Goal: Task Accomplishment & Management: Manage account settings

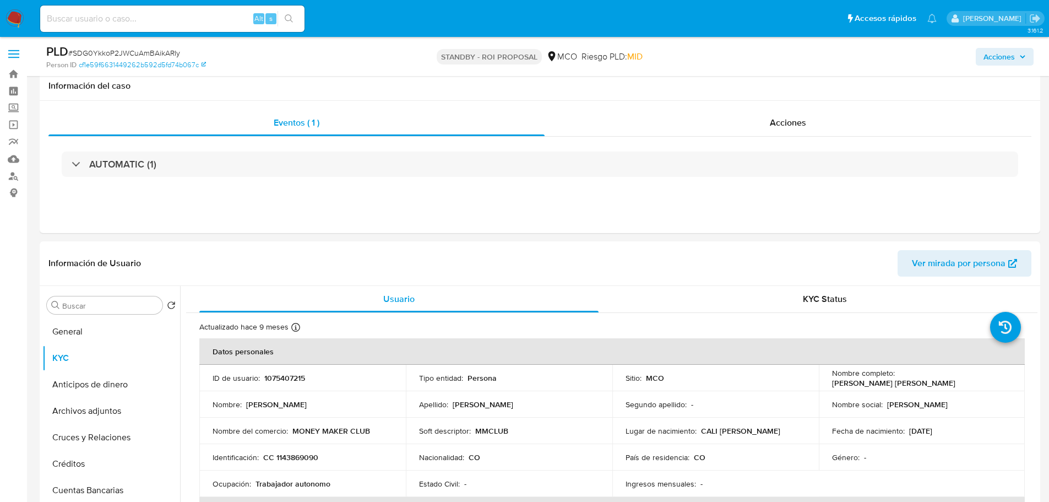
select select "10"
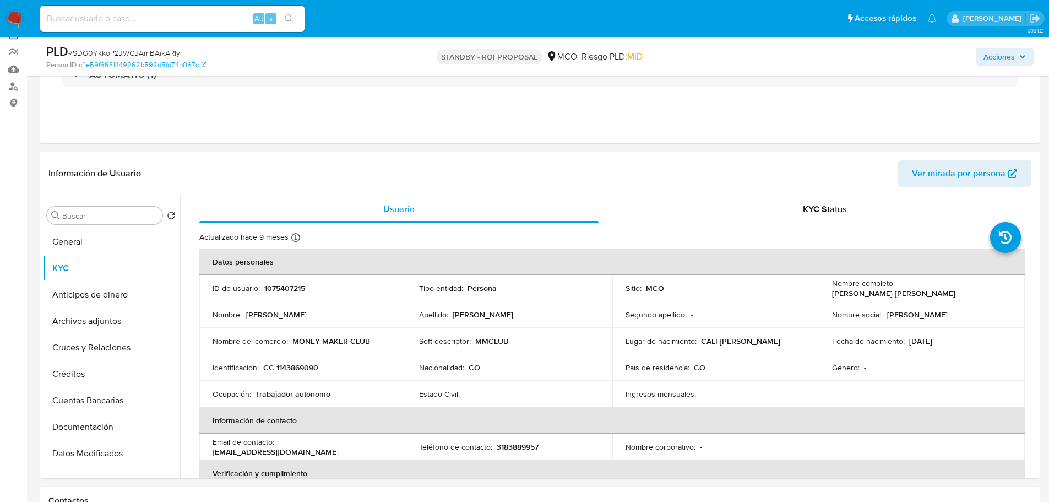
drag, startPoint x: 0, startPoint y: 0, endPoint x: 14, endPoint y: 21, distance: 25.4
click at [14, 21] on img at bounding box center [15, 18] width 19 height 19
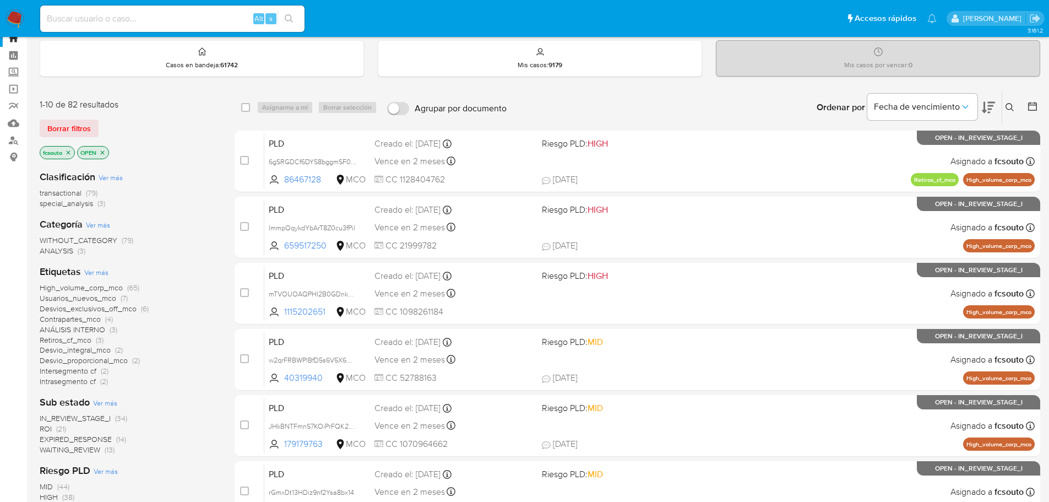
scroll to position [55, 0]
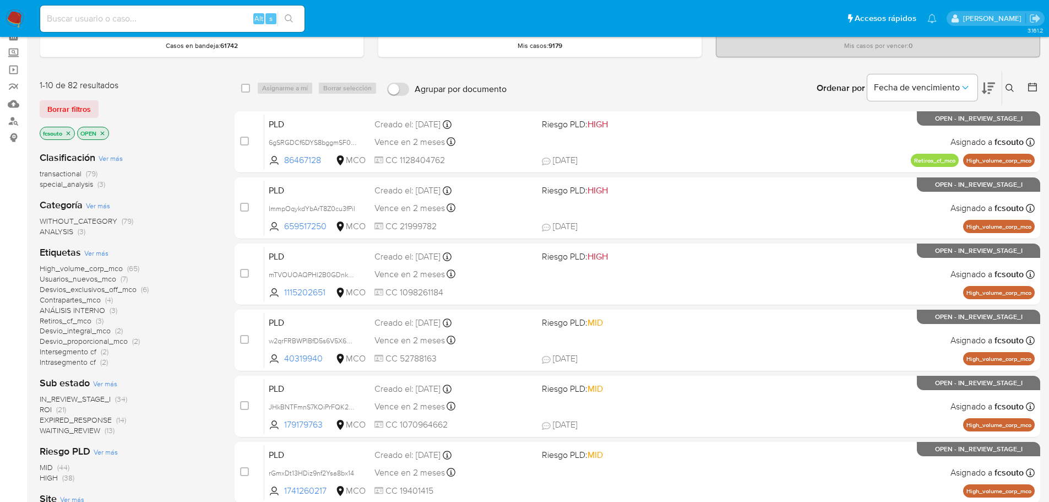
click at [47, 409] on span "ROI" at bounding box center [46, 409] width 12 height 11
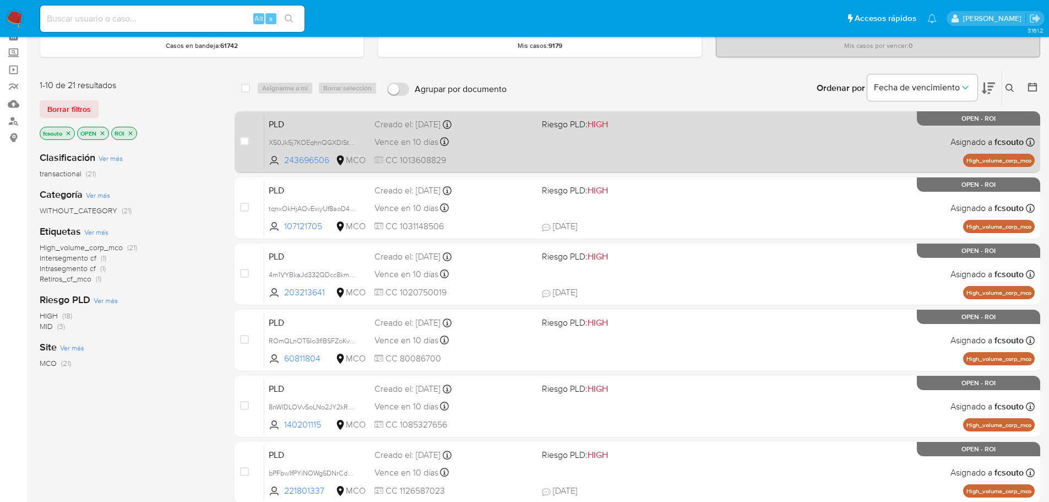
click at [530, 158] on span "CC 1013608829" at bounding box center [453, 160] width 159 height 12
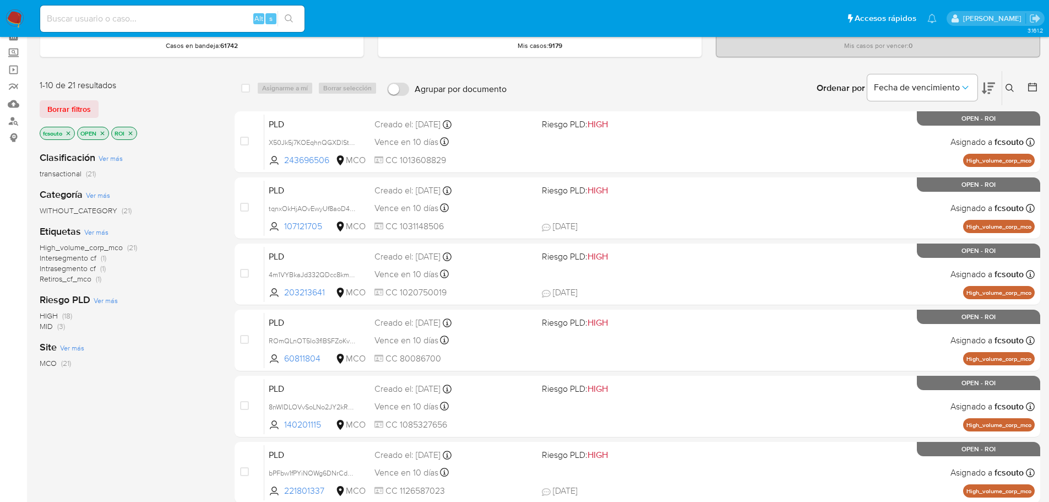
click at [69, 133] on icon "close-filter" at bounding box center [69, 133] width 4 height 4
click at [93, 134] on icon "close-filter" at bounding box center [93, 133] width 7 height 7
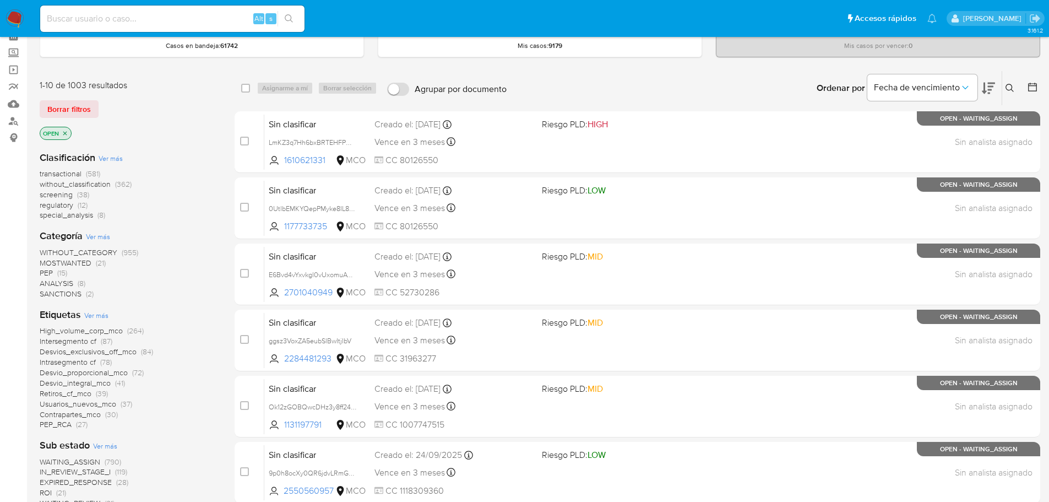
click at [10, 24] on img at bounding box center [15, 18] width 19 height 19
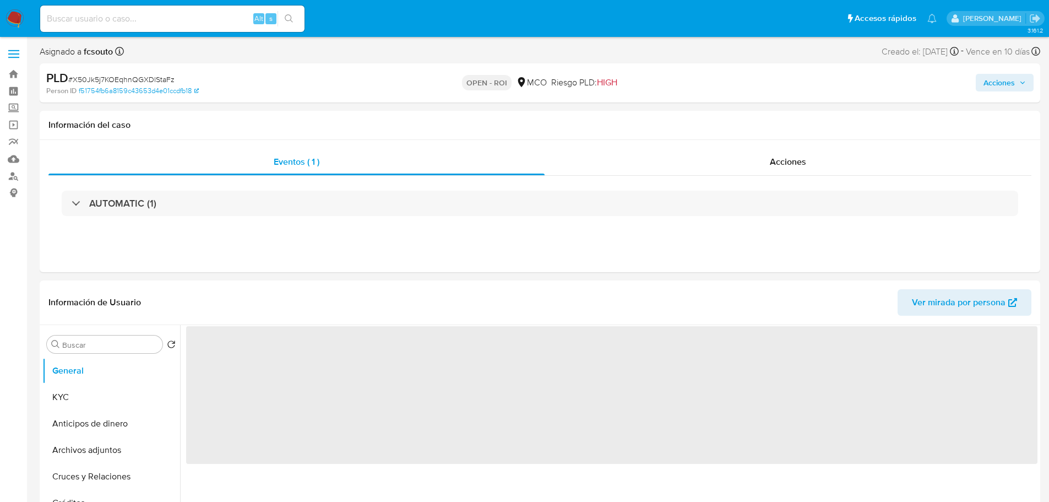
select select "10"
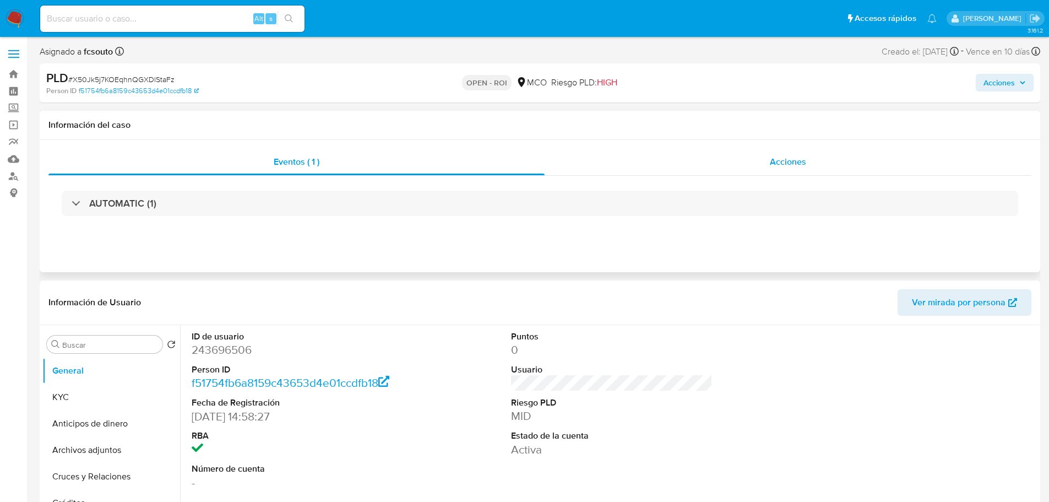
click at [773, 151] on div "Acciones" at bounding box center [788, 162] width 487 height 26
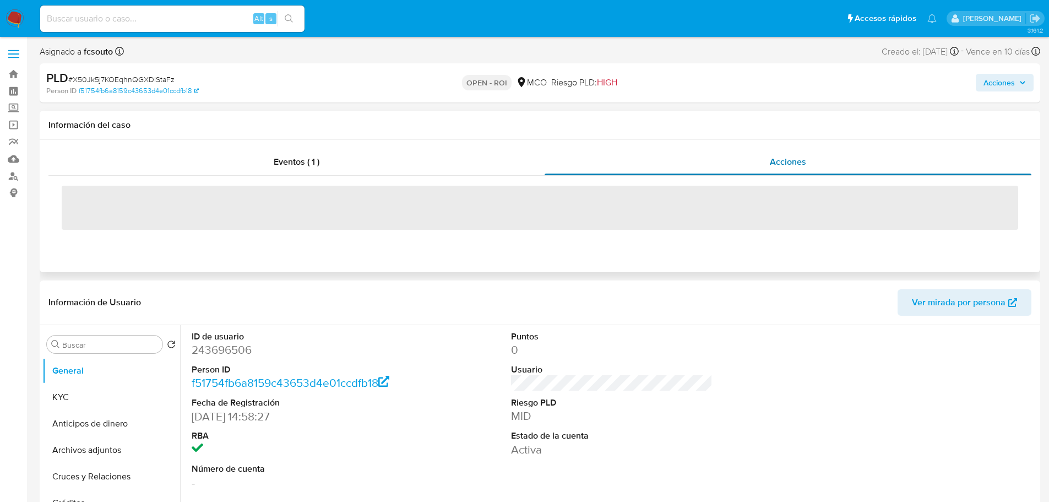
click at [763, 169] on div "Acciones" at bounding box center [788, 162] width 487 height 26
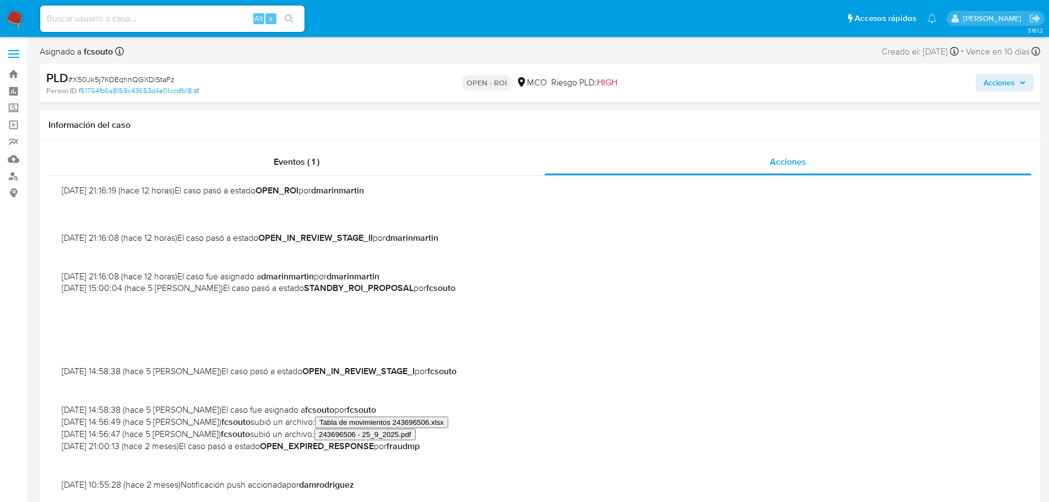
scroll to position [165, 0]
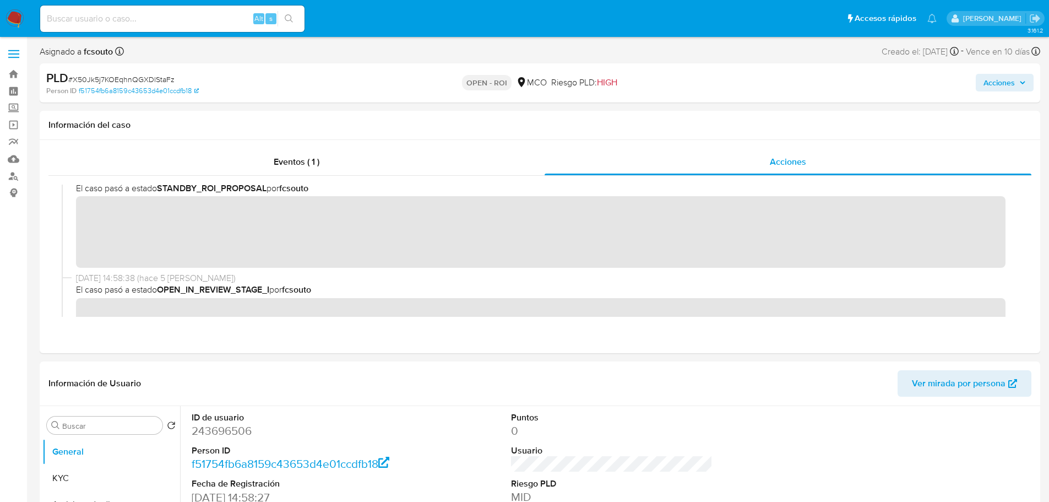
click at [993, 90] on span "Acciones" at bounding box center [998, 83] width 31 height 18
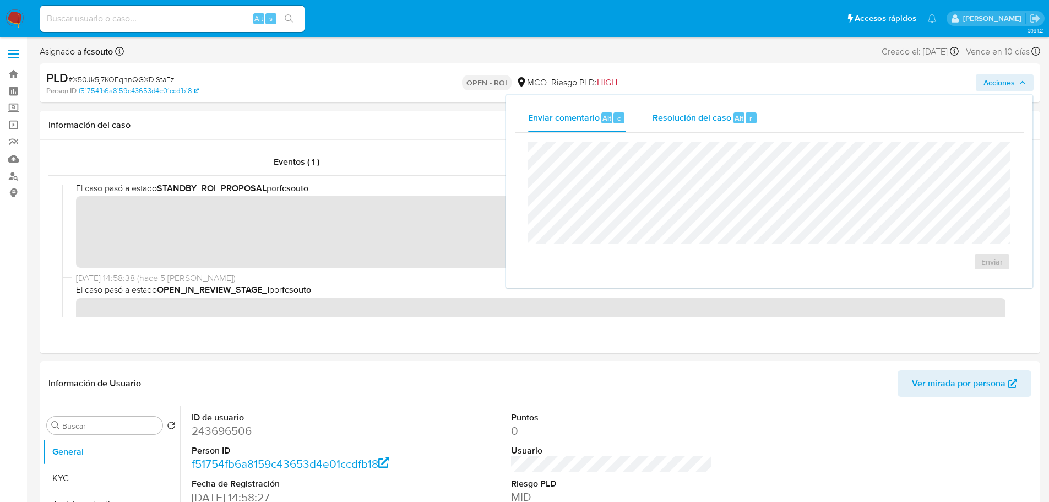
click at [698, 113] on span "Resolución del caso" at bounding box center [692, 117] width 79 height 13
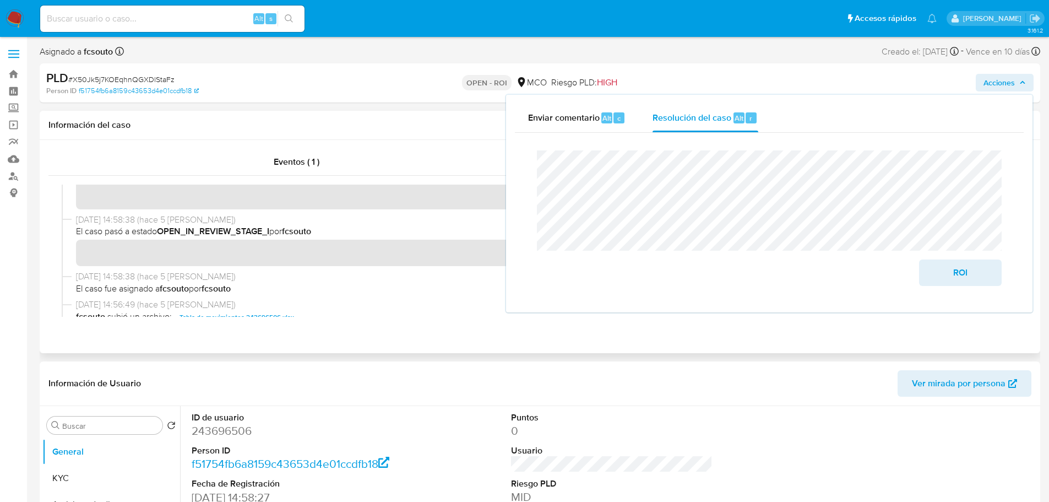
scroll to position [0, 0]
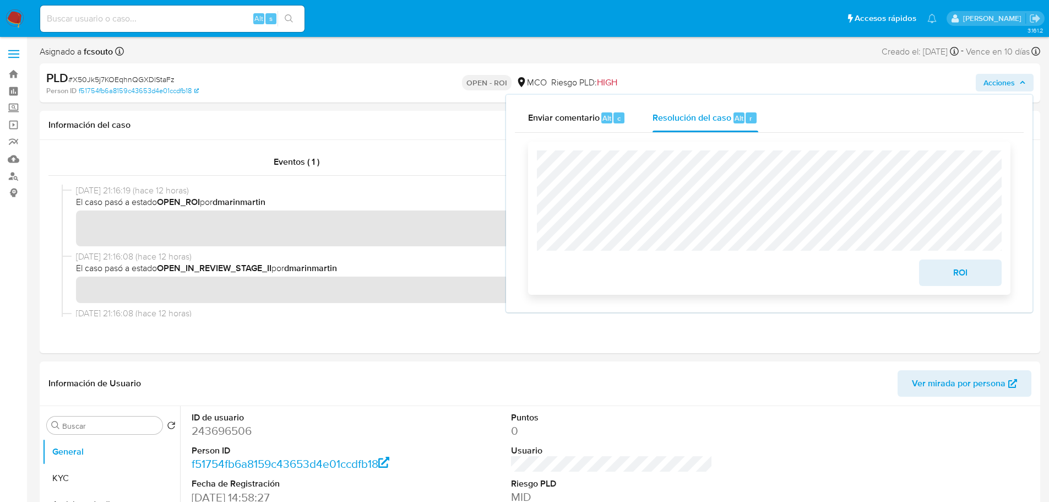
click at [940, 282] on span "ROI" at bounding box center [960, 272] width 54 height 24
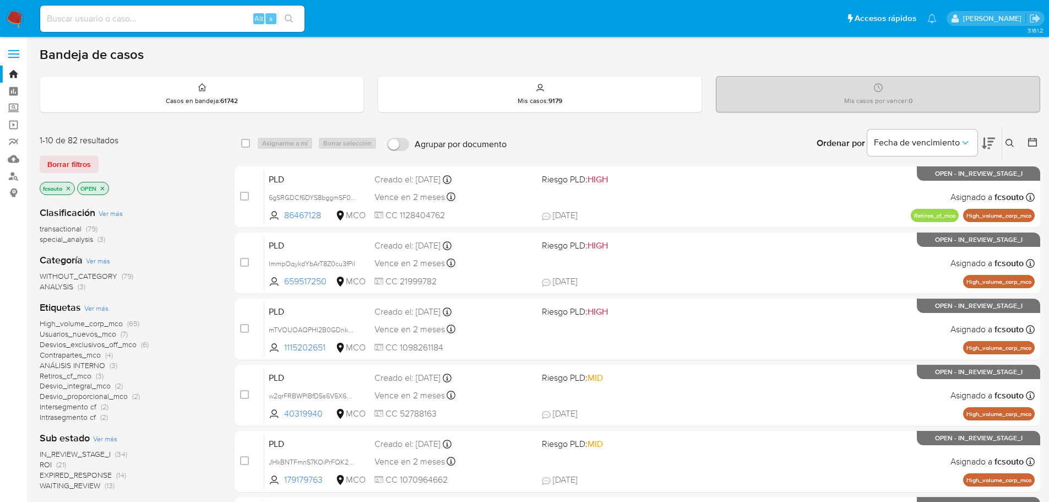
click at [102, 187] on icon "close-filter" at bounding box center [102, 188] width 7 height 7
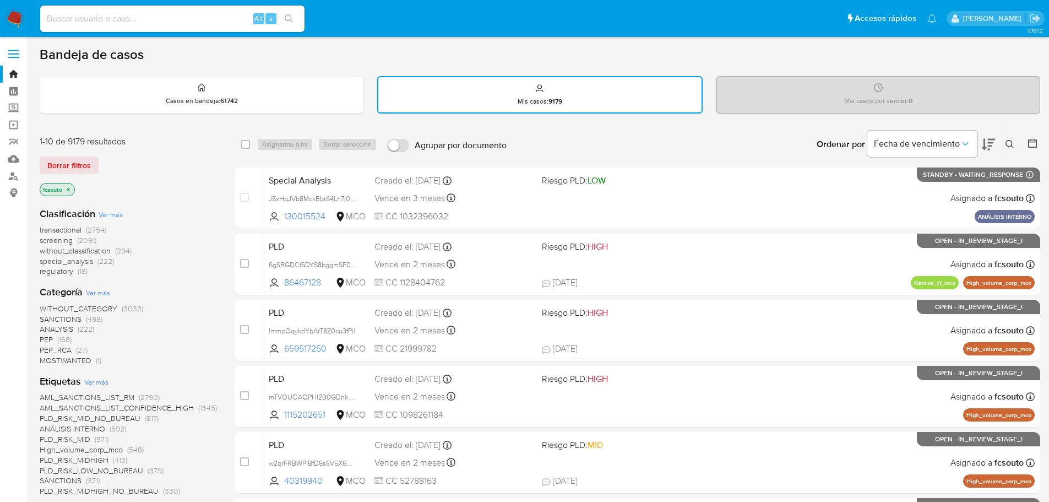
click at [57, 232] on span "transactional" at bounding box center [61, 229] width 42 height 11
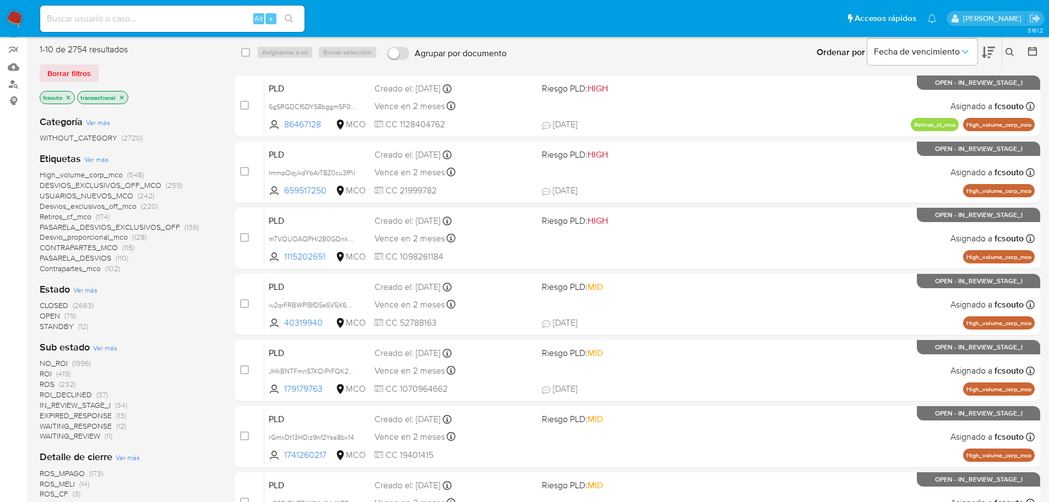
scroll to position [165, 0]
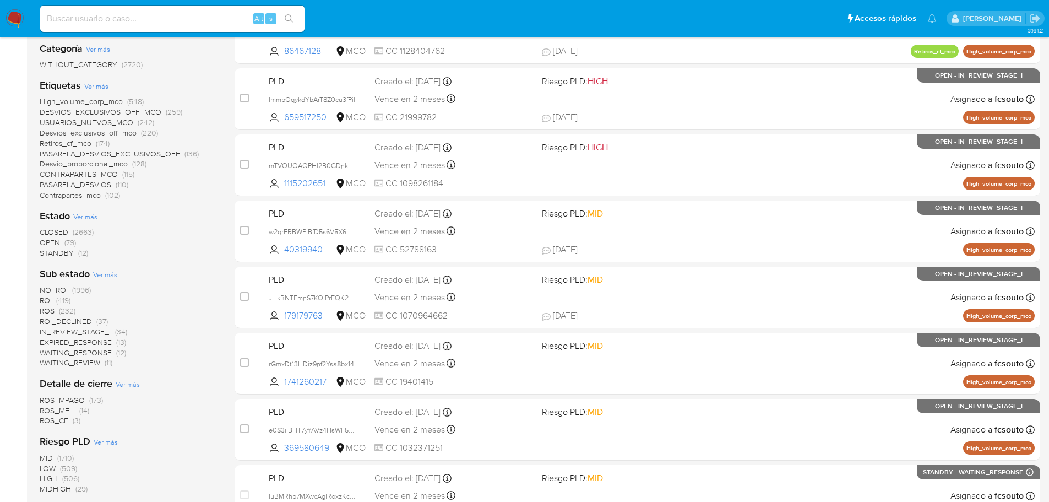
click at [56, 229] on span "CLOSED" at bounding box center [54, 231] width 29 height 11
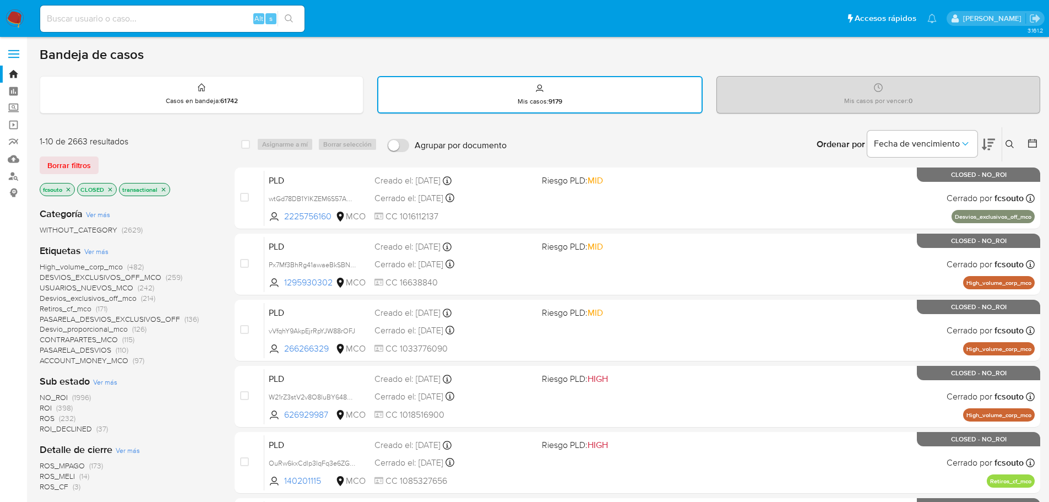
click at [1042, 142] on main "3.161.2" at bounding box center [524, 455] width 1049 height 910
click at [1036, 145] on icon at bounding box center [1032, 143] width 11 height 11
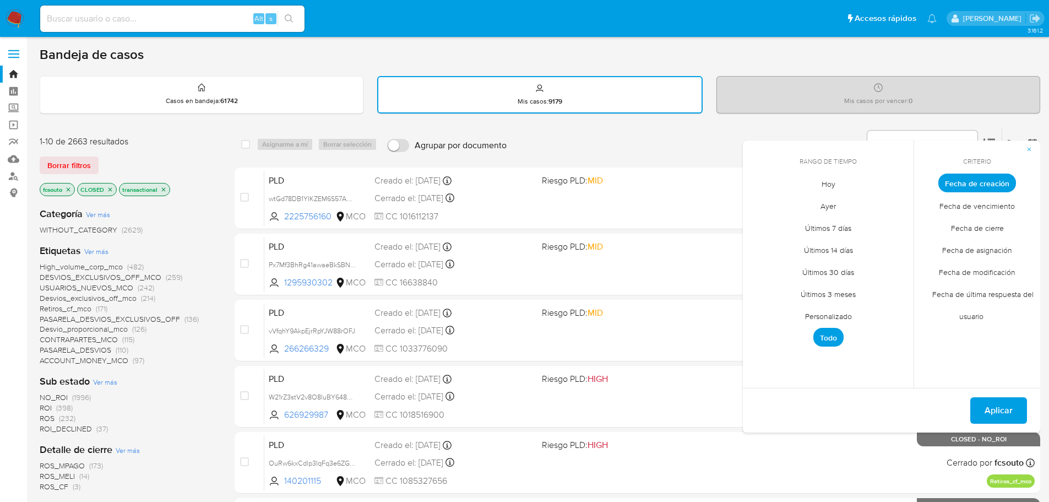
drag, startPoint x: 984, startPoint y: 229, endPoint x: 903, endPoint y: 288, distance: 100.4
click at [984, 228] on span "Fecha de cierre" at bounding box center [977, 227] width 76 height 23
click at [848, 313] on span "Personalizado" at bounding box center [828, 316] width 70 height 23
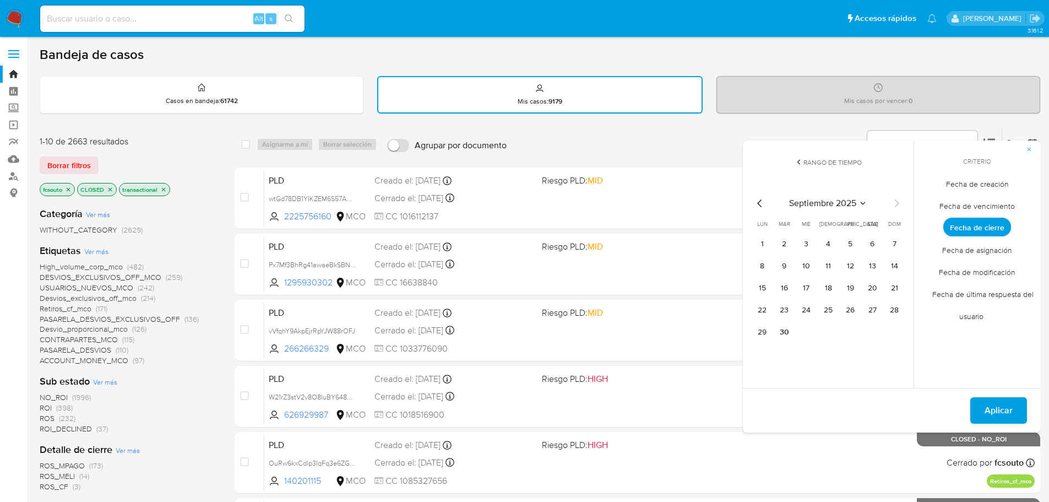
click at [763, 204] on icon "Mes anterior" at bounding box center [759, 203] width 13 height 13
click at [846, 241] on button "1" at bounding box center [850, 244] width 18 height 18
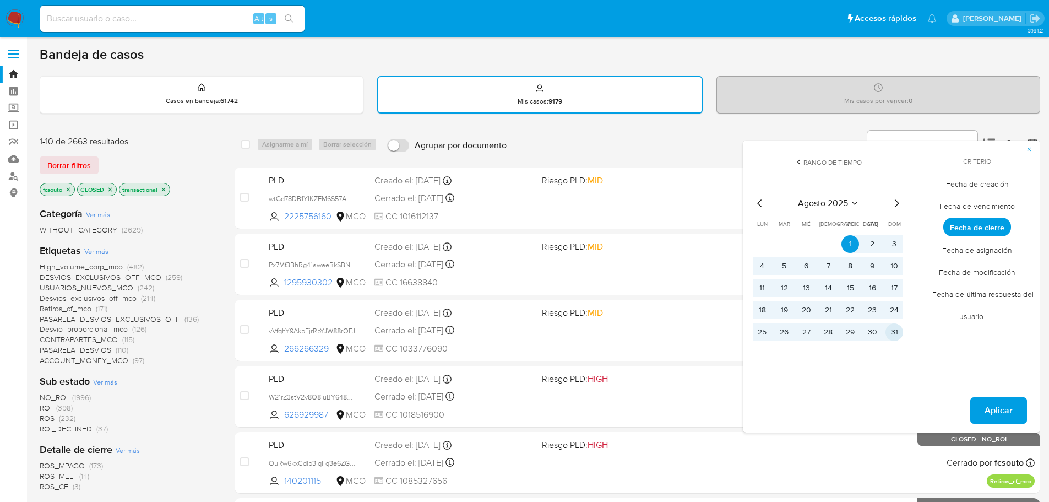
click at [898, 328] on button "31" at bounding box center [894, 332] width 18 height 18
click at [988, 417] on span "Aplicar" at bounding box center [999, 410] width 28 height 24
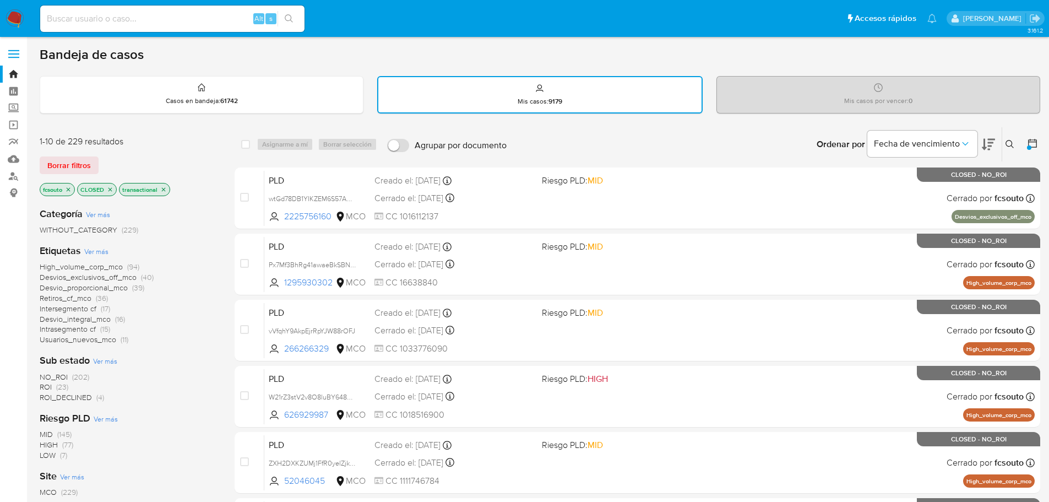
click at [165, 189] on icon "close-filter" at bounding box center [163, 189] width 7 height 7
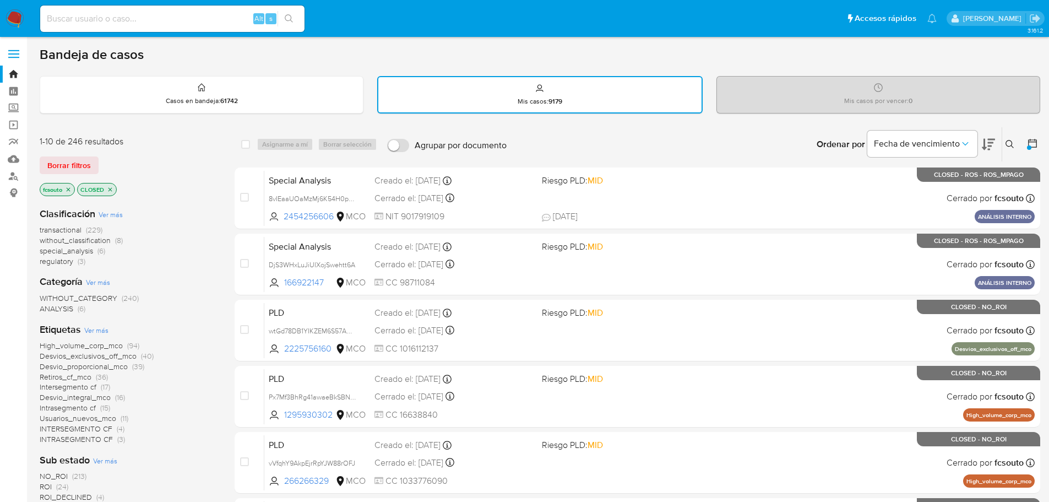
click at [80, 240] on span "without_classification" at bounding box center [75, 240] width 71 height 11
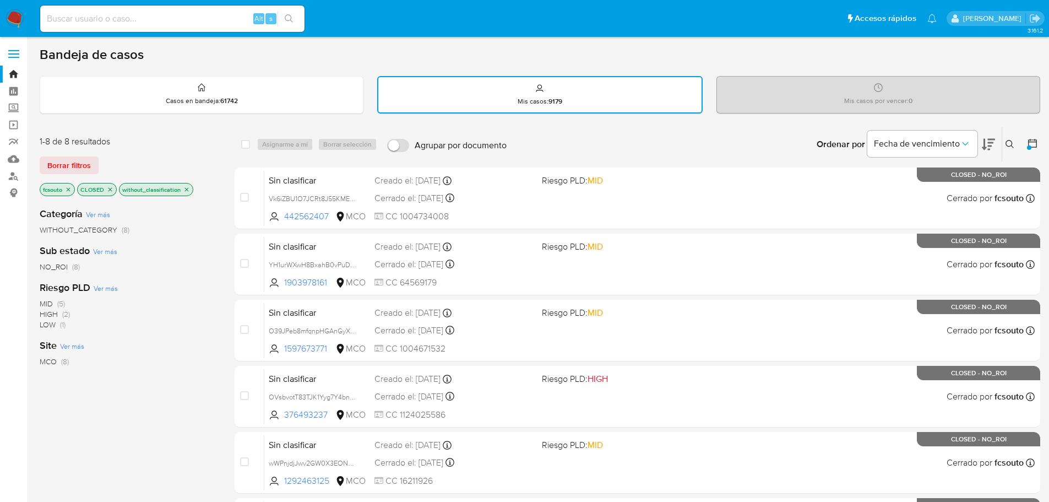
click at [187, 192] on icon "close-filter" at bounding box center [186, 189] width 7 height 7
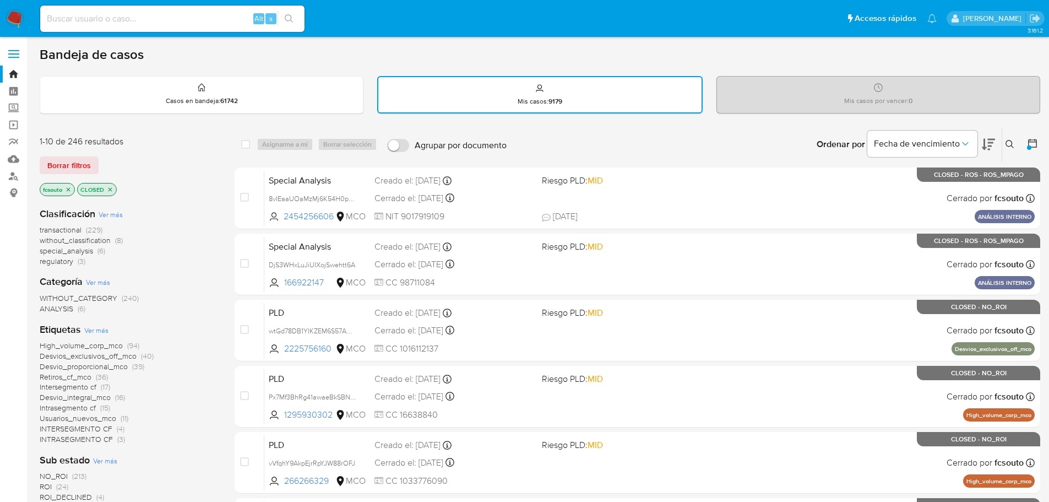
click at [80, 251] on span "special_analysis" at bounding box center [66, 250] width 53 height 11
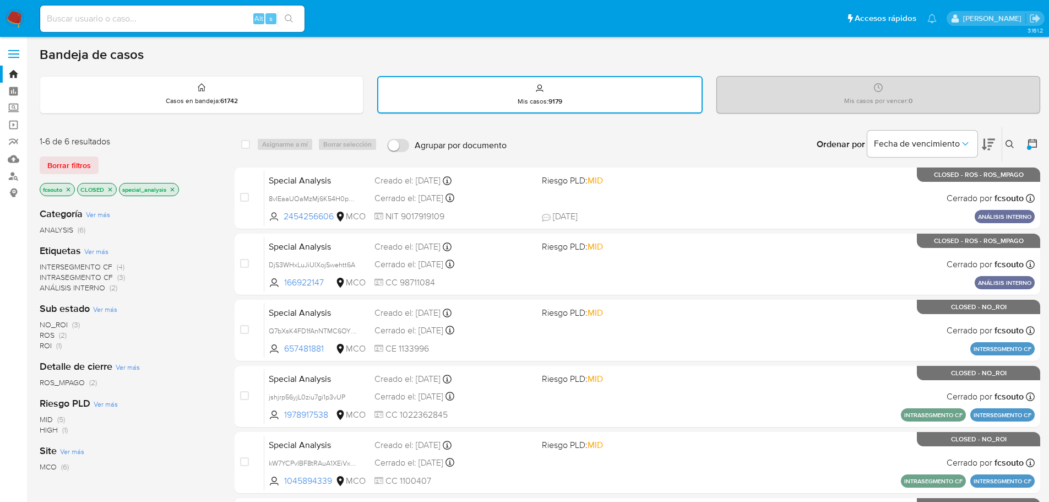
drag, startPoint x: 171, startPoint y: 190, endPoint x: 163, endPoint y: 194, distance: 9.4
click at [170, 190] on icon "close-filter" at bounding box center [172, 189] width 7 height 7
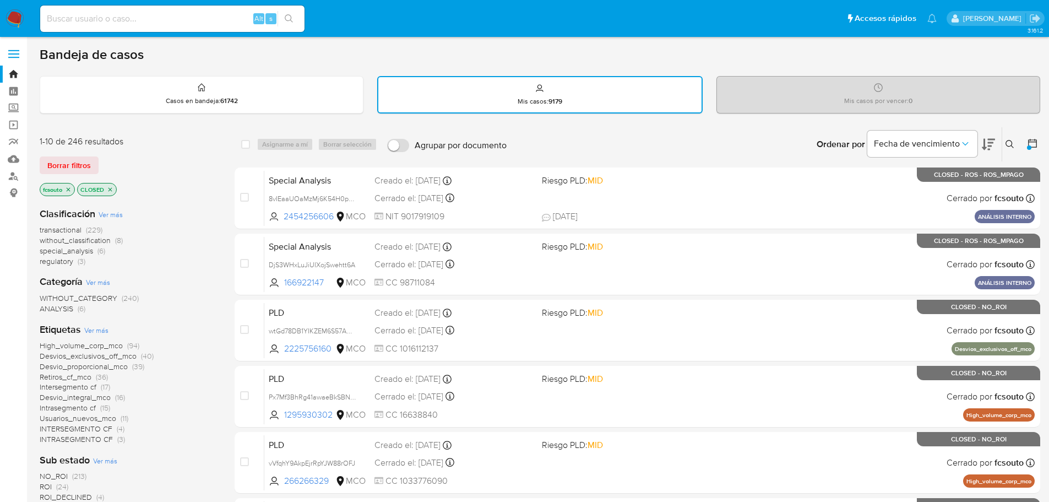
click at [1036, 146] on icon at bounding box center [1032, 143] width 11 height 11
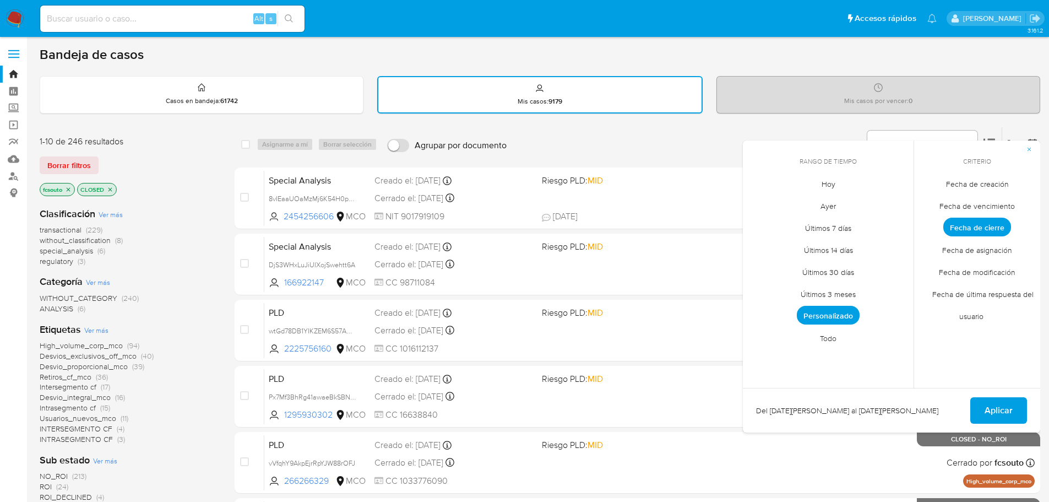
click at [846, 314] on span "Personalizado" at bounding box center [828, 315] width 63 height 19
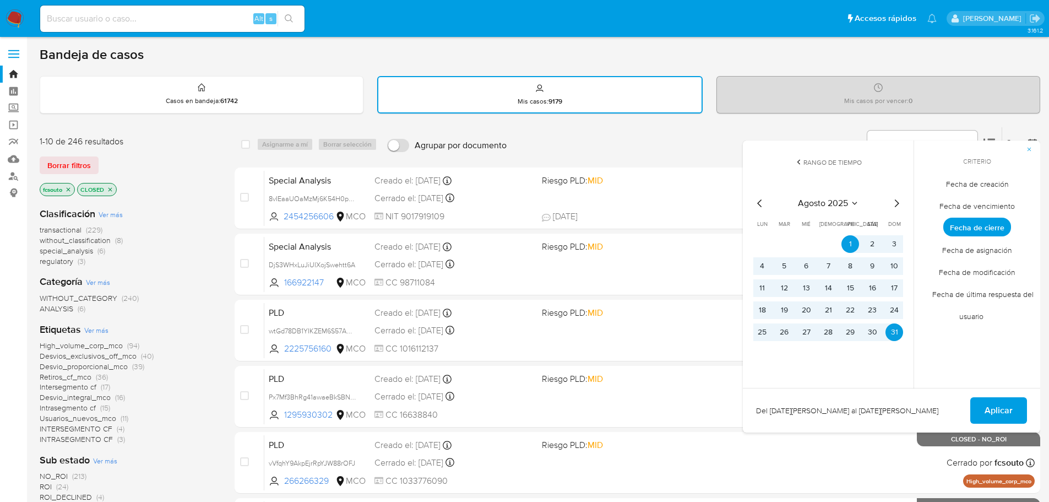
click at [895, 203] on icon "Mes siguiente" at bounding box center [896, 203] width 13 height 13
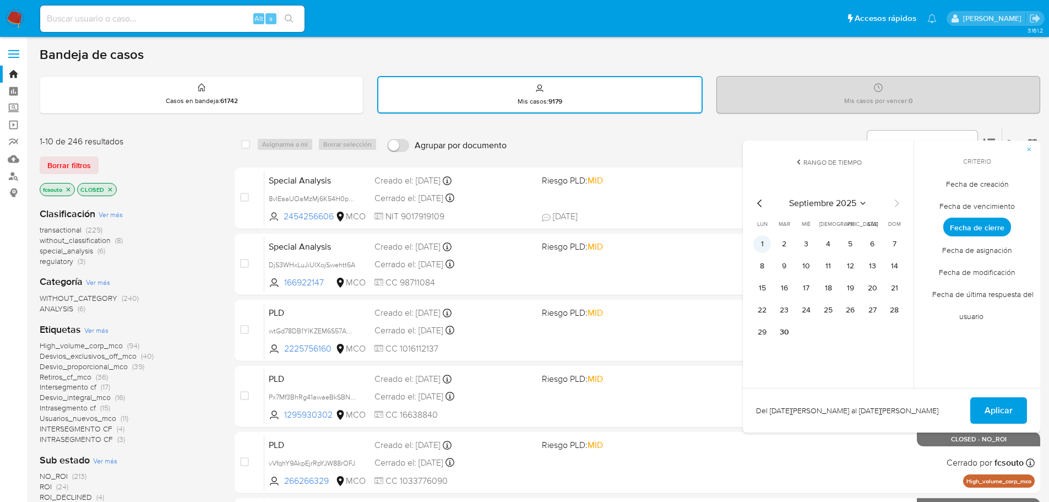
click at [763, 240] on button "1" at bounding box center [762, 244] width 18 height 18
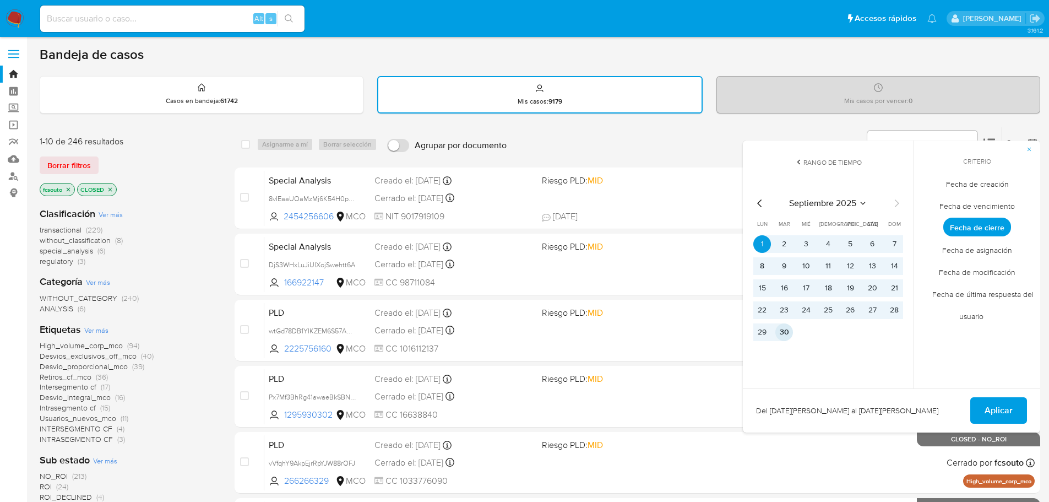
click at [789, 336] on button "30" at bounding box center [784, 332] width 18 height 18
click at [1012, 417] on span "Aplicar" at bounding box center [999, 410] width 28 height 24
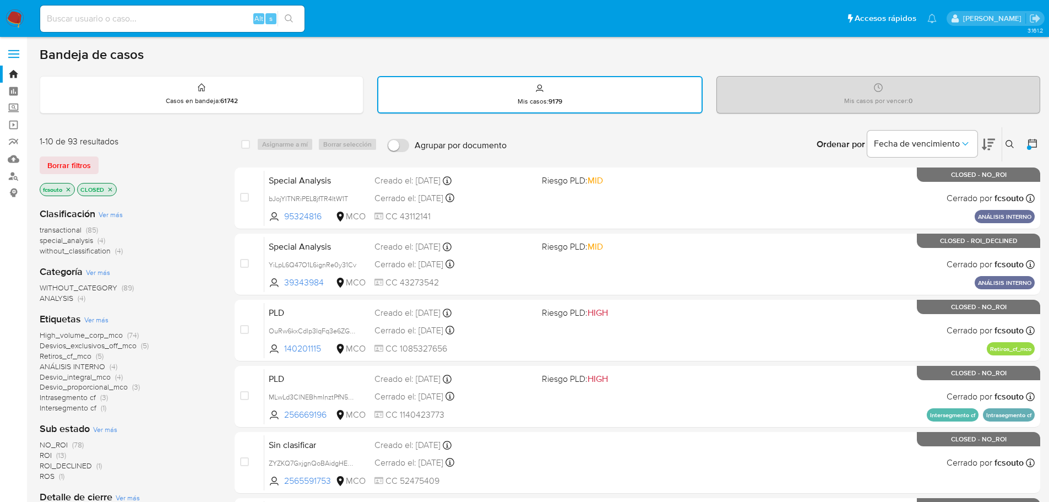
click at [86, 247] on span "without_classification" at bounding box center [75, 250] width 71 height 11
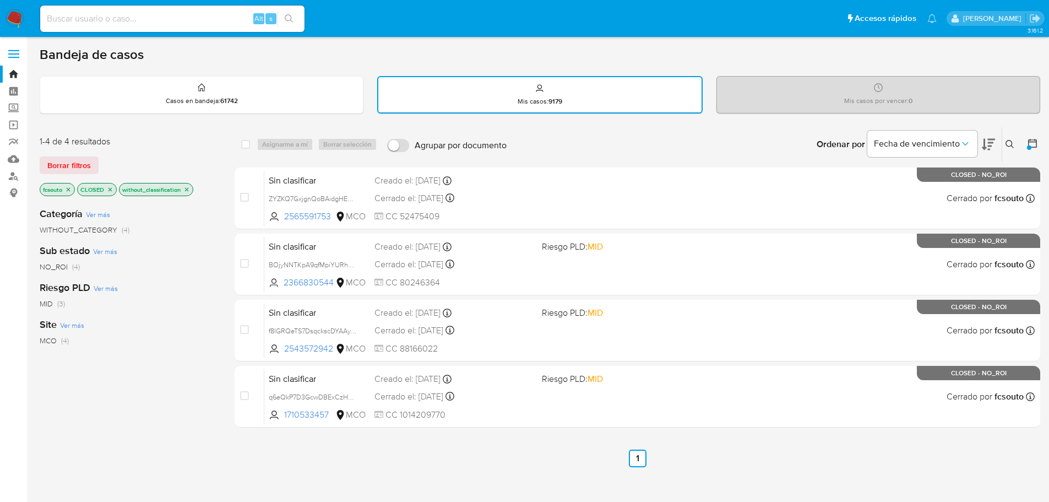
click at [188, 191] on icon "close-filter" at bounding box center [187, 189] width 4 height 4
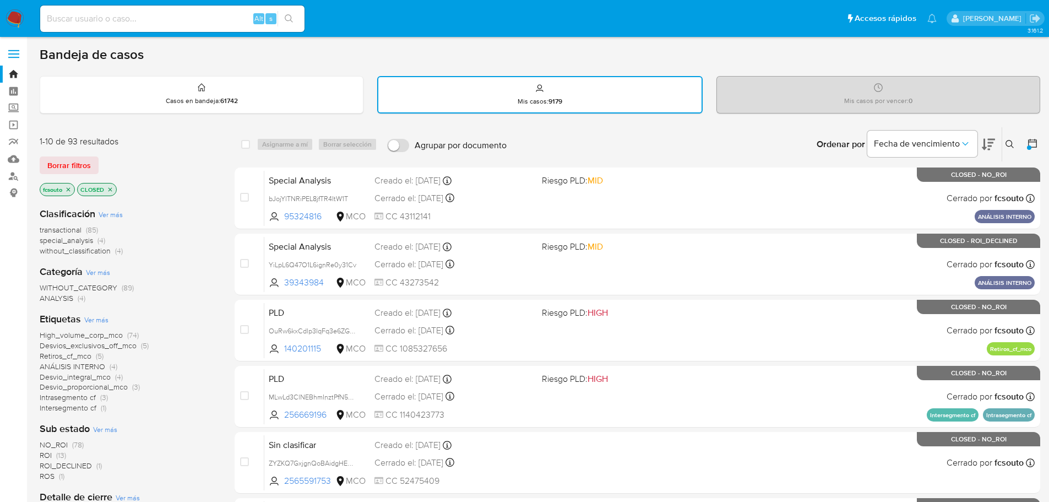
click at [78, 241] on span "special_analysis" at bounding box center [66, 240] width 53 height 11
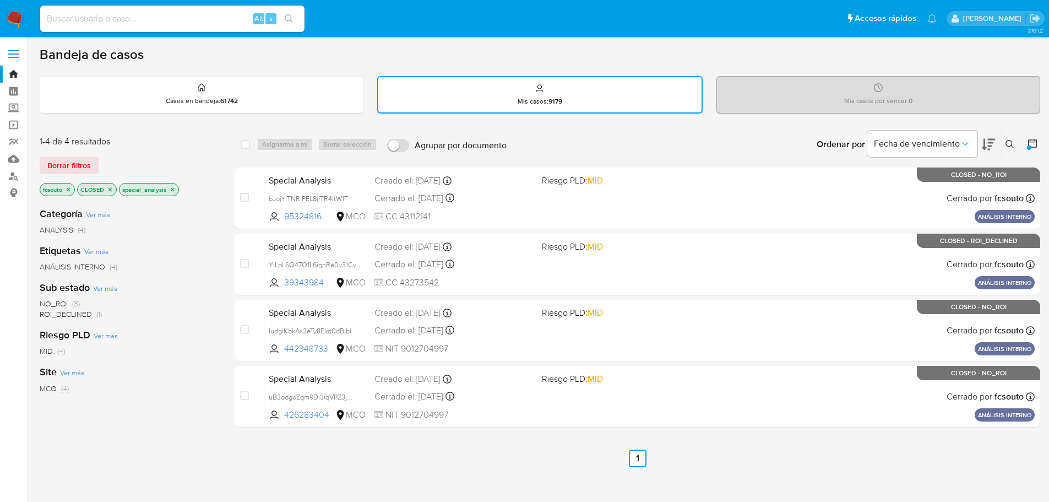
click at [172, 191] on icon "close-filter" at bounding box center [172, 189] width 7 height 7
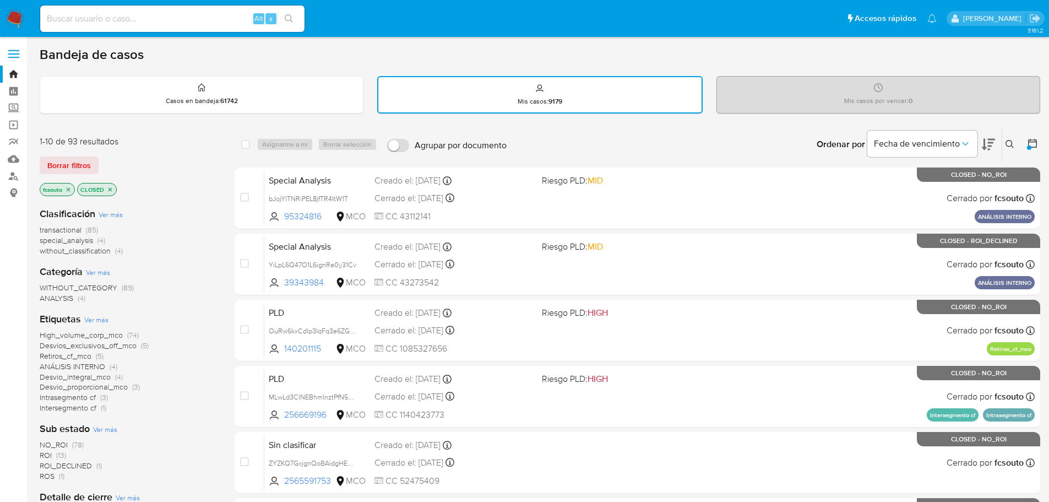
click at [19, 15] on img at bounding box center [15, 18] width 19 height 19
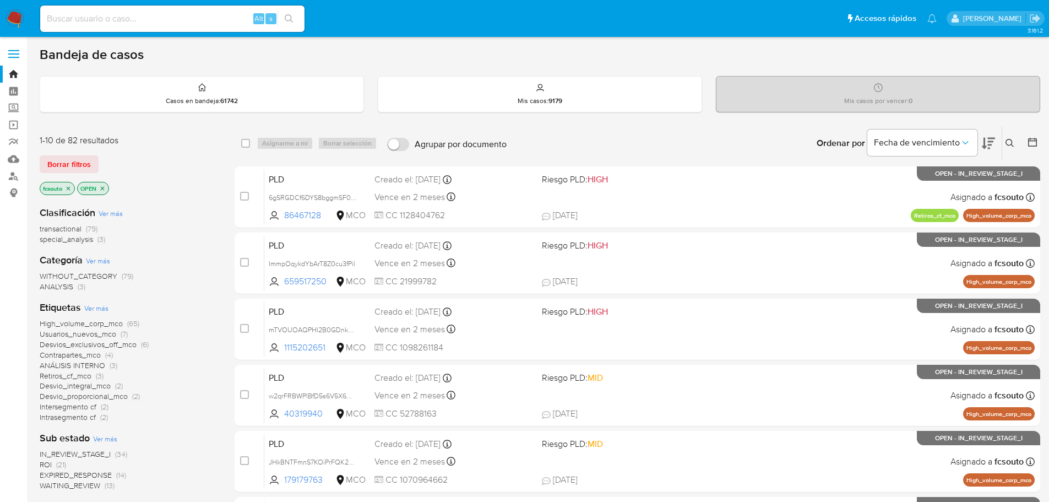
click at [48, 462] on span "ROI" at bounding box center [46, 464] width 12 height 11
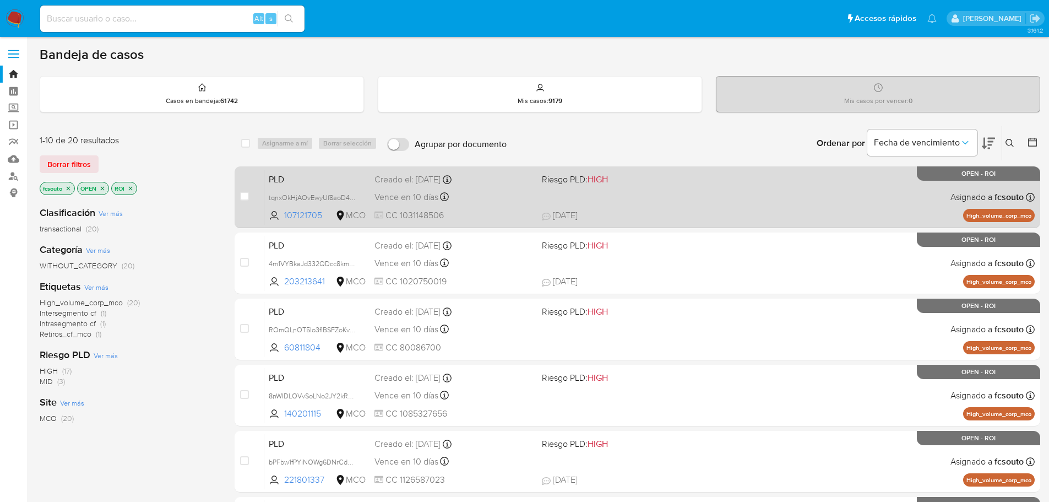
click at [675, 209] on div "PLD tqnxOkHjAOvEwyUf8aoD4T2H 107121705 MCO Riesgo PLD: HIGH Creado el: [DATE] C…" at bounding box center [649, 197] width 770 height 56
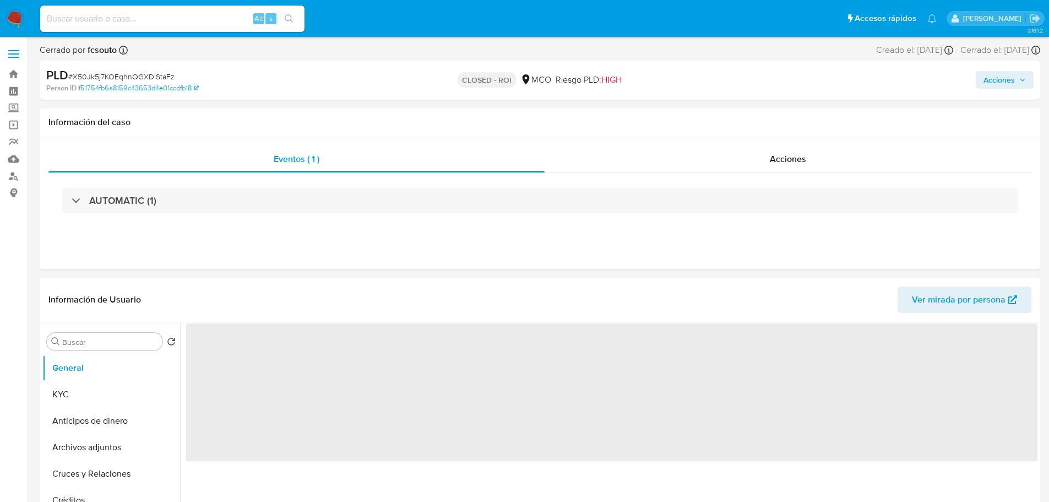
select select "10"
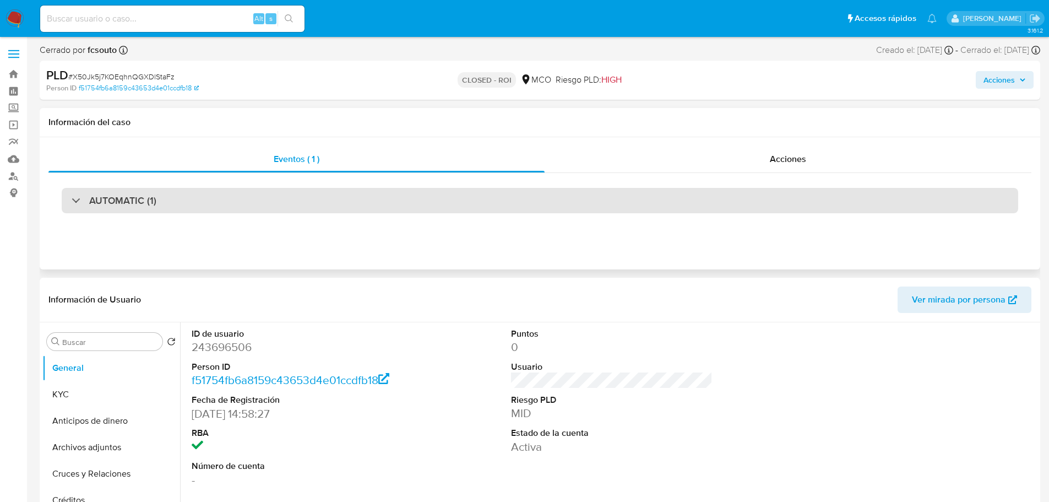
click at [193, 209] on div "AUTOMATIC (1)" at bounding box center [540, 200] width 956 height 25
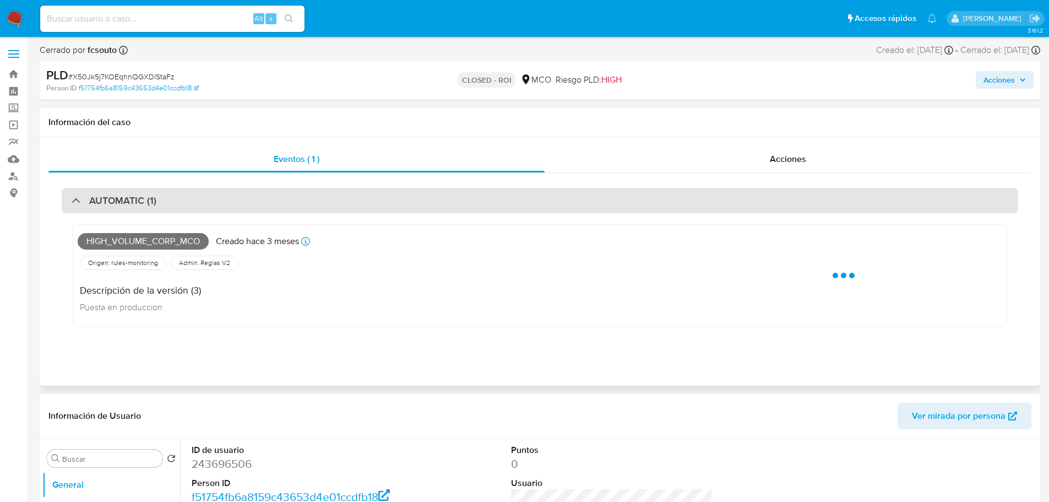
click at [196, 201] on div "AUTOMATIC (1)" at bounding box center [540, 200] width 956 height 25
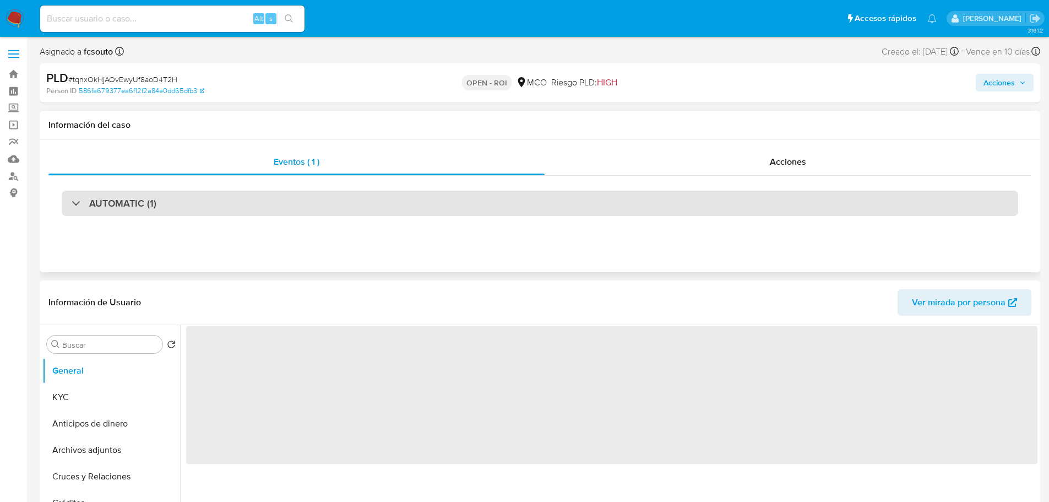
select select "10"
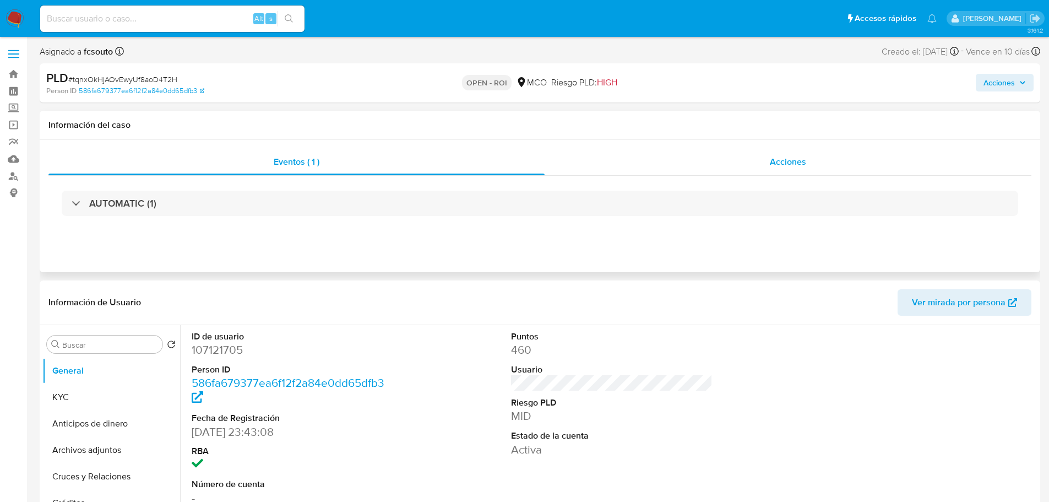
click at [803, 165] on span "Acciones" at bounding box center [788, 161] width 36 height 13
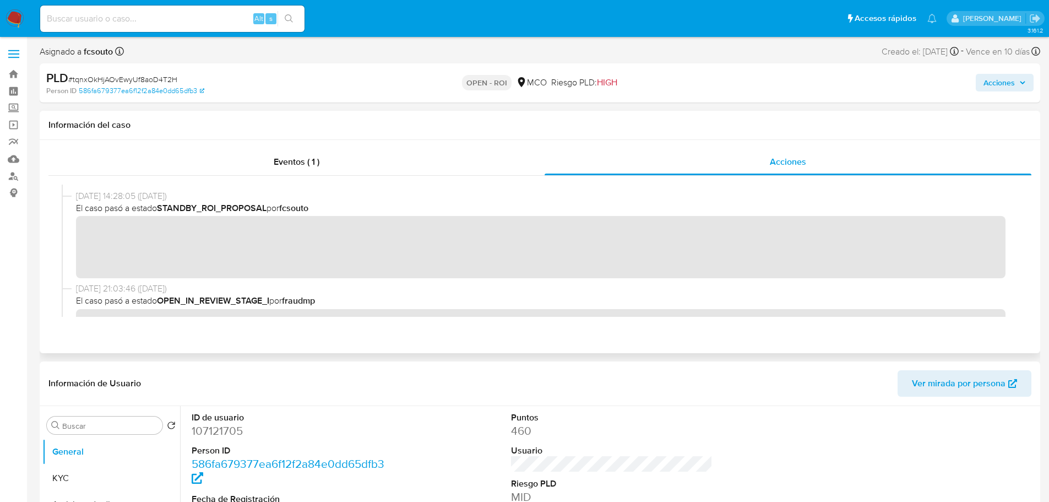
scroll to position [165, 0]
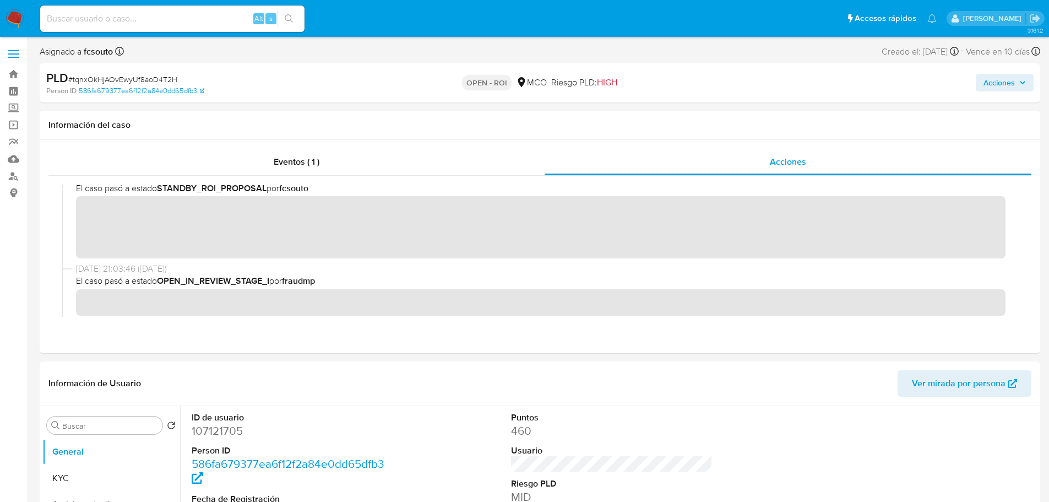
click at [1003, 90] on span "Acciones" at bounding box center [998, 83] width 31 height 18
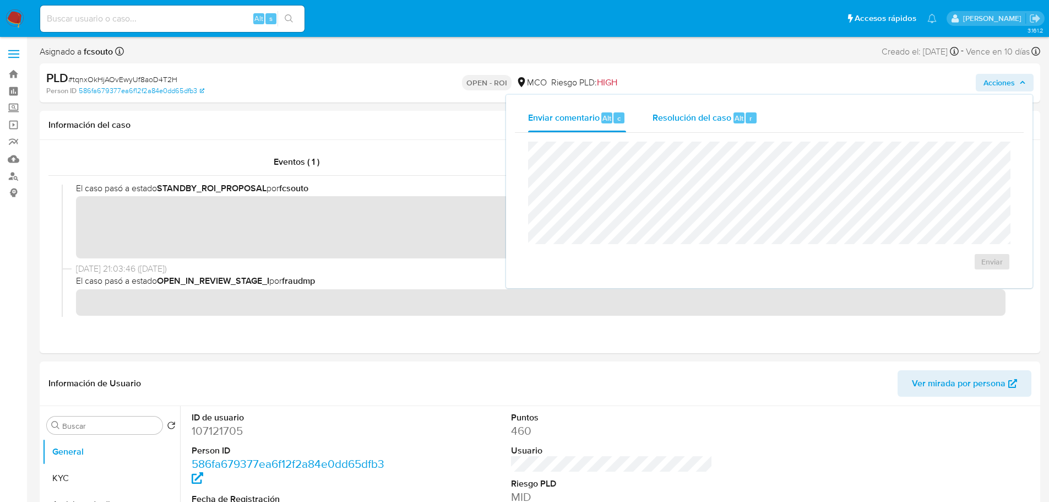
click at [708, 126] on div "Resolución del caso Alt r" at bounding box center [705, 118] width 105 height 29
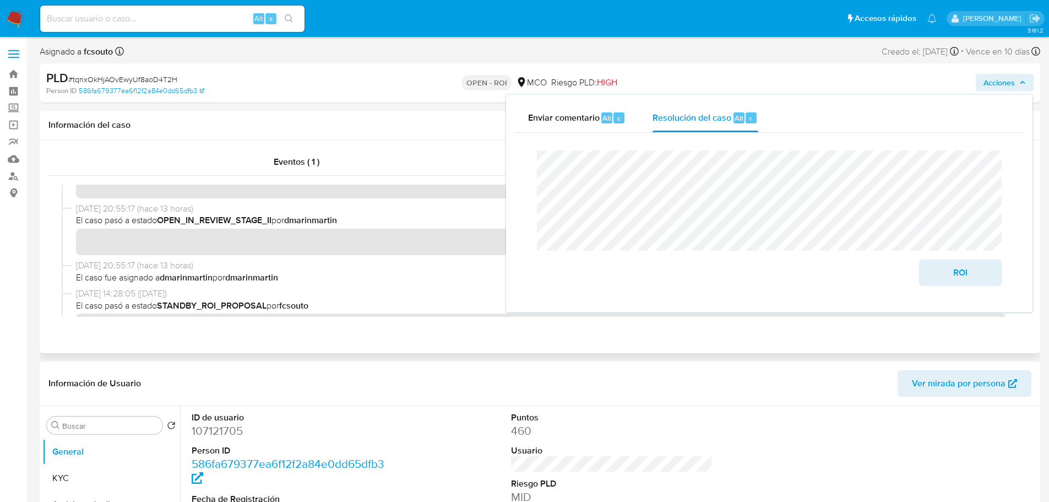
scroll to position [0, 0]
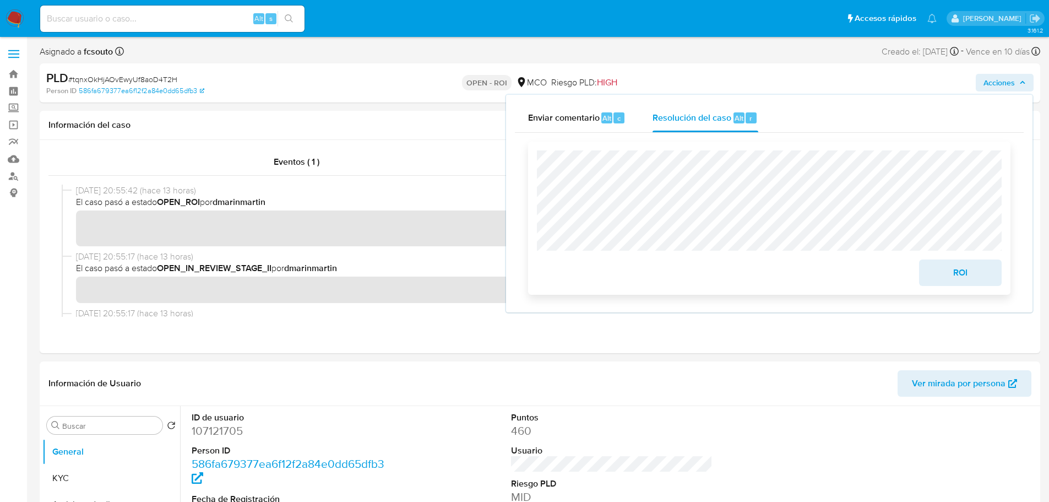
click at [964, 276] on span "ROI" at bounding box center [960, 272] width 54 height 24
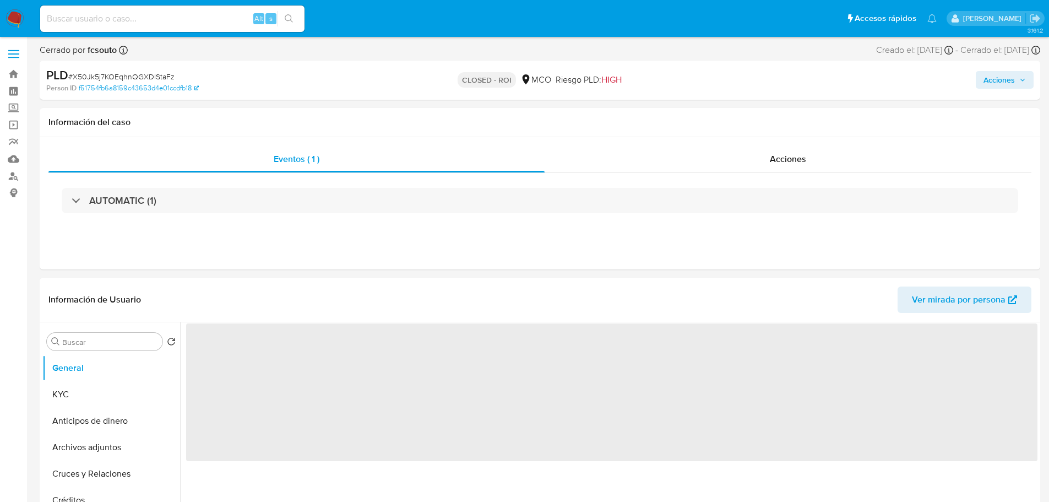
select select "10"
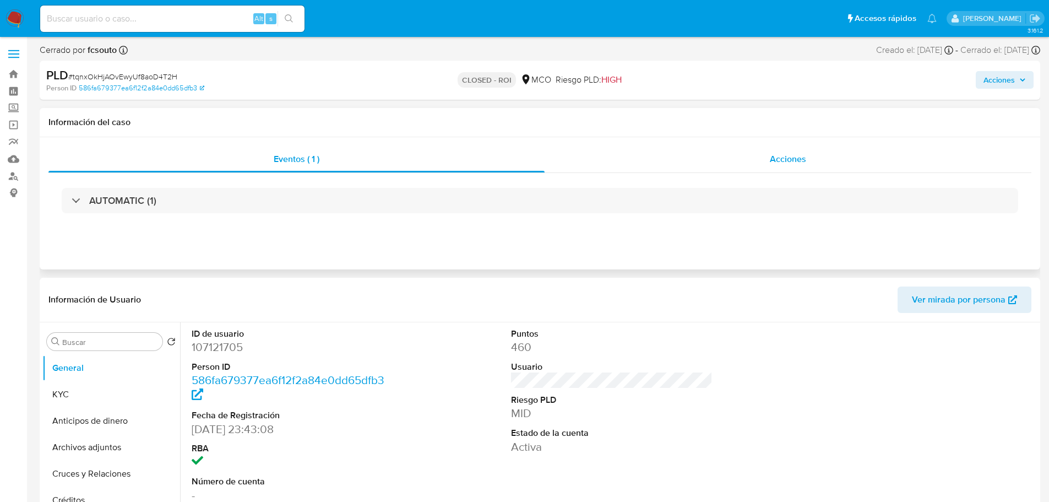
click at [780, 163] on span "Acciones" at bounding box center [788, 159] width 36 height 13
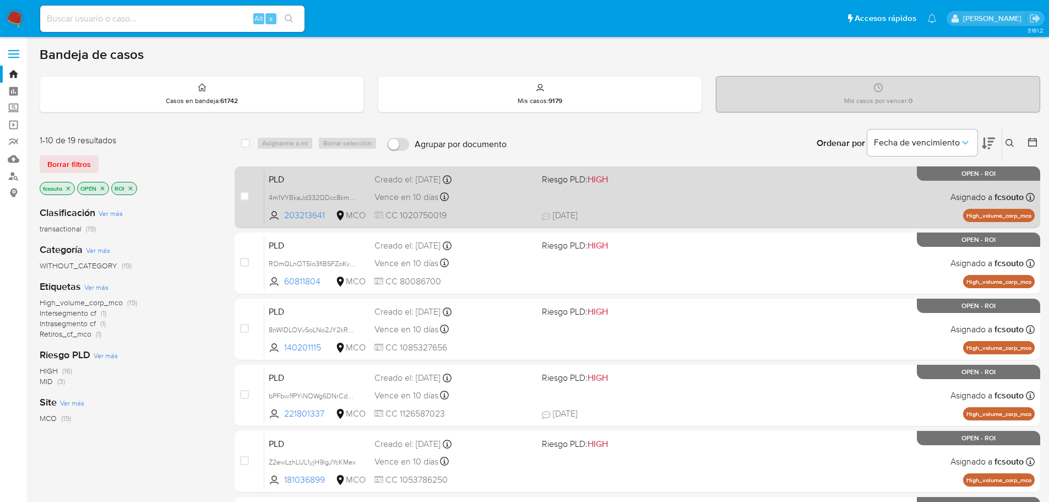
click at [641, 213] on span "24/07/2025 24/07/2025 16:54" at bounding box center [704, 215] width 325 height 12
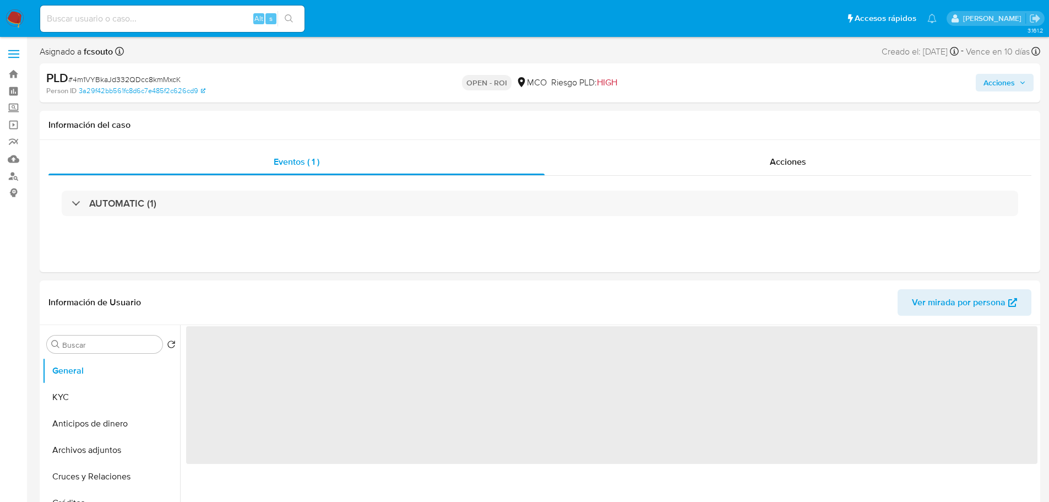
select select "10"
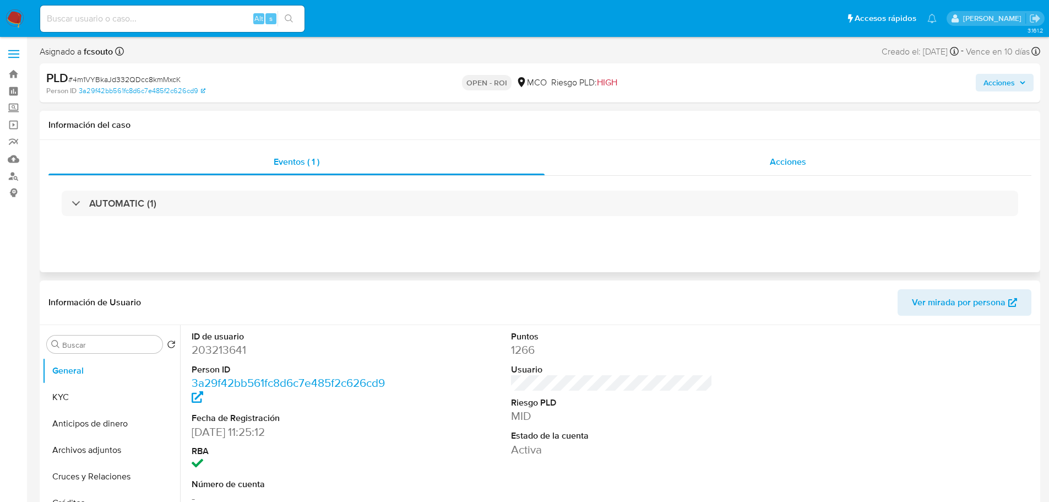
click at [776, 162] on span "Acciones" at bounding box center [788, 161] width 36 height 13
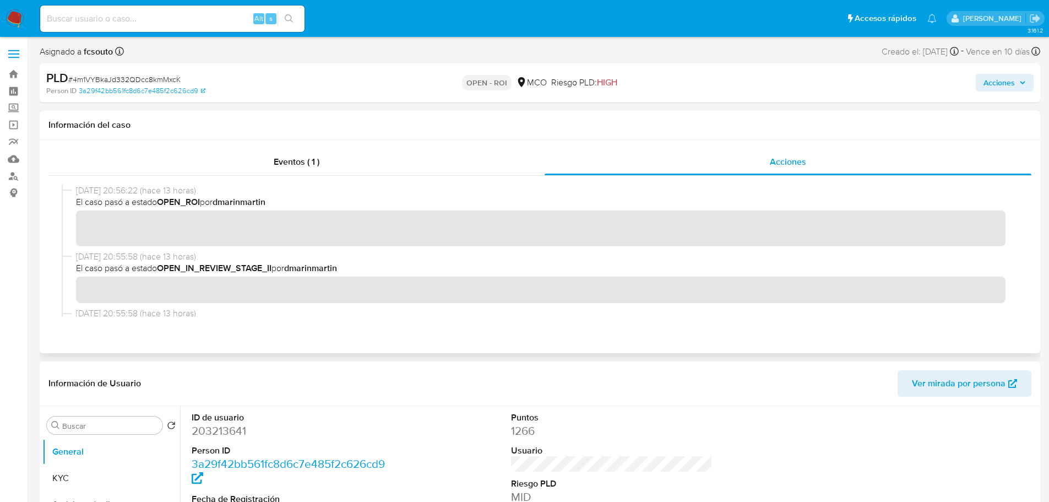
scroll to position [165, 0]
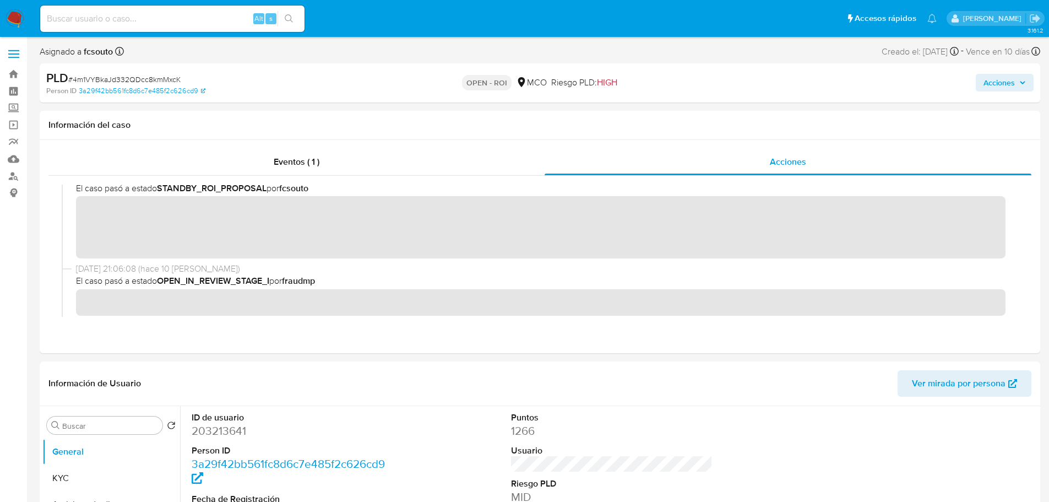
click at [1014, 86] on span "Acciones" at bounding box center [998, 83] width 31 height 18
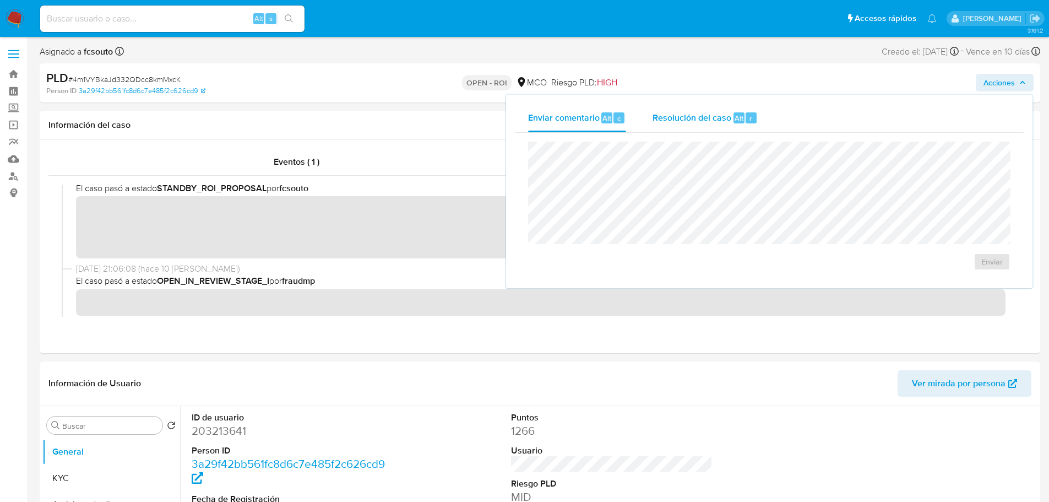
click at [716, 118] on span "Resolución del caso" at bounding box center [692, 117] width 79 height 13
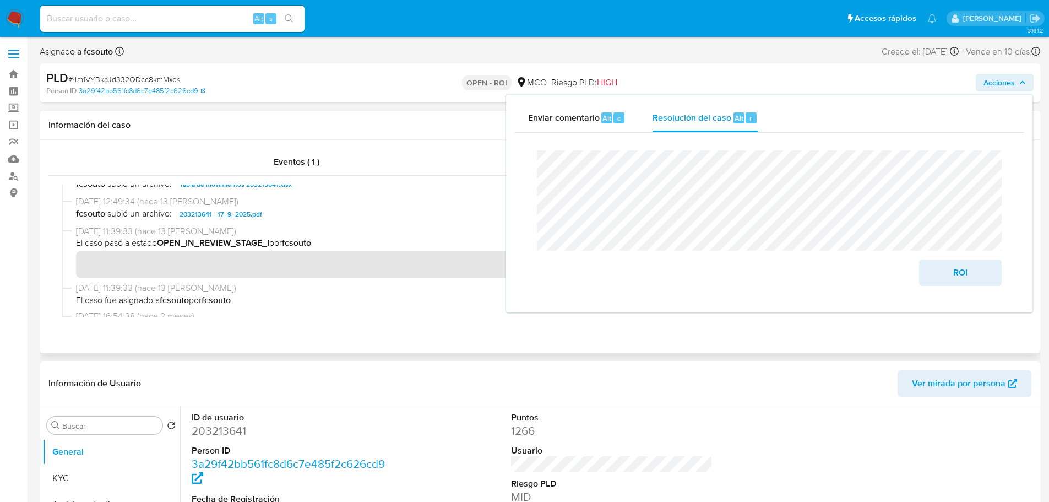
scroll to position [881, 0]
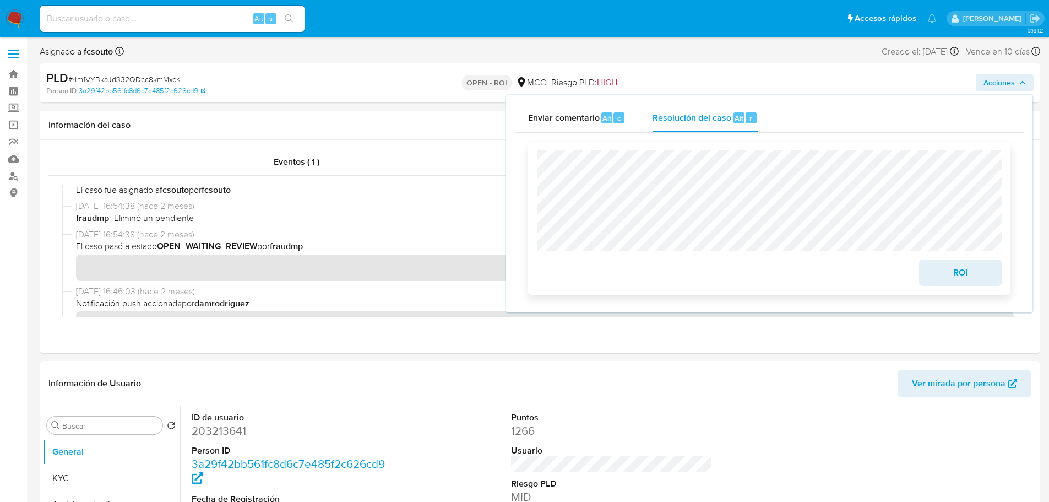
click at [938, 275] on span "ROI" at bounding box center [960, 272] width 54 height 24
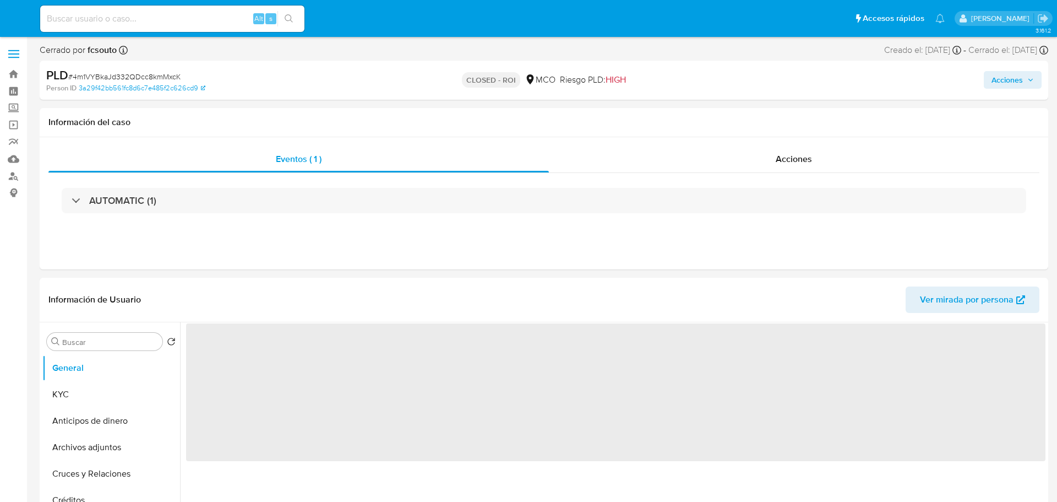
select select "10"
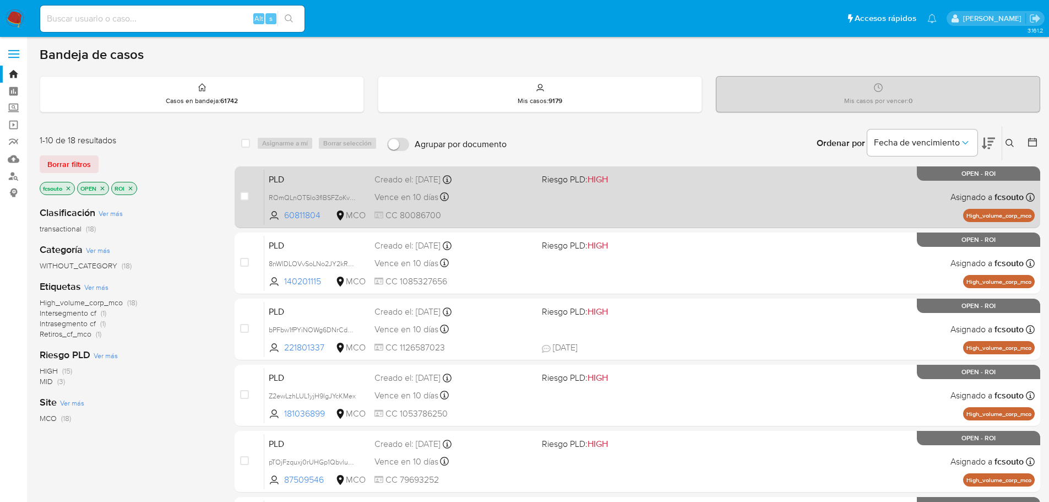
click at [528, 210] on span "CC 80086700" at bounding box center [453, 215] width 159 height 12
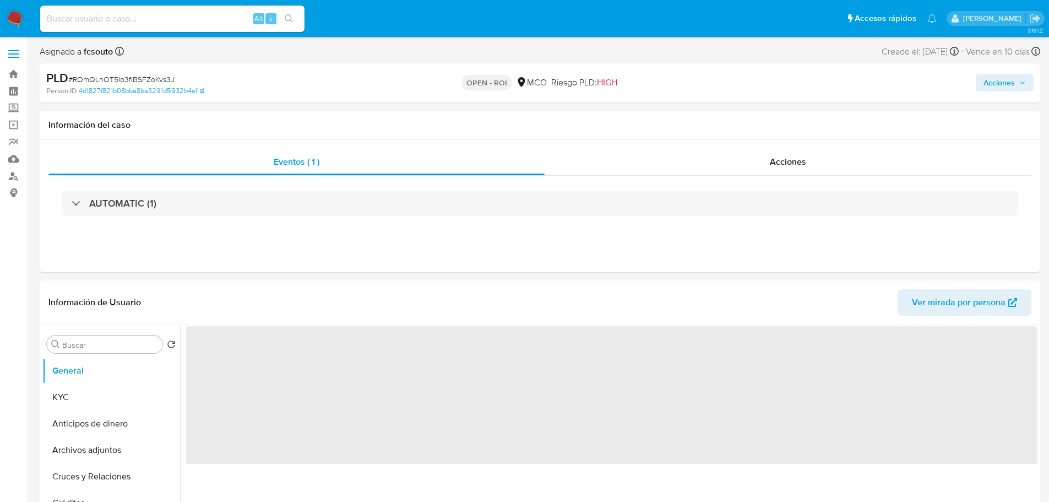
select select "10"
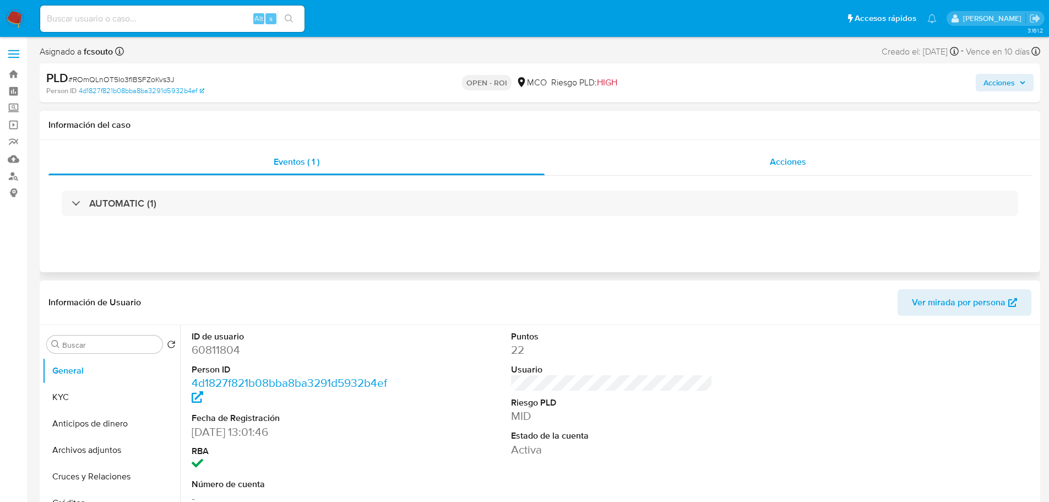
drag, startPoint x: 824, startPoint y: 160, endPoint x: 748, endPoint y: 177, distance: 78.4
click at [824, 160] on div "Acciones" at bounding box center [788, 162] width 487 height 26
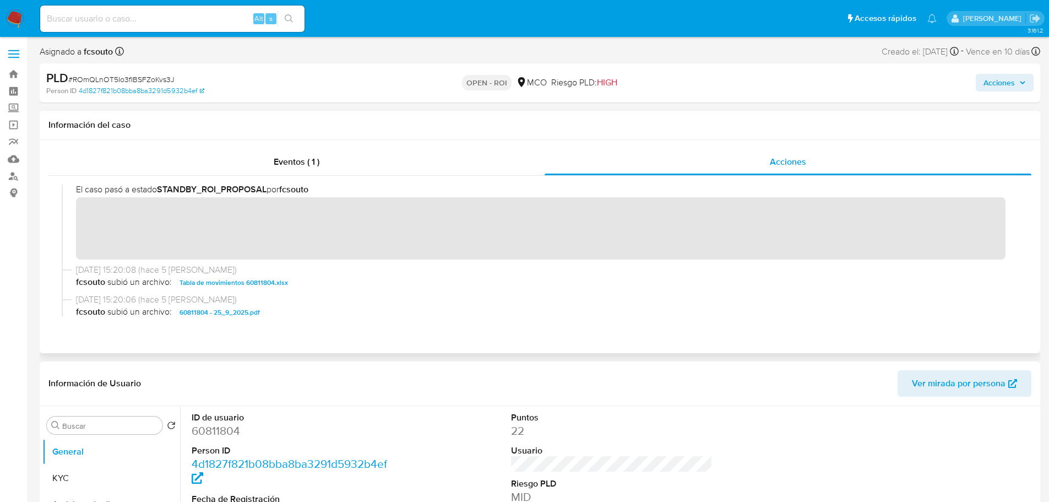
scroll to position [165, 0]
click at [997, 74] on span "Acciones" at bounding box center [998, 83] width 31 height 18
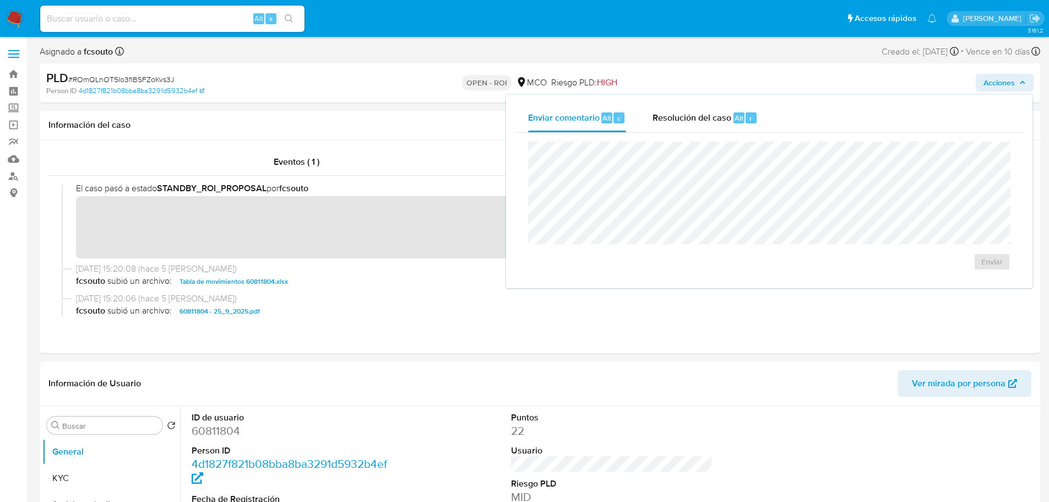
click at [999, 81] on span "Acciones" at bounding box center [998, 83] width 31 height 18
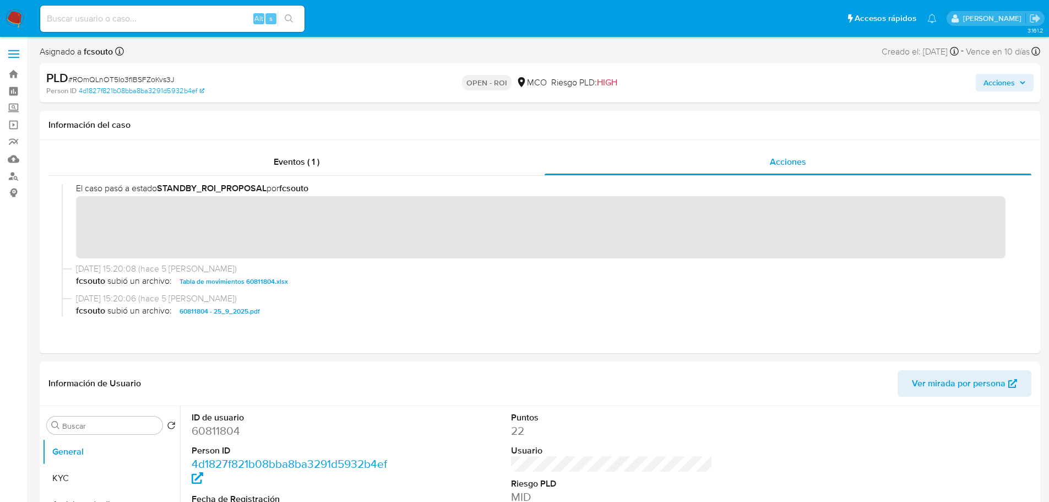
click at [1002, 78] on span "Acciones" at bounding box center [998, 83] width 31 height 18
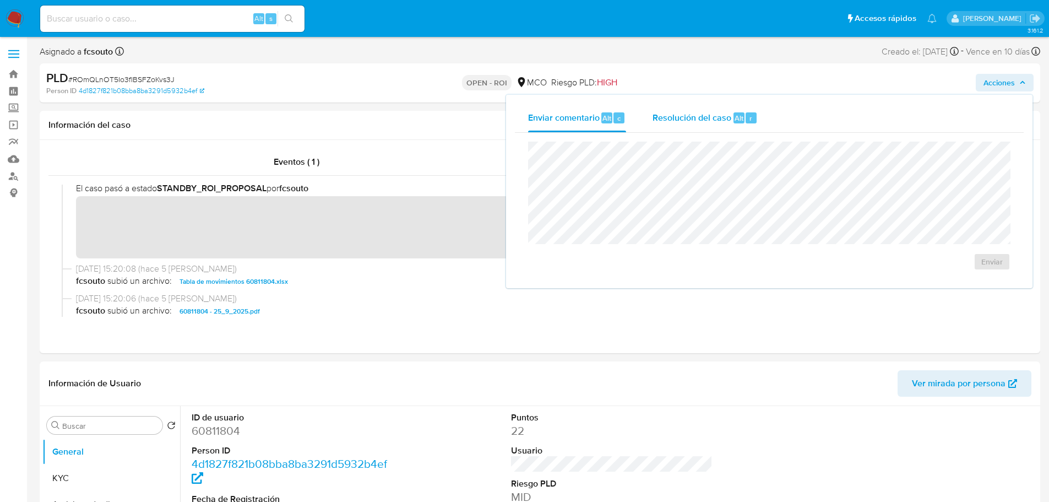
click at [692, 110] on div "Resolución del caso Alt r" at bounding box center [705, 118] width 105 height 29
click at [985, 276] on span "ROI" at bounding box center [960, 272] width 54 height 24
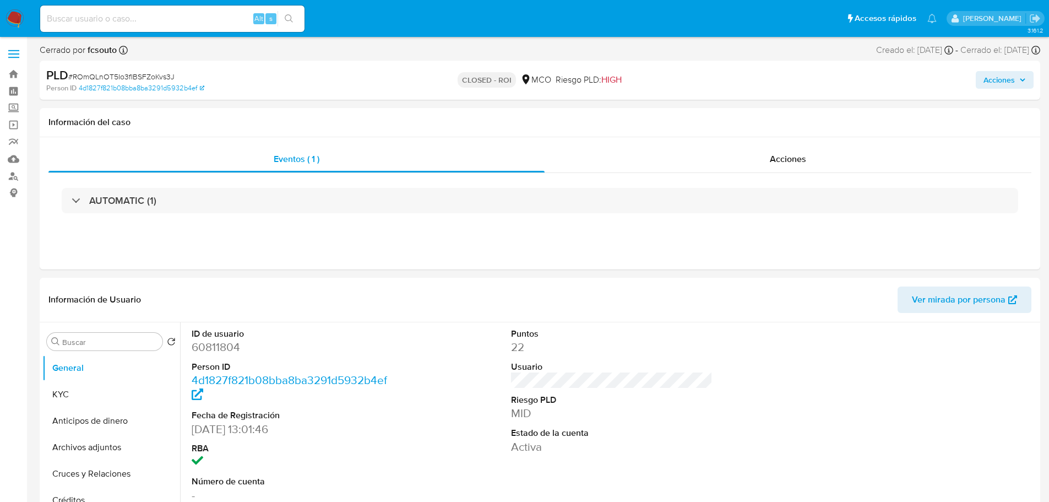
select select "10"
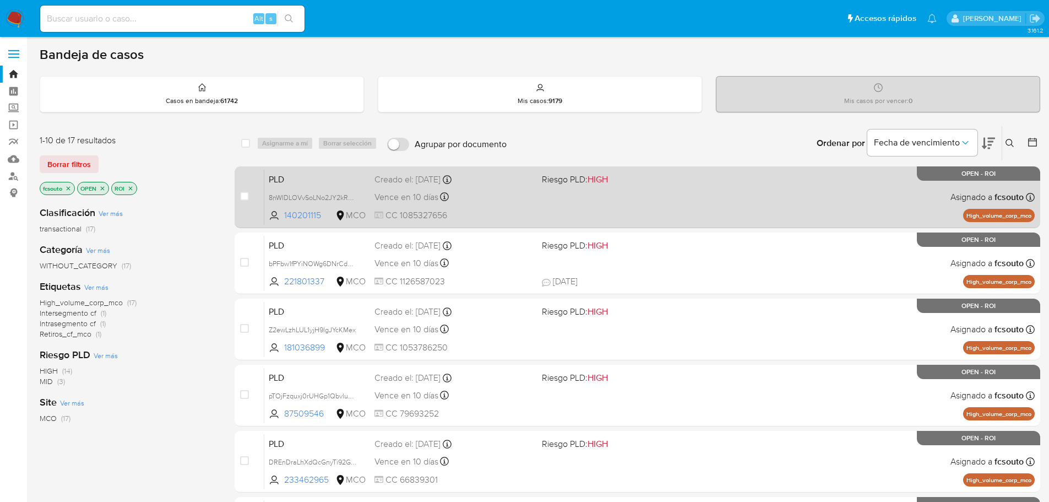
click at [537, 204] on div "PLD 8nWIDLOVvSoLNo2JY2kRmb5Q 140201115 MCO Riesgo PLD: HIGH Creado el: 12/07/20…" at bounding box center [649, 197] width 770 height 56
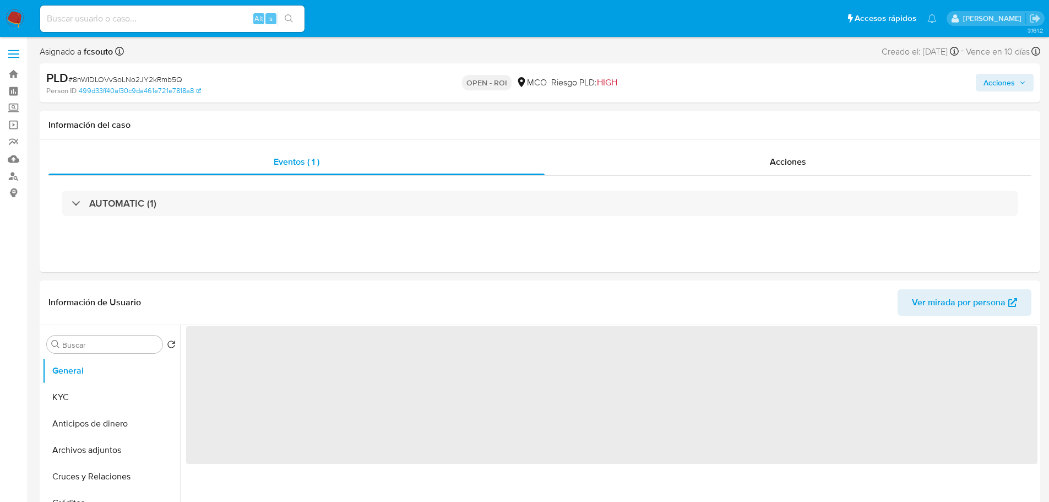
select select "10"
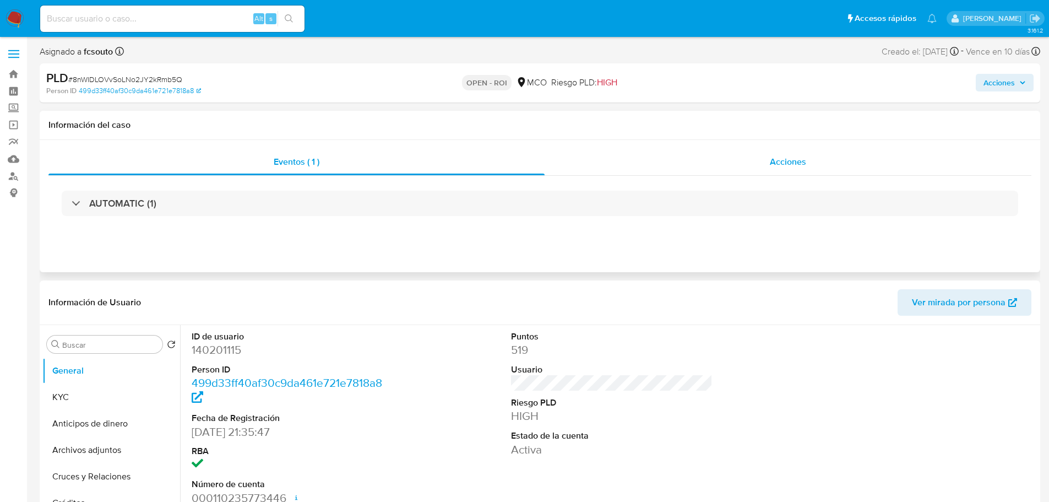
click at [779, 164] on span "Acciones" at bounding box center [788, 161] width 36 height 13
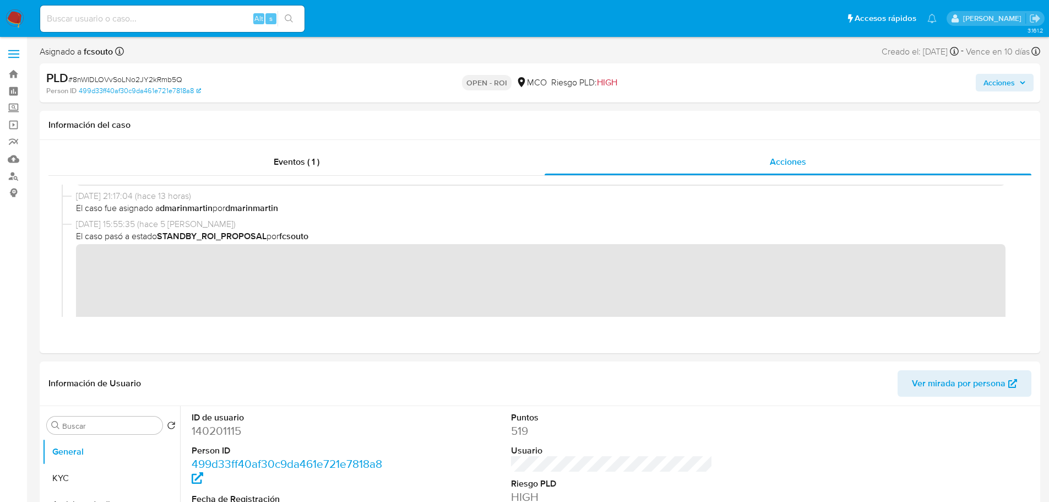
scroll to position [165, 0]
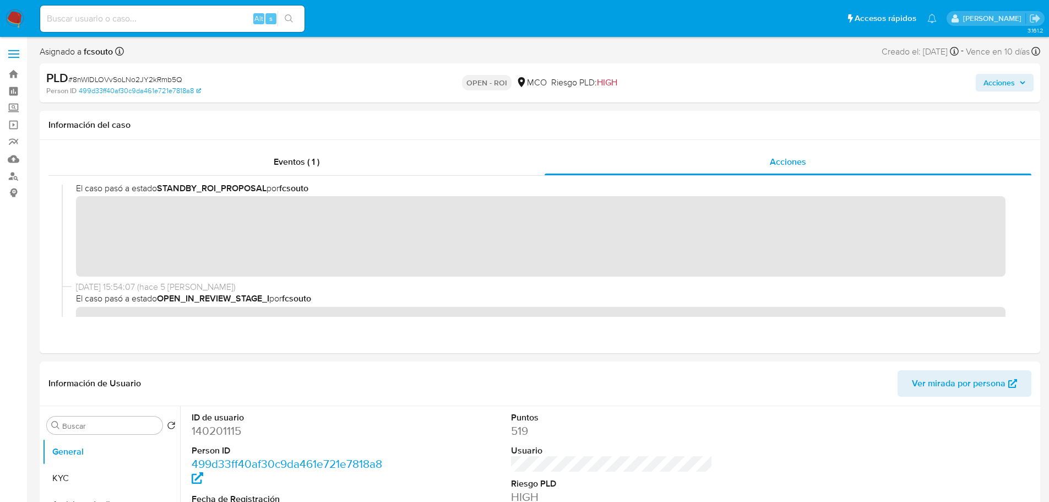
click at [1000, 85] on span "Acciones" at bounding box center [998, 83] width 31 height 18
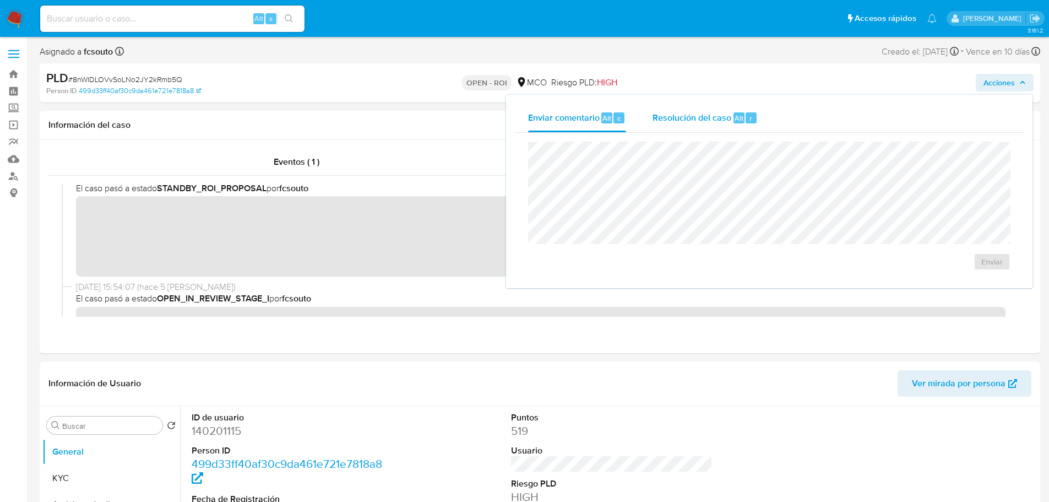
click at [714, 123] on span "Resolución del caso" at bounding box center [692, 117] width 79 height 13
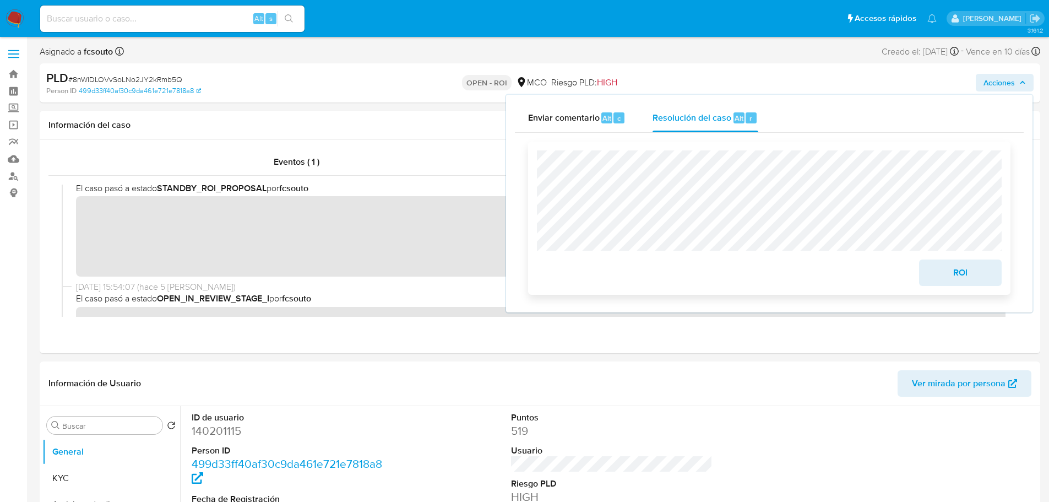
scroll to position [0, 0]
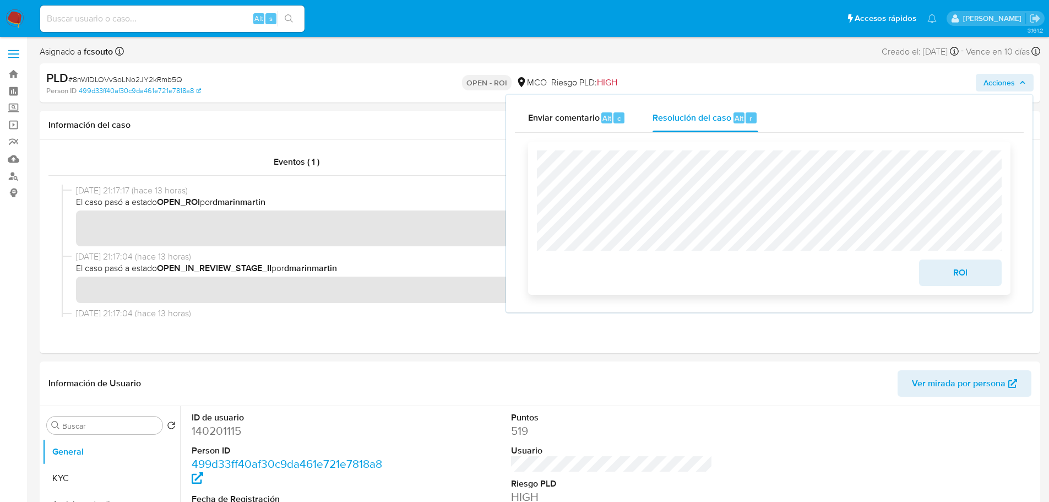
click at [961, 269] on span "ROI" at bounding box center [960, 272] width 54 height 24
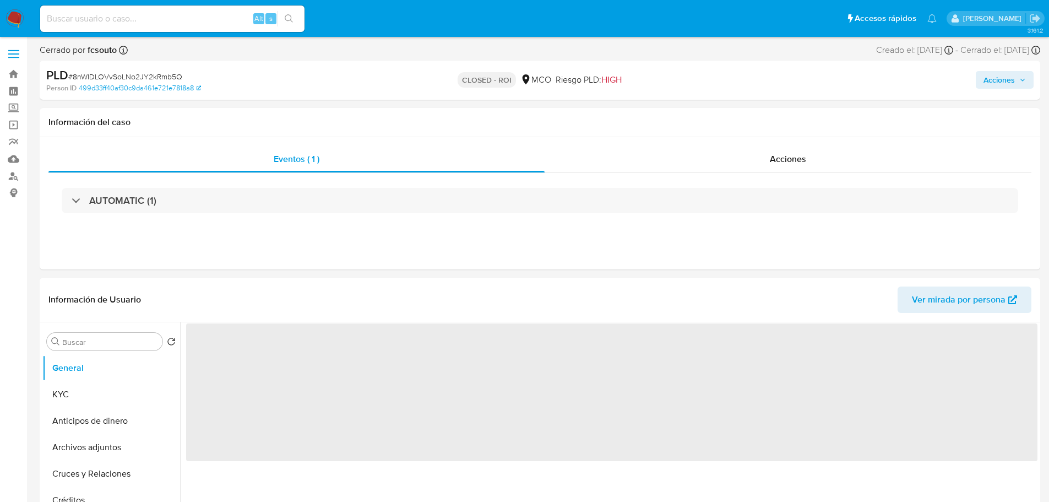
select select "10"
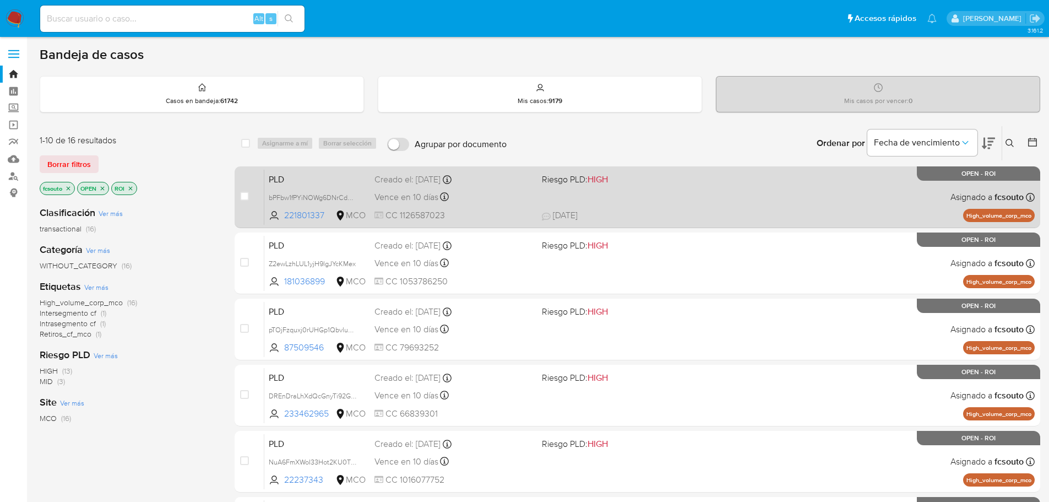
click at [681, 209] on div "PLD bPFbw1fPYiNOWg6DNrCdPoRb 221801337 MCO Riesgo PLD: HIGH Creado el: [DATE] C…" at bounding box center [649, 197] width 770 height 56
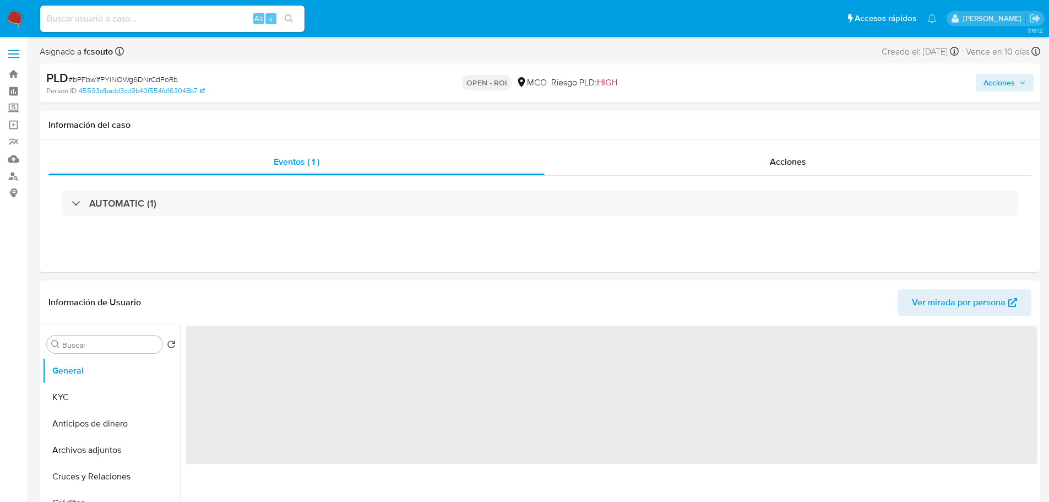
select select "10"
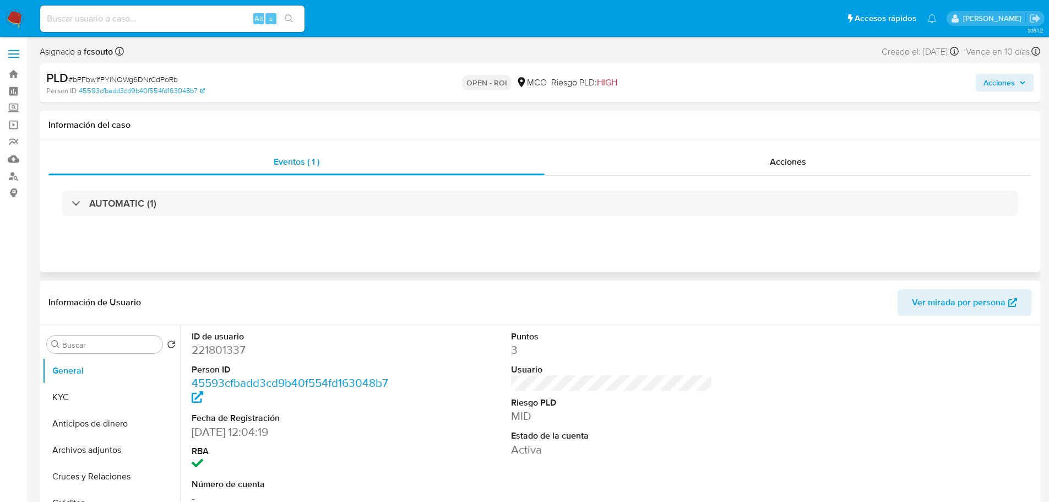
click at [717, 249] on div "Eventos ( 1 ) Acciones AUTOMATIC (1)" at bounding box center [540, 206] width 1001 height 132
click at [796, 140] on div "Eventos ( 1 ) Acciones AUTOMATIC (1)" at bounding box center [540, 206] width 1001 height 132
drag, startPoint x: 818, startPoint y: 158, endPoint x: 813, endPoint y: 153, distance: 7.4
click at [815, 155] on div "Acciones" at bounding box center [788, 162] width 487 height 26
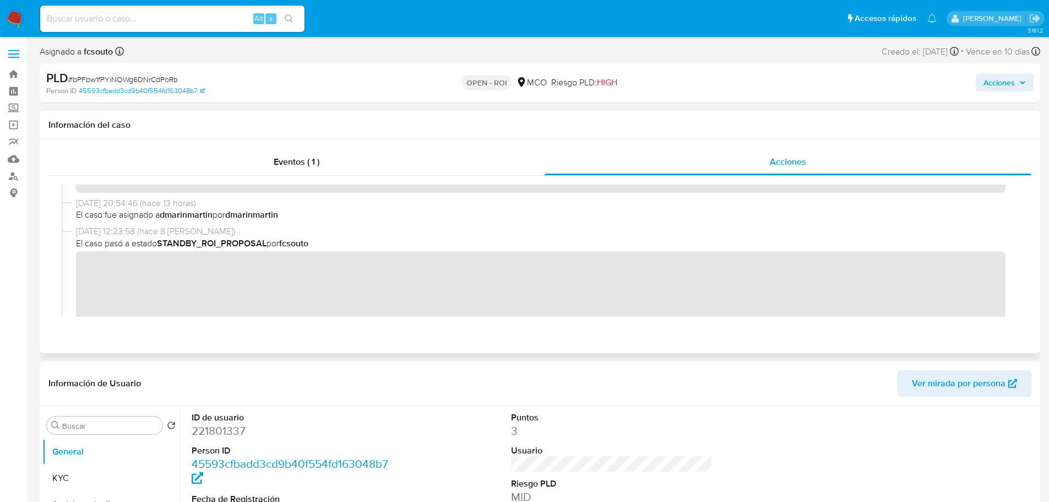
scroll to position [165, 0]
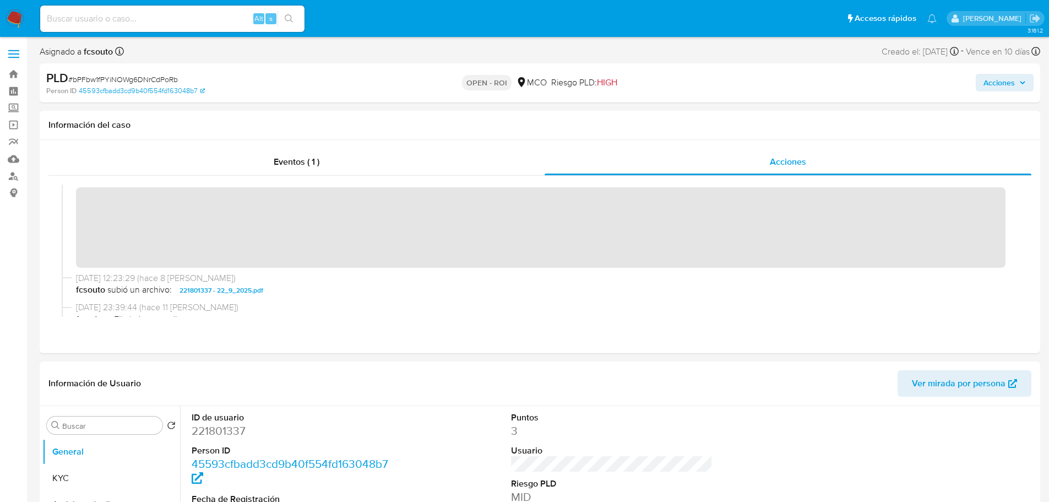
click at [997, 73] on div "Acciones" at bounding box center [871, 83] width 326 height 26
click at [1001, 79] on span "Acciones" at bounding box center [998, 83] width 31 height 18
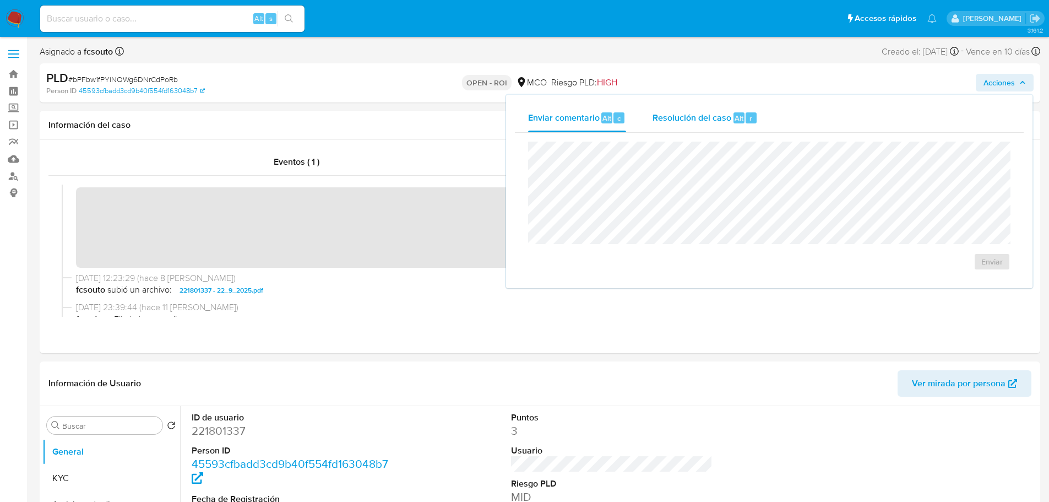
drag, startPoint x: 704, startPoint y: 115, endPoint x: 697, endPoint y: 116, distance: 7.7
click at [702, 115] on span "Resolución del caso" at bounding box center [692, 117] width 79 height 13
click at [966, 269] on span "ROI" at bounding box center [960, 272] width 54 height 24
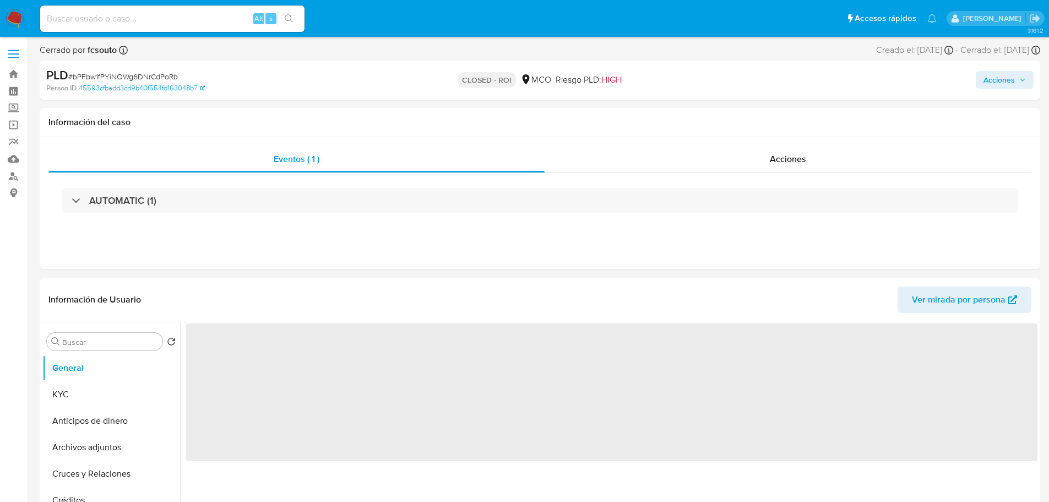
select select "10"
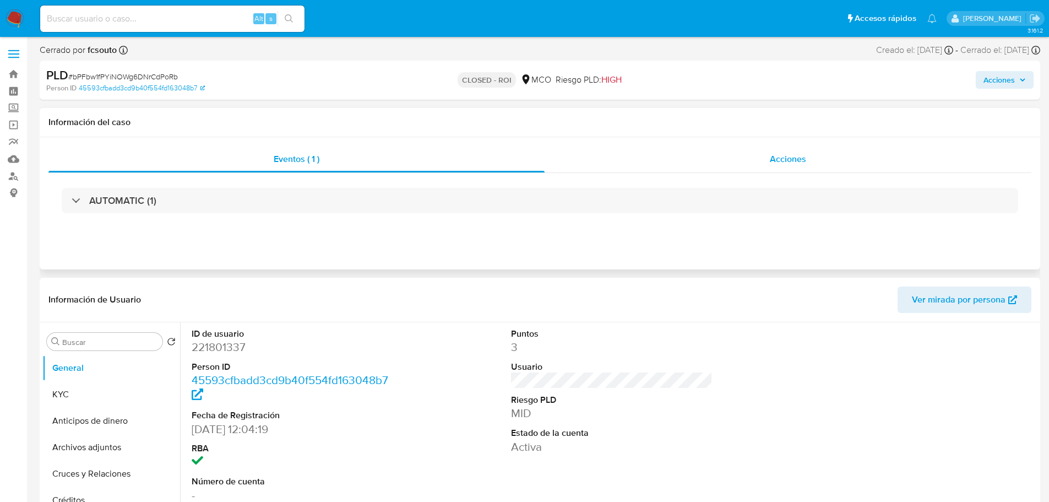
click at [788, 162] on span "Acciones" at bounding box center [788, 159] width 36 height 13
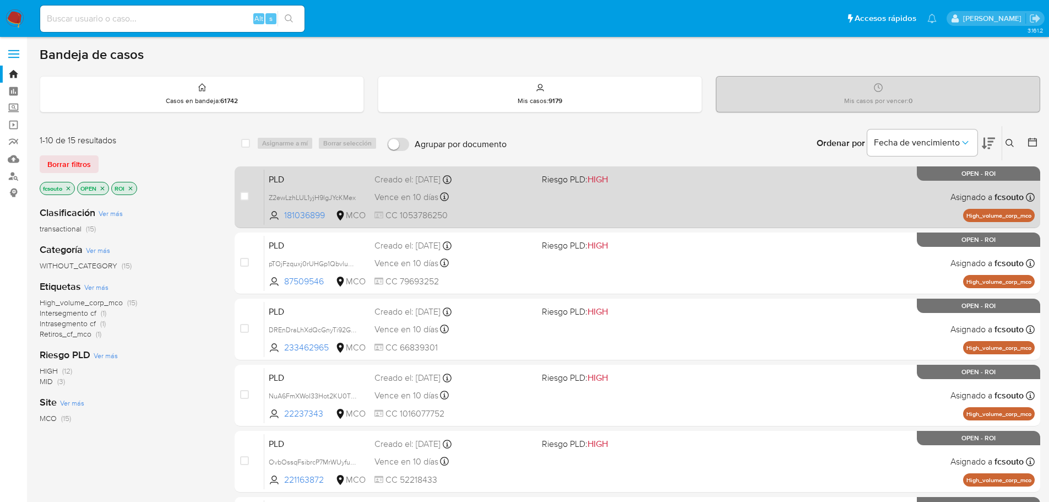
click at [591, 204] on div "PLD Z2ewLzhLUL1yjH9lgJYcKMex 181036899 MCO Riesgo PLD: HIGH Creado el: 12/07/20…" at bounding box center [649, 197] width 770 height 56
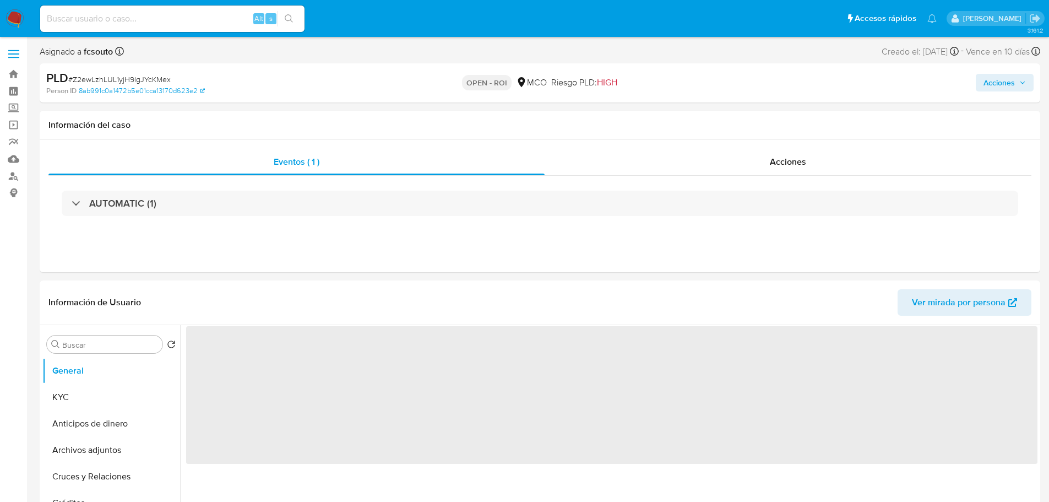
select select "10"
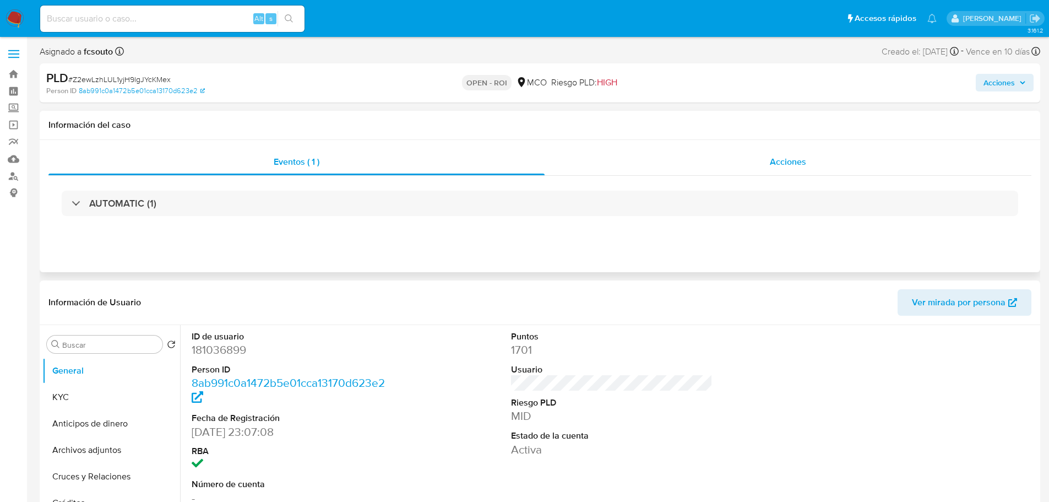
click at [788, 154] on div "Acciones" at bounding box center [788, 162] width 487 height 26
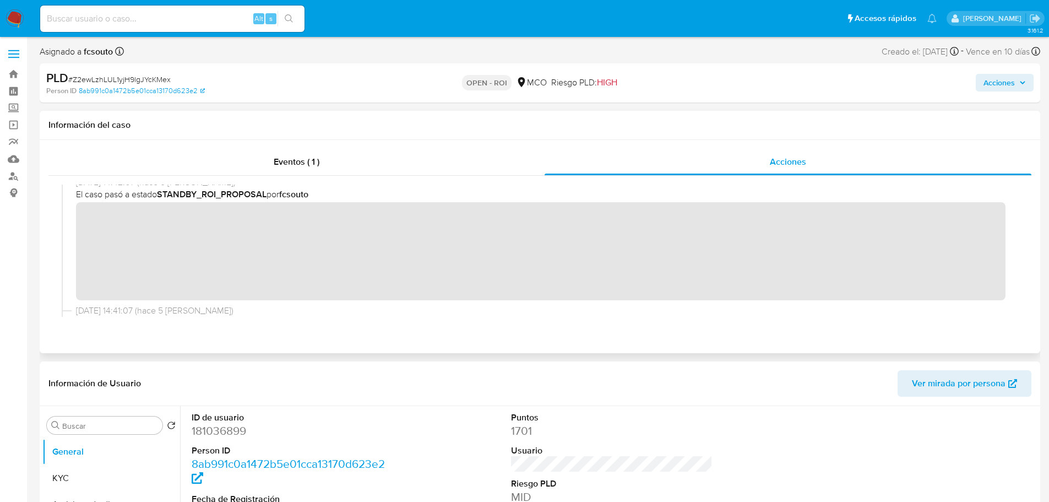
scroll to position [165, 0]
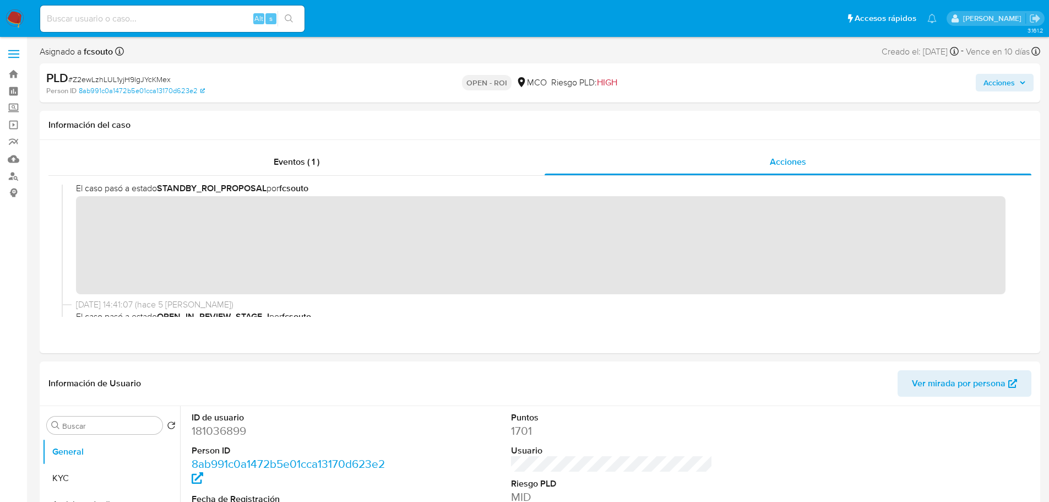
click at [1000, 85] on span "Acciones" at bounding box center [998, 83] width 31 height 18
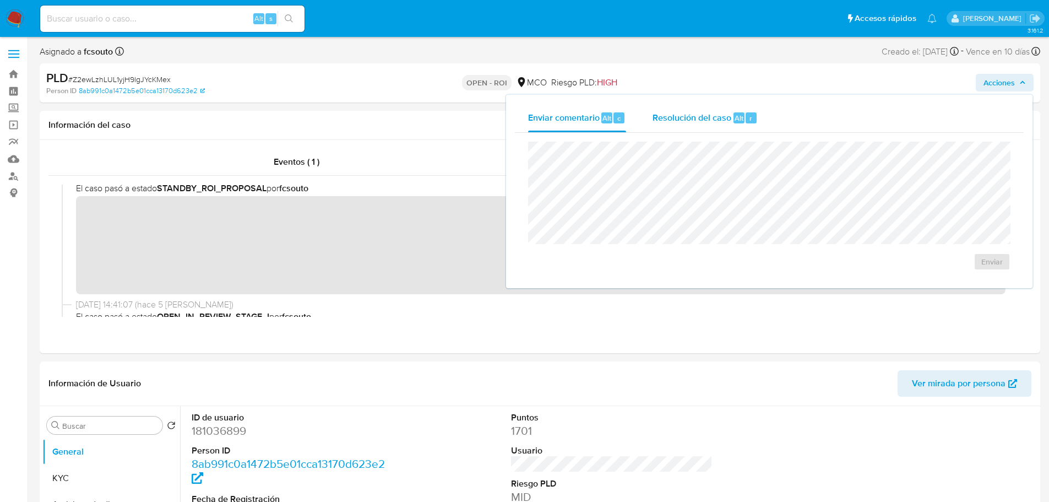
drag, startPoint x: 709, startPoint y: 124, endPoint x: 702, endPoint y: 131, distance: 9.8
click at [709, 125] on div "Resolución del caso Alt r" at bounding box center [705, 118] width 105 height 29
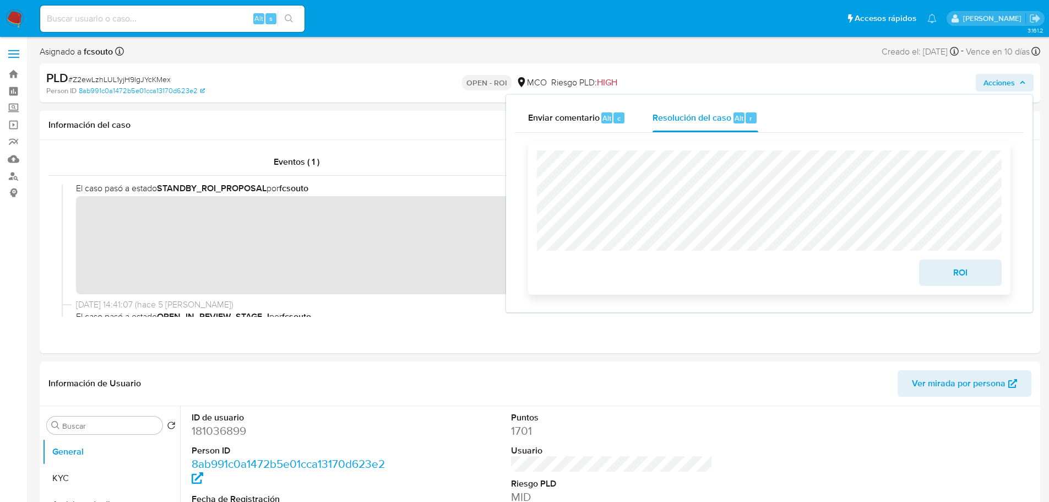
click at [967, 269] on span "ROI" at bounding box center [960, 272] width 54 height 24
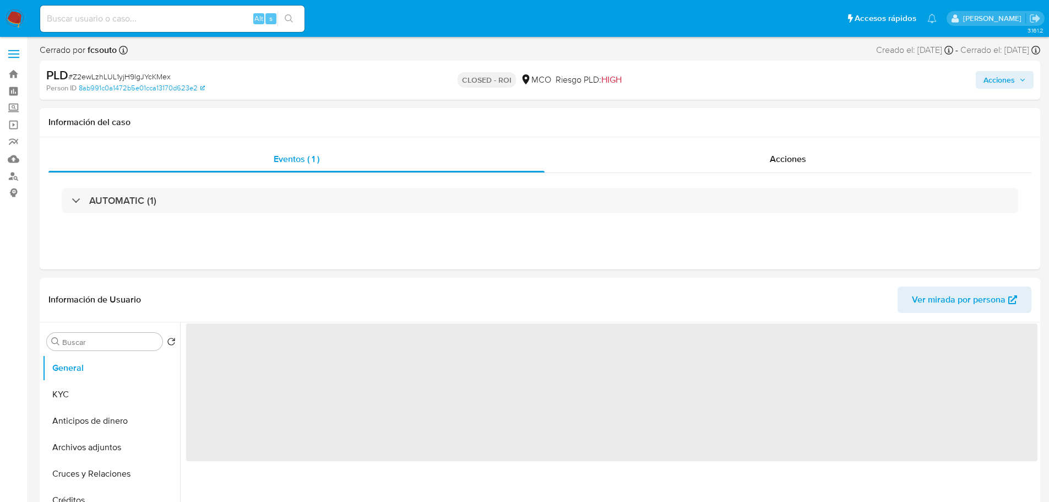
select select "10"
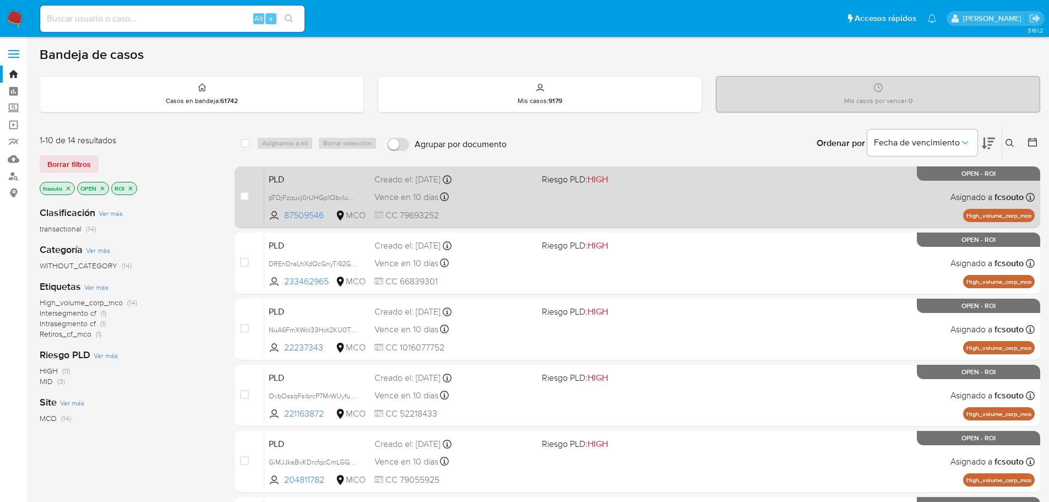
click at [550, 208] on div "PLD pTOjFzquxj0rUHGp1QbvluGX 87509546 MCO Riesgo PLD: HIGH Creado el: 12/07/202…" at bounding box center [649, 197] width 770 height 56
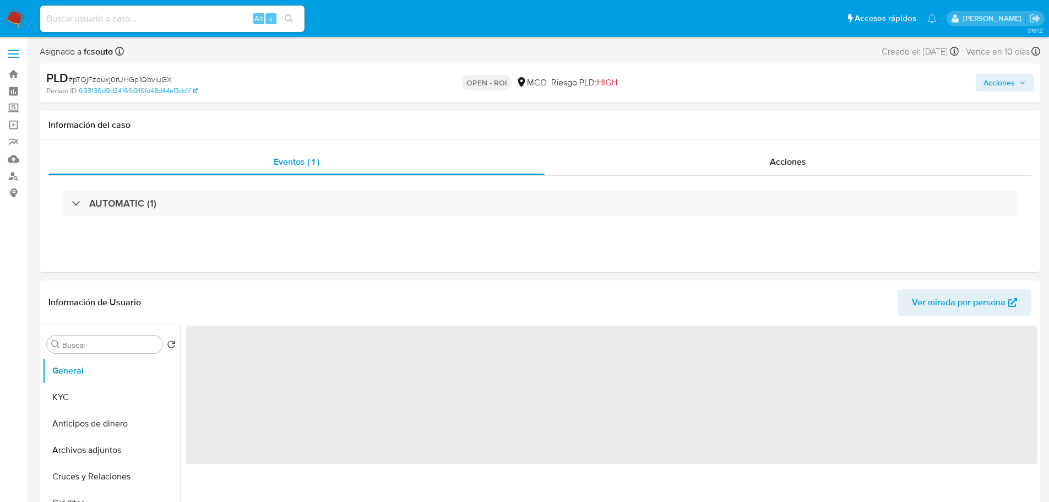
select select "10"
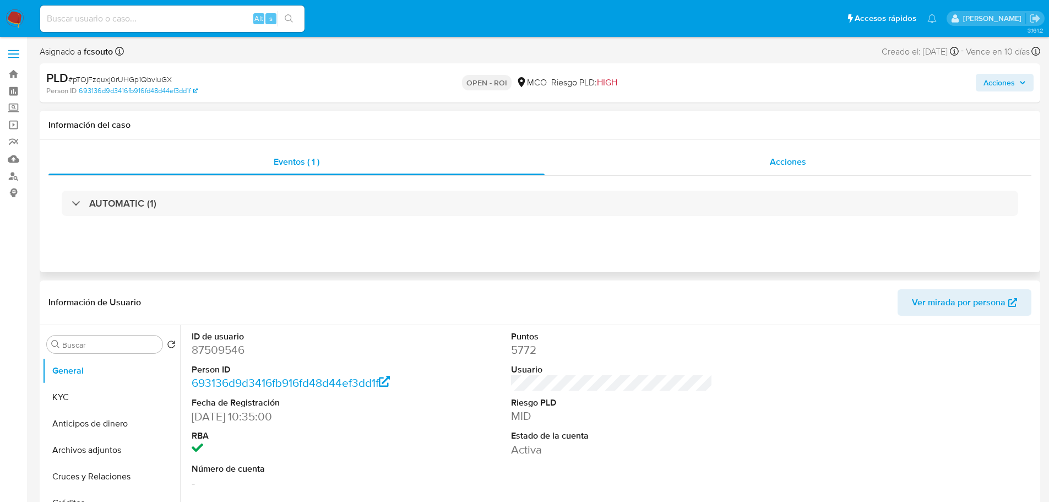
click at [780, 151] on div "Acciones" at bounding box center [788, 162] width 487 height 26
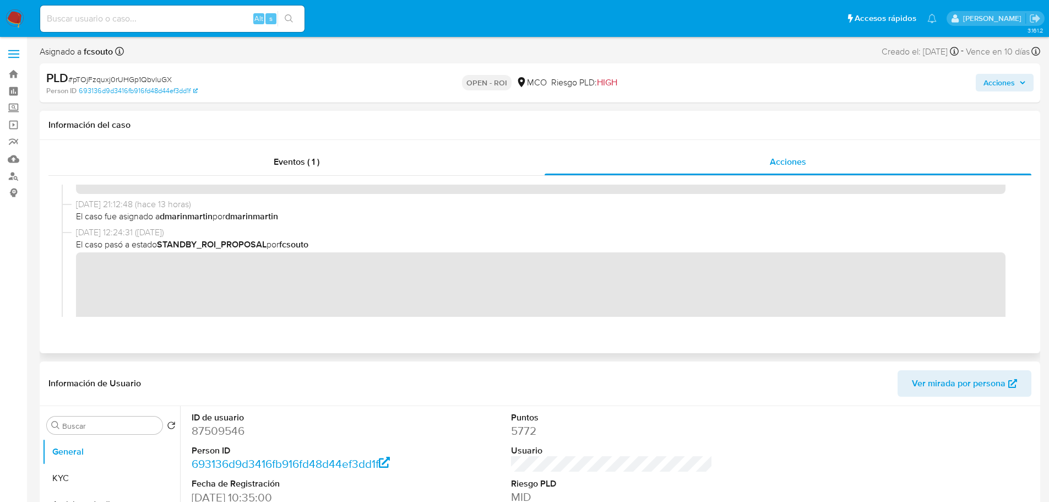
scroll to position [110, 0]
click at [1010, 89] on span "Acciones" at bounding box center [998, 83] width 31 height 18
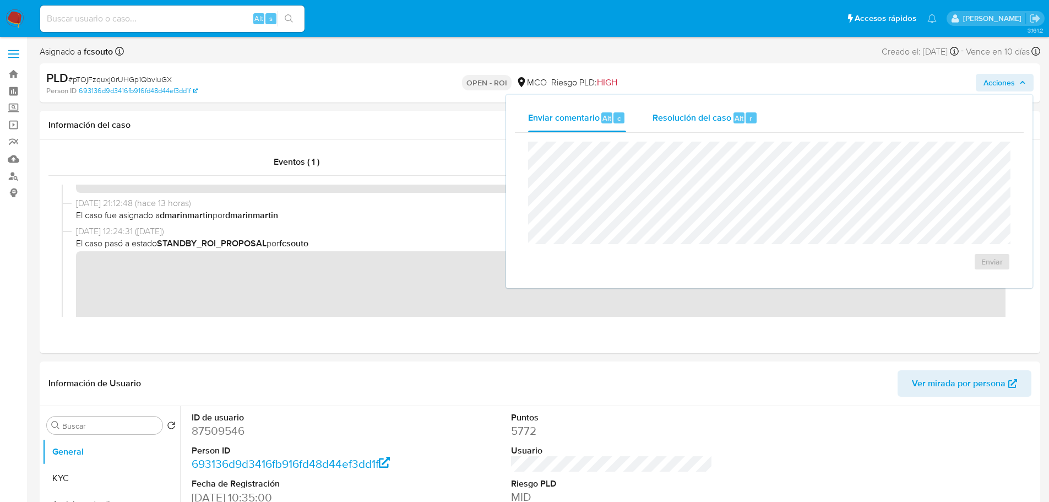
click at [685, 126] on div "Resolución del caso Alt r" at bounding box center [705, 118] width 105 height 29
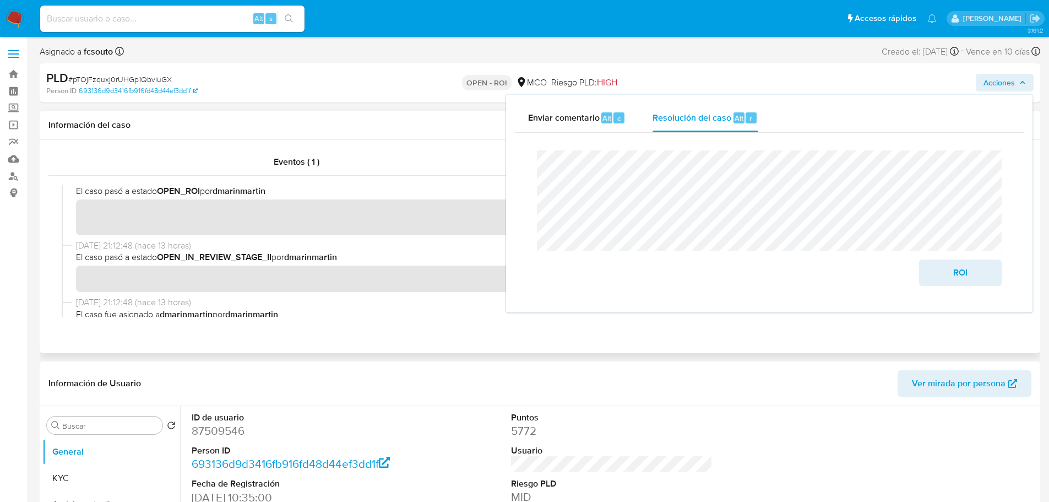
scroll to position [0, 0]
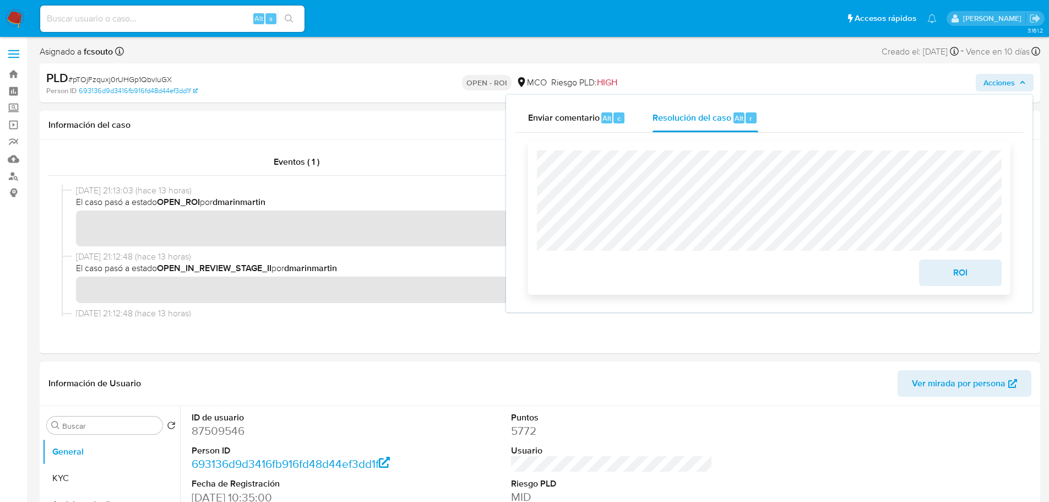
click at [947, 270] on span "ROI" at bounding box center [960, 272] width 54 height 24
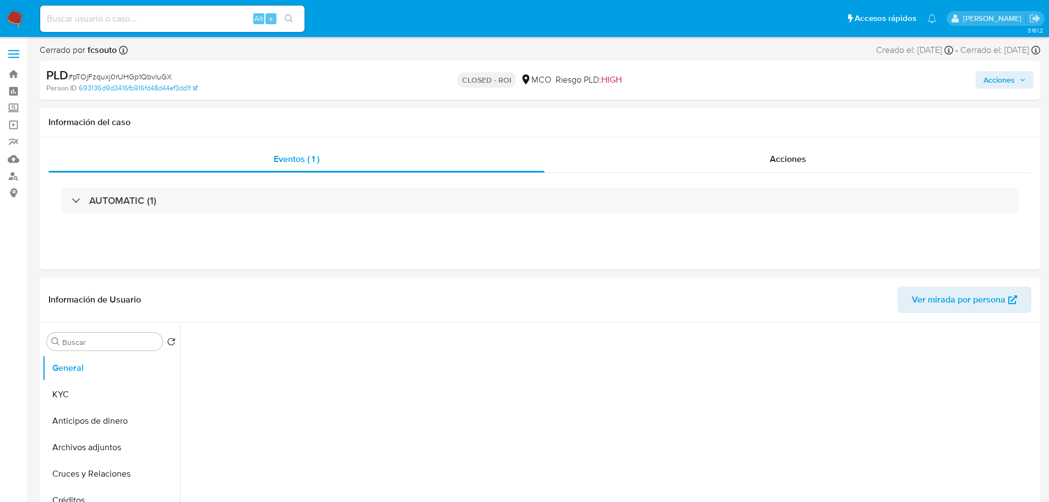
select select "10"
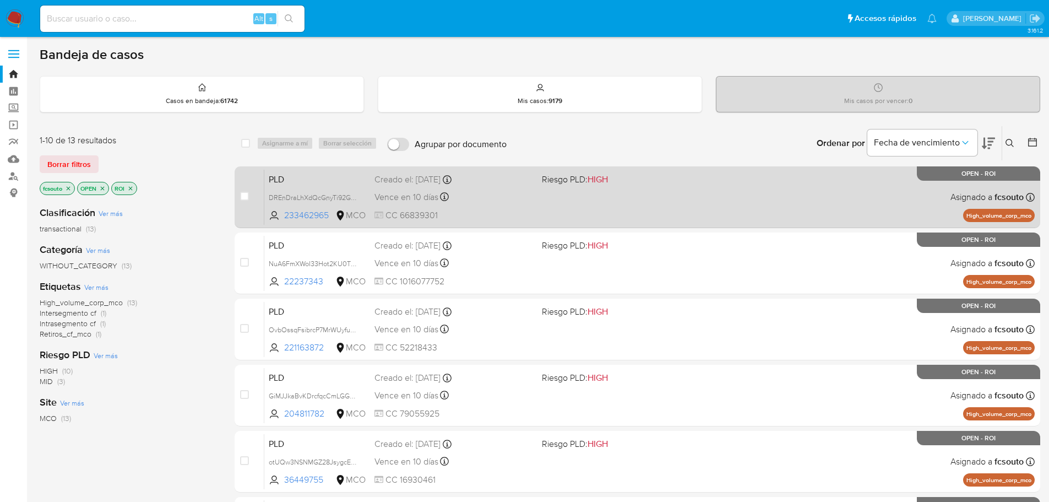
click at [572, 199] on div "PLD DREnDraLhXdQcGnyTi92GVdQ 233462965 MCO Riesgo PLD: HIGH Creado el: 12/07/20…" at bounding box center [649, 197] width 770 height 56
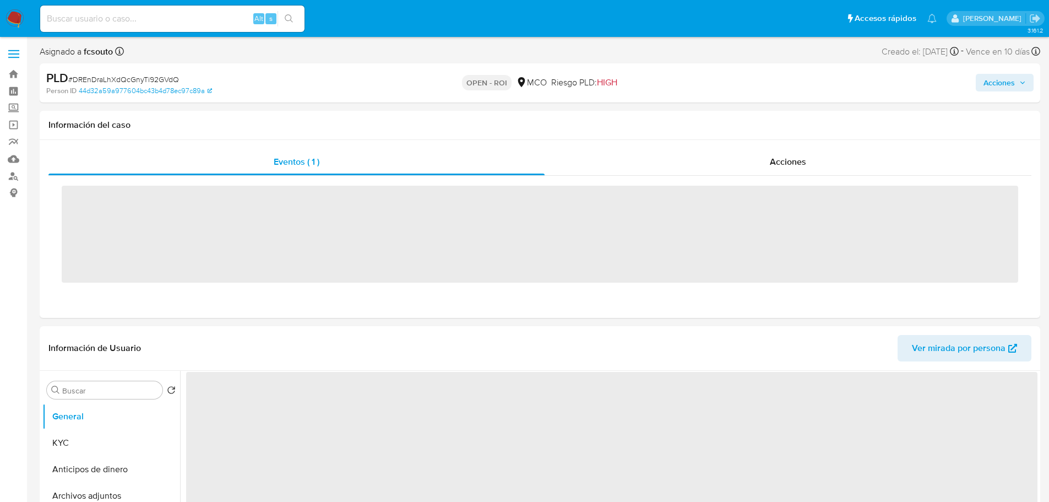
select select "10"
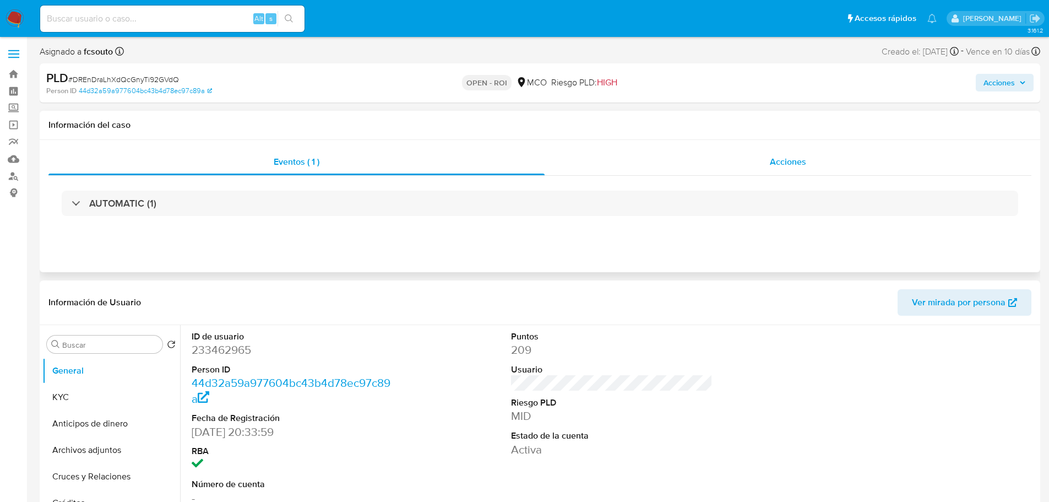
drag, startPoint x: 808, startPoint y: 151, endPoint x: 799, endPoint y: 151, distance: 9.4
click at [807, 150] on div "Acciones" at bounding box center [788, 162] width 487 height 26
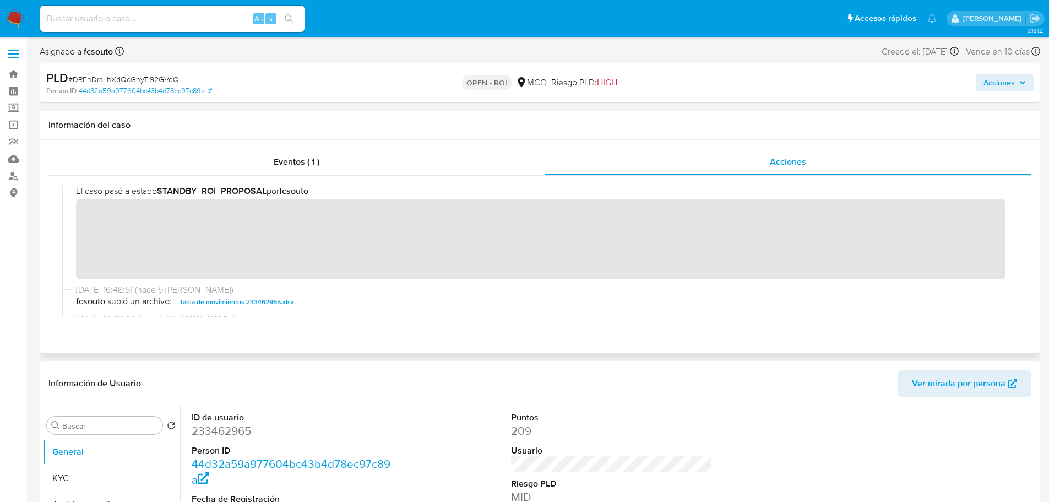
scroll to position [165, 0]
click at [1005, 84] on span "Acciones" at bounding box center [998, 83] width 31 height 18
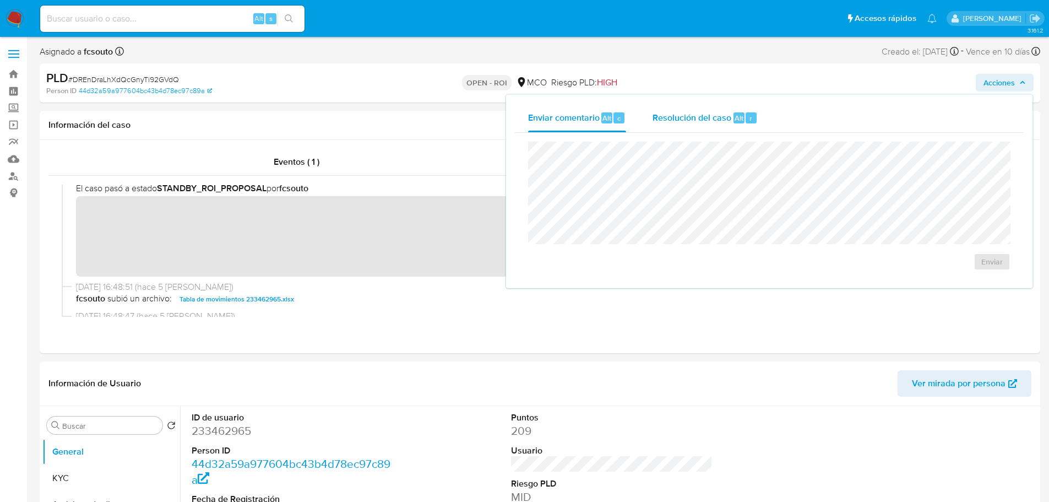
click at [706, 129] on div "Resolución del caso Alt r" at bounding box center [705, 118] width 105 height 29
click at [965, 279] on span "ROI" at bounding box center [960, 272] width 54 height 24
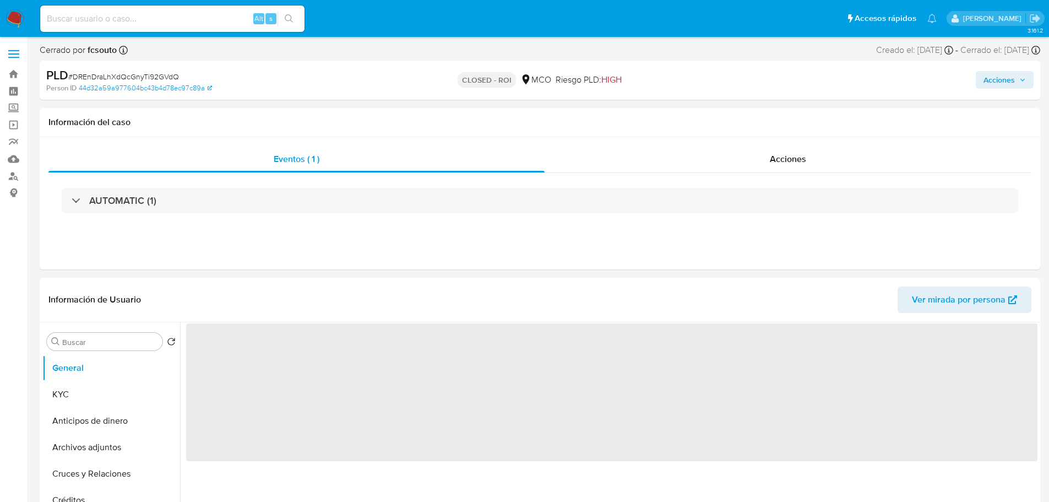
select select "10"
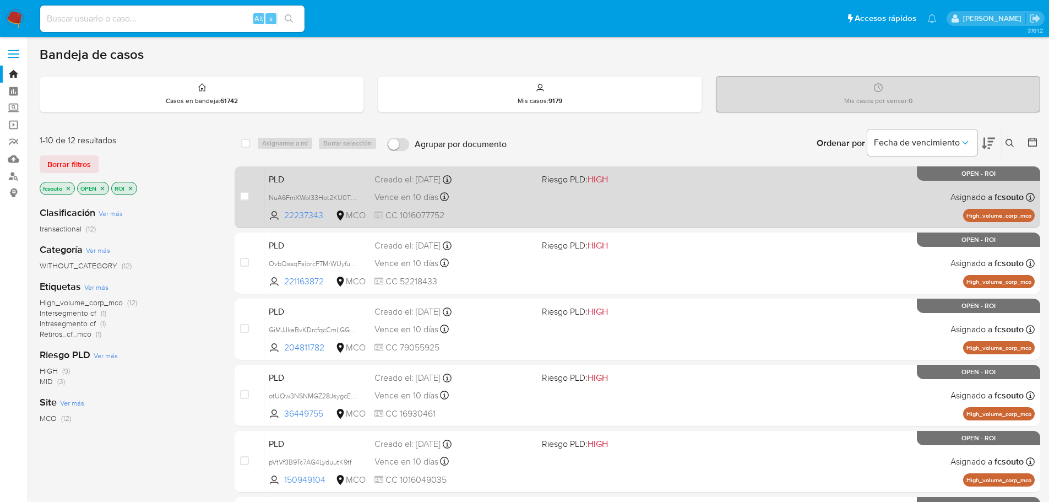
click at [566, 194] on div "PLD NuA6FmXWoI33Hot2KU0T3Lqr 22237343 MCO Riesgo PLD: HIGH Creado el: 12/07/202…" at bounding box center [649, 197] width 770 height 56
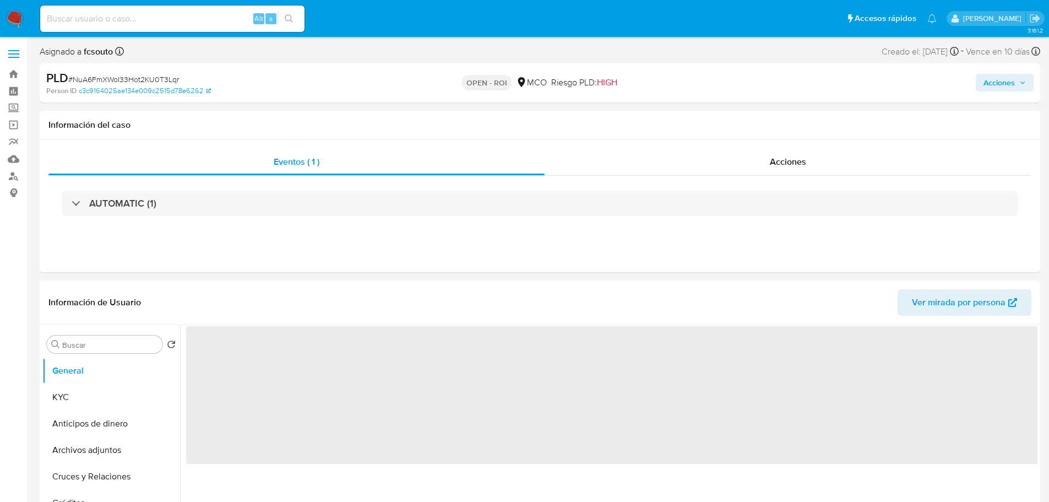
select select "10"
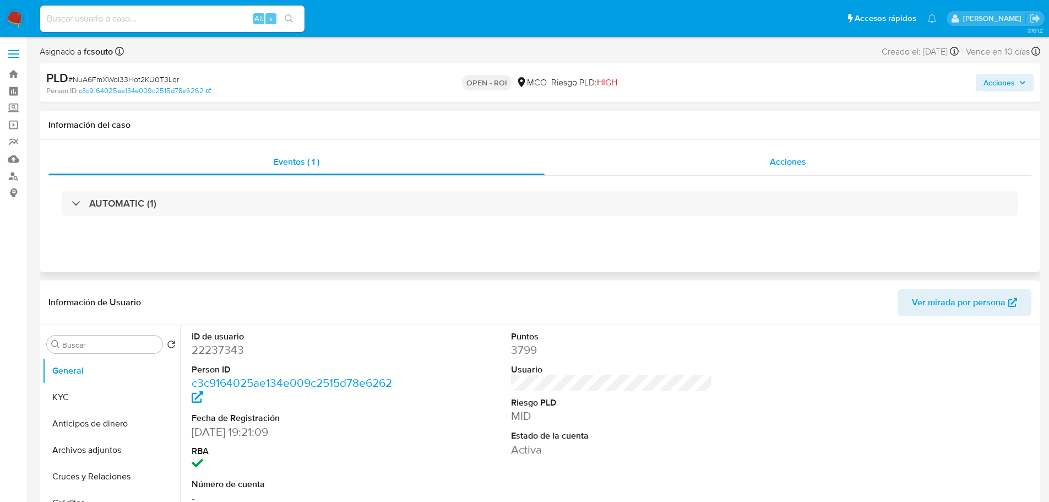
click at [797, 170] on div "Acciones" at bounding box center [788, 162] width 487 height 26
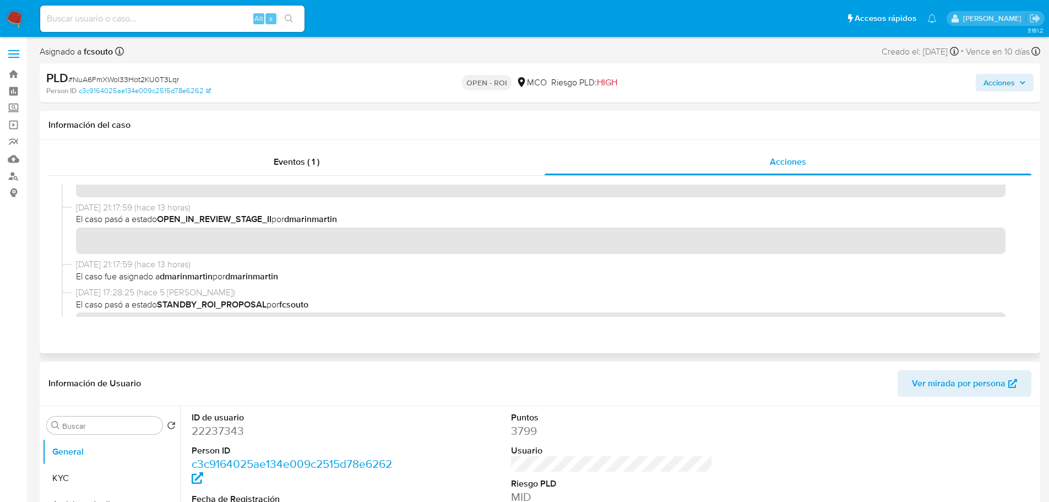
scroll to position [110, 0]
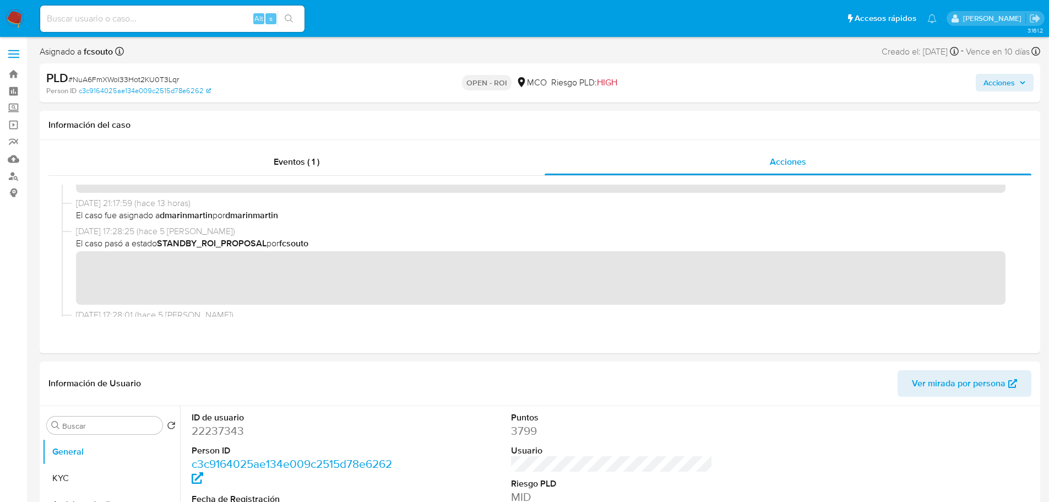
click at [1004, 80] on span "Acciones" at bounding box center [998, 83] width 31 height 18
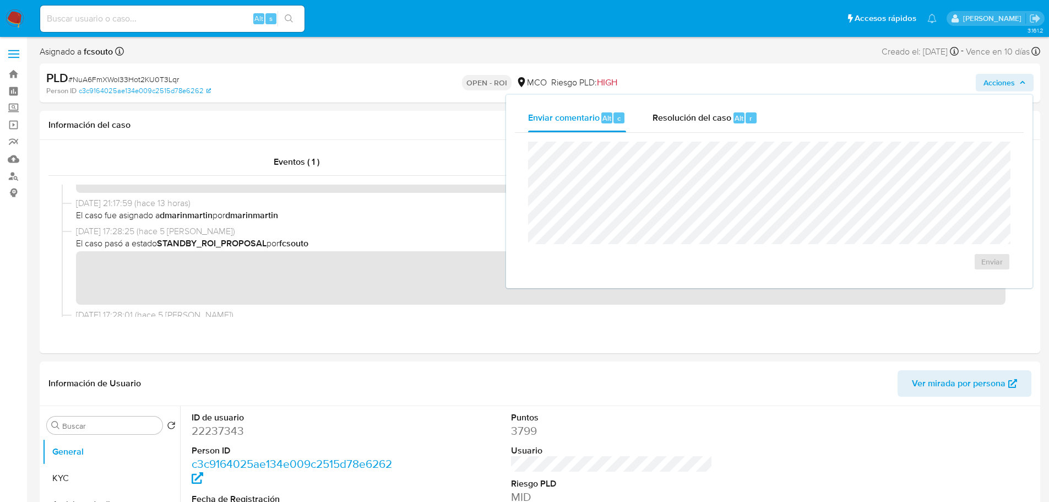
drag, startPoint x: 689, startPoint y: 130, endPoint x: 684, endPoint y: 134, distance: 6.6
click at [689, 129] on div "Resolución del caso Alt r" at bounding box center [705, 118] width 105 height 29
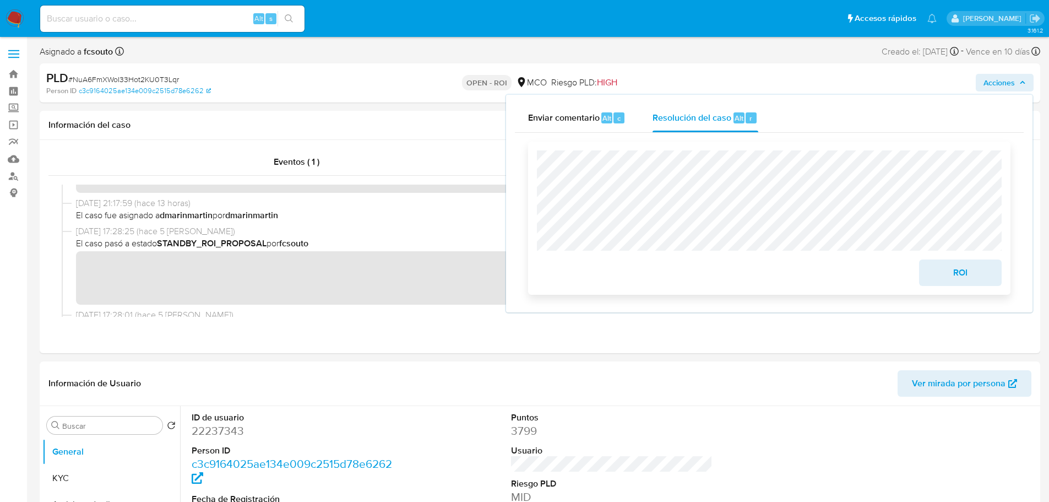
click at [964, 272] on span "ROI" at bounding box center [960, 272] width 54 height 24
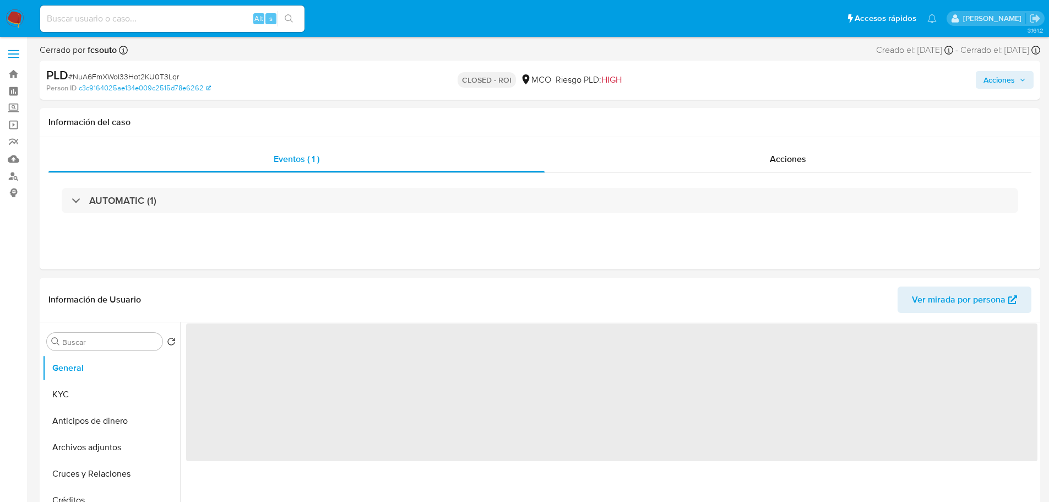
select select "10"
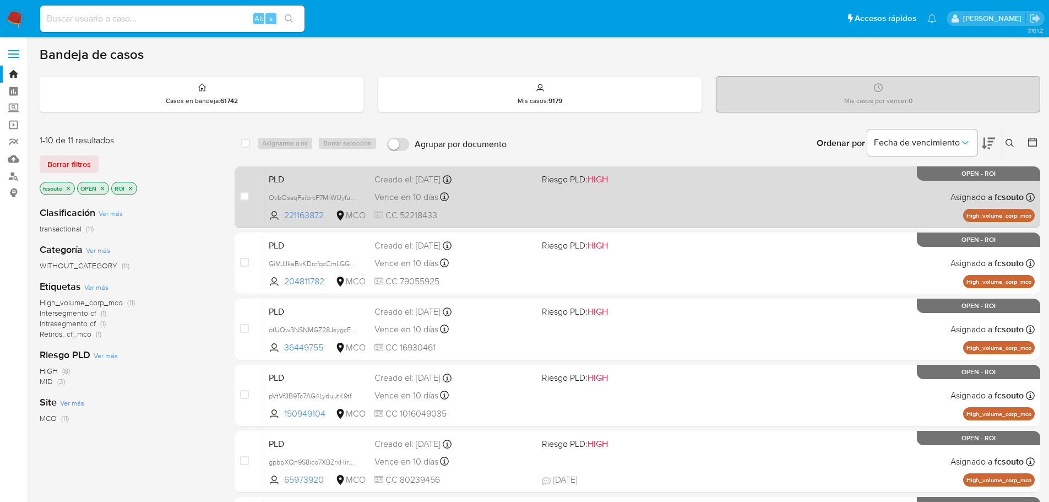
click at [650, 211] on div "PLD OvbOssqFsibrcP7MrWUyfu8y 221163872 MCO Riesgo PLD: HIGH Creado el: 12/07/20…" at bounding box center [649, 197] width 770 height 56
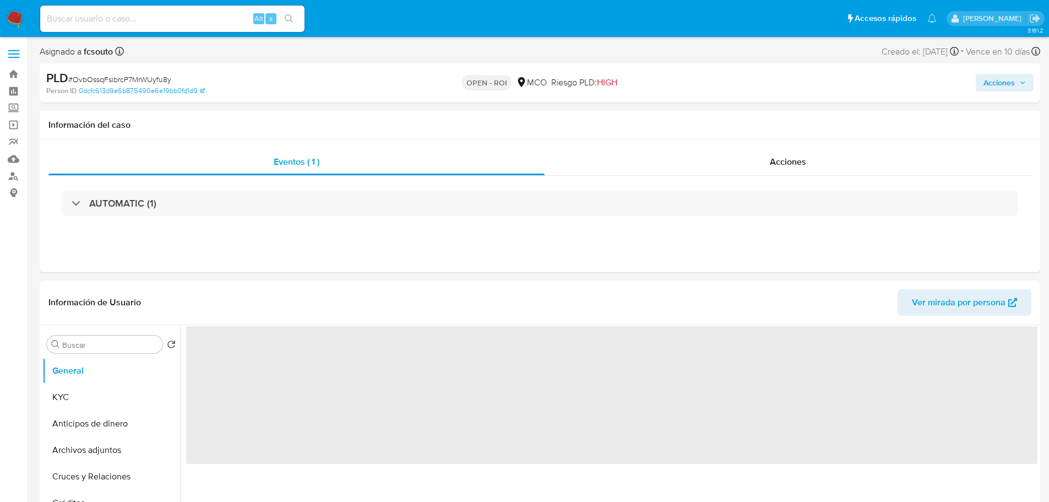
select select "10"
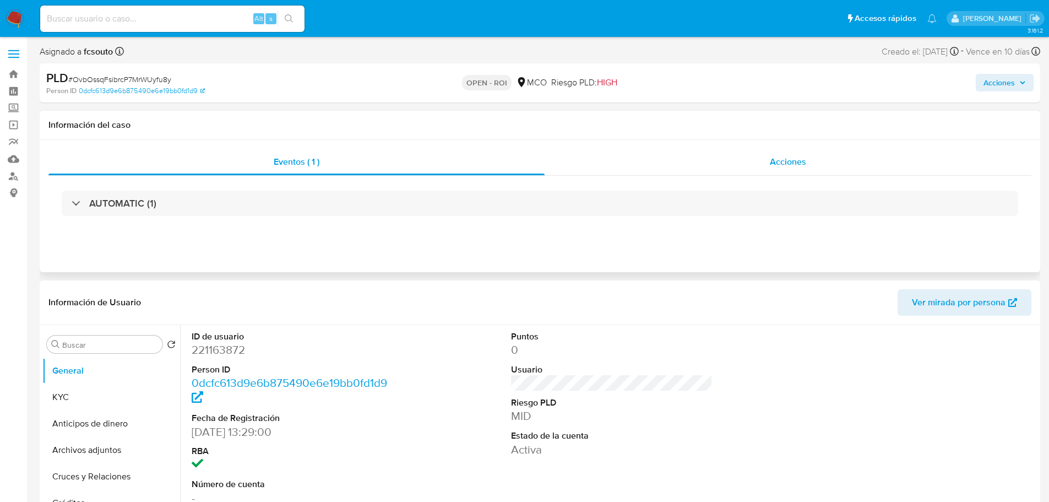
click at [807, 149] on div "Eventos ( 1 ) Acciones AUTOMATIC (1)" at bounding box center [540, 206] width 1001 height 132
click at [789, 158] on span "Acciones" at bounding box center [788, 161] width 36 height 13
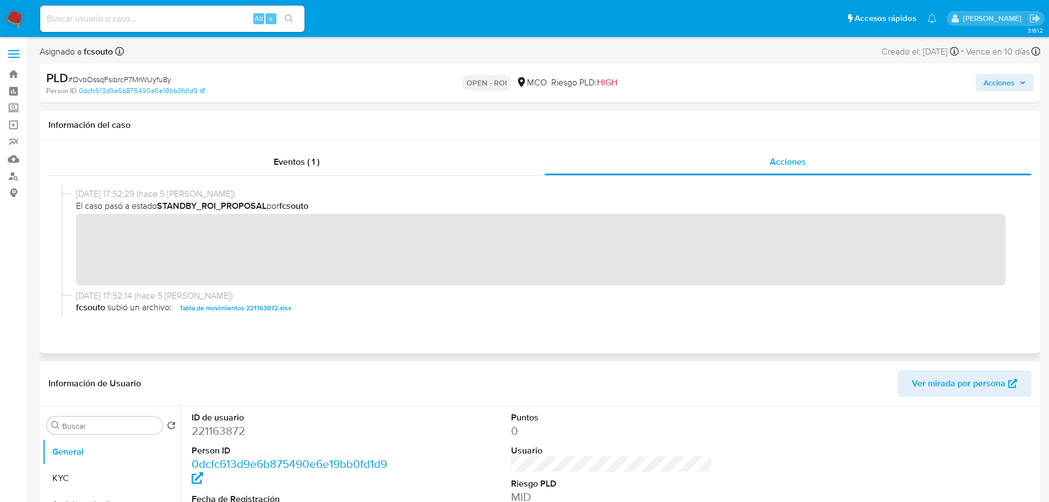
scroll to position [165, 0]
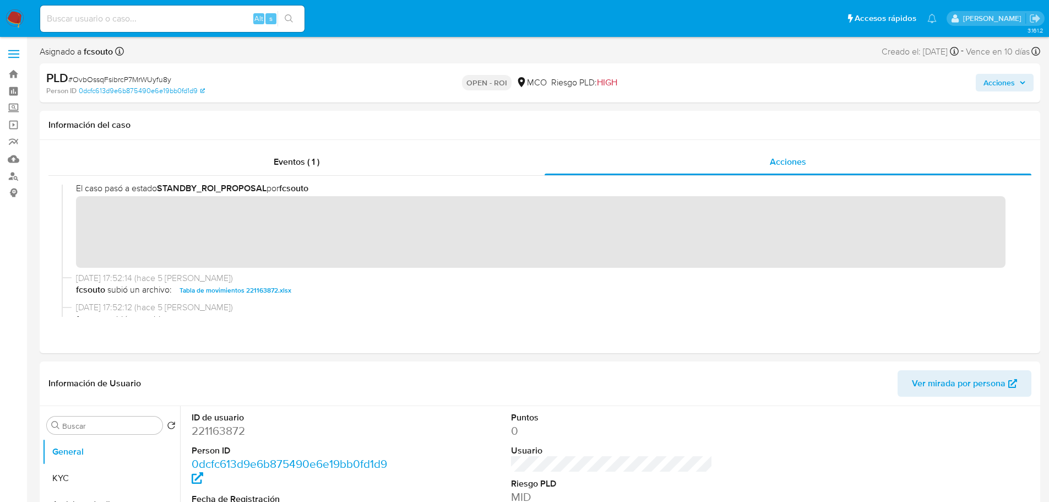
click at [1036, 72] on div "PLD # OvbOssqFsibrcP7MrWUyfu8y Person ID 0dcfc613d9e6b875490e6e19bb0fd1d9 OPEN …" at bounding box center [540, 82] width 1001 height 39
click at [992, 90] on span "Acciones" at bounding box center [998, 83] width 31 height 18
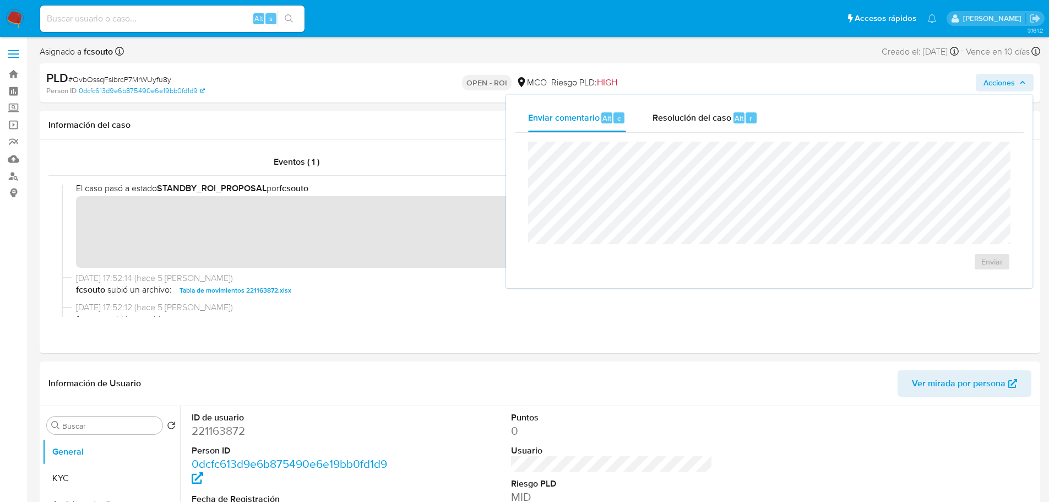
drag, startPoint x: 679, startPoint y: 116, endPoint x: 660, endPoint y: 138, distance: 29.3
click at [678, 117] on span "Resolución del caso" at bounding box center [692, 117] width 79 height 13
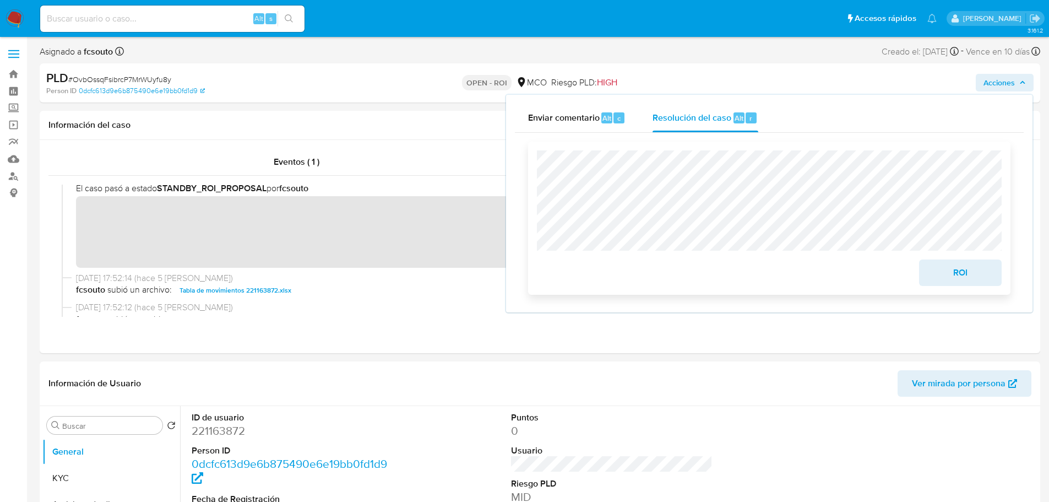
click at [949, 270] on span "ROI" at bounding box center [960, 272] width 54 height 24
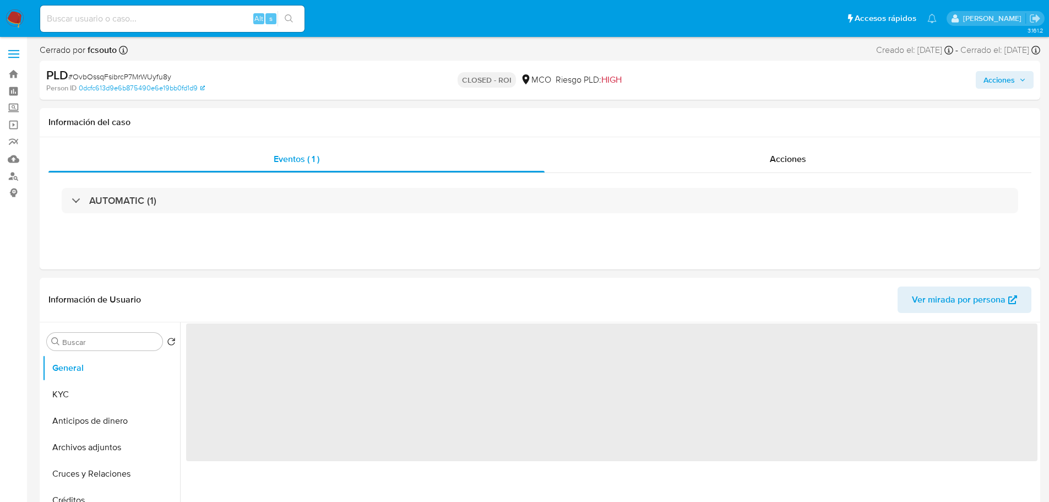
select select "10"
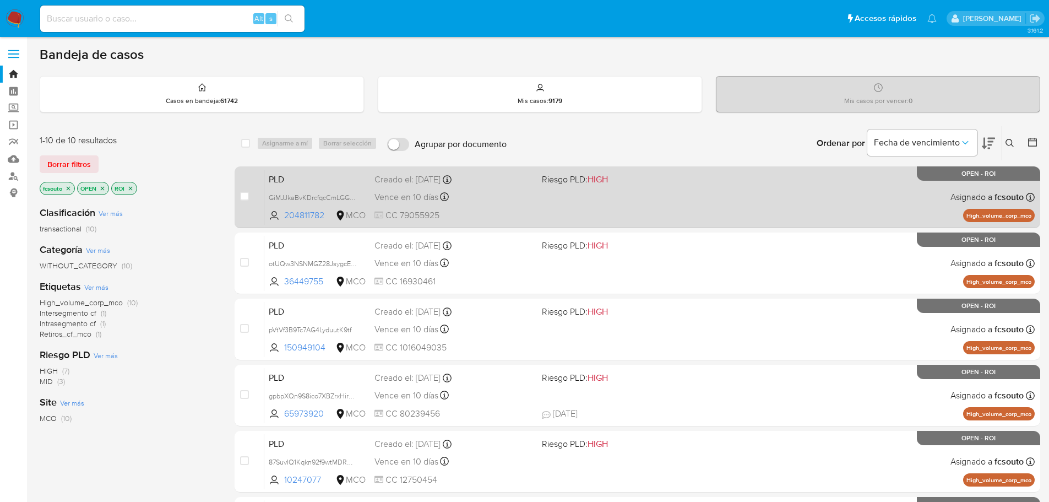
click at [610, 202] on div "PLD GiMJJkaBvKDrcfqcCmLGGrAj 204811782 MCO Riesgo PLD: HIGH Creado el: [DATE] C…" at bounding box center [649, 197] width 770 height 56
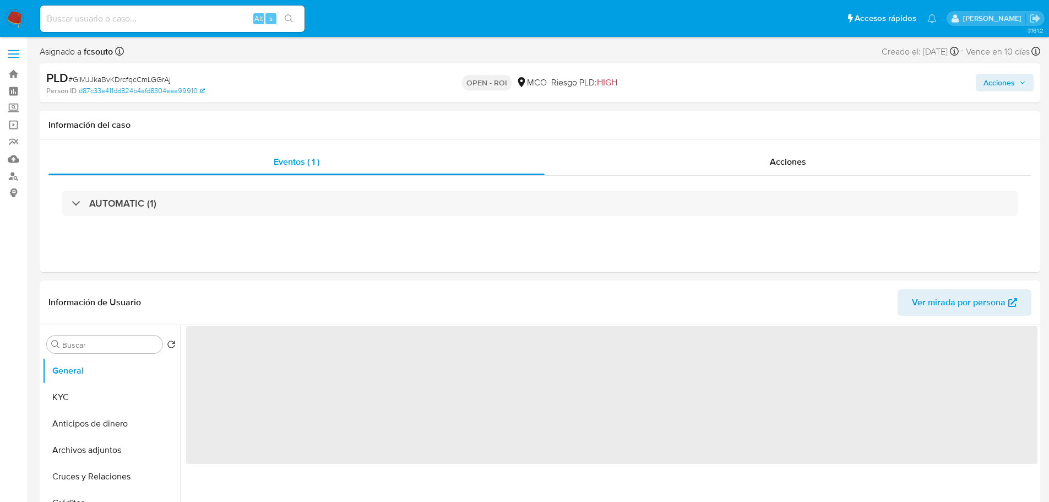
select select "10"
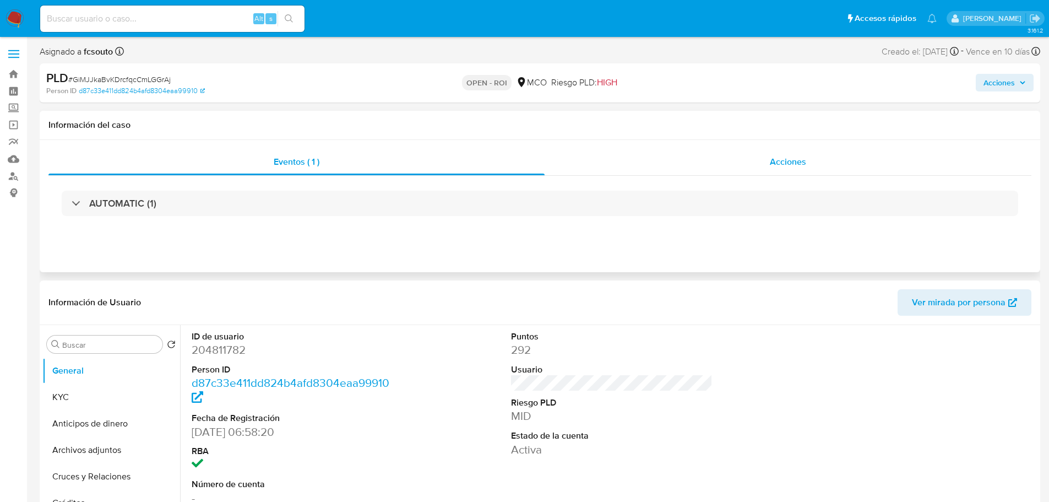
click at [766, 150] on div "Acciones" at bounding box center [788, 162] width 487 height 26
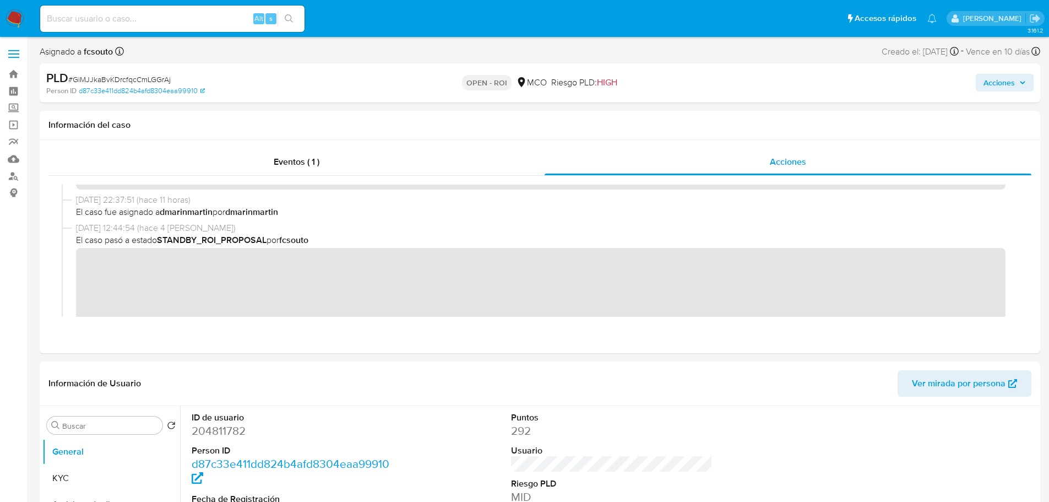
scroll to position [165, 0]
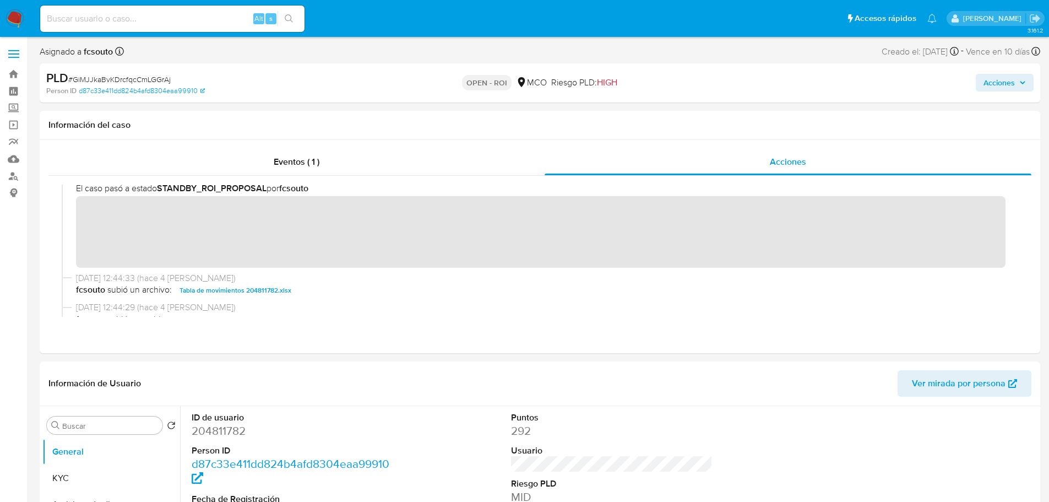
click at [1004, 77] on span "Acciones" at bounding box center [998, 83] width 31 height 18
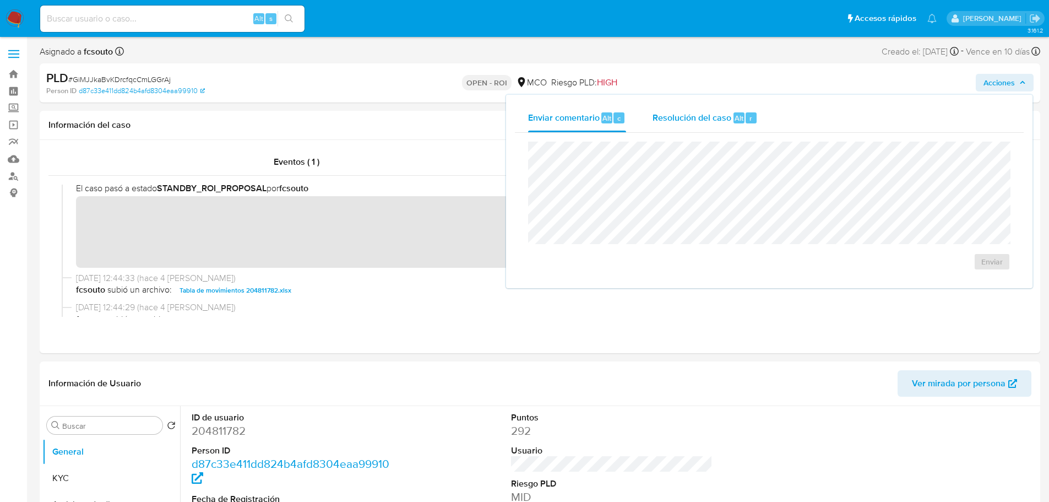
drag, startPoint x: 732, startPoint y: 113, endPoint x: 724, endPoint y: 116, distance: 8.2
click at [727, 115] on div "Resolución del caso Alt r" at bounding box center [705, 118] width 105 height 29
click at [968, 273] on span "ROI" at bounding box center [960, 272] width 54 height 24
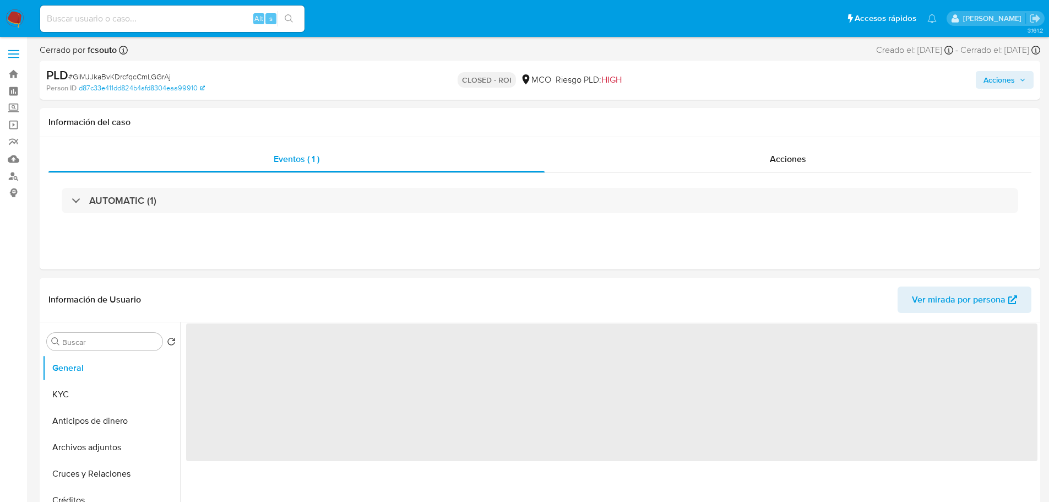
select select "10"
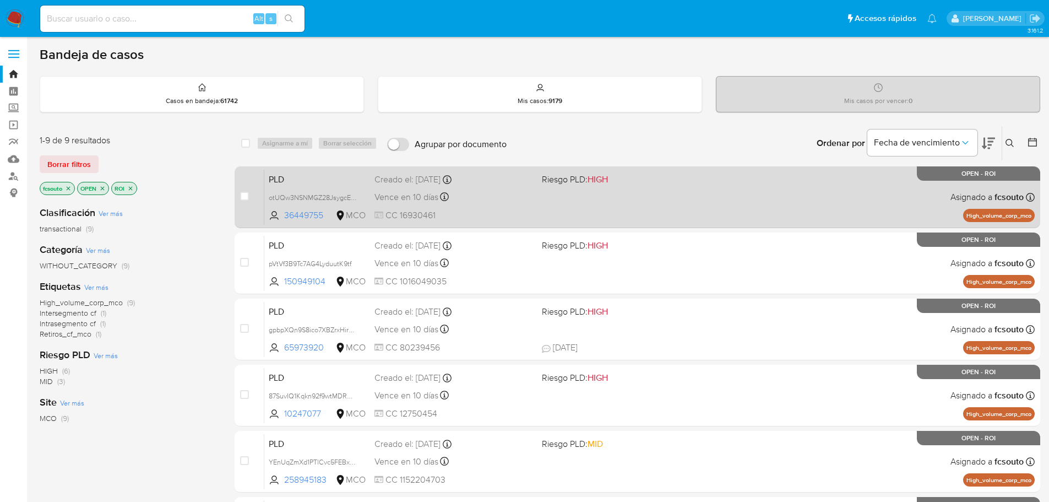
click at [550, 205] on div "PLD otUQw3NSNMGZ28JsygcEsYaR 36449755 MCO Riesgo PLD: HIGH Creado el: 12/07/202…" at bounding box center [649, 197] width 770 height 56
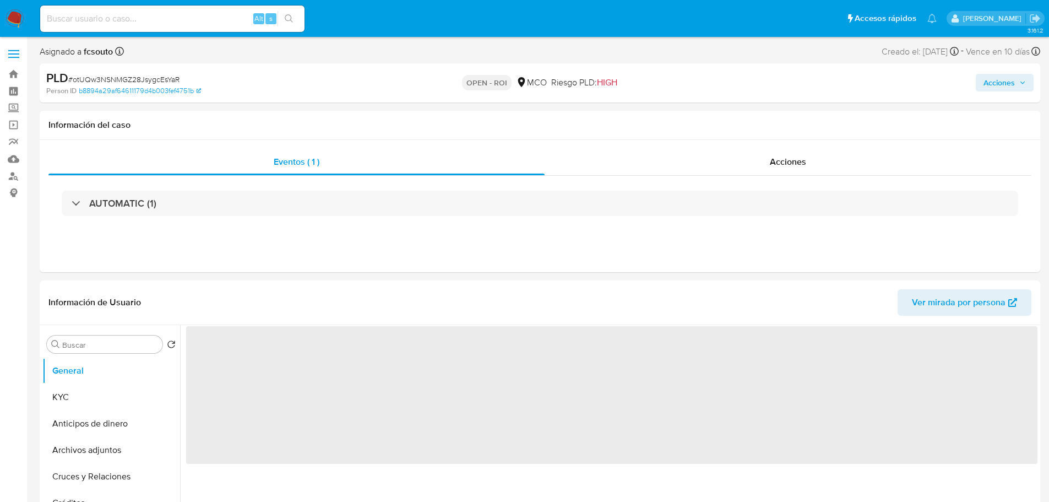
select select "10"
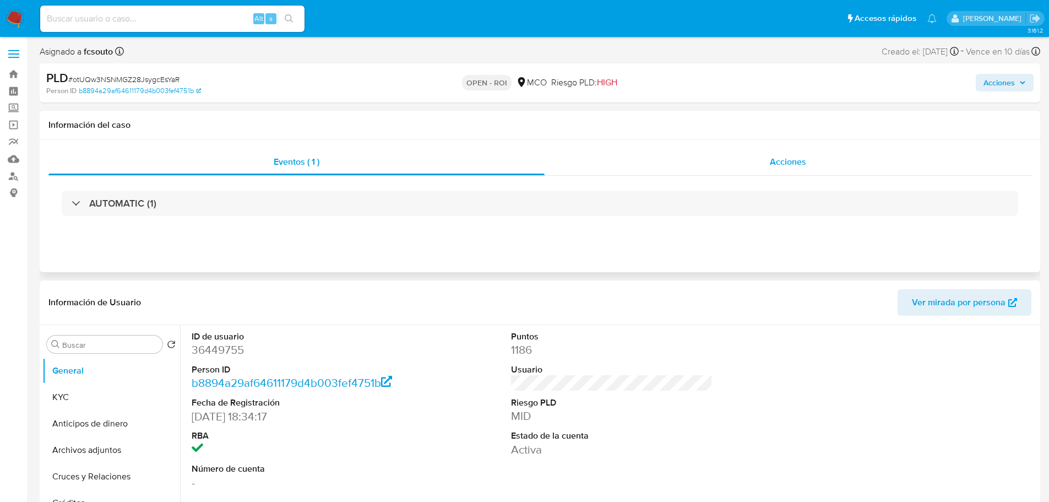
click at [823, 170] on div "Acciones" at bounding box center [788, 162] width 487 height 26
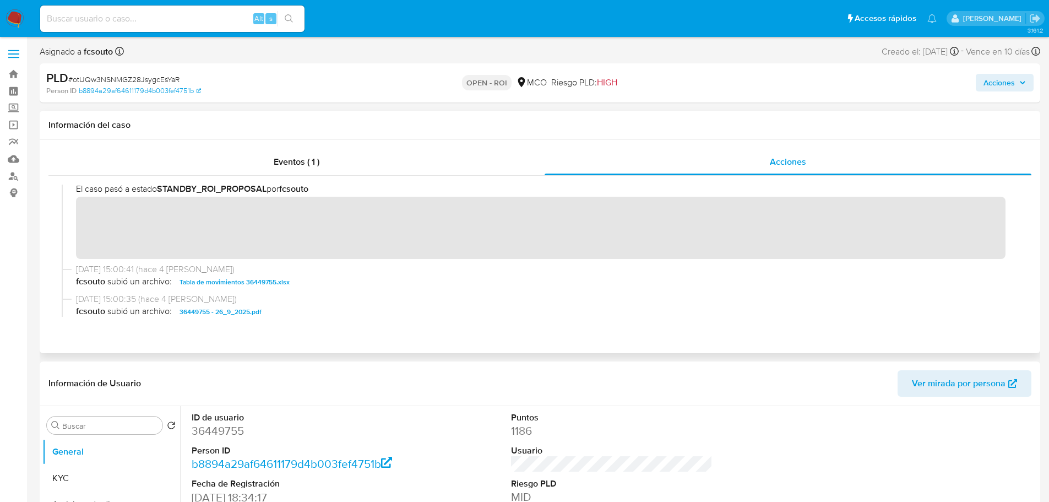
scroll to position [165, 0]
click at [1004, 87] on span "Acciones" at bounding box center [998, 83] width 31 height 18
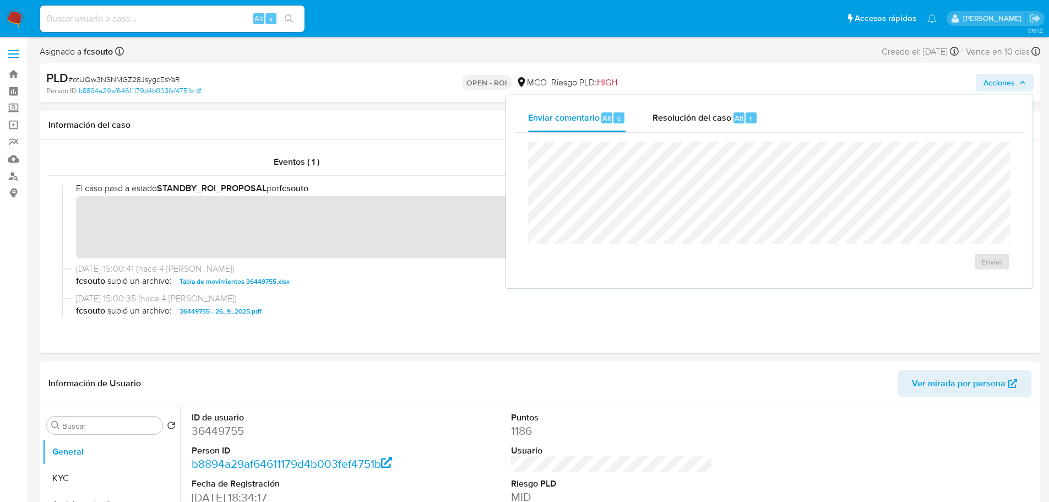
click at [691, 133] on div "Enviar" at bounding box center [769, 206] width 509 height 146
drag, startPoint x: 693, startPoint y: 127, endPoint x: 683, endPoint y: 134, distance: 12.1
click at [693, 127] on div "Resolución del caso Alt r" at bounding box center [705, 118] width 105 height 29
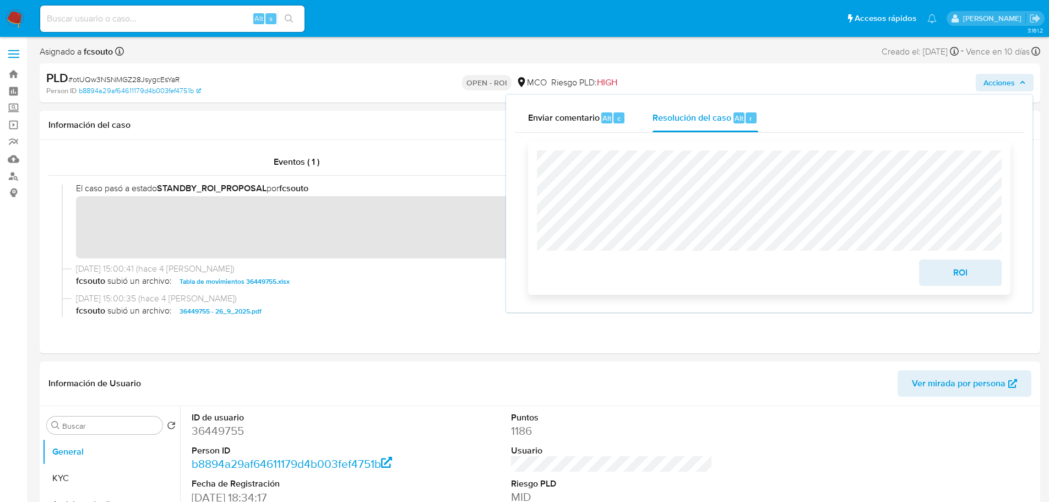
click at [974, 271] on span "ROI" at bounding box center [960, 272] width 54 height 24
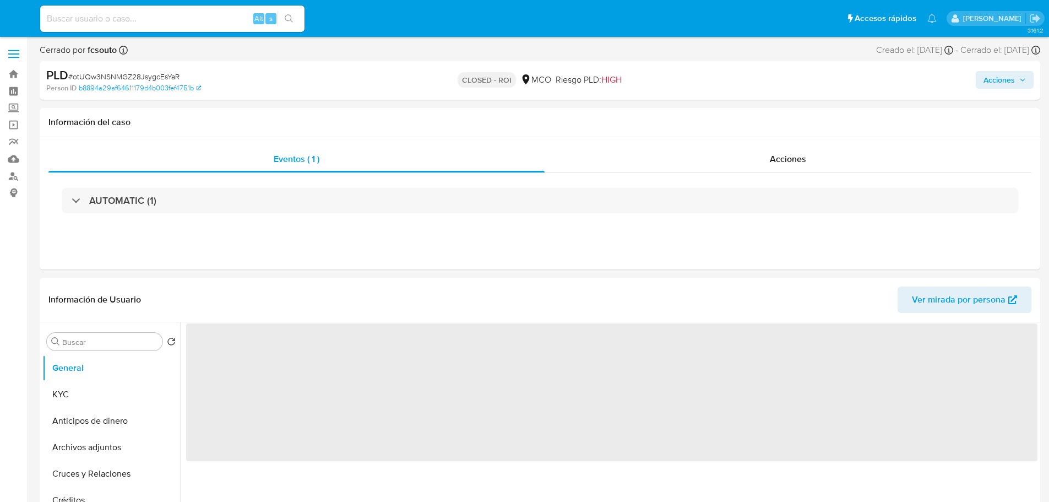
select select "10"
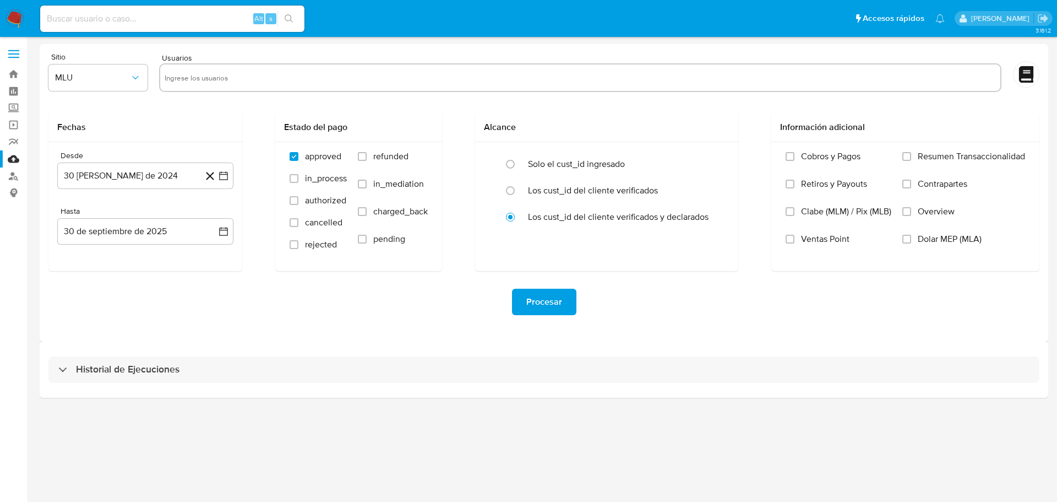
click at [242, 81] on input "text" at bounding box center [580, 78] width 831 height 18
paste input "787257404"
type input "787257404"
click at [121, 85] on button "MLU" at bounding box center [97, 77] width 99 height 26
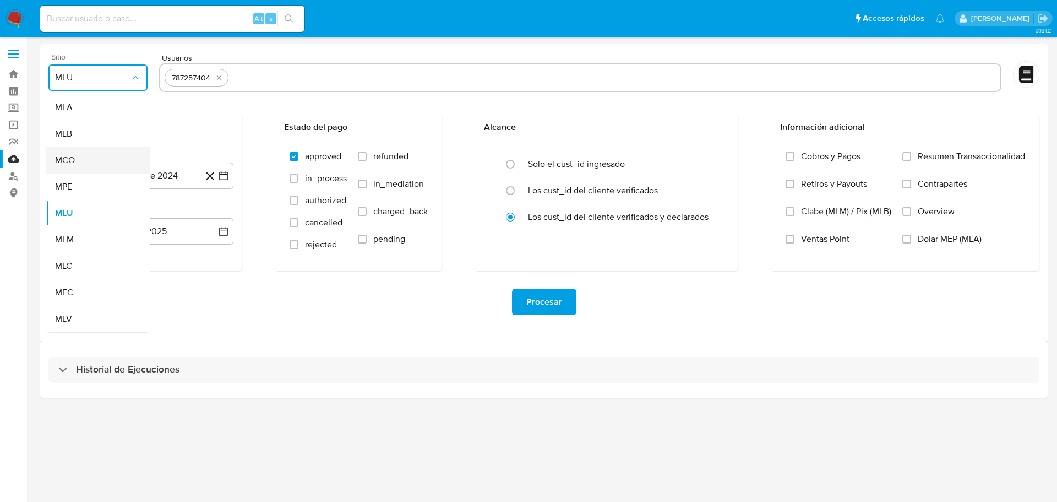
click at [122, 157] on div "MCO" at bounding box center [94, 160] width 79 height 26
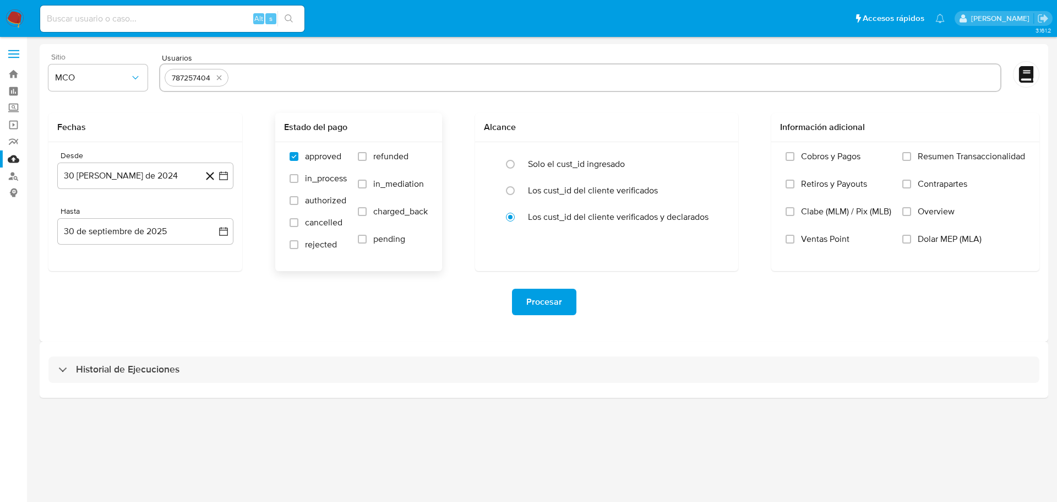
click at [361, 162] on label "refunded" at bounding box center [393, 165] width 70 height 28
click at [361, 161] on input "refunded" at bounding box center [362, 156] width 9 height 9
checkbox input "true"
click at [362, 208] on input "charged_back" at bounding box center [362, 211] width 9 height 9
checkbox input "true"
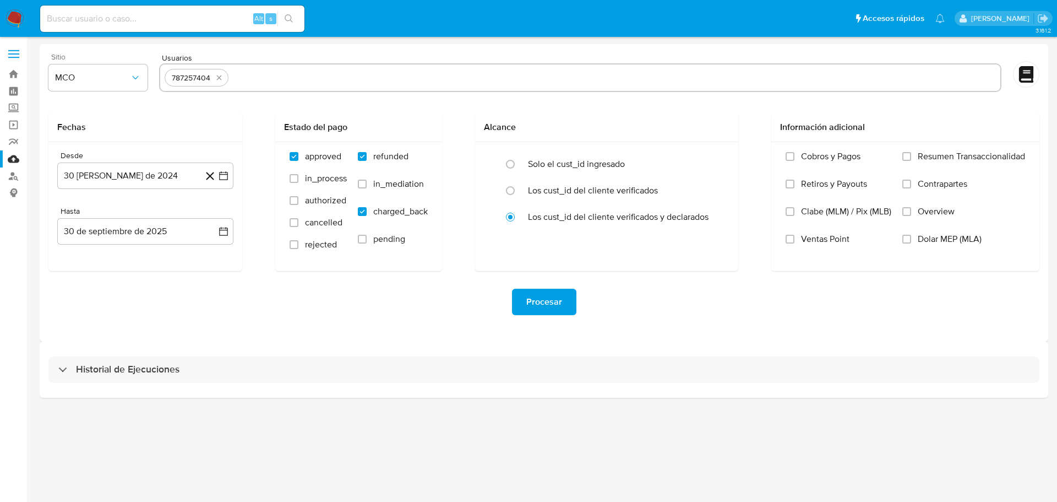
click at [349, 79] on input "text" at bounding box center [614, 78] width 763 height 18
type input "1494822816"
click at [226, 176] on icon "button" at bounding box center [223, 175] width 11 height 11
click at [216, 215] on icon "Mes siguiente" at bounding box center [213, 215] width 13 height 13
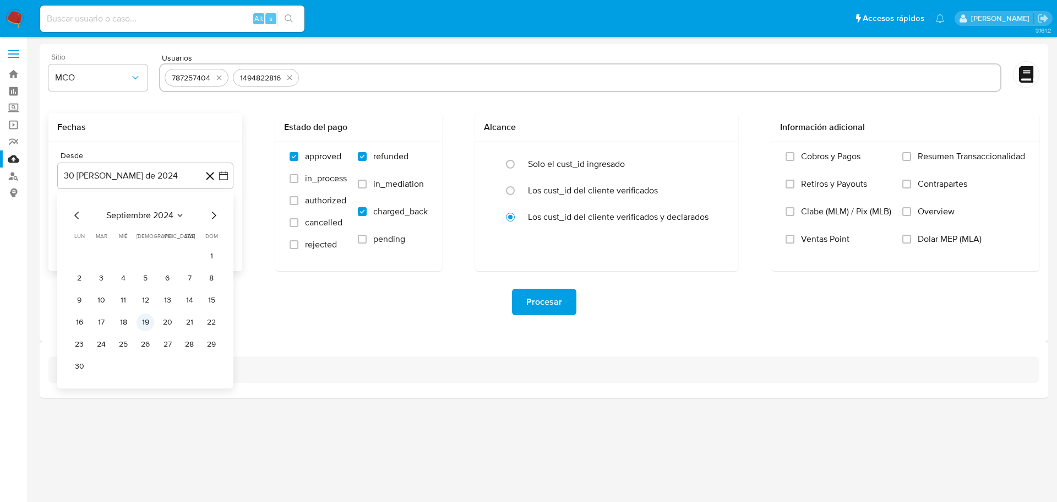
click at [139, 322] on button "19" at bounding box center [146, 322] width 18 height 18
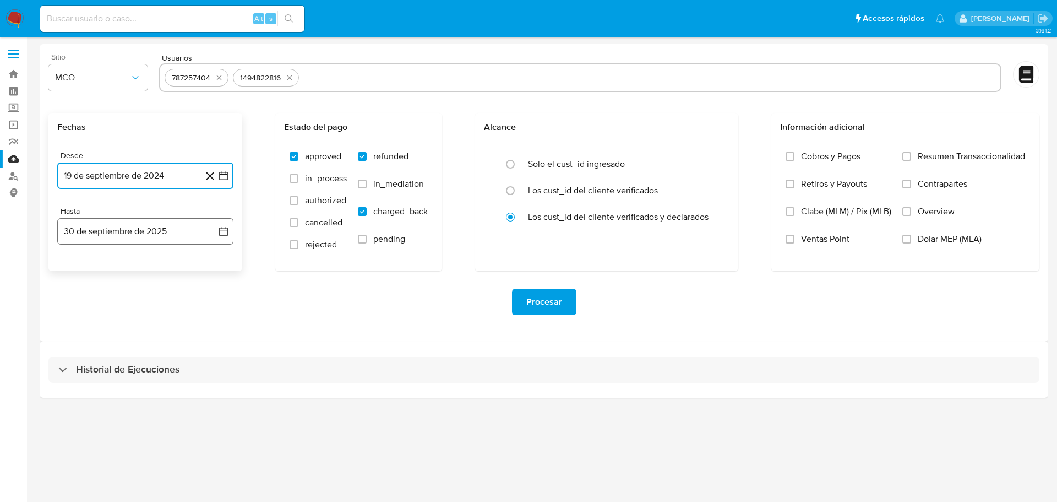
click at [224, 236] on icon "button" at bounding box center [223, 231] width 11 height 11
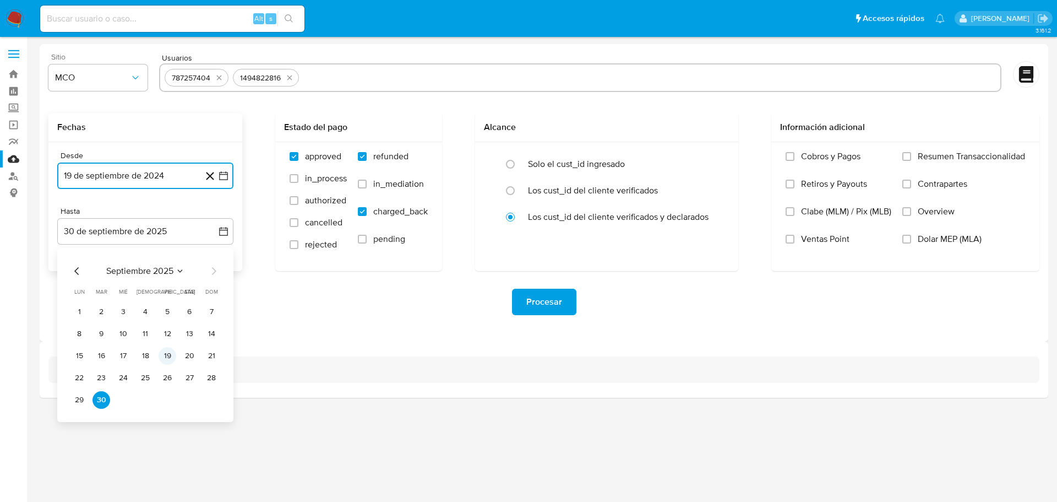
click at [171, 358] on button "19" at bounding box center [168, 356] width 18 height 18
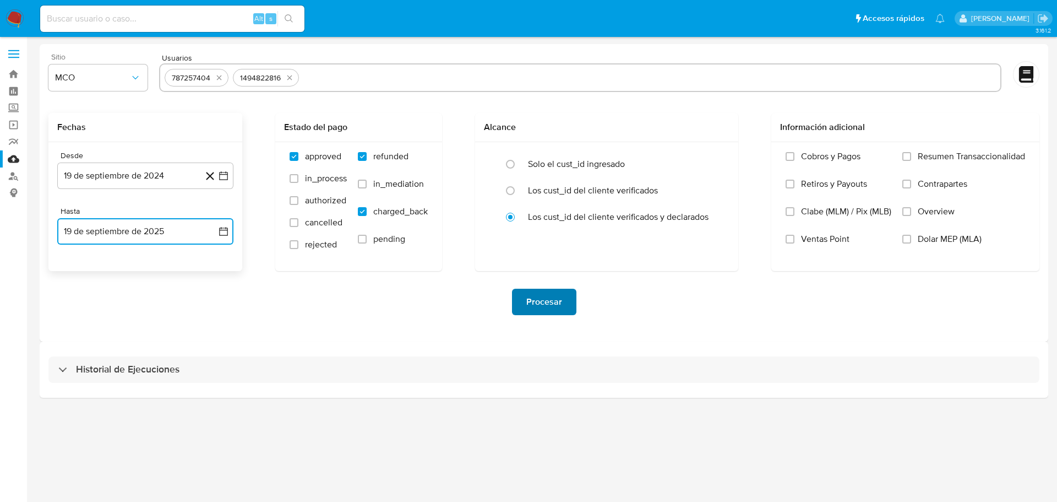
click at [566, 306] on button "Procesar" at bounding box center [544, 302] width 64 height 26
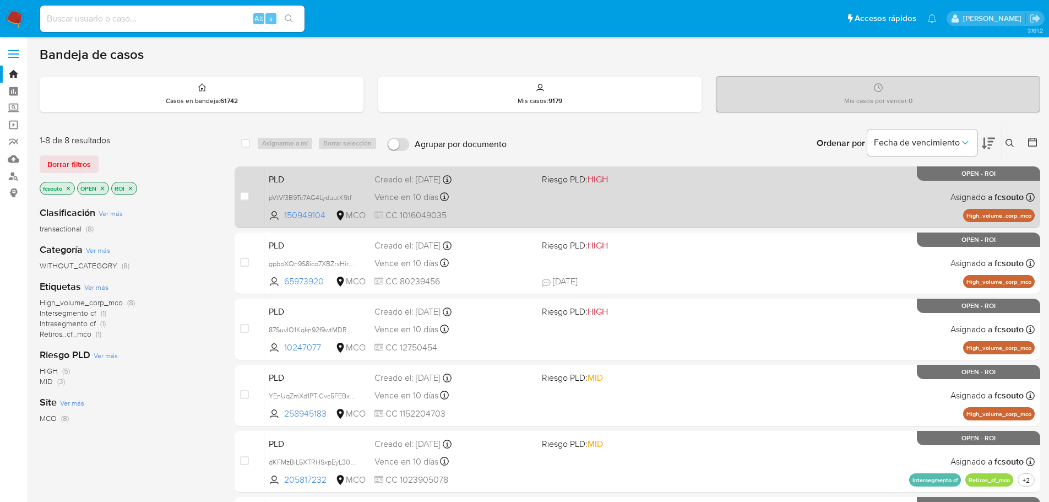
click at [533, 191] on div "PLD pVtVf3B9Tc7AG4LyduutK9tf 150949104 MCO Riesgo PLD: HIGH Creado el: 12/07/20…" at bounding box center [649, 197] width 770 height 56
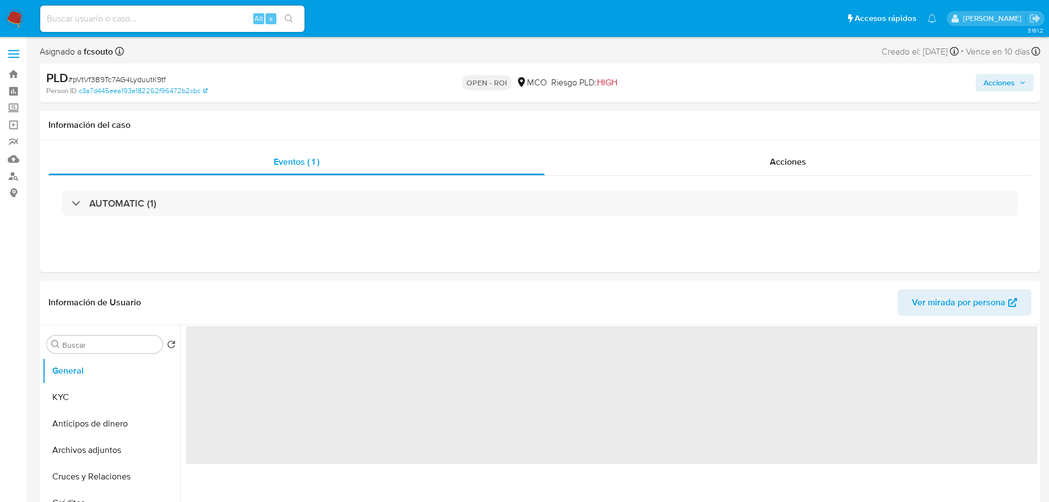
select select "10"
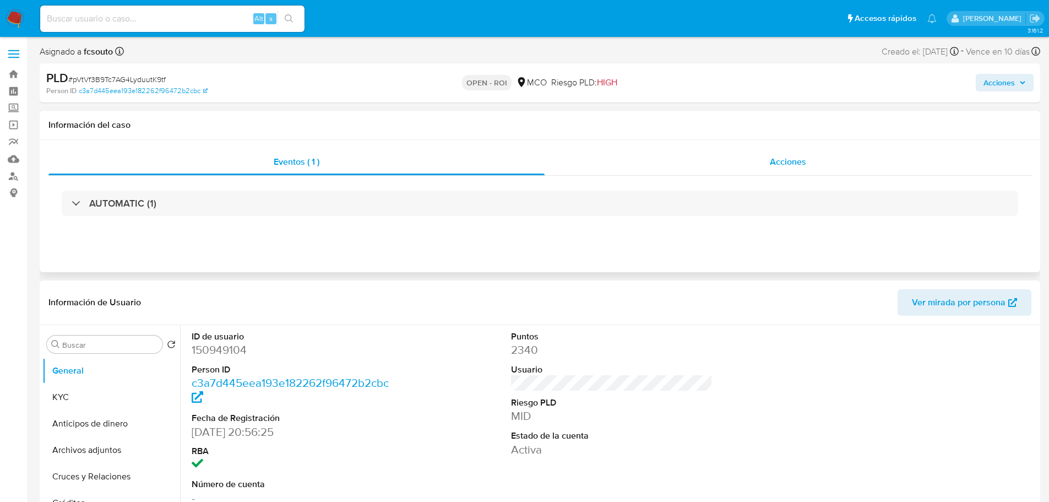
click at [759, 155] on div "Acciones" at bounding box center [788, 162] width 487 height 26
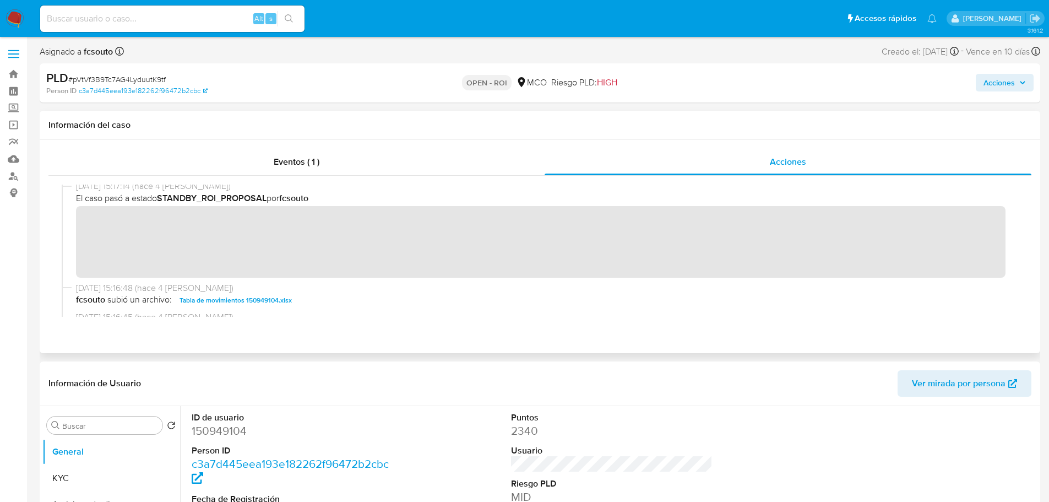
scroll to position [165, 0]
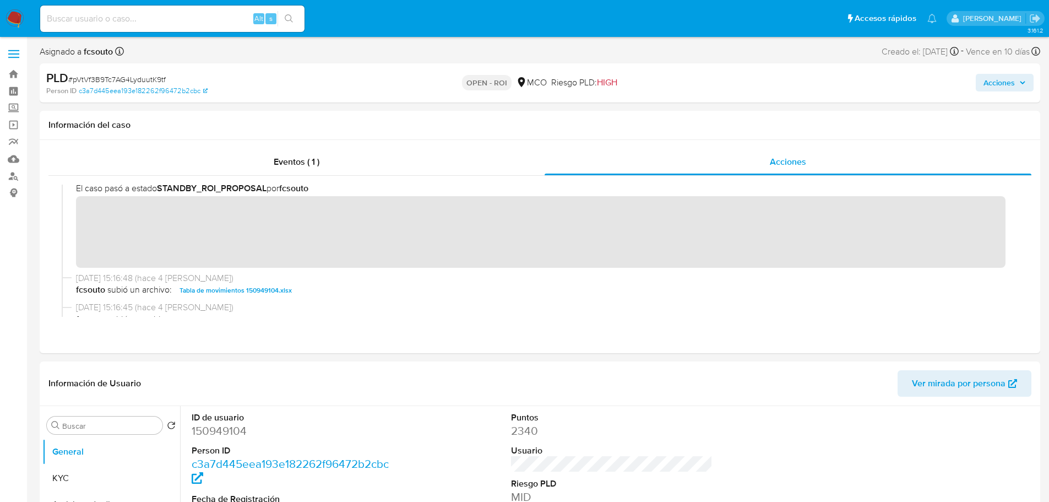
click at [1003, 79] on span "Acciones" at bounding box center [998, 83] width 31 height 18
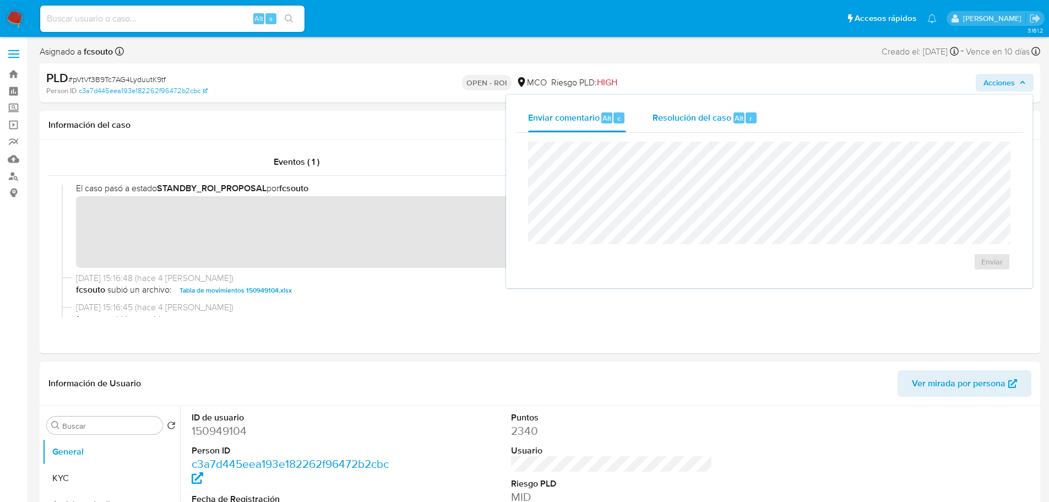
click at [735, 124] on div "Resolución del caso Alt r" at bounding box center [705, 118] width 105 height 29
click at [958, 273] on span "ROI" at bounding box center [960, 272] width 54 height 24
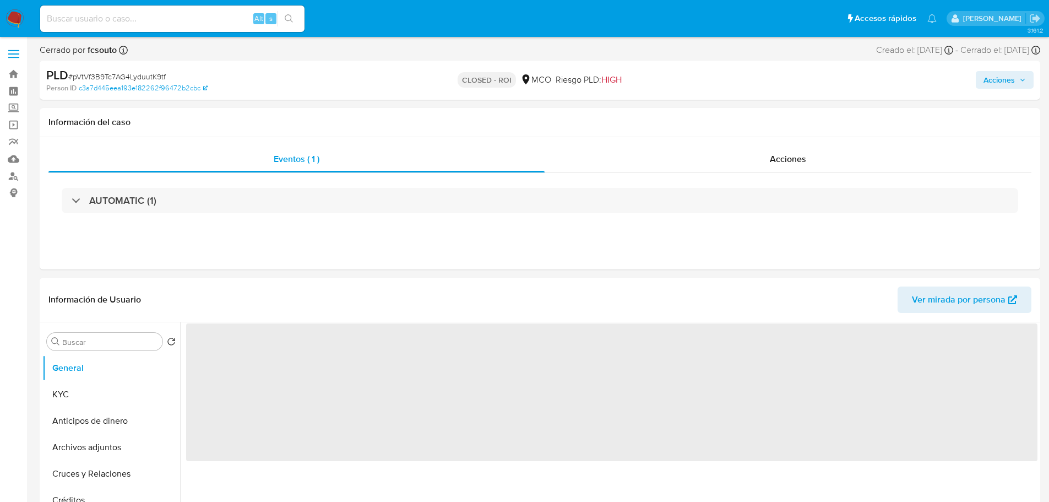
select select "10"
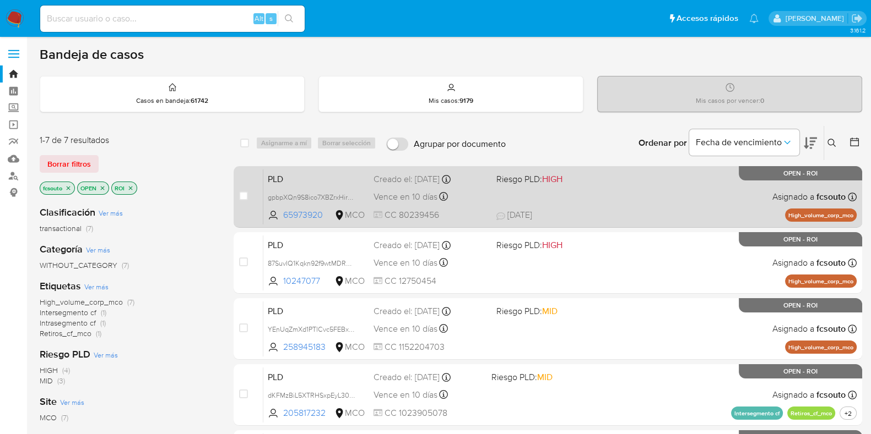
click at [576, 199] on div "PLD gpbpXQn9S8ico7XBZrxHirHU 65973920 MCO Riesgo PLD: HIGH Creado el: [DATE] Cr…" at bounding box center [559, 197] width 593 height 56
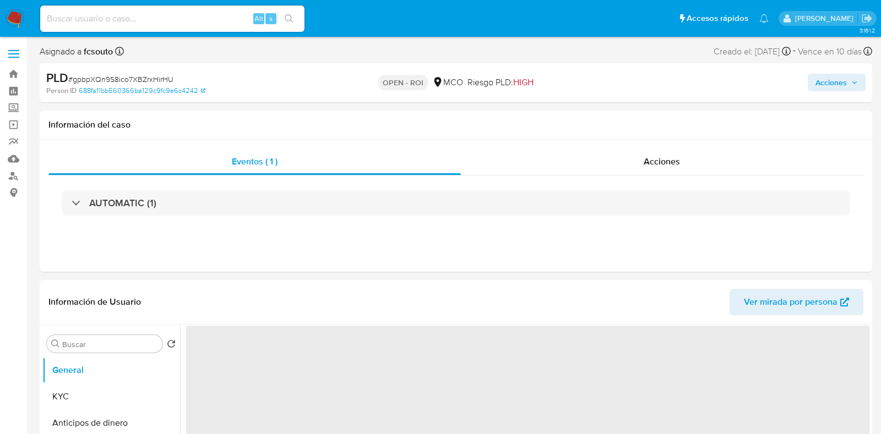
select select "10"
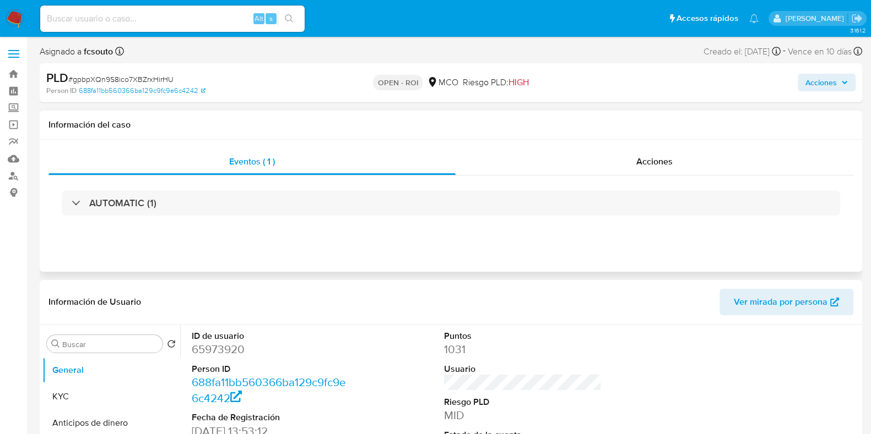
click at [496, 114] on div "Información del caso" at bounding box center [451, 125] width 822 height 29
click at [697, 166] on div "Acciones" at bounding box center [654, 162] width 398 height 26
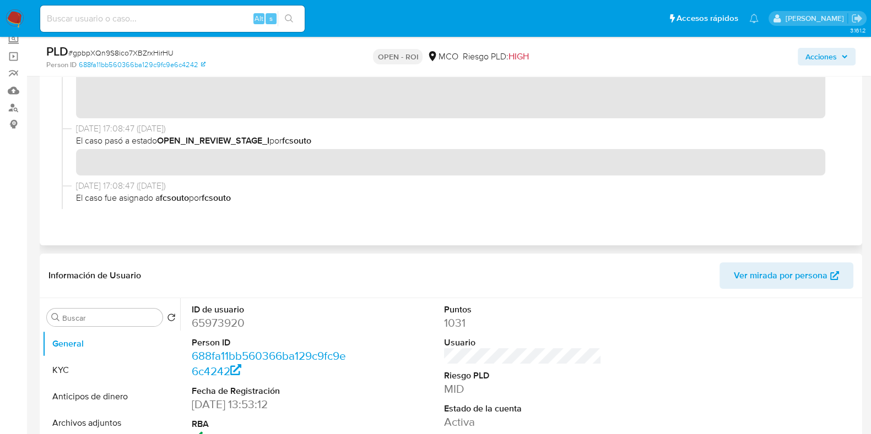
scroll to position [137, 0]
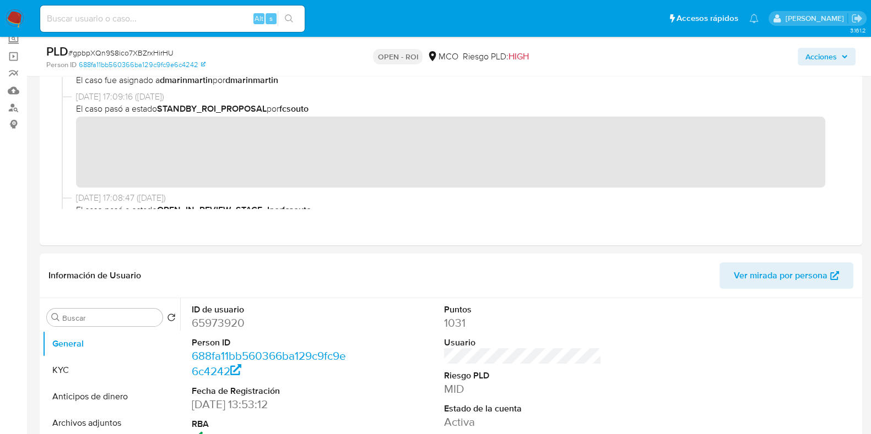
click at [820, 58] on span "Acciones" at bounding box center [820, 57] width 31 height 18
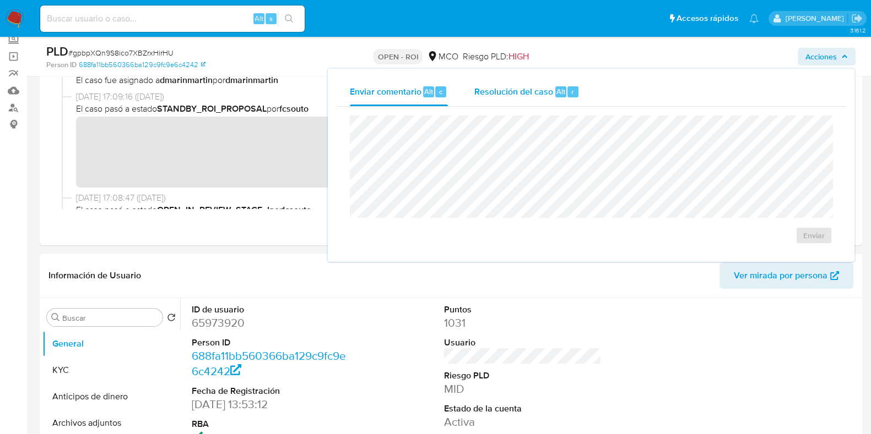
click at [507, 88] on span "Resolución del caso" at bounding box center [513, 91] width 79 height 13
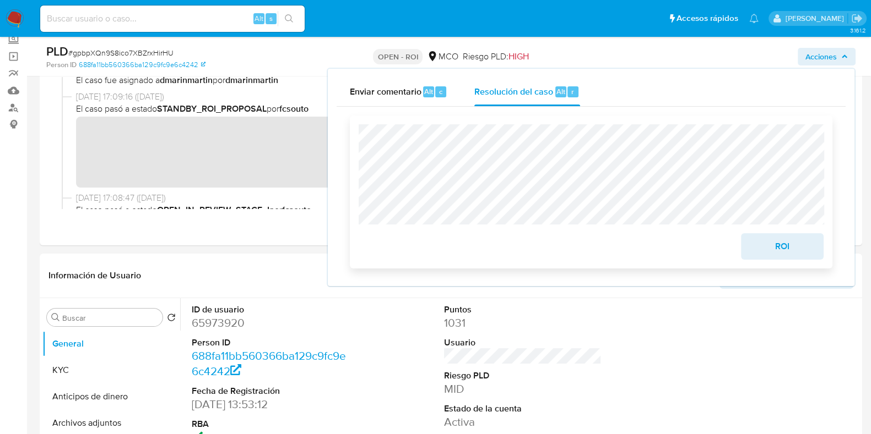
click at [804, 251] on span "ROI" at bounding box center [782, 247] width 54 height 24
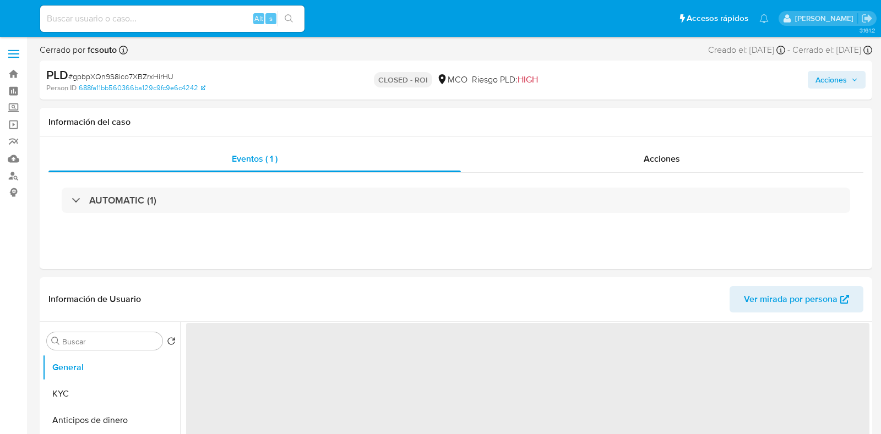
select select "10"
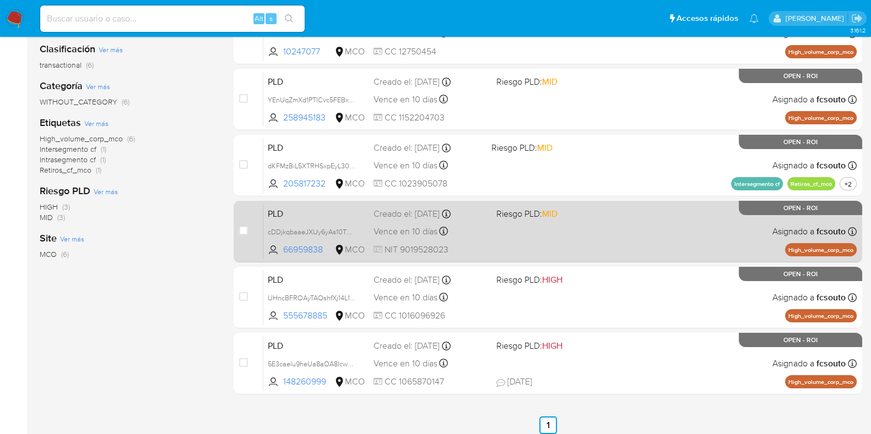
scroll to position [29, 0]
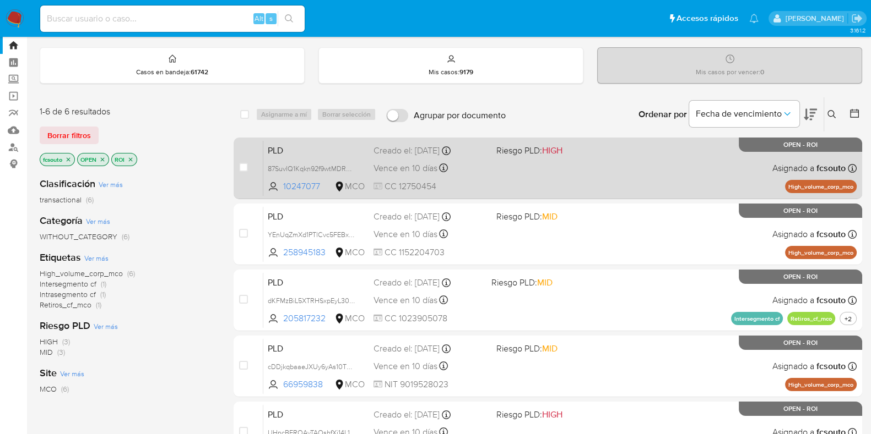
click at [573, 168] on div "PLD 87SuvIQ1Kqkn92f9wtMDRQ5w 10247077 MCO Riesgo PLD: HIGH Creado el: [DATE] Cr…" at bounding box center [559, 168] width 593 height 56
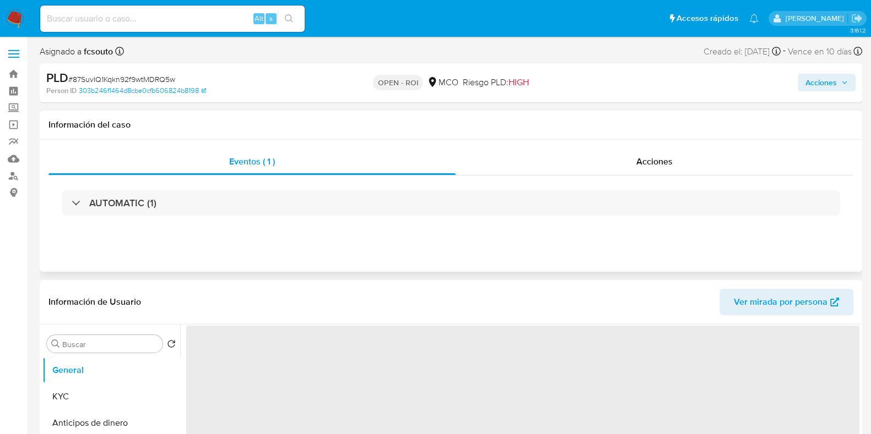
select select "10"
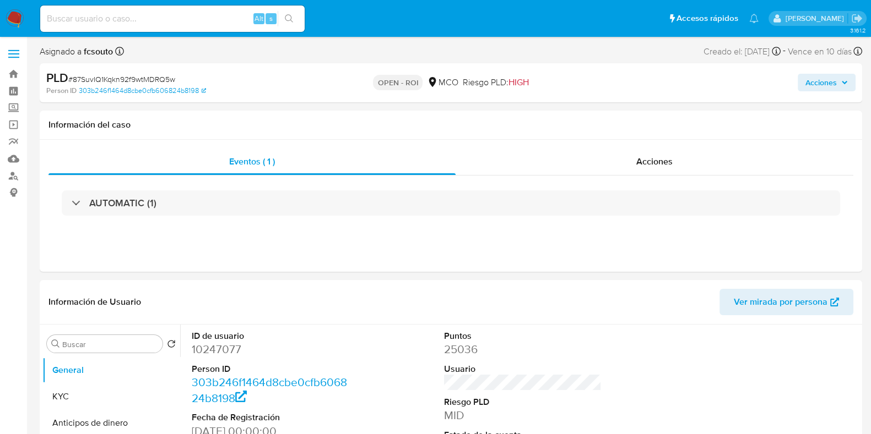
click at [578, 102] on div "PLD # 87SuvIQ1Kqkn92f9wtMDRQ5w Person ID 303b246f1464d8cbe0cfb606824b8198 OPEN …" at bounding box center [451, 82] width 822 height 39
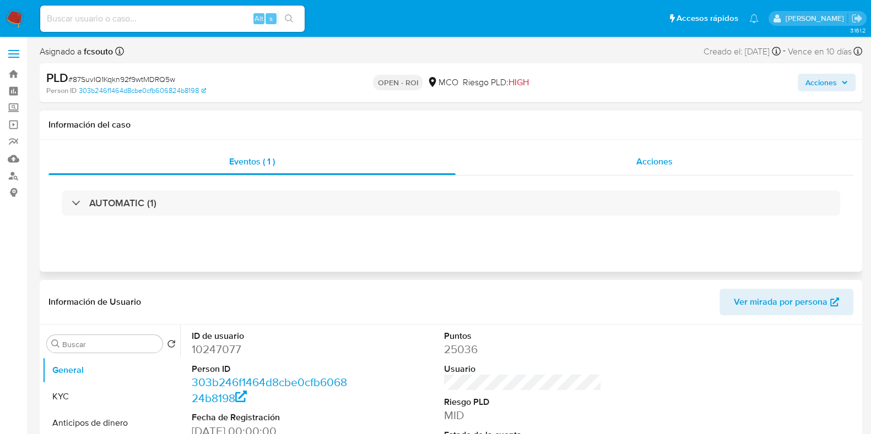
click at [605, 155] on div "Acciones" at bounding box center [654, 162] width 398 height 26
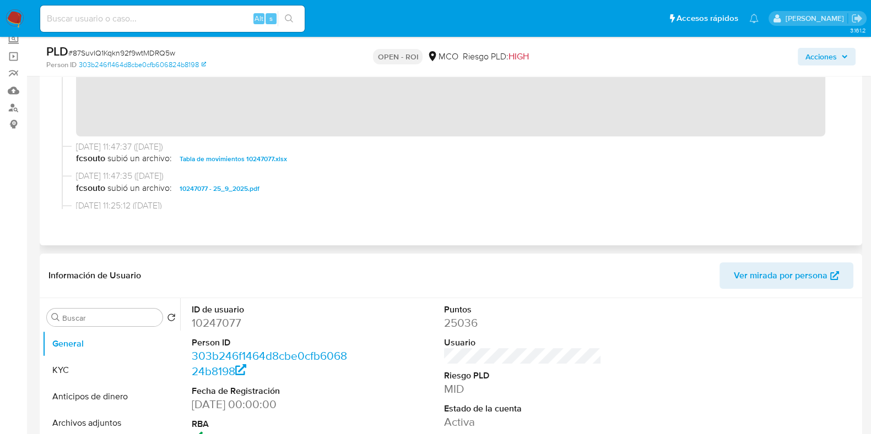
scroll to position [137, 0]
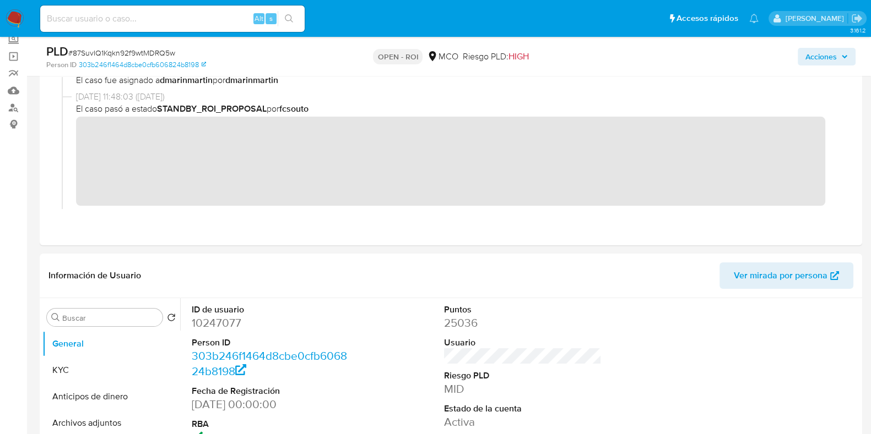
click at [814, 49] on span "Acciones" at bounding box center [820, 57] width 31 height 18
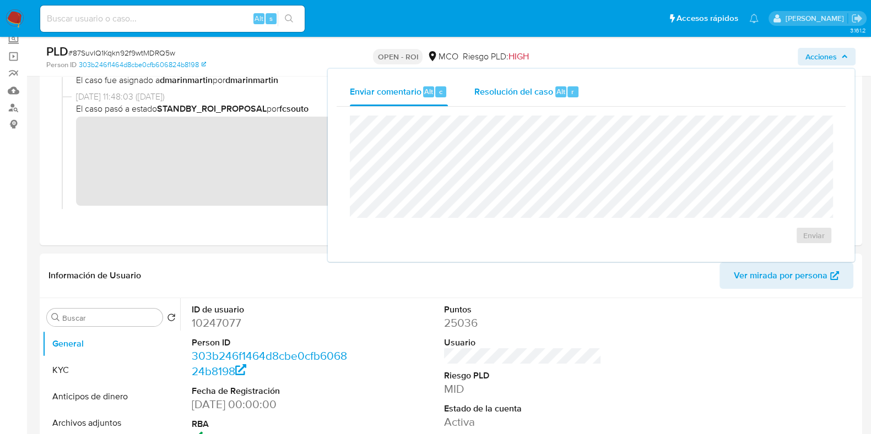
click at [518, 95] on span "Resolución del caso" at bounding box center [513, 91] width 79 height 13
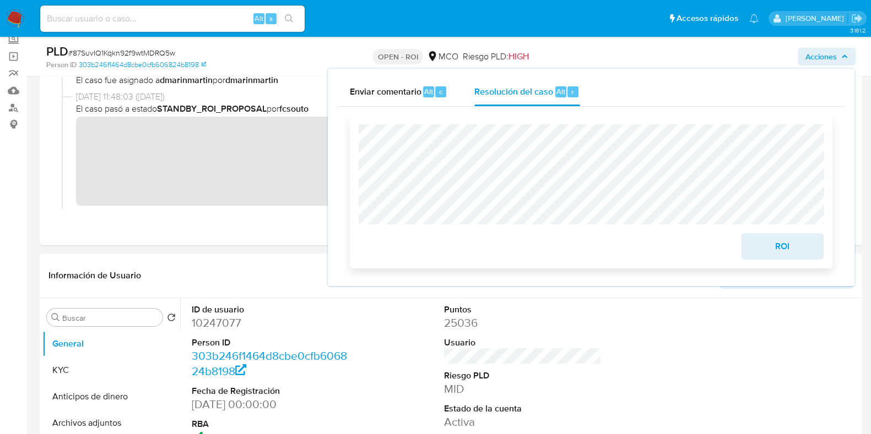
click at [777, 254] on span "ROI" at bounding box center [782, 247] width 54 height 24
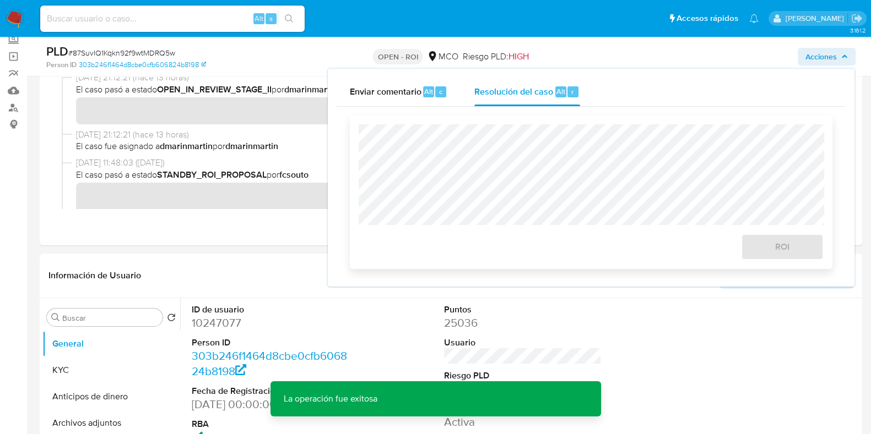
scroll to position [68, 0]
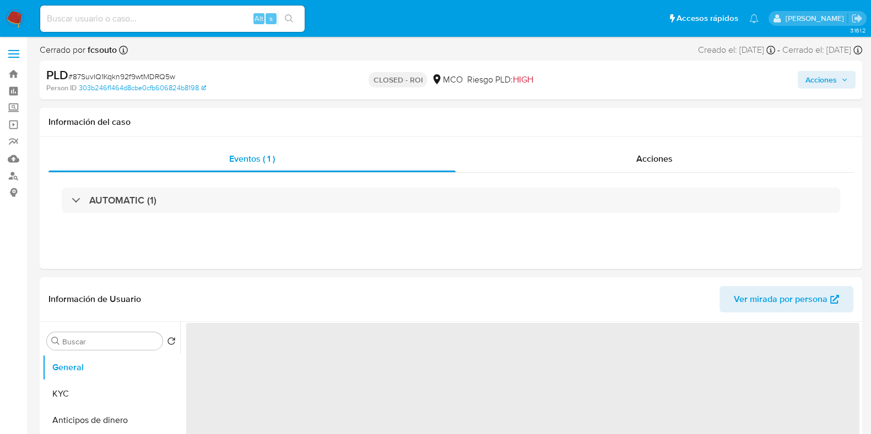
select select "10"
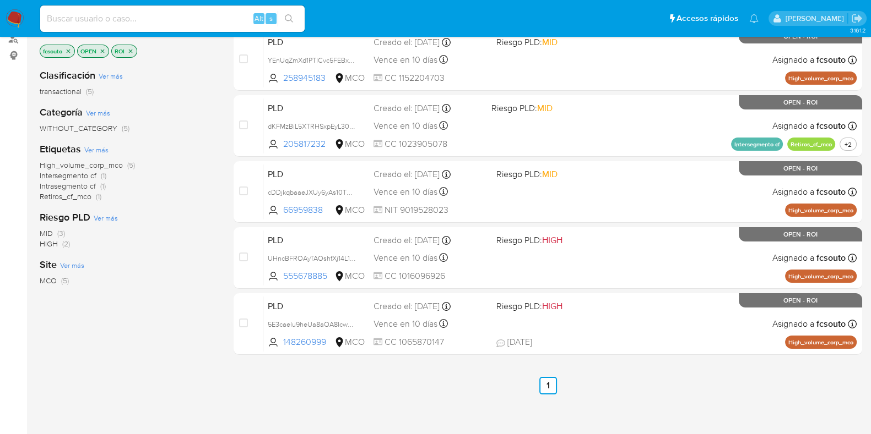
scroll to position [68, 0]
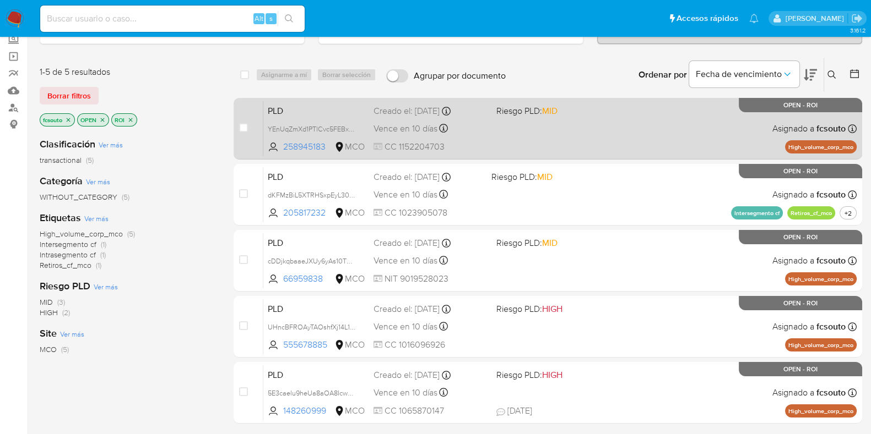
click at [542, 144] on div "PLD YEnUqZmXd1PTlCvc5FEBxrq9 258945183 MCO Riesgo PLD: MID Creado el: 12/07/202…" at bounding box center [559, 129] width 593 height 56
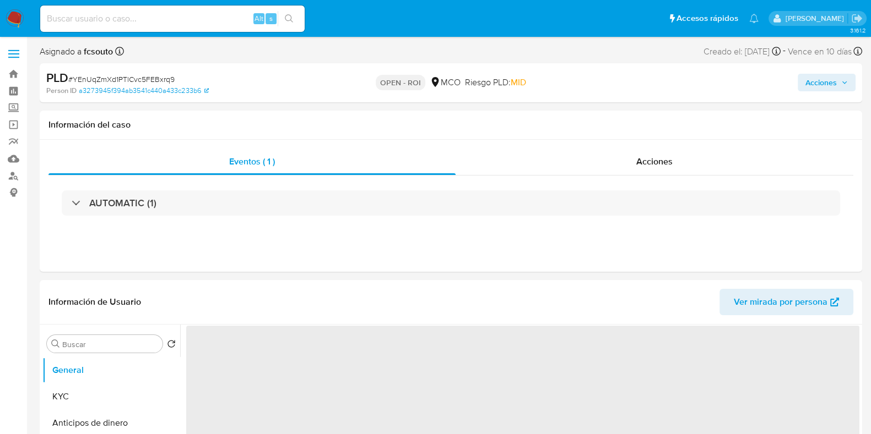
select select "10"
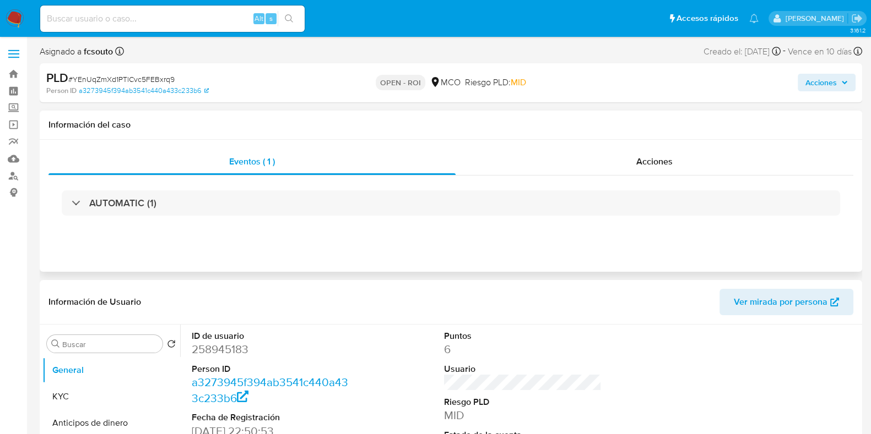
click at [466, 131] on h1 "Información del caso" at bounding box center [450, 124] width 804 height 11
drag, startPoint x: 671, startPoint y: 166, endPoint x: 656, endPoint y: 166, distance: 14.9
click at [671, 168] on span "Acciones" at bounding box center [654, 161] width 36 height 13
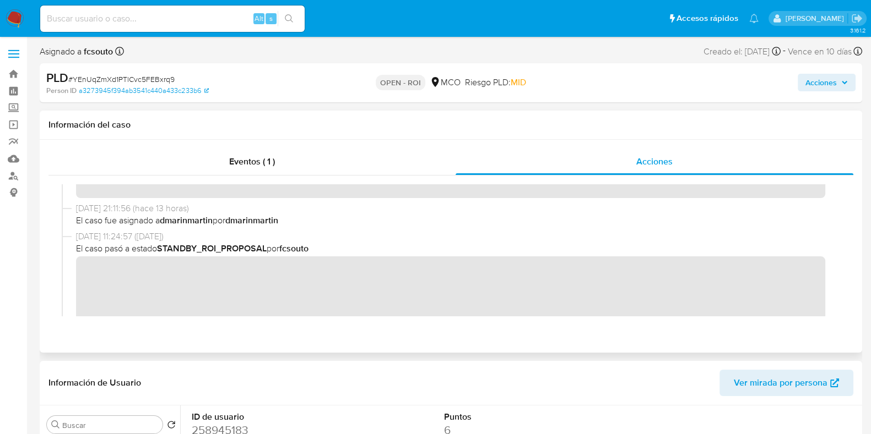
scroll to position [137, 0]
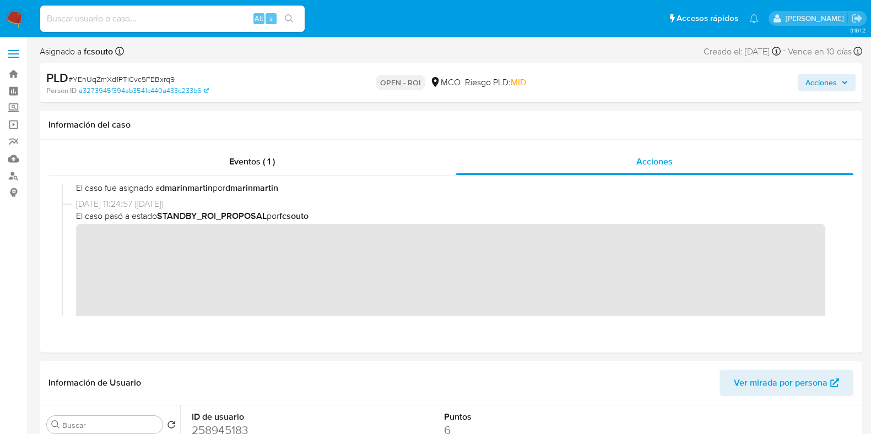
click at [838, 78] on span "Acciones" at bounding box center [826, 82] width 42 height 15
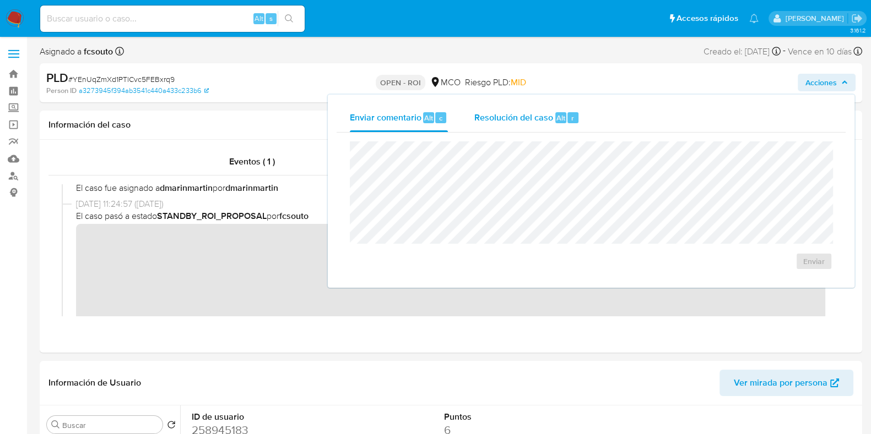
click at [518, 127] on div "Resolución del caso Alt r" at bounding box center [526, 118] width 105 height 29
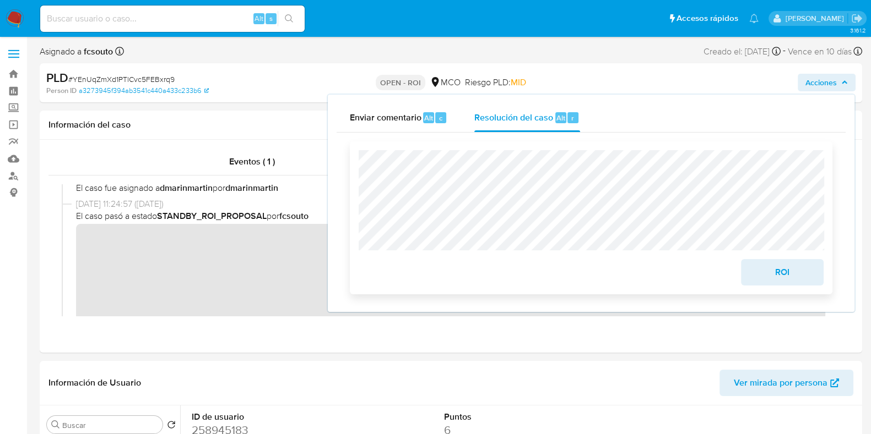
click at [772, 271] on span "ROI" at bounding box center [782, 272] width 54 height 24
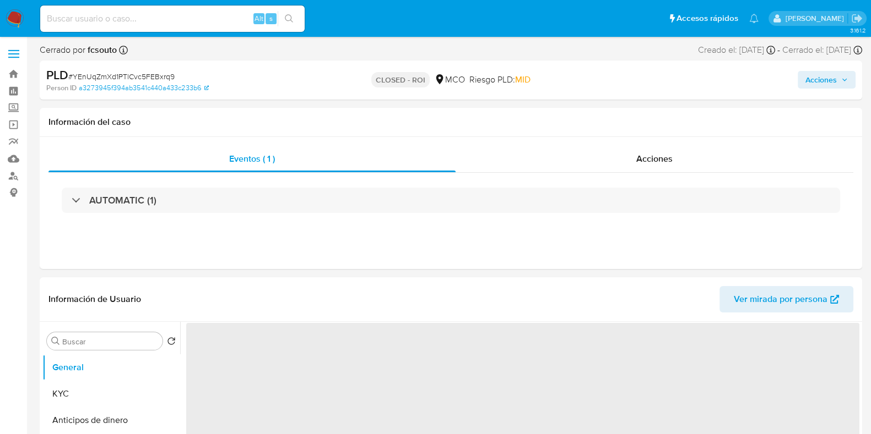
select select "10"
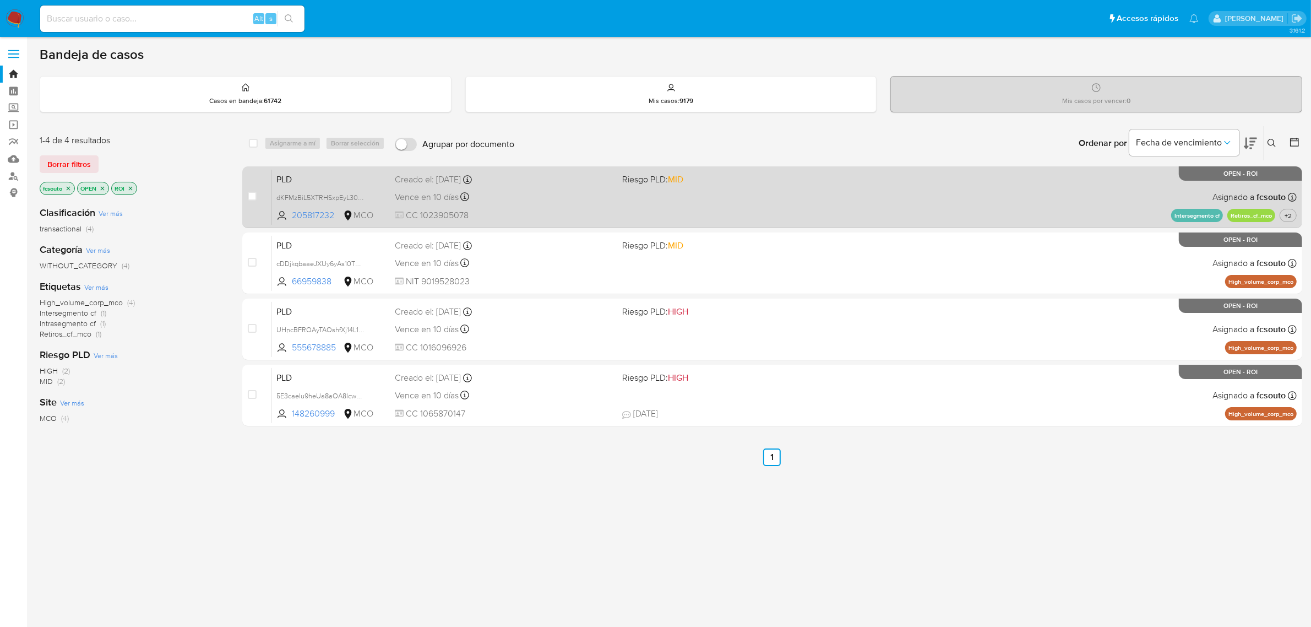
click at [775, 204] on div "PLD dKFMzBiL5XTRHSxpEyL306mU 205817232 MCO Riesgo PLD: MID Creado el: 12/07/202…" at bounding box center [784, 197] width 1025 height 56
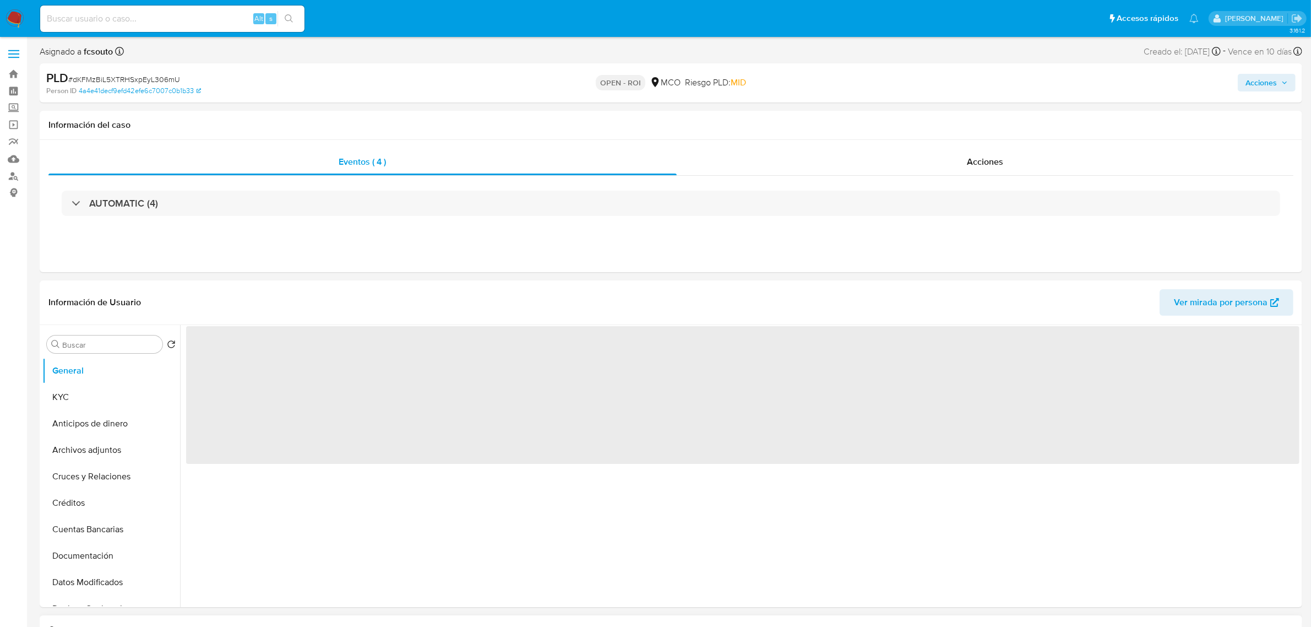
select select "10"
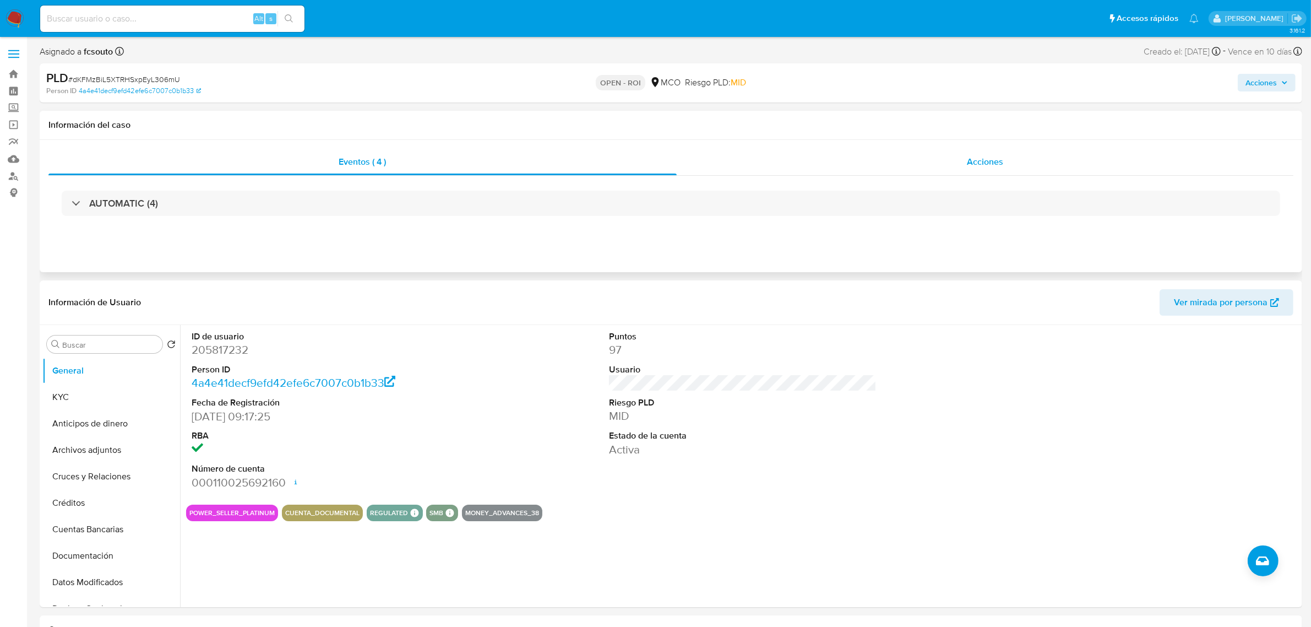
click at [988, 155] on div "Acciones" at bounding box center [985, 162] width 617 height 26
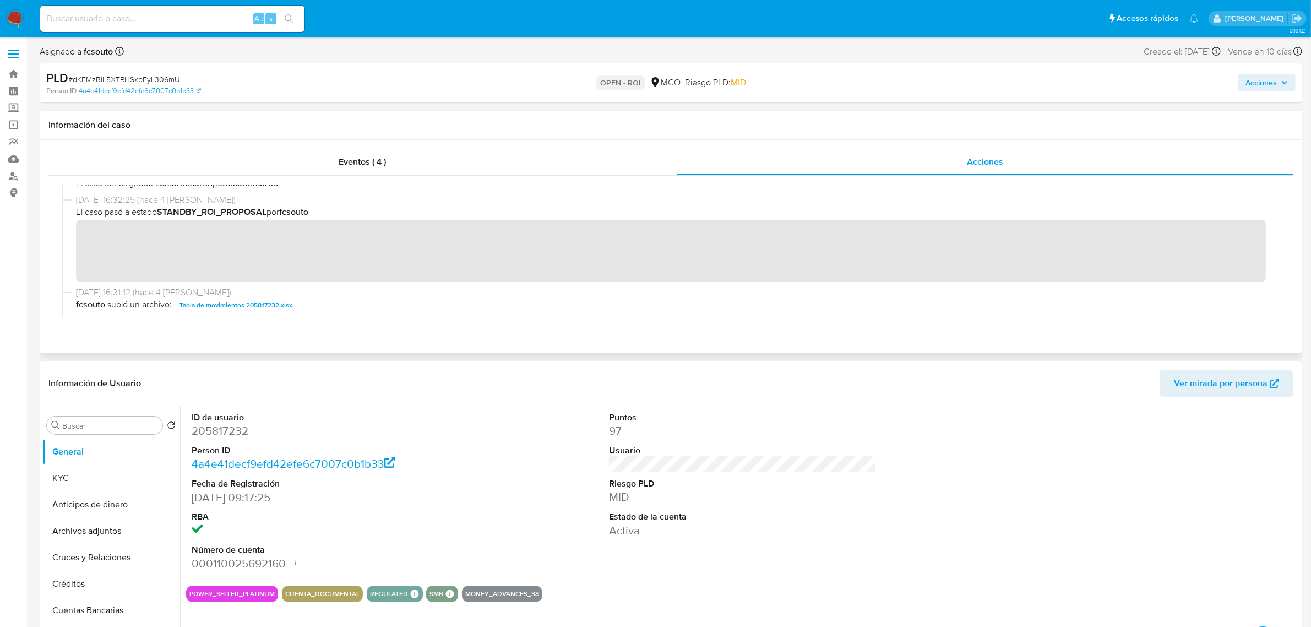
scroll to position [138, 0]
click at [1284, 85] on icon "button" at bounding box center [1284, 82] width 7 height 7
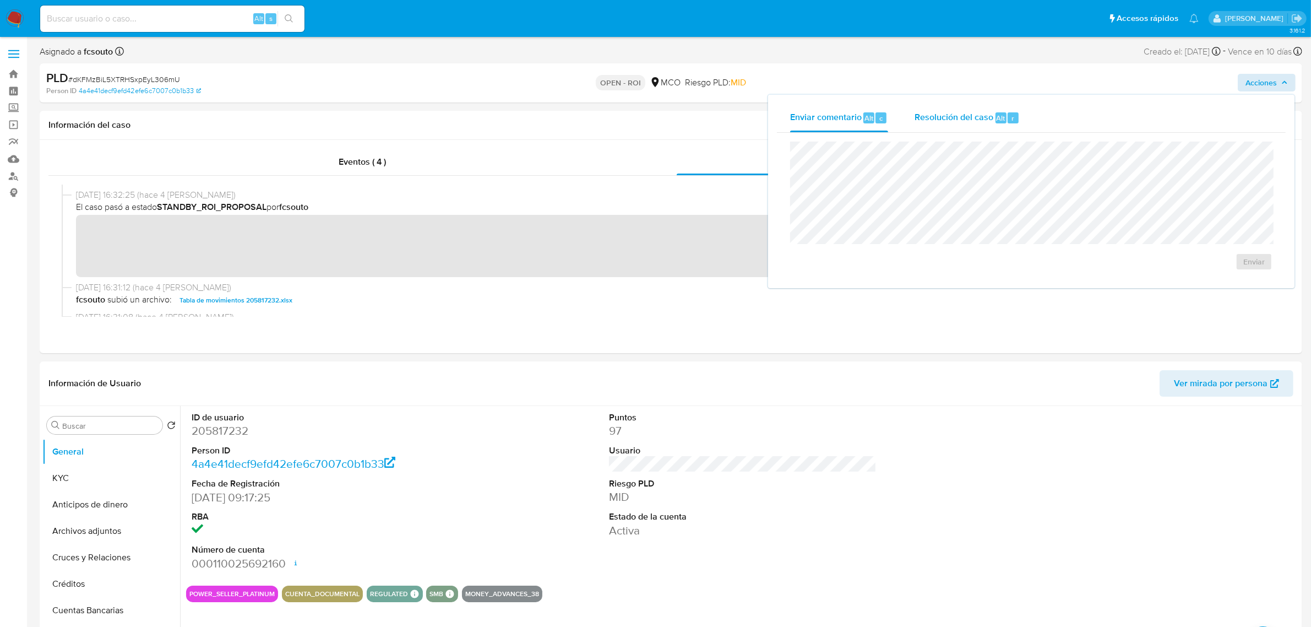
click at [939, 122] on span "Resolución del caso" at bounding box center [954, 117] width 79 height 13
click at [1217, 265] on span "ROI" at bounding box center [1222, 272] width 54 height 24
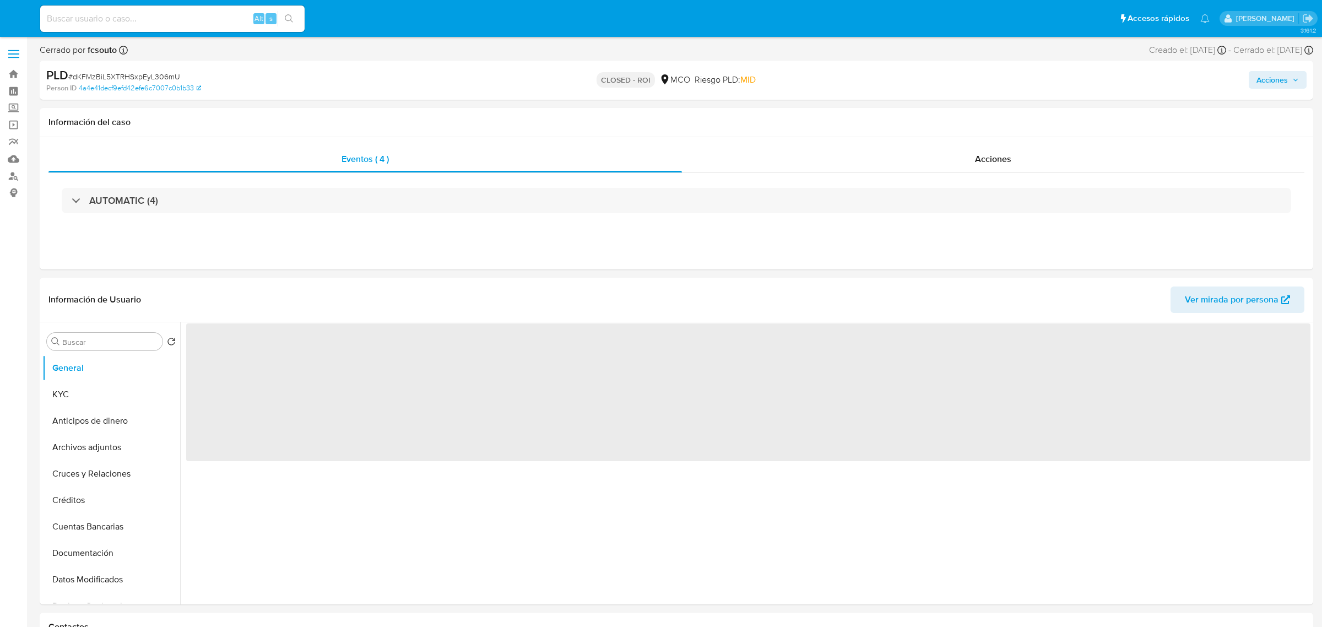
select select "10"
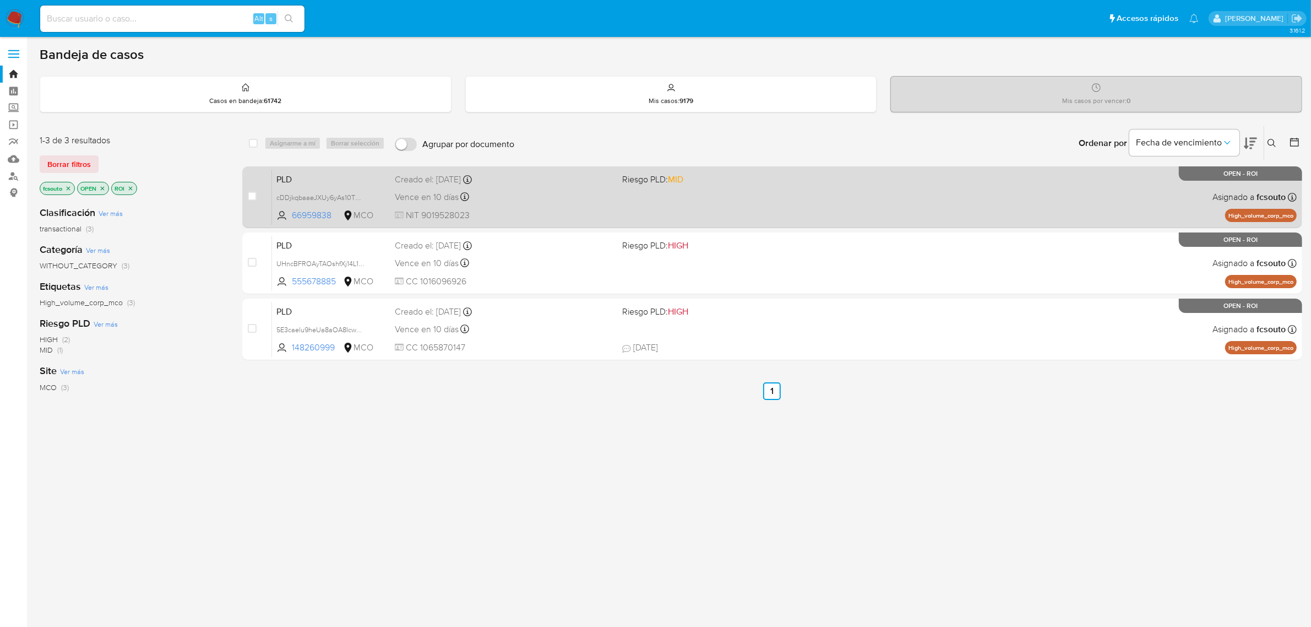
click at [738, 198] on div "PLD cDDjkqbaaeJXUy6yAs10TDEE 66959838 MCO Riesgo PLD: MID Creado el: [DATE] Cre…" at bounding box center [784, 197] width 1025 height 56
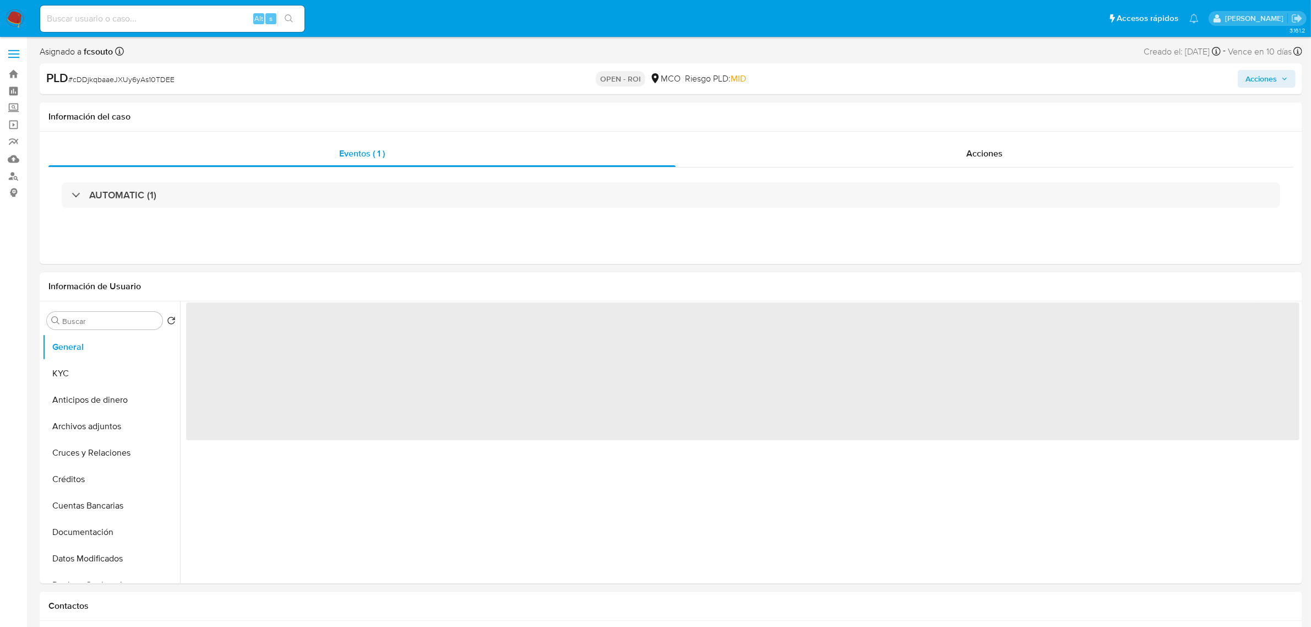
select select "10"
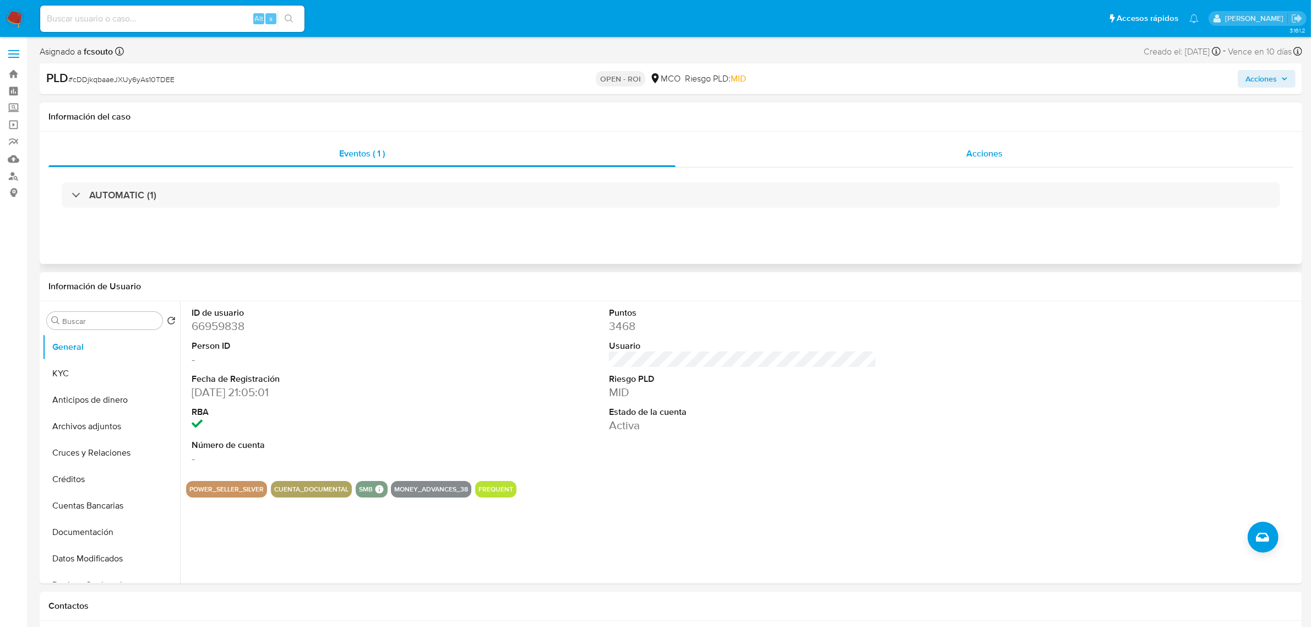
click at [1003, 156] on span "Acciones" at bounding box center [984, 153] width 36 height 13
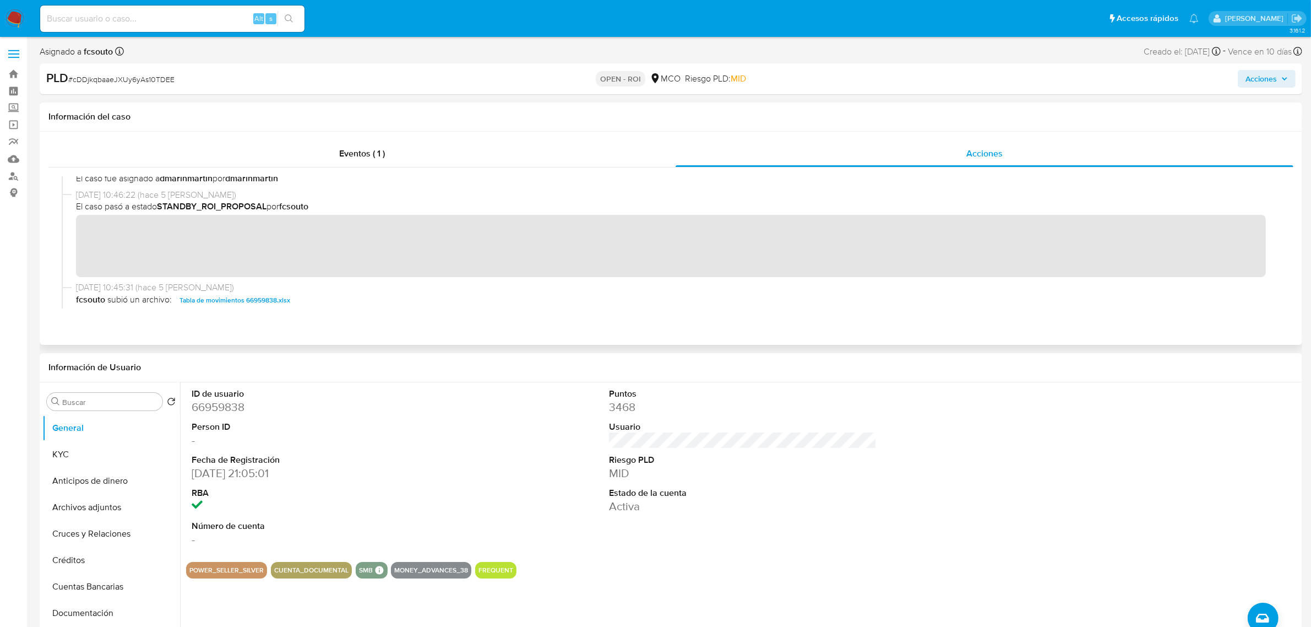
scroll to position [138, 0]
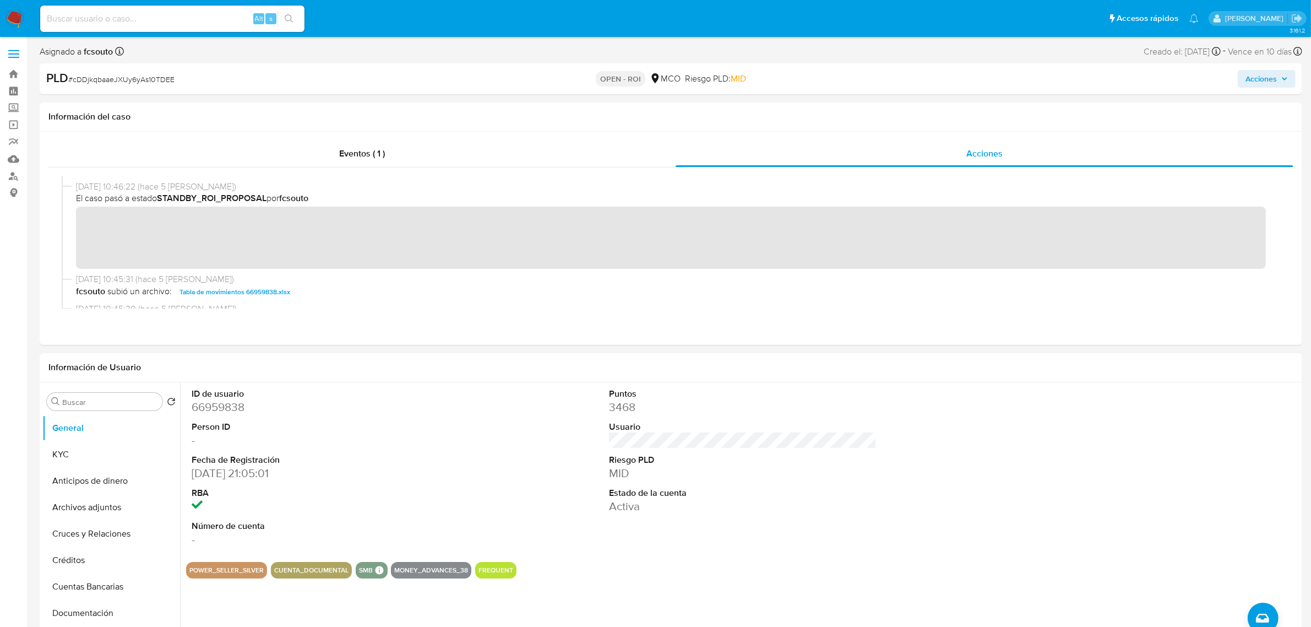
drag, startPoint x: 1264, startPoint y: 78, endPoint x: 1242, endPoint y: 84, distance: 22.8
click at [1258, 80] on span "Acciones" at bounding box center [1261, 79] width 31 height 18
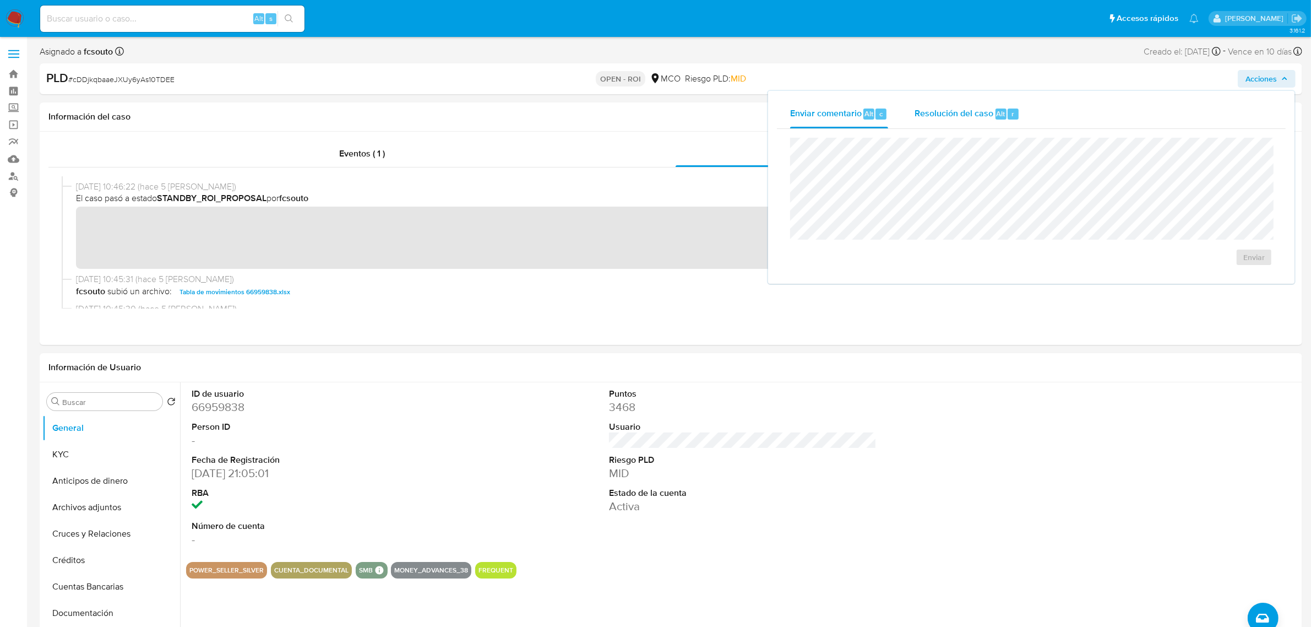
drag, startPoint x: 969, startPoint y: 122, endPoint x: 958, endPoint y: 124, distance: 11.4
click at [967, 122] on div "Resolución del caso Alt r" at bounding box center [967, 114] width 105 height 29
click at [1209, 268] on span "ROI" at bounding box center [1222, 268] width 54 height 24
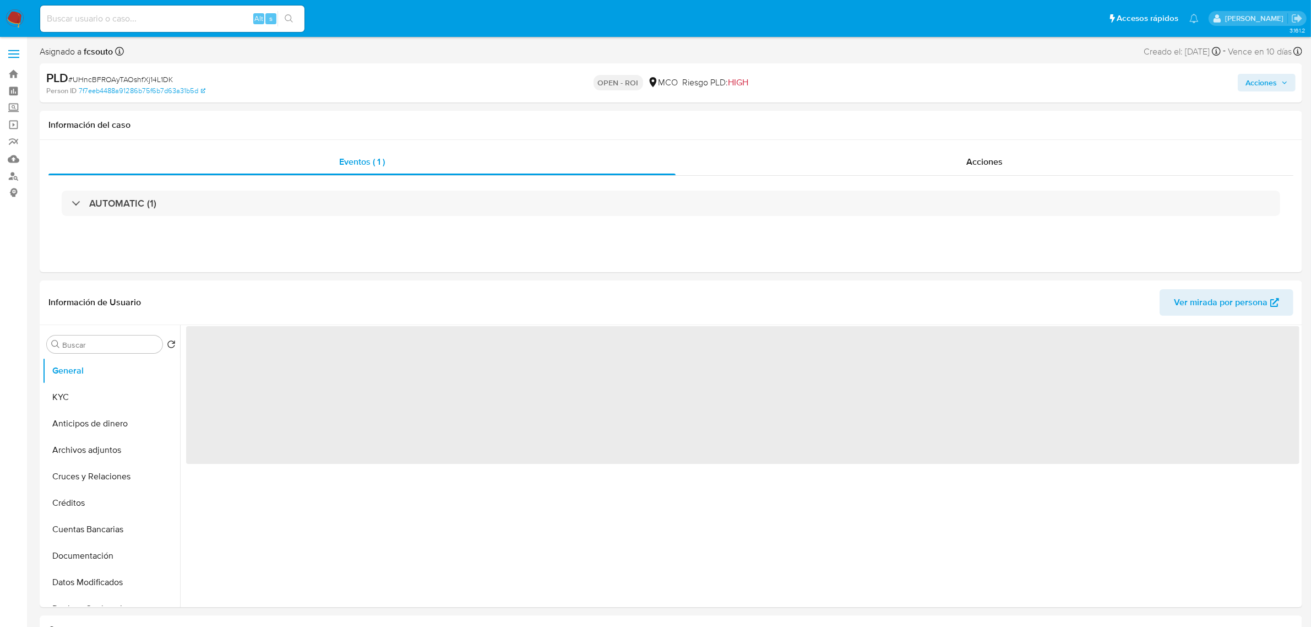
select select "10"
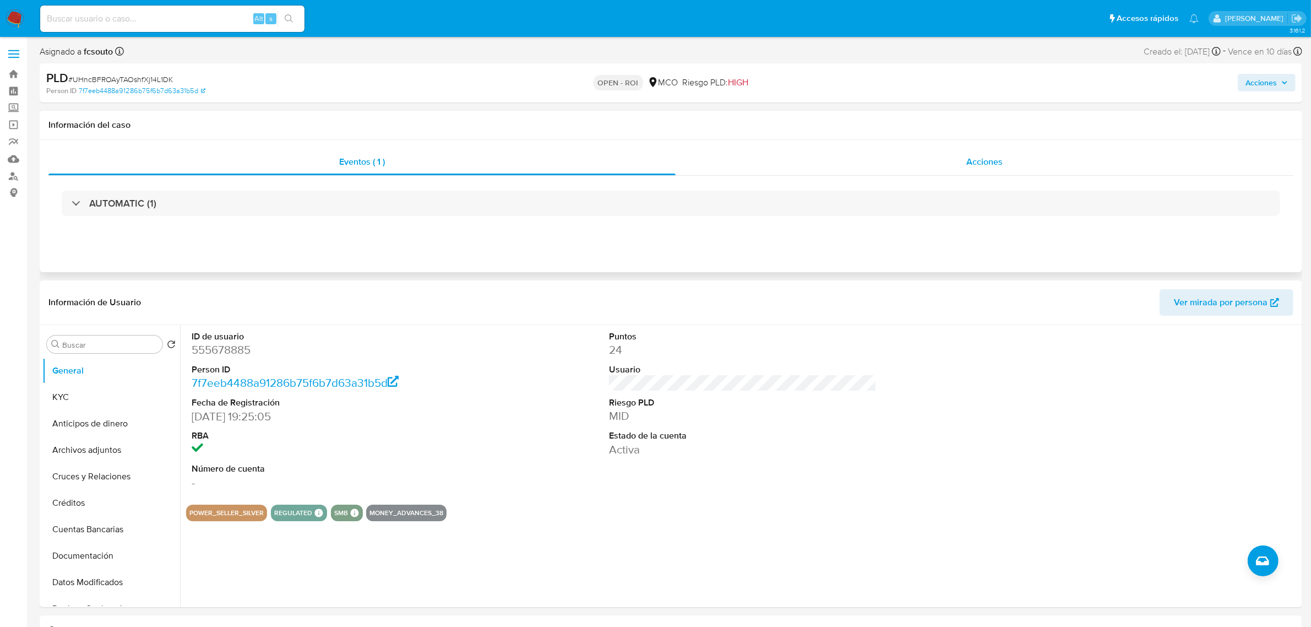
click at [986, 161] on span "Acciones" at bounding box center [984, 161] width 36 height 13
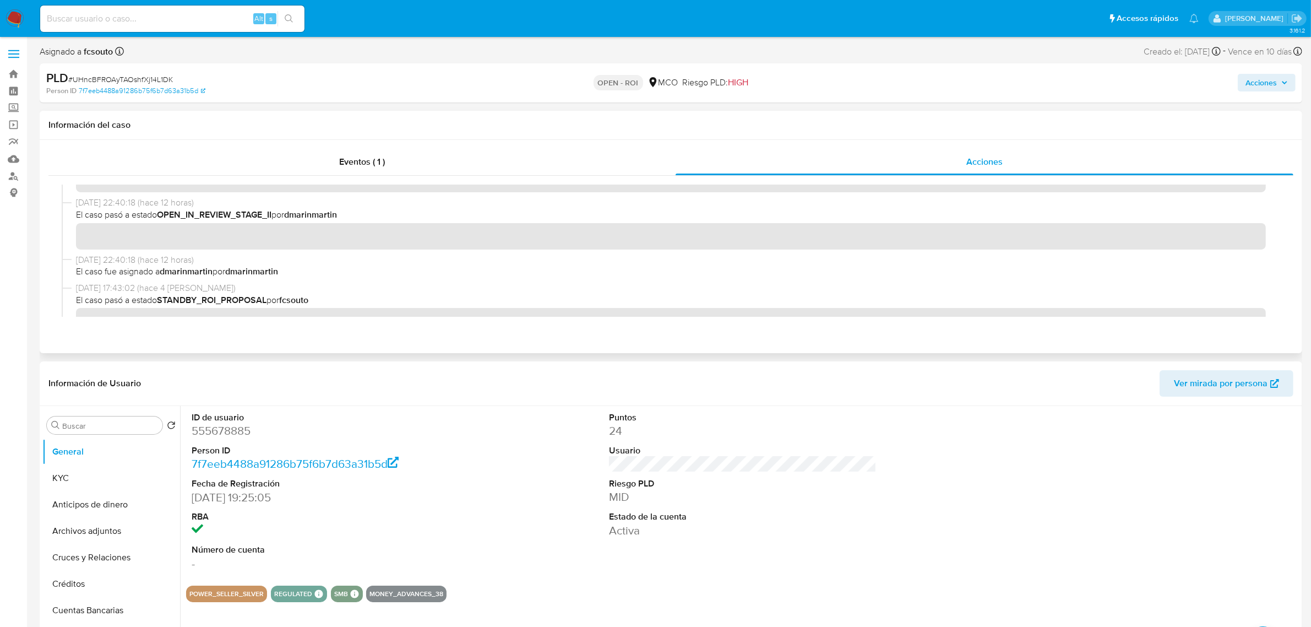
scroll to position [138, 0]
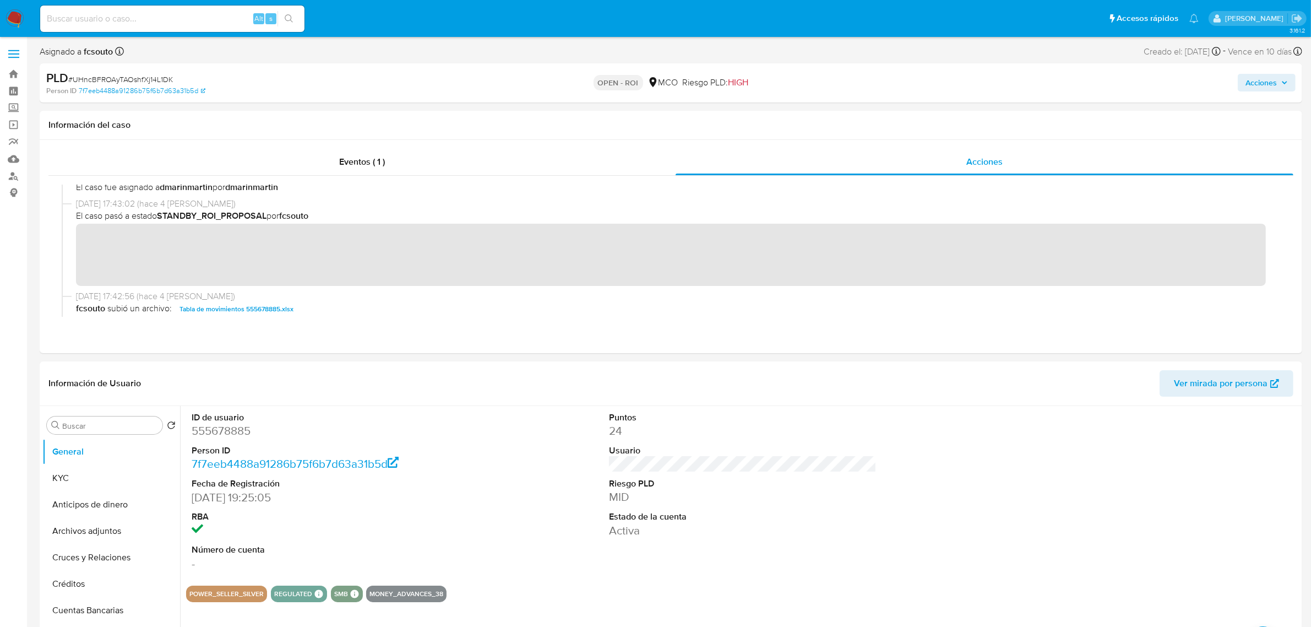
click at [1258, 85] on span "Acciones" at bounding box center [1261, 83] width 31 height 18
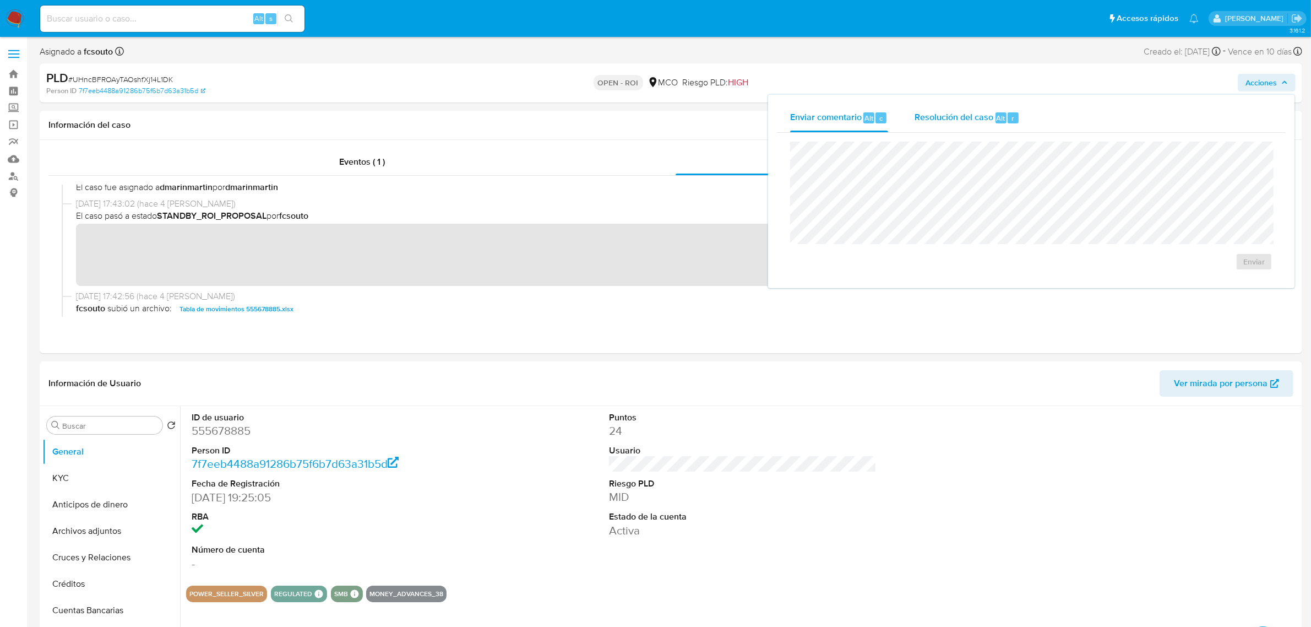
drag, startPoint x: 968, startPoint y: 116, endPoint x: 955, endPoint y: 131, distance: 19.5
click at [967, 117] on span "Resolución del caso" at bounding box center [954, 117] width 79 height 13
click at [1223, 271] on span "ROI" at bounding box center [1222, 272] width 54 height 24
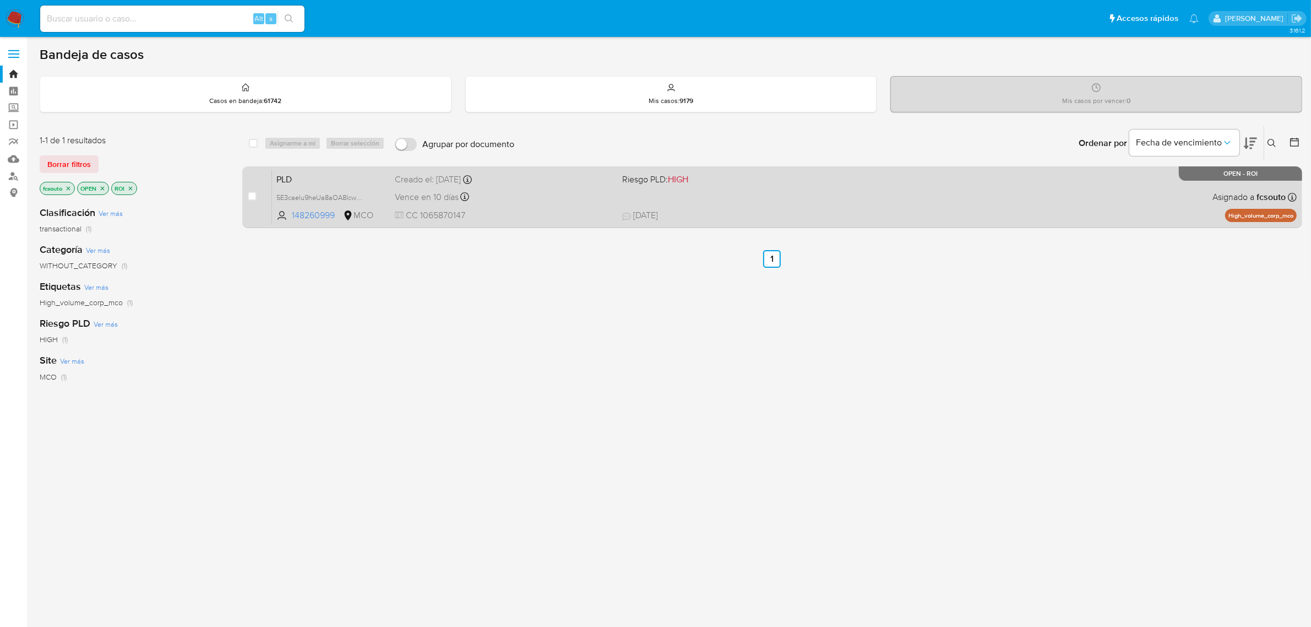
click at [745, 199] on div "PLD 5E3caelu9heUa8aOA8IcwDGW 148260999 MCO Riesgo PLD: HIGH Creado el: [DATE] C…" at bounding box center [784, 197] width 1025 height 56
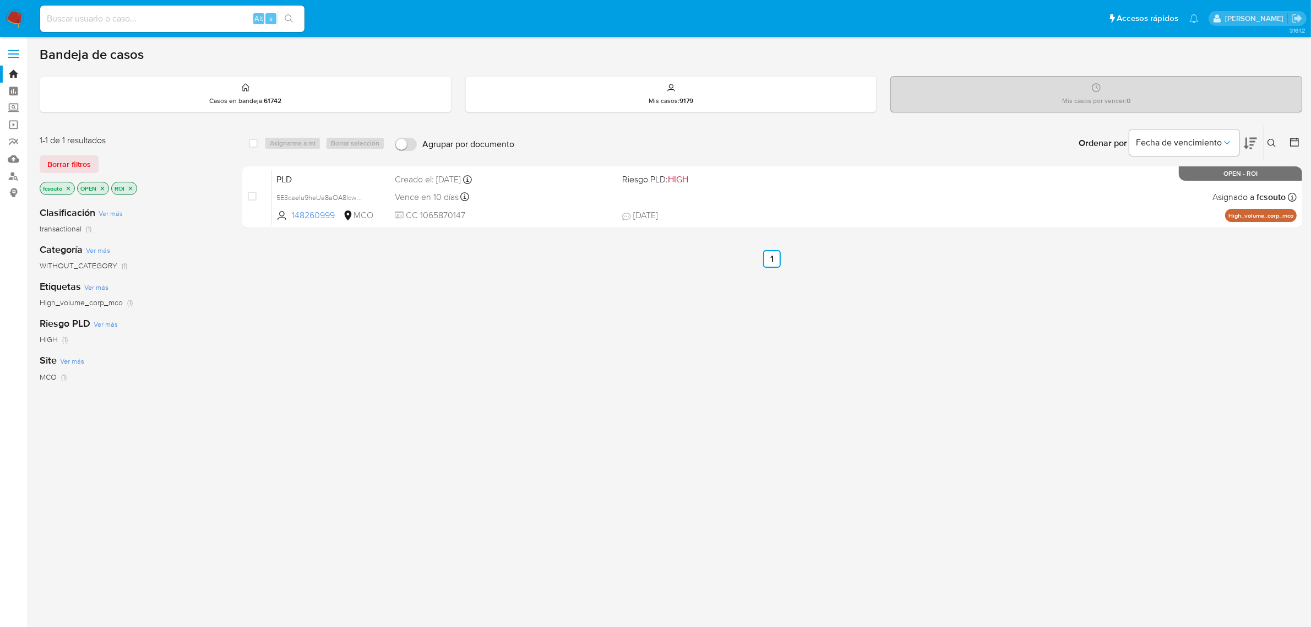
click at [13, 13] on img at bounding box center [15, 18] width 19 height 19
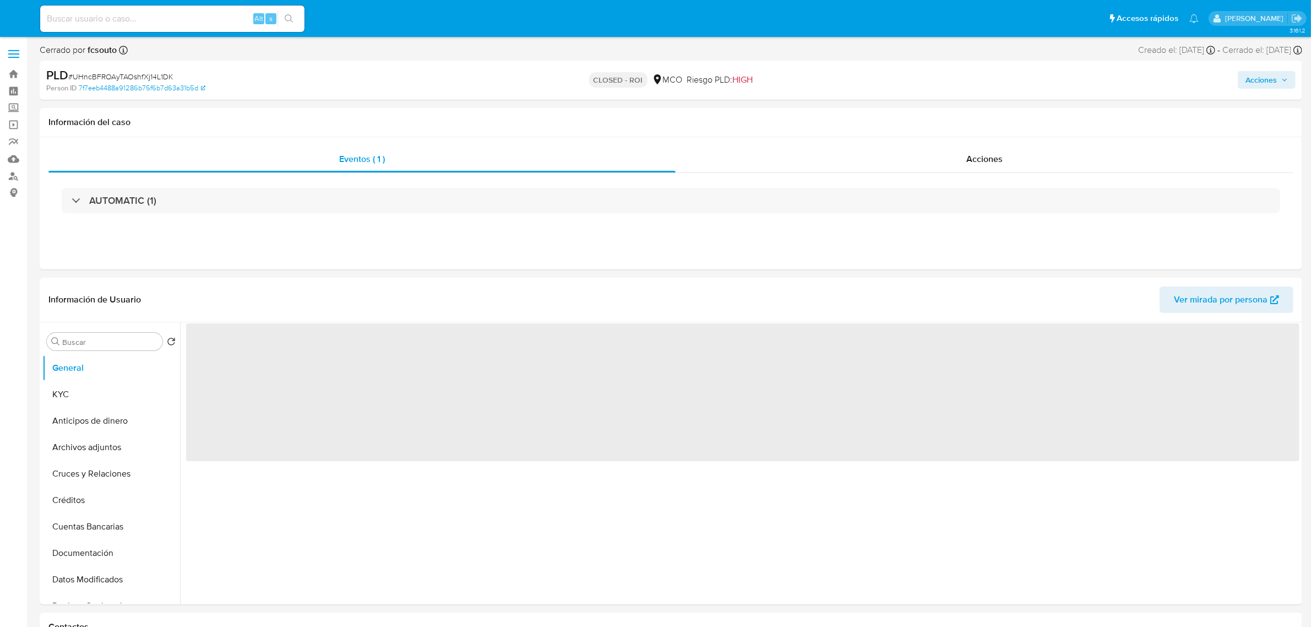
select select "10"
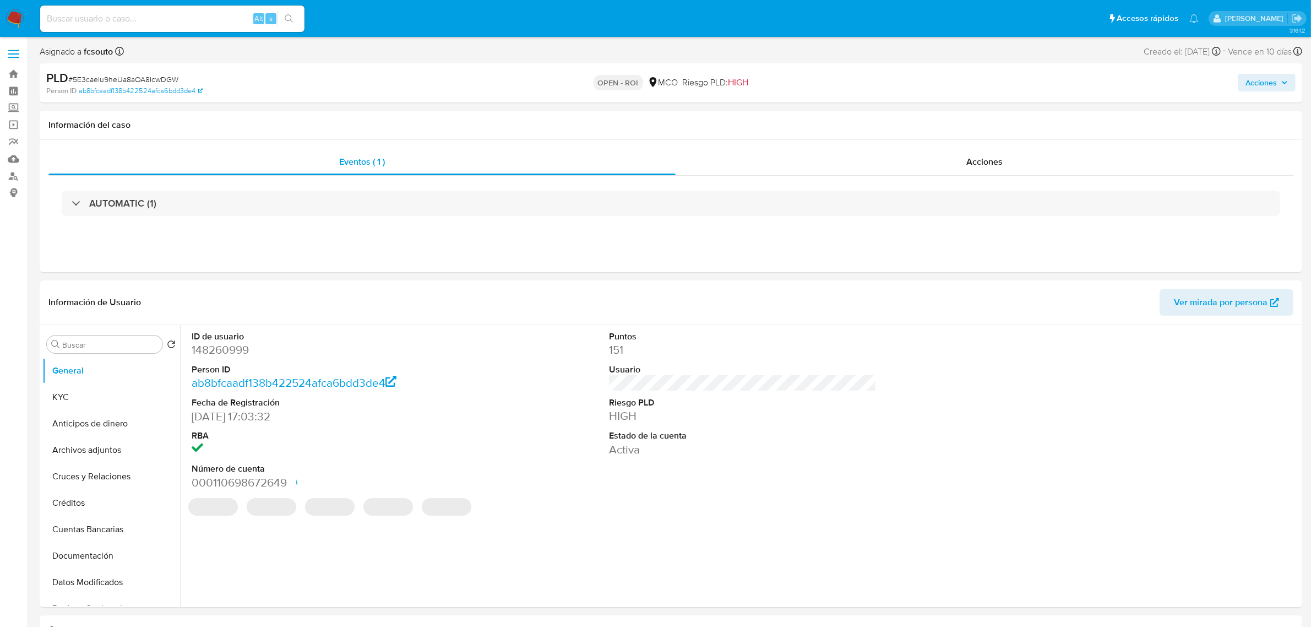
select select "10"
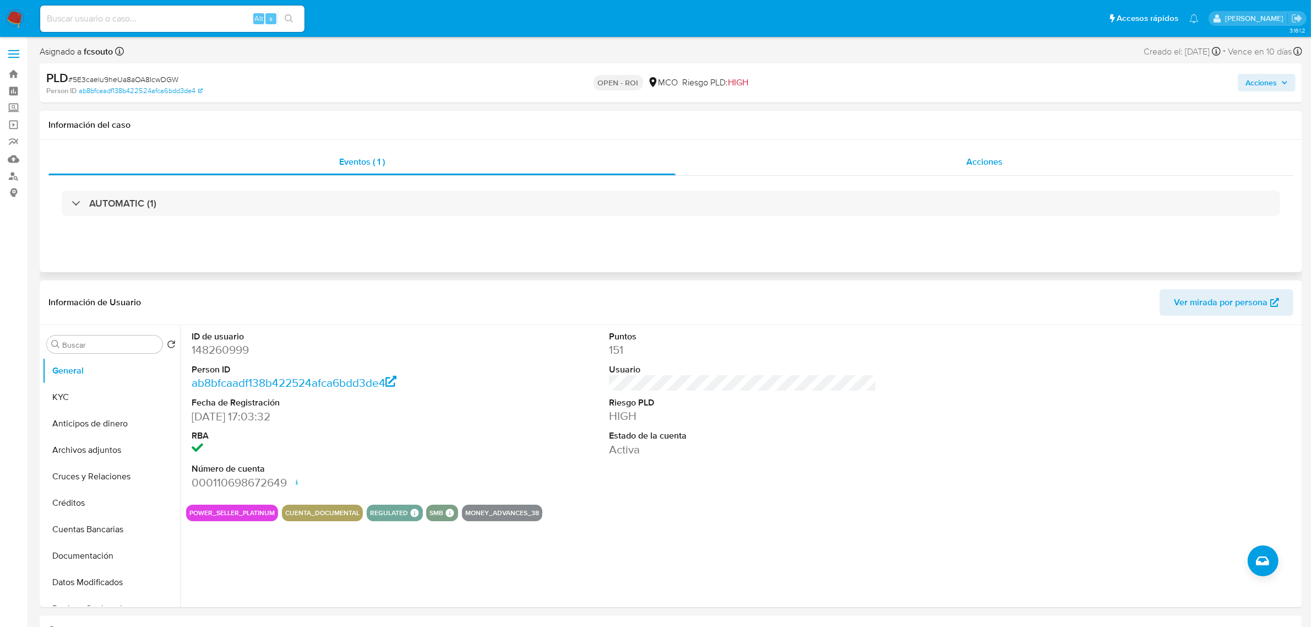
click at [1014, 158] on div "Acciones" at bounding box center [985, 162] width 618 height 26
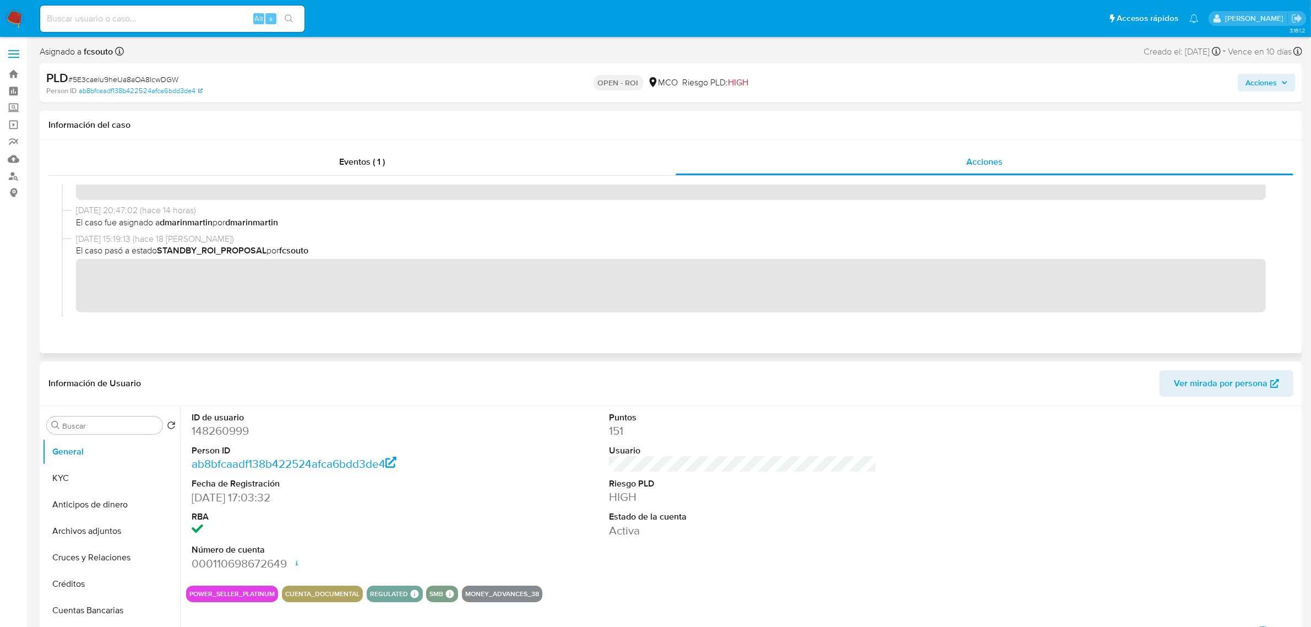
scroll to position [138, 0]
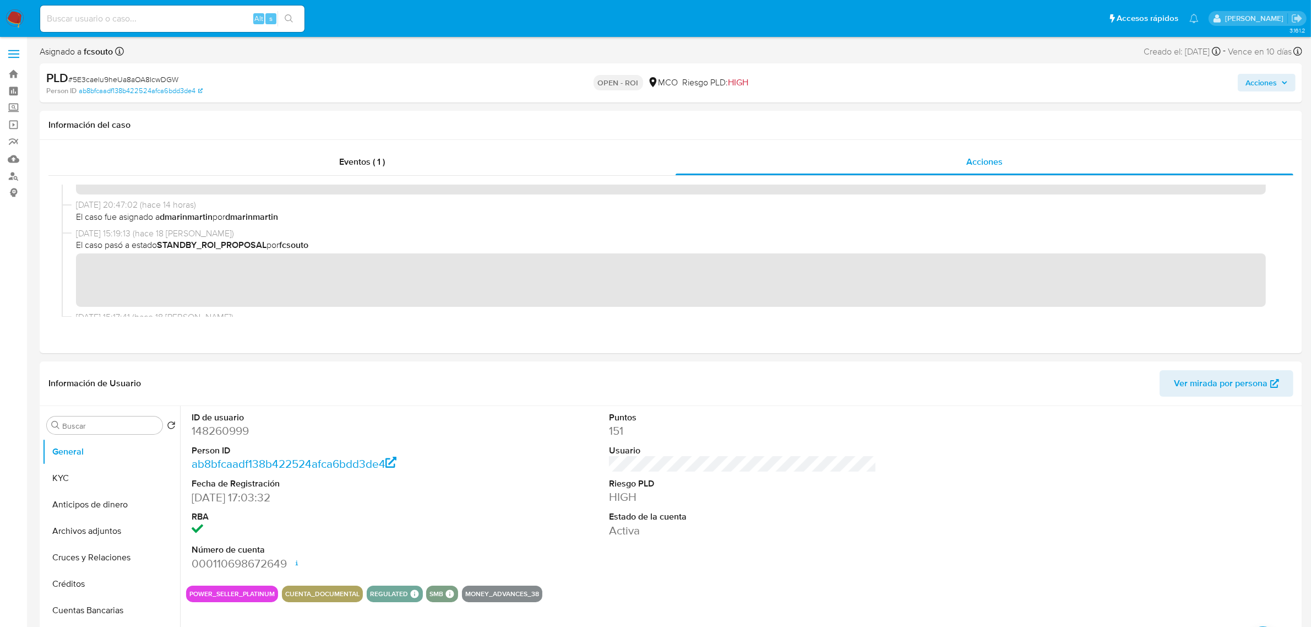
click at [1265, 74] on span "Acciones" at bounding box center [1261, 83] width 31 height 18
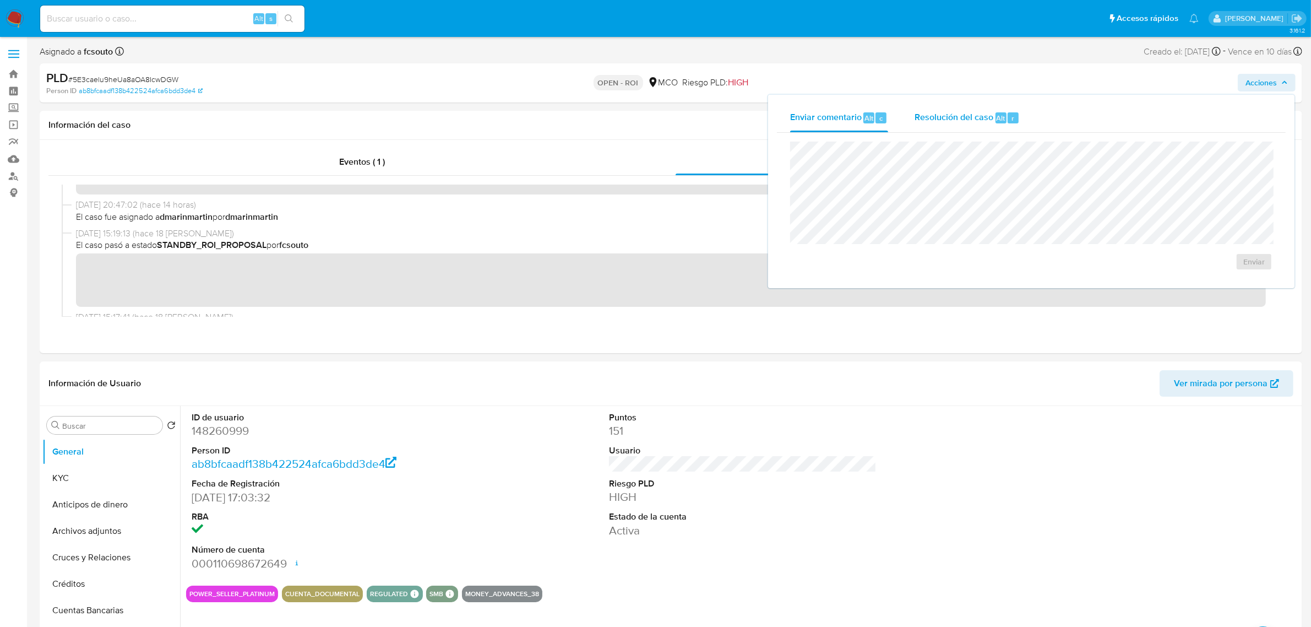
click at [929, 128] on div "Resolución del caso Alt r" at bounding box center [967, 118] width 105 height 29
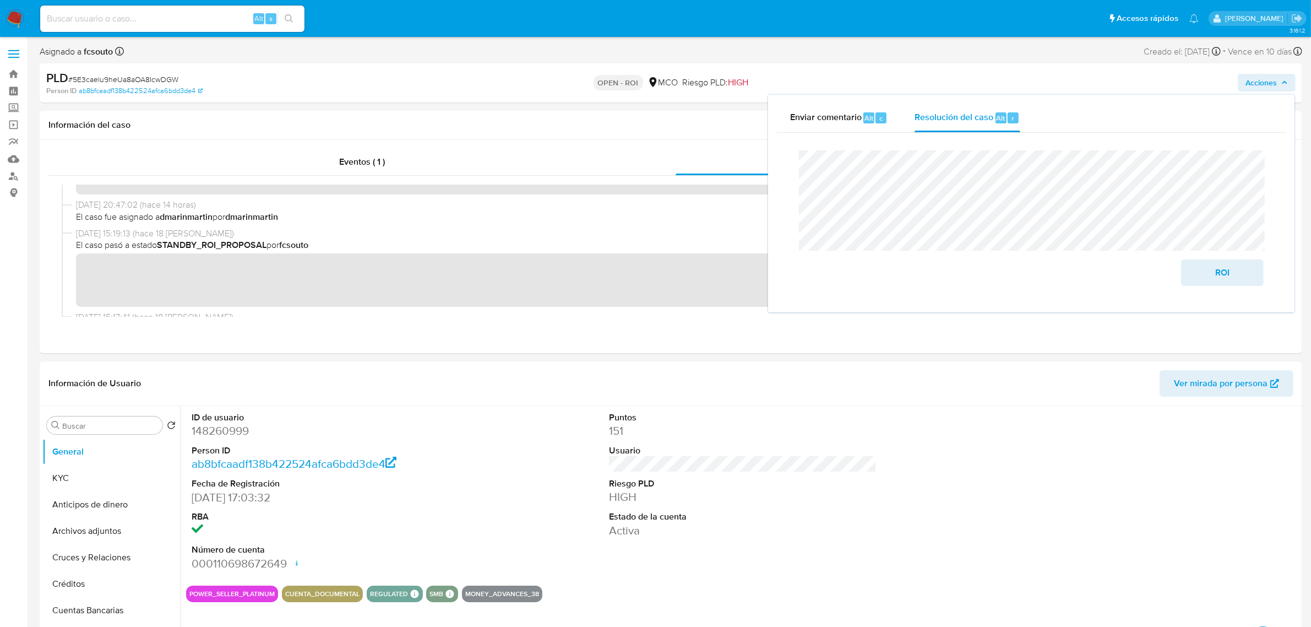
drag, startPoint x: 1239, startPoint y: 267, endPoint x: 879, endPoint y: 298, distance: 362.0
click at [1239, 267] on span "ROI" at bounding box center [1222, 272] width 54 height 24
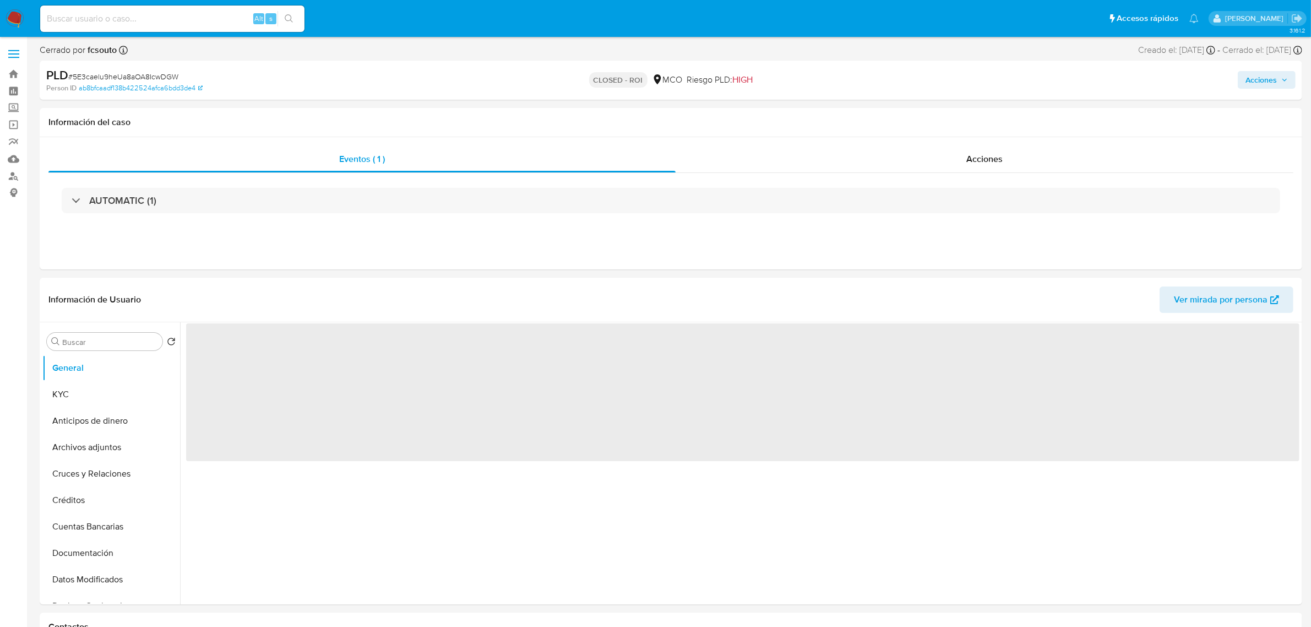
select select "10"
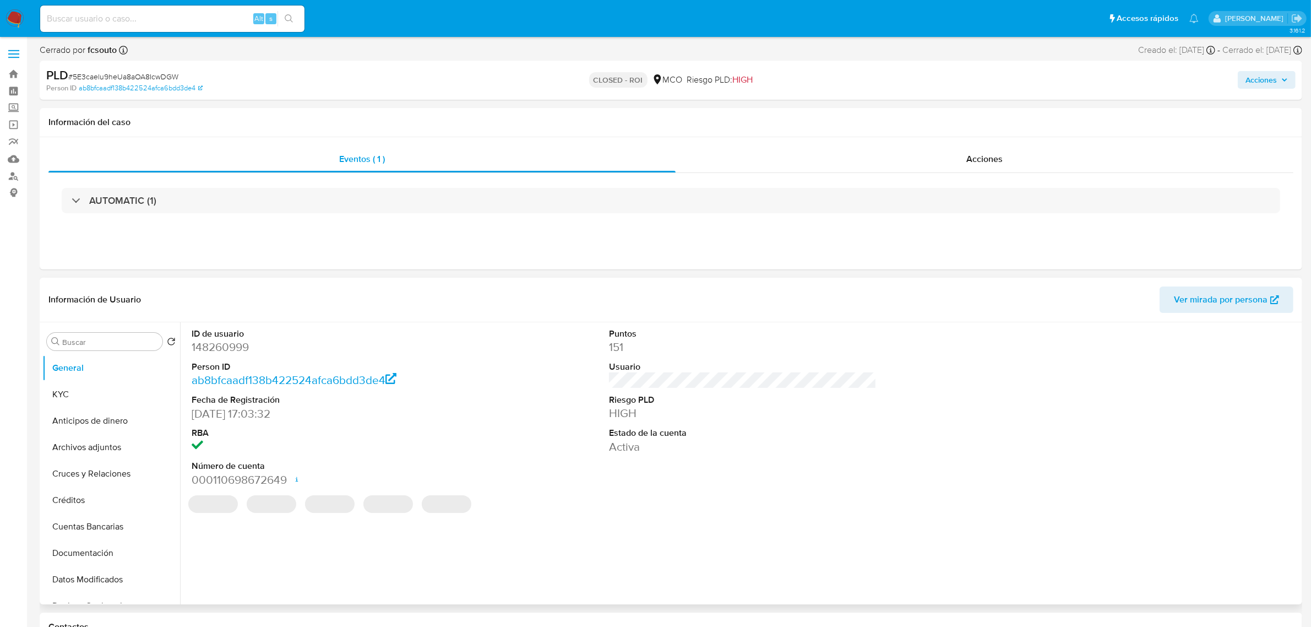
click at [817, 410] on dd "HIGH" at bounding box center [743, 412] width 268 height 15
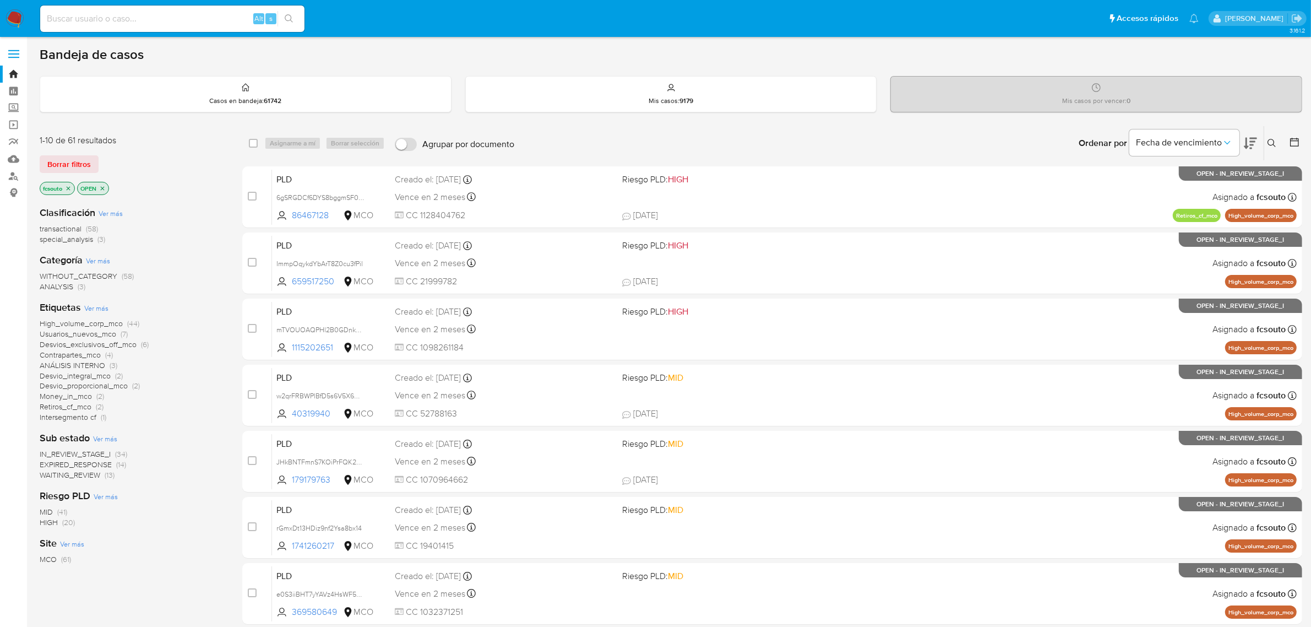
click at [1293, 145] on icon at bounding box center [1294, 142] width 11 height 11
click at [1293, 142] on icon at bounding box center [1294, 142] width 11 height 11
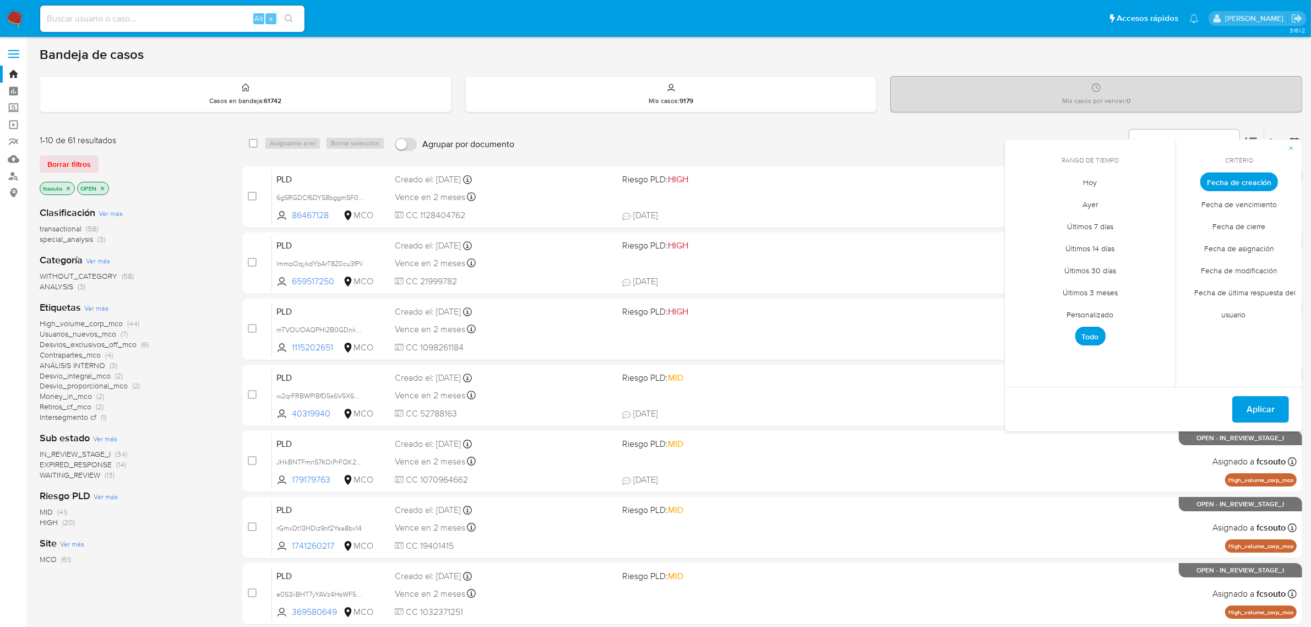
click at [922, 148] on div "Ordenar por Fecha de vencimiento No es posible ordenar los resultados mientras …" at bounding box center [911, 143] width 782 height 34
click at [1052, 134] on div "Ordenar por Fecha de vencimiento No es posible ordenar los resultados mientras …" at bounding box center [911, 143] width 782 height 34
click at [1253, 409] on span "Aplicar" at bounding box center [1261, 409] width 28 height 24
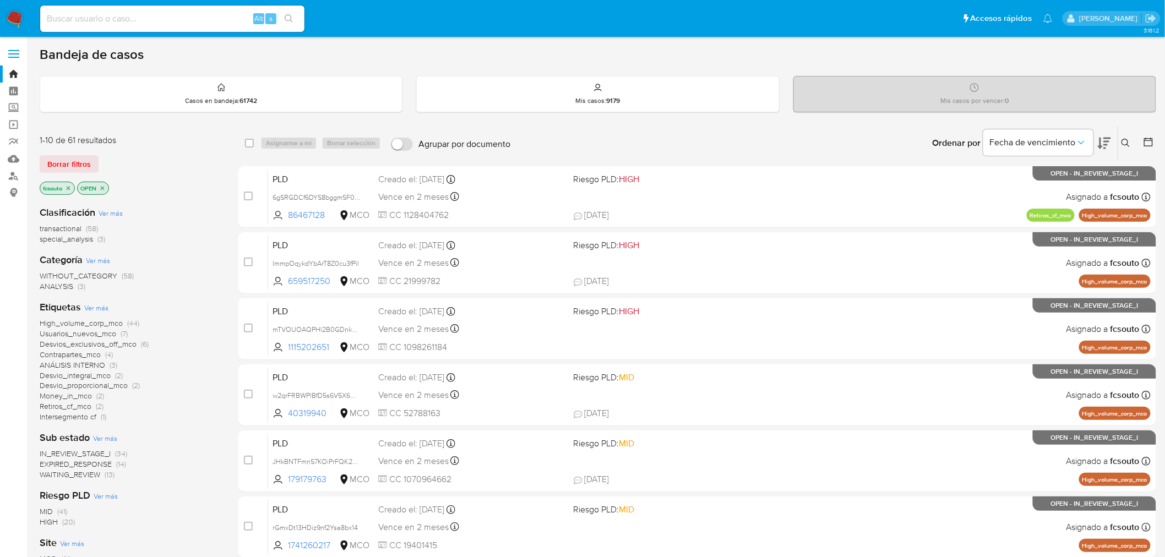
click at [1150, 143] on icon at bounding box center [1148, 142] width 11 height 11
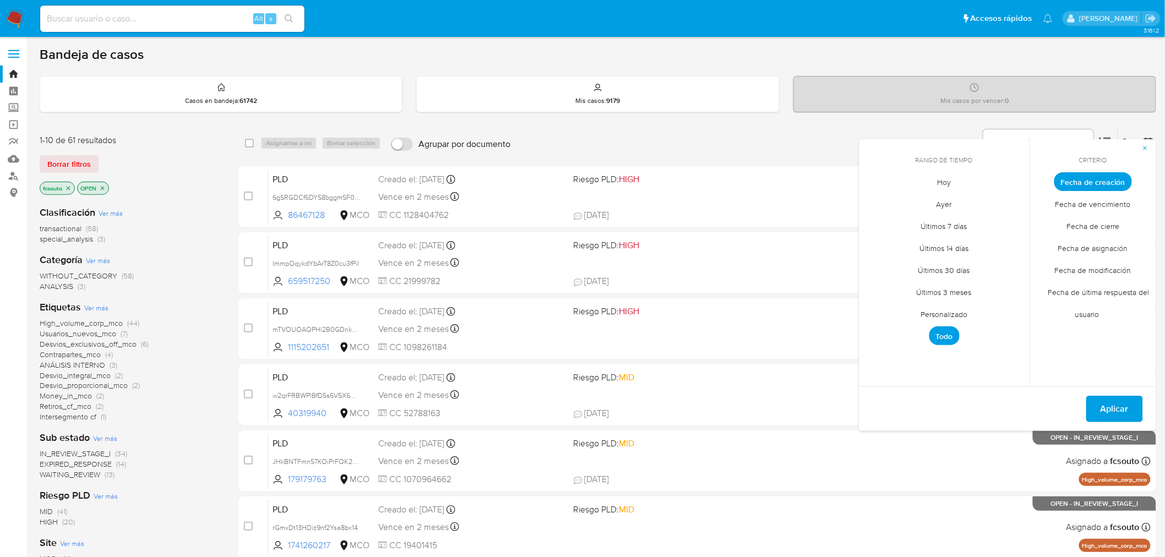
click at [951, 316] on span "Personalizado" at bounding box center [945, 314] width 70 height 23
click at [878, 201] on icon "Mes anterior" at bounding box center [875, 201] width 13 height 13
drag, startPoint x: 878, startPoint y: 262, endPoint x: 1005, endPoint y: 271, distance: 127.5
click at [878, 262] on button "7" at bounding box center [878, 265] width 18 height 18
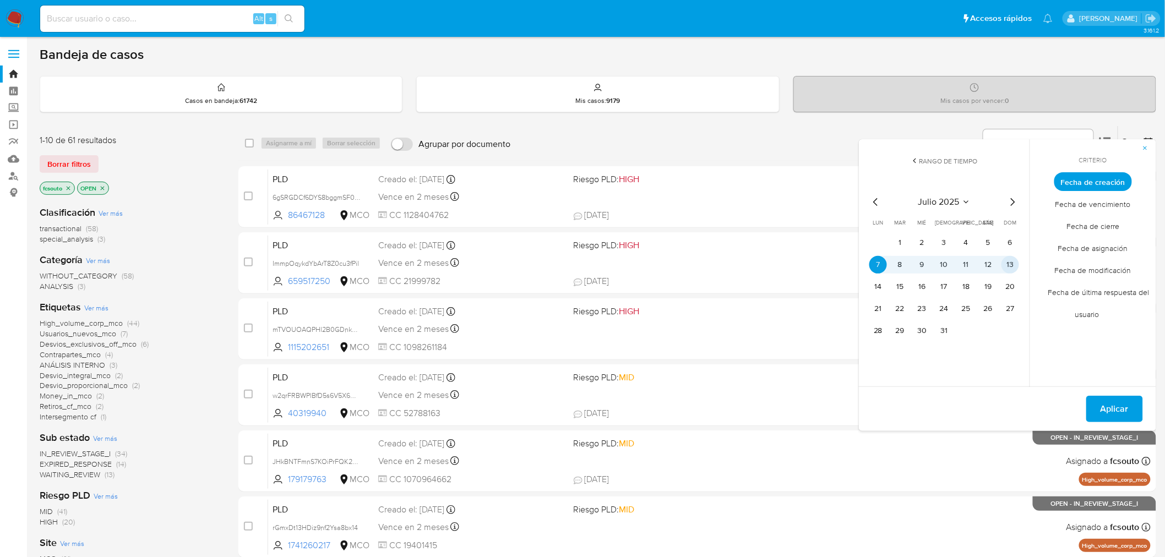
click at [1004, 262] on button "13" at bounding box center [1011, 265] width 18 height 18
click at [1122, 403] on span "Aplicar" at bounding box center [1115, 409] width 28 height 24
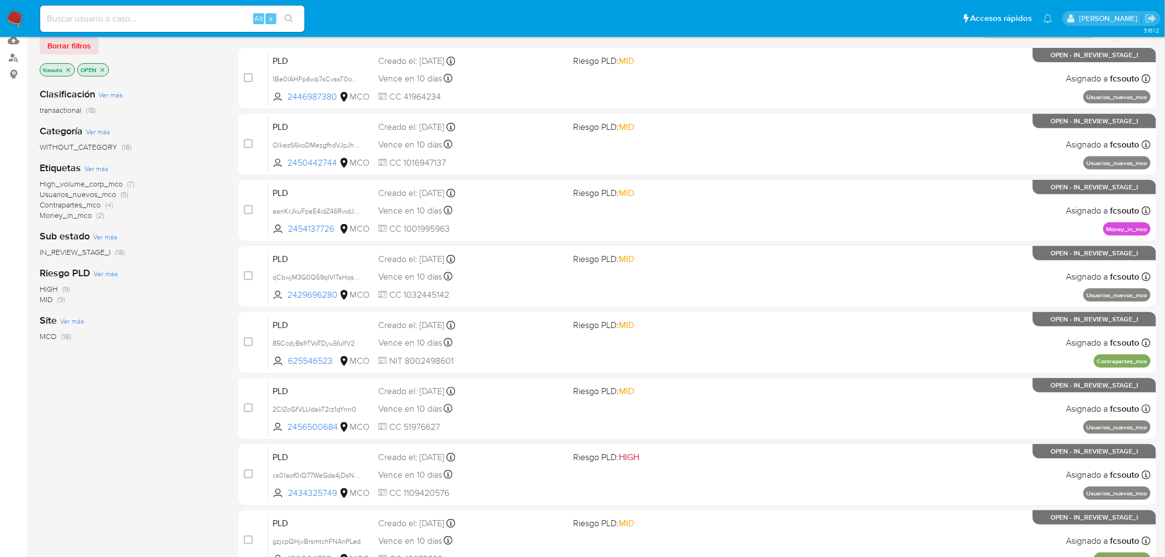
scroll to position [351, 0]
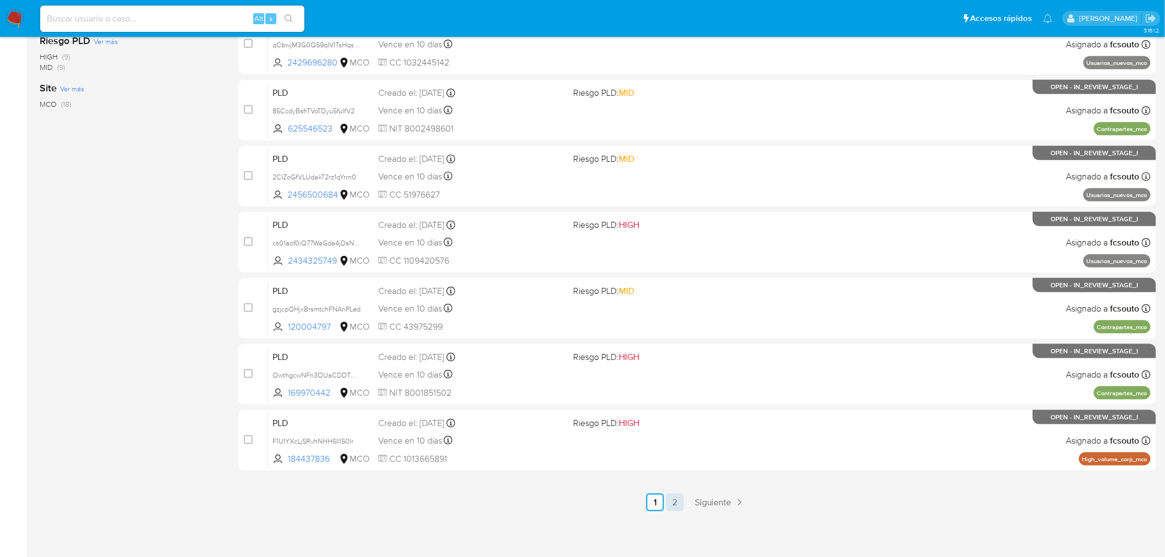
click at [676, 501] on link "2" at bounding box center [675, 503] width 18 height 18
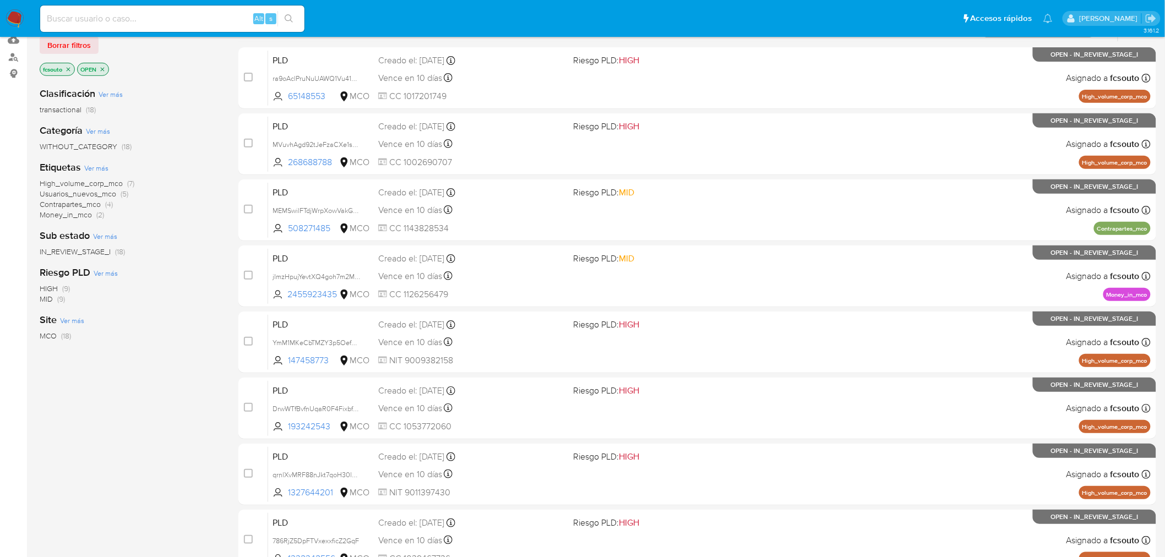
scroll to position [219, 0]
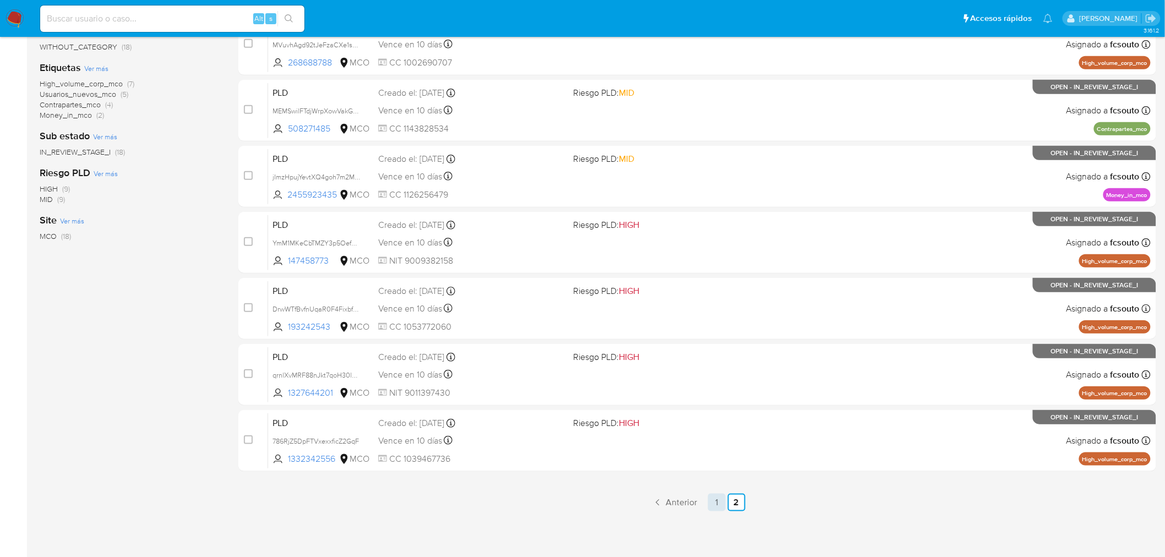
click at [721, 501] on link "1" at bounding box center [717, 503] width 18 height 18
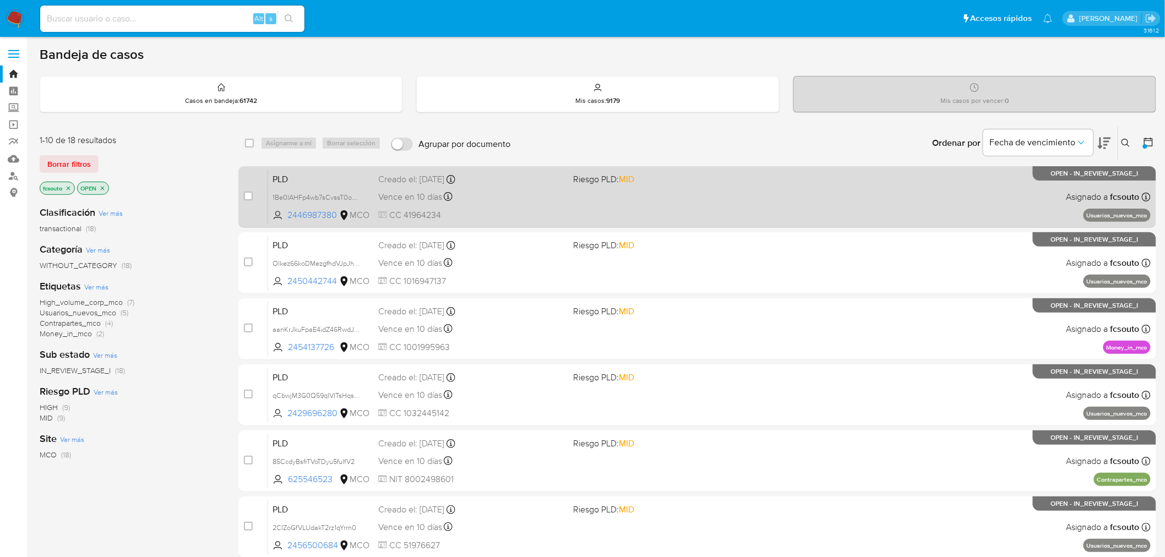
click at [714, 208] on div "PLD 1Be0lAHFp4wb7sCvssT0oXrC 2446987380 MCO Riesgo PLD: MID Creado el: 12/07/20…" at bounding box center [709, 197] width 883 height 56
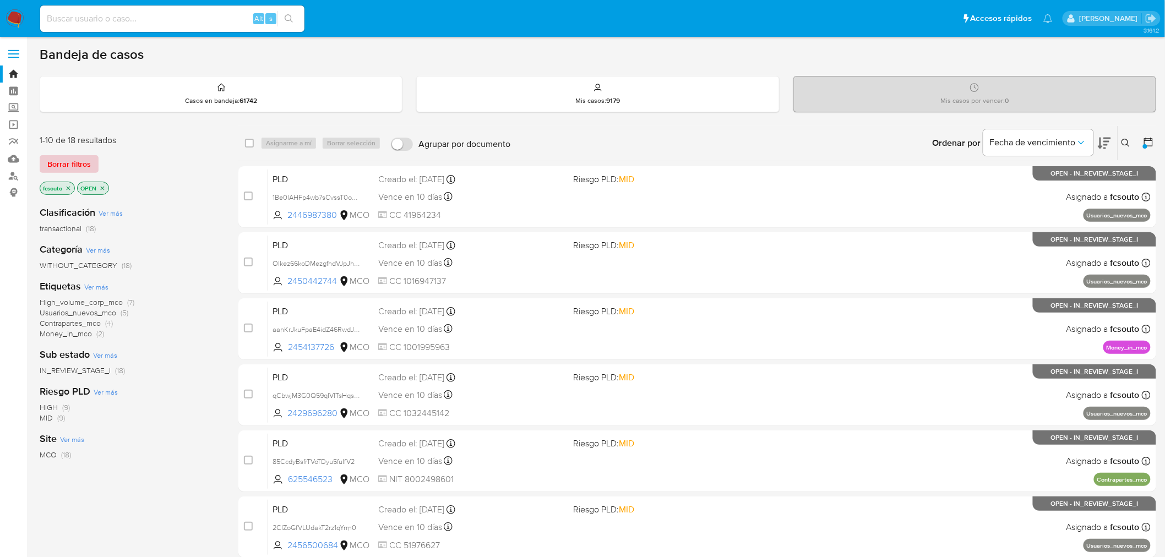
click at [83, 165] on span "Borrar filtros" at bounding box center [69, 163] width 44 height 15
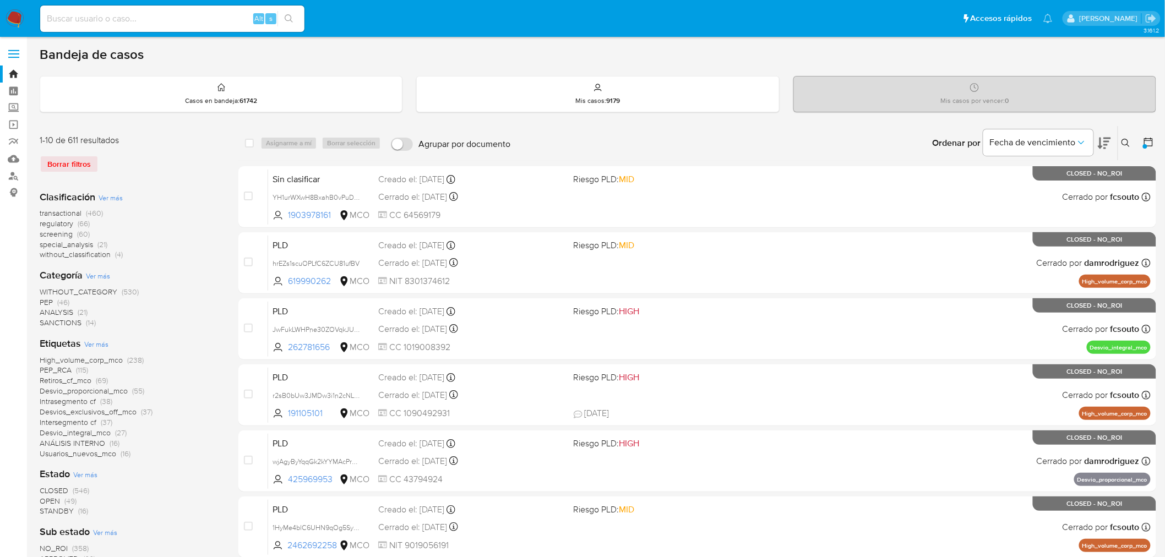
click at [1122, 140] on icon at bounding box center [1126, 143] width 9 height 9
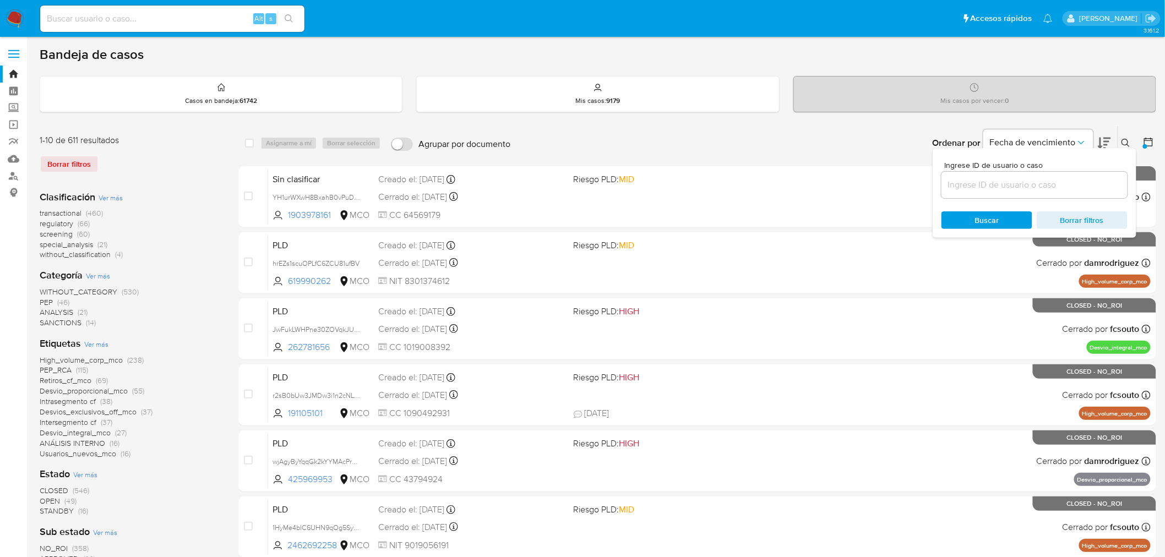
click at [1155, 141] on button at bounding box center [1149, 143] width 13 height 13
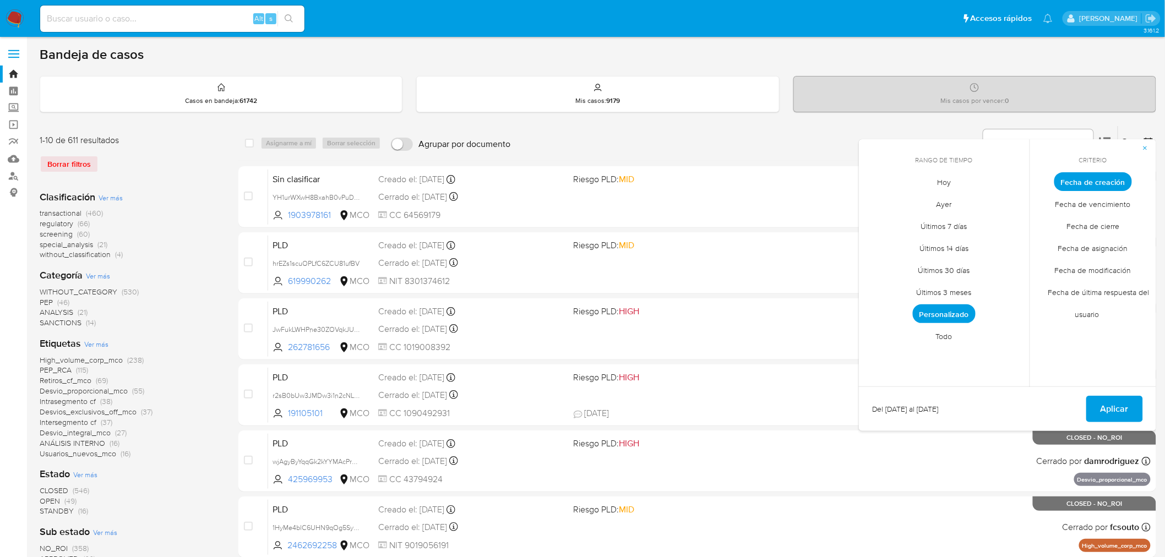
click at [939, 333] on span "Todo" at bounding box center [945, 336] width 40 height 23
click at [1122, 404] on span "Aplicar" at bounding box center [1115, 409] width 28 height 24
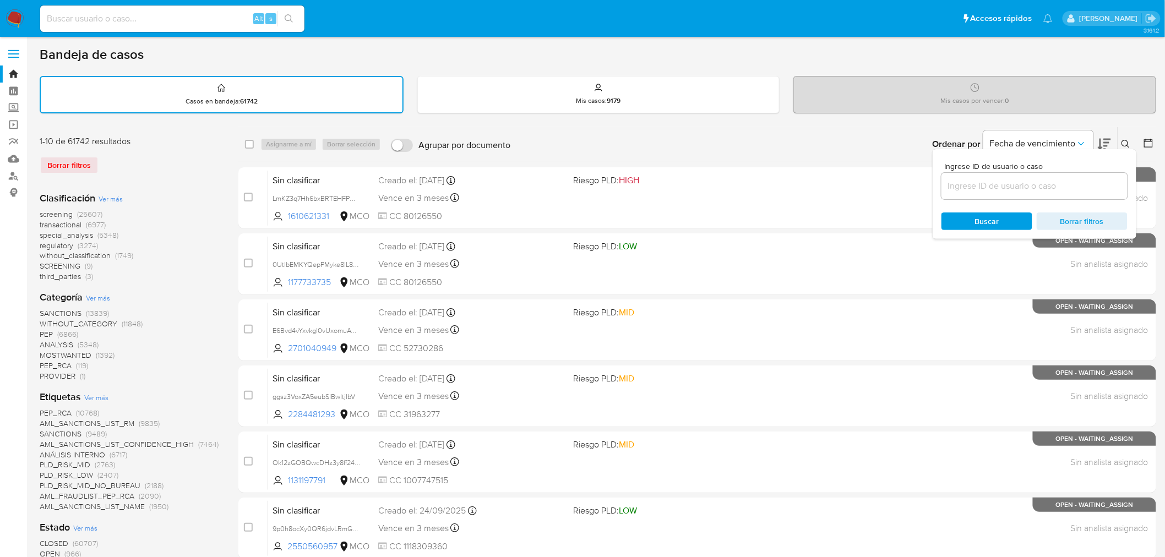
click at [1008, 188] on input at bounding box center [1035, 186] width 186 height 14
paste input "JHD7kfc1xv5Fp1aZgAx8BxBK"
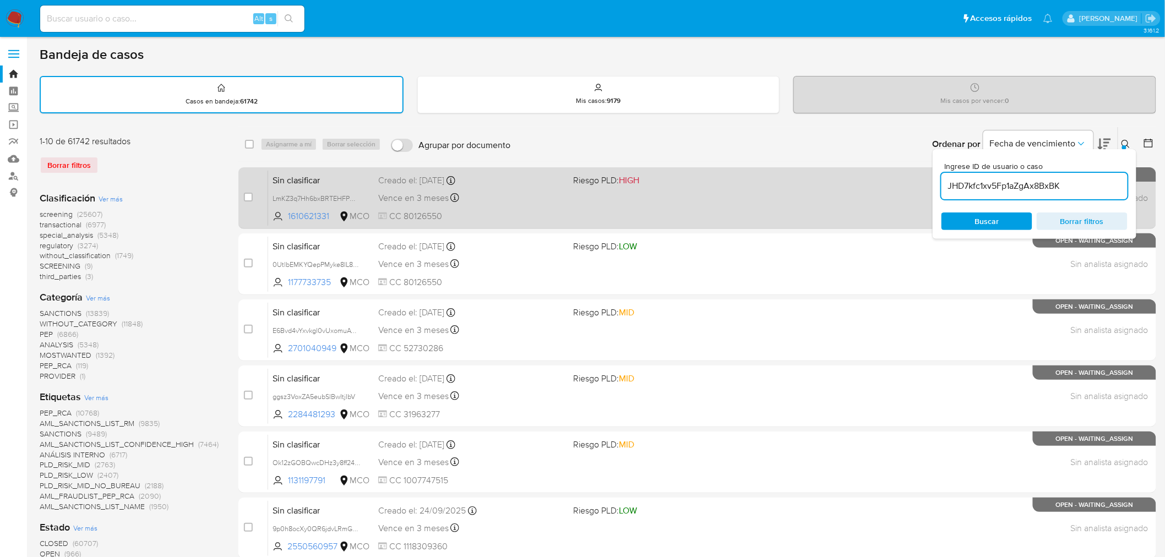
type input "JHD7kfc1xv5Fp1aZgAx8BxBK"
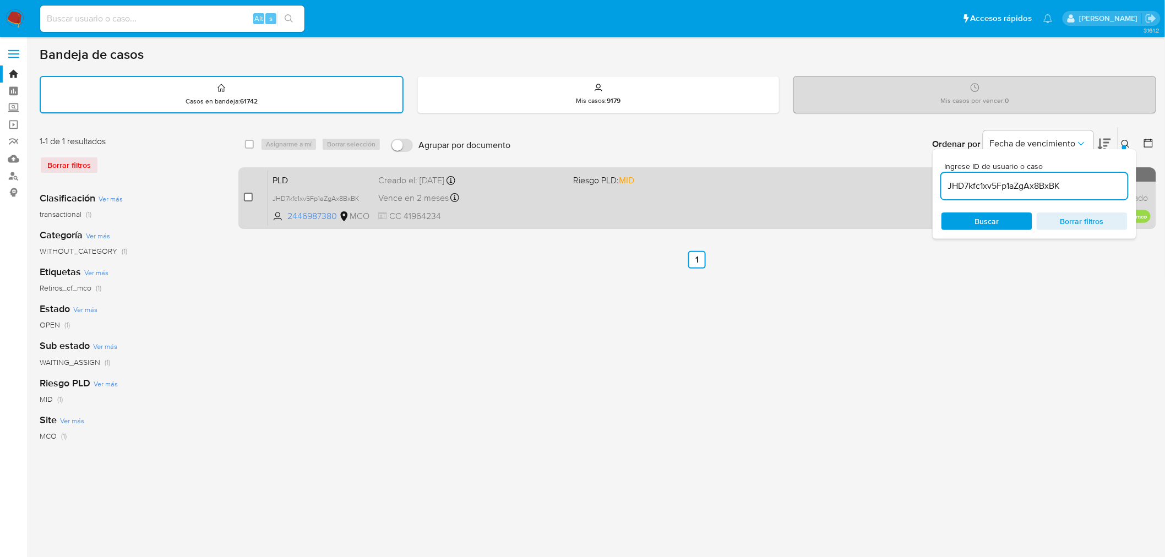
click at [247, 197] on input "checkbox" at bounding box center [248, 197] width 9 height 9
checkbox input "true"
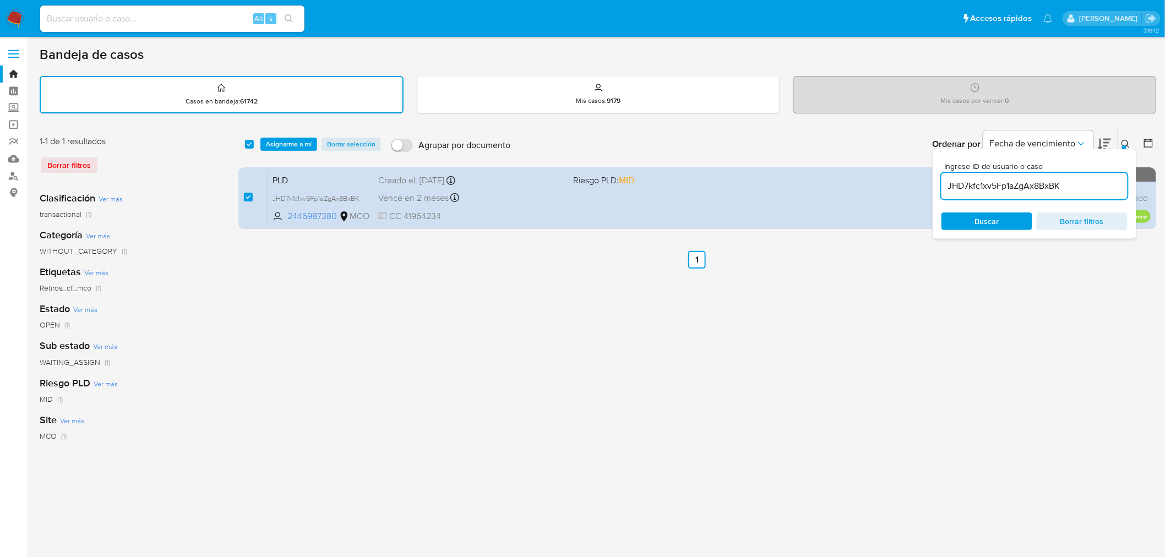
drag, startPoint x: 292, startPoint y: 150, endPoint x: 286, endPoint y: 153, distance: 6.4
click at [291, 150] on div "select-all-cases-checkbox Asignarme a mí Borrar selección Agrupar por documento…" at bounding box center [697, 144] width 918 height 34
click at [292, 146] on span "Asignarme a mí" at bounding box center [289, 144] width 46 height 11
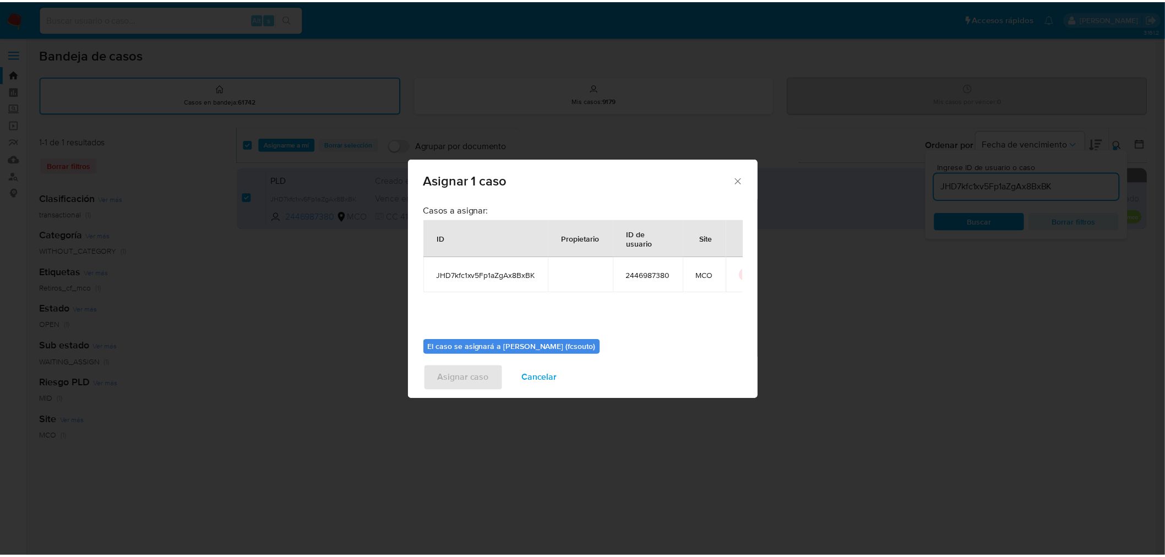
scroll to position [57, 0]
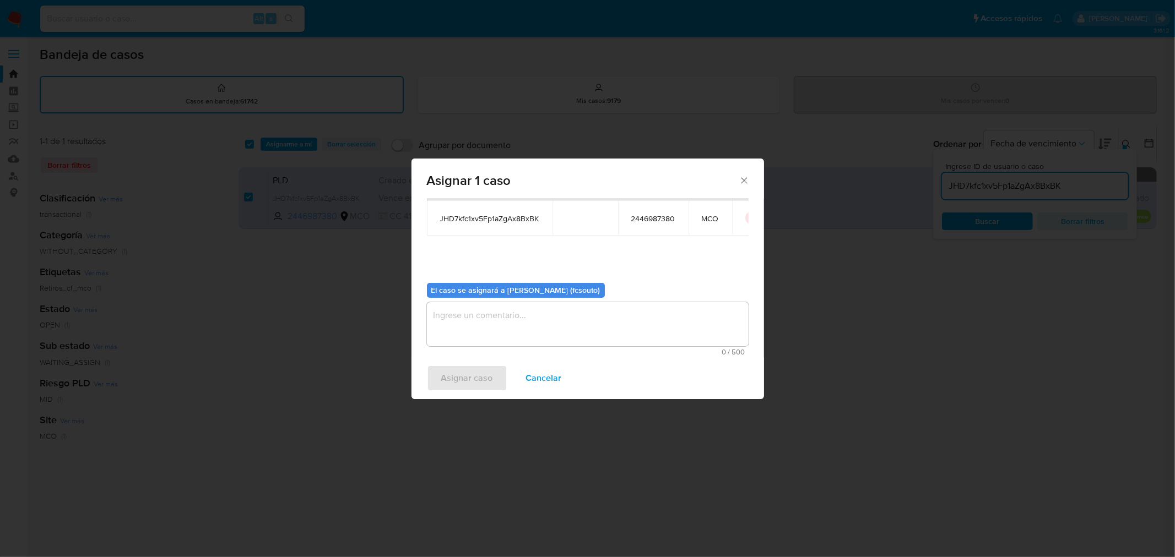
click at [610, 325] on textarea "assign-modal" at bounding box center [588, 324] width 322 height 44
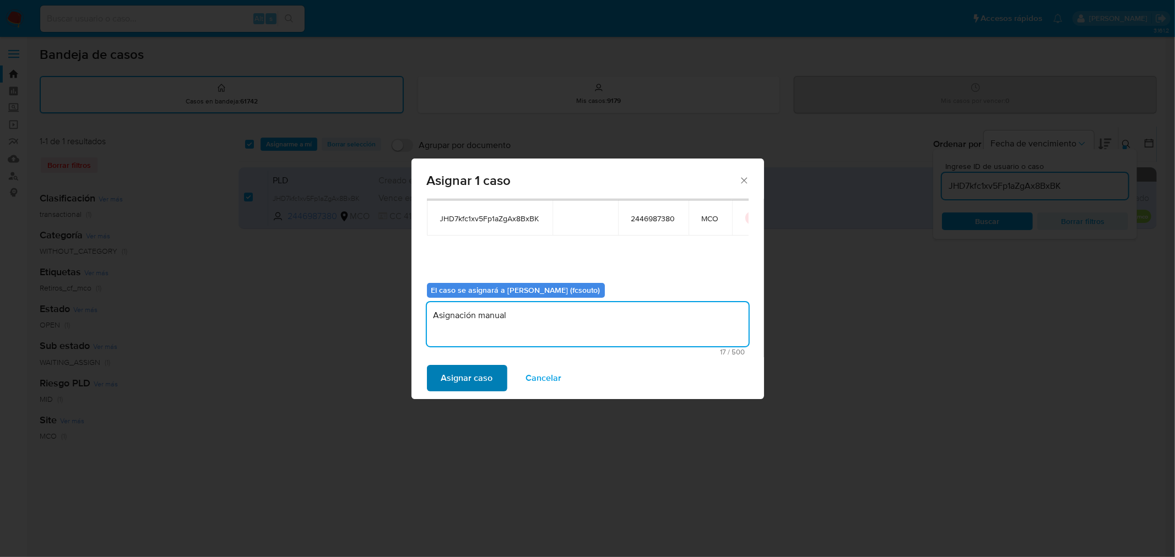
type textarea "Asignación manual"
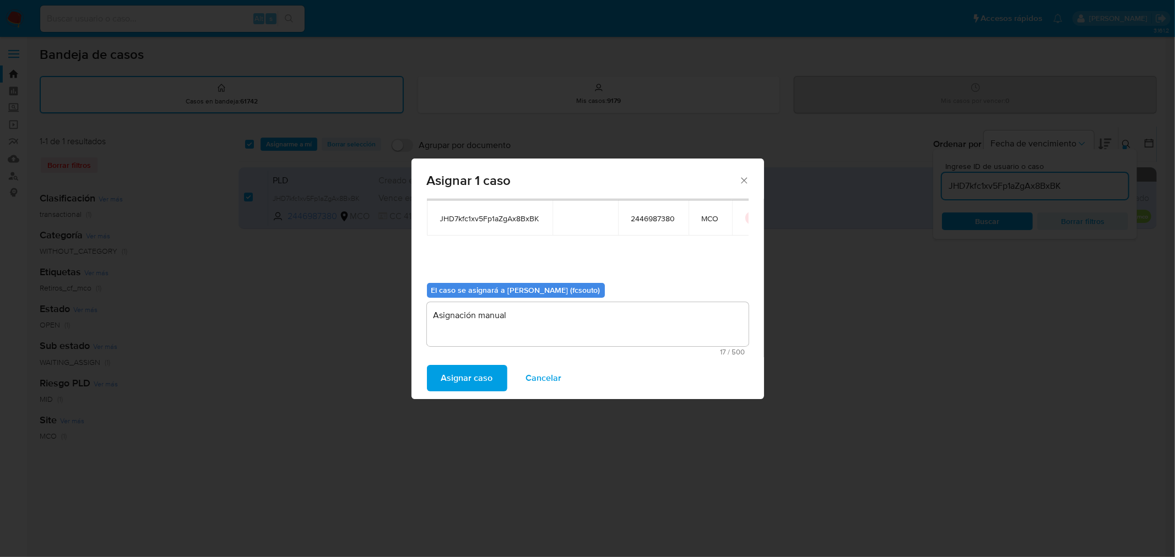
click at [491, 372] on button "Asignar caso" at bounding box center [467, 378] width 80 height 26
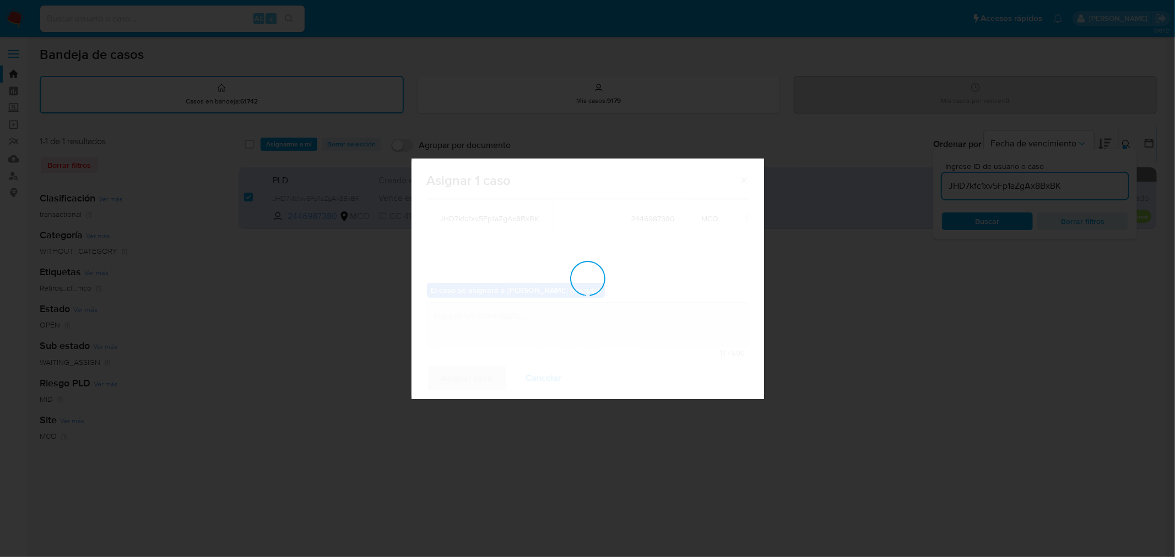
checkbox input "false"
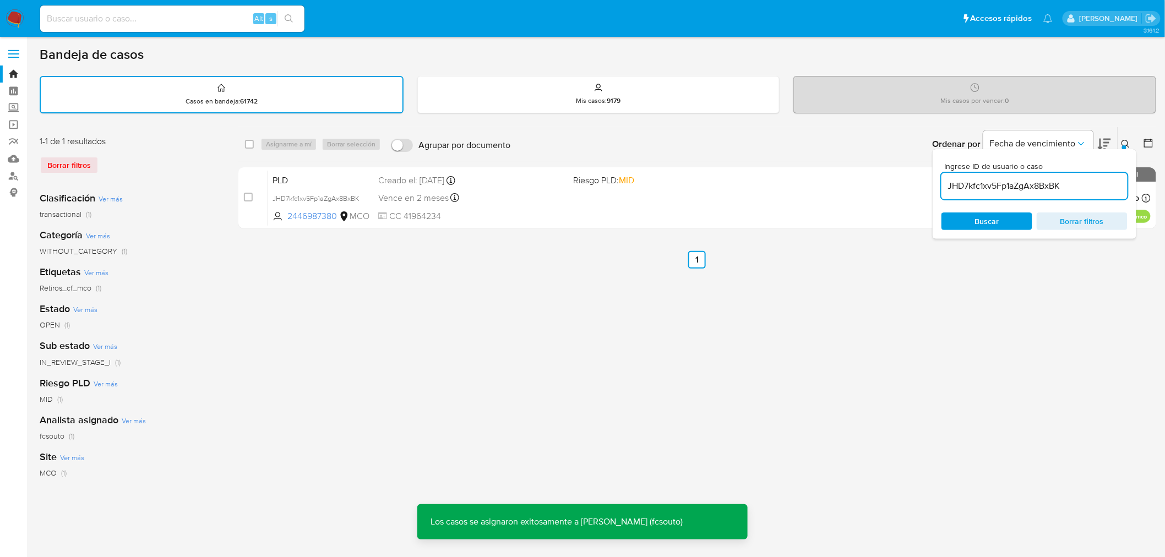
click at [530, 199] on div "Vence en 2 meses Vence el 11/12/2025 07:07:30" at bounding box center [471, 198] width 187 height 15
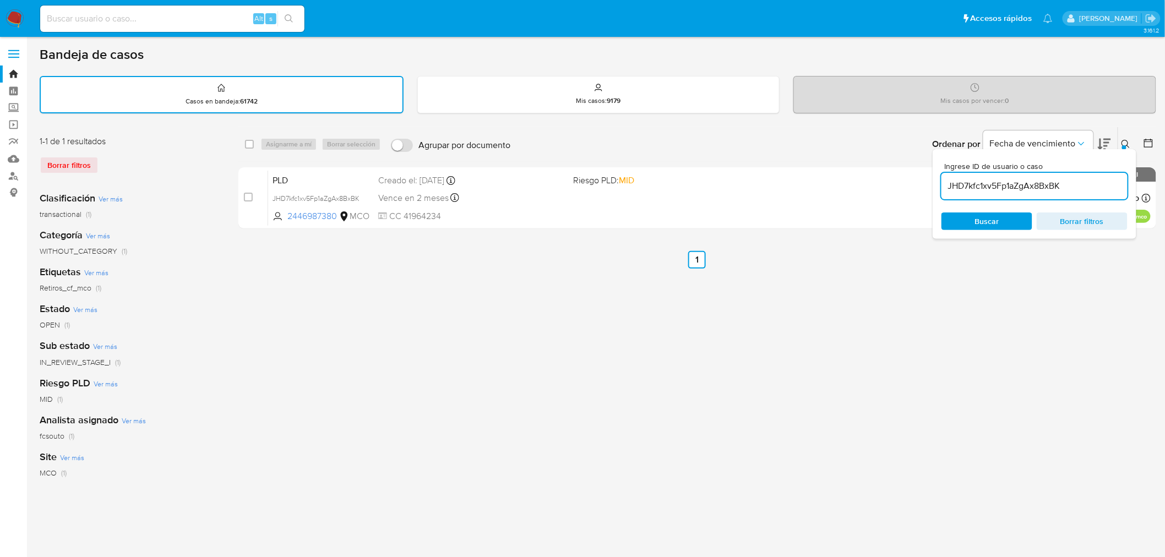
click at [19, 14] on img at bounding box center [15, 18] width 19 height 19
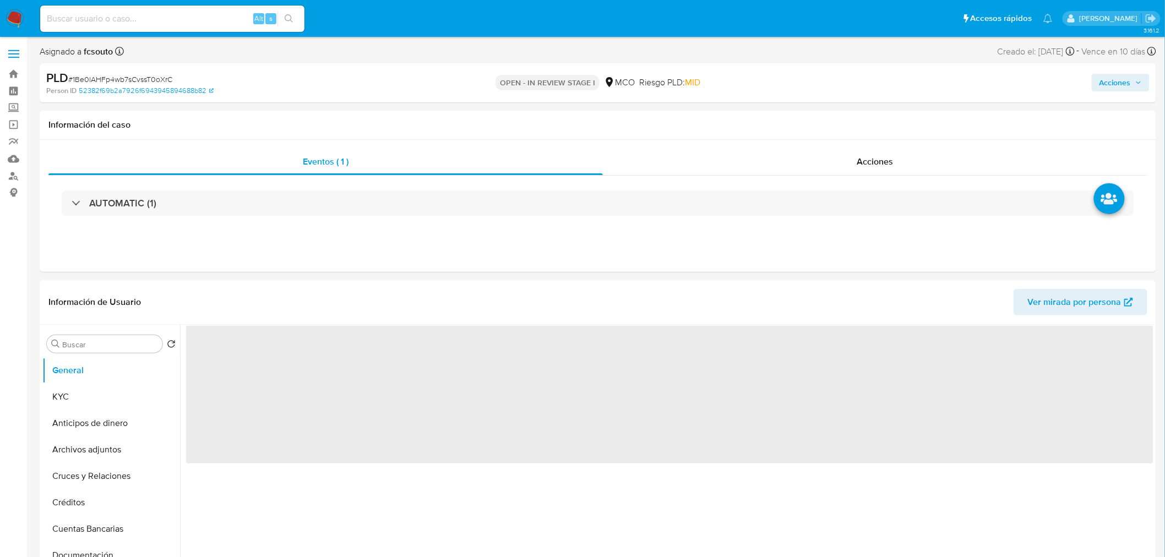
select select "10"
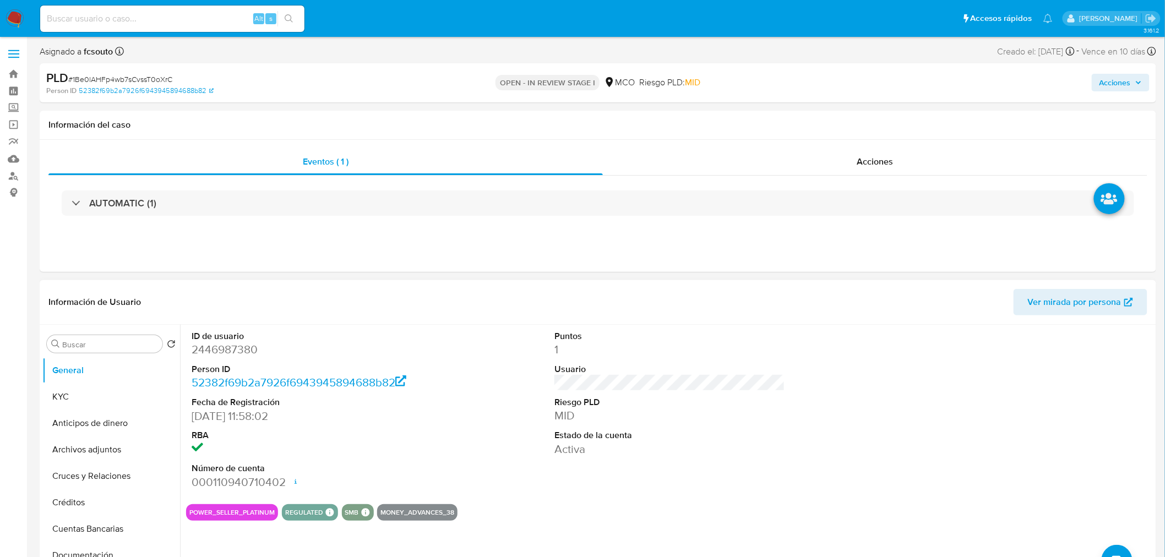
click at [225, 351] on dd "2446987380" at bounding box center [307, 349] width 231 height 15
drag, startPoint x: 225, startPoint y: 351, endPoint x: 275, endPoint y: 427, distance: 91.8
click at [225, 351] on dd "2446987380" at bounding box center [307, 349] width 231 height 15
copy dd "2446987380"
click at [238, 350] on dd "2446987380" at bounding box center [307, 349] width 231 height 15
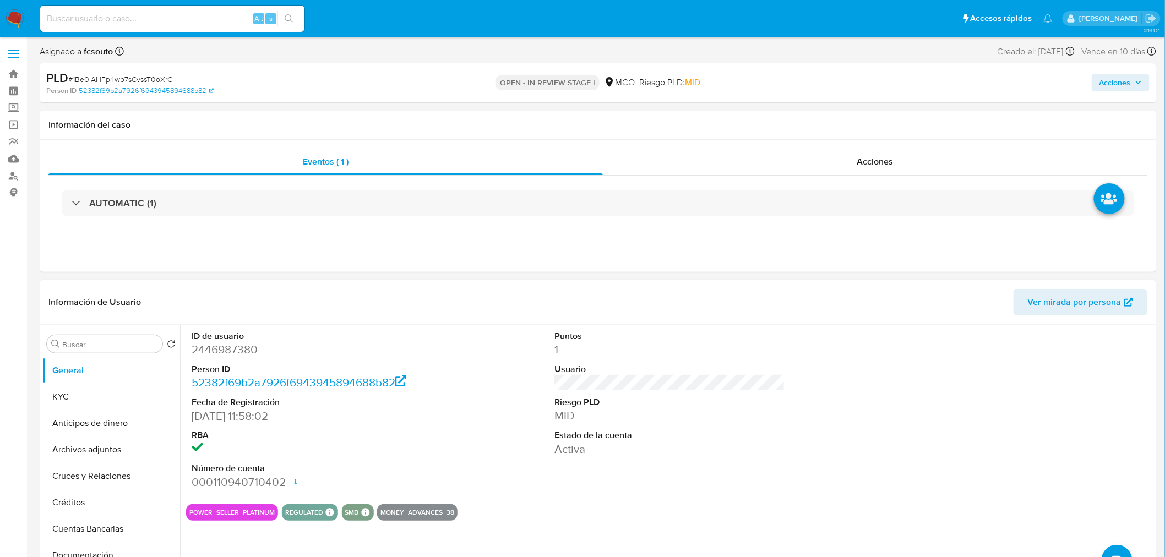
click at [227, 348] on dd "2446987380" at bounding box center [307, 349] width 231 height 15
copy dd "2446987380"
click at [230, 350] on dd "2446987380" at bounding box center [307, 349] width 231 height 15
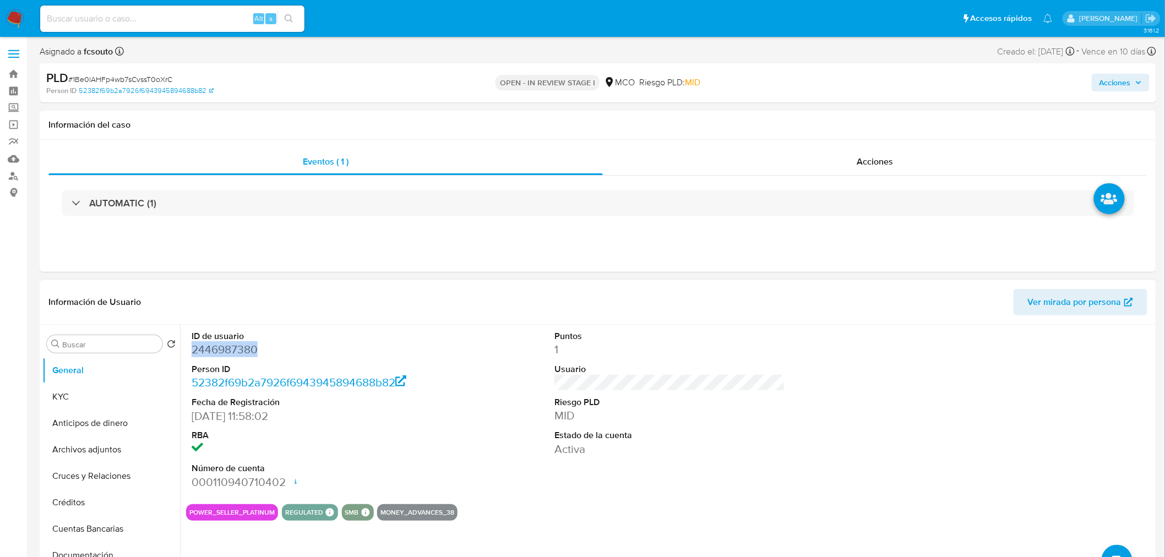
click at [229, 344] on dd "2446987380" at bounding box center [307, 349] width 231 height 15
click at [229, 343] on dd "2446987380" at bounding box center [307, 349] width 231 height 15
click at [238, 347] on dd "2446987380" at bounding box center [307, 349] width 231 height 15
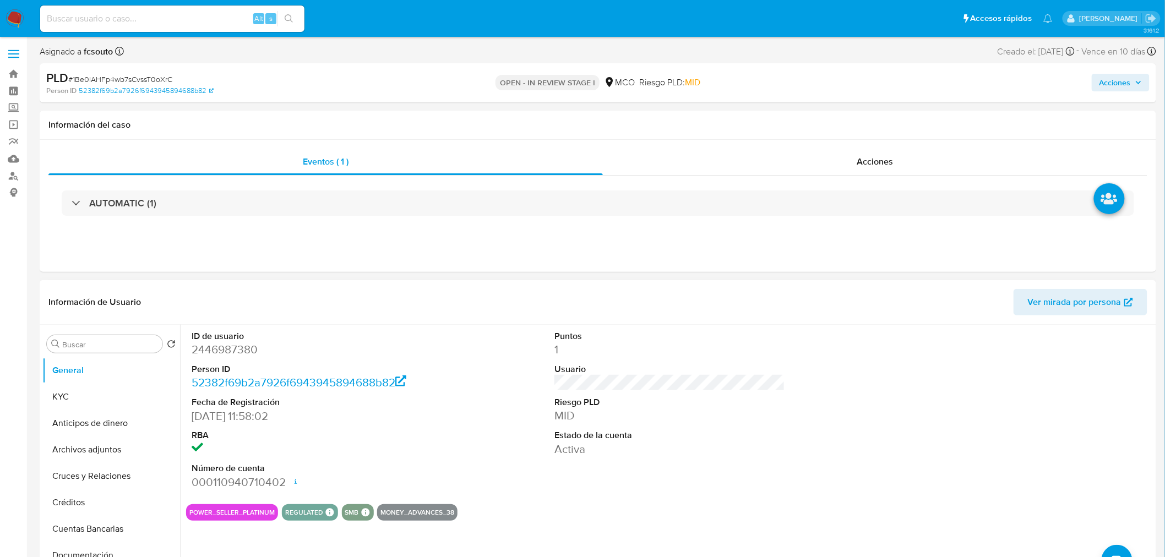
click at [227, 346] on dd "2446987380" at bounding box center [307, 349] width 231 height 15
copy dd "2446987380"
click at [727, 263] on div "Eventos ( 1 ) Acciones AUTOMATIC (1)" at bounding box center [598, 206] width 1117 height 132
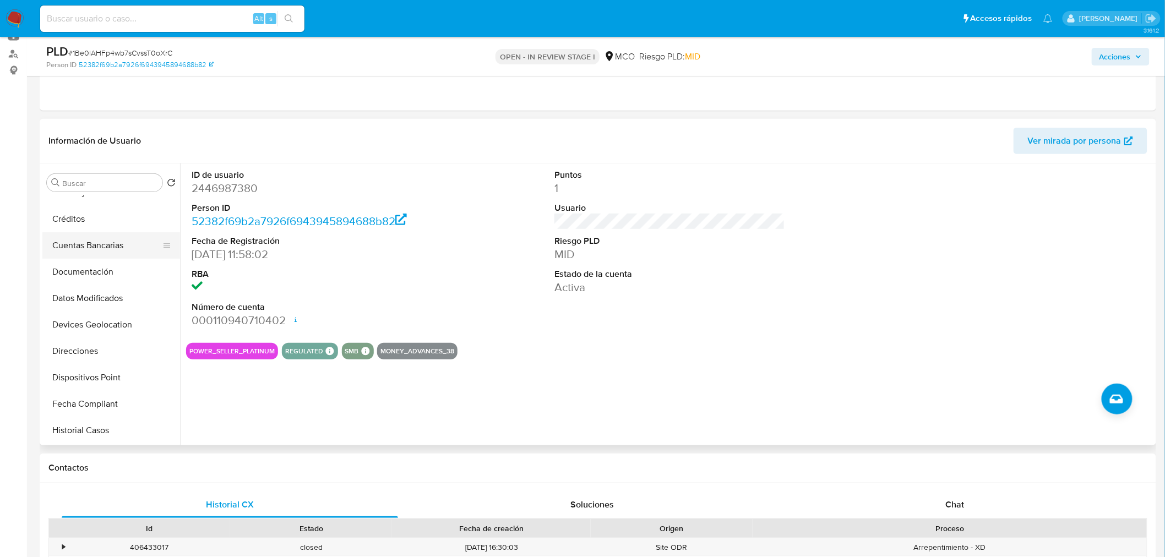
scroll to position [183, 0]
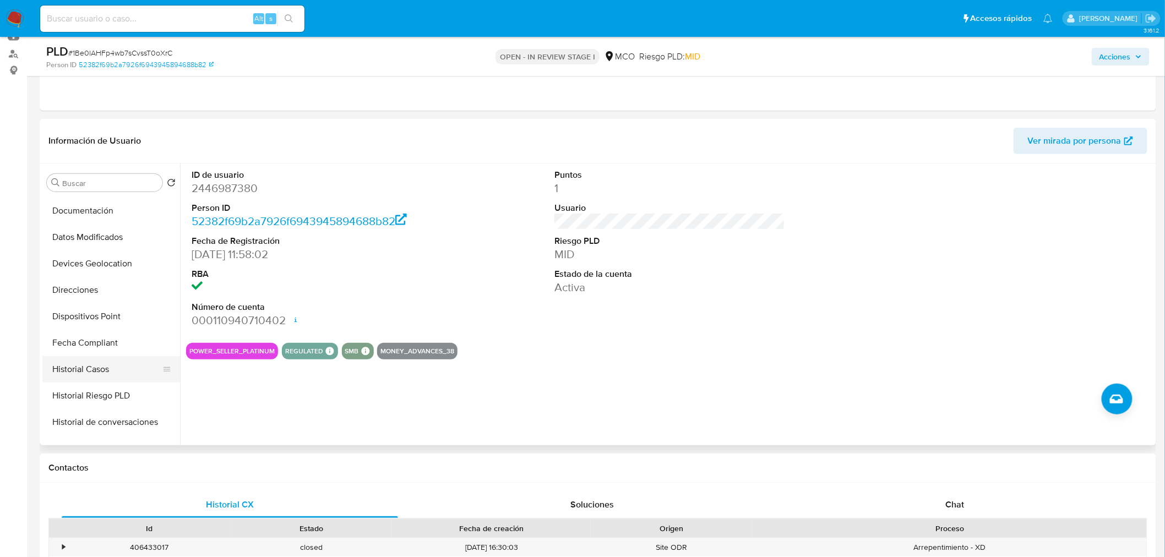
click at [121, 376] on button "Historial Casos" at bounding box center [106, 369] width 129 height 26
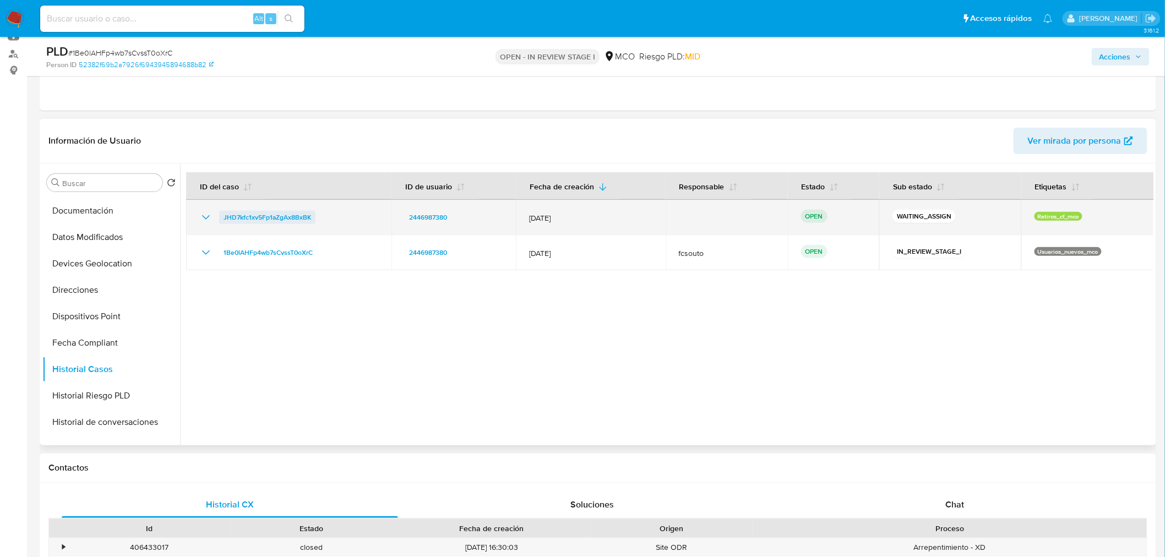
drag, startPoint x: 323, startPoint y: 219, endPoint x: 219, endPoint y: 217, distance: 104.6
click at [219, 217] on div "JHD7kfc1xv5Fp1aZgAx8BxBK" at bounding box center [288, 217] width 179 height 13
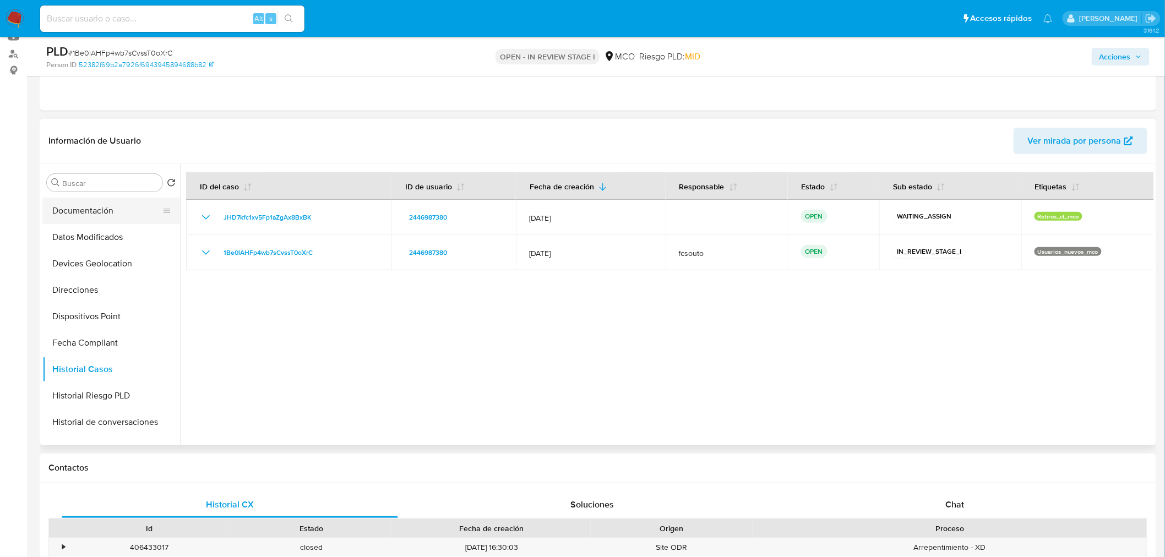
click at [105, 210] on button "Documentación" at bounding box center [106, 211] width 129 height 26
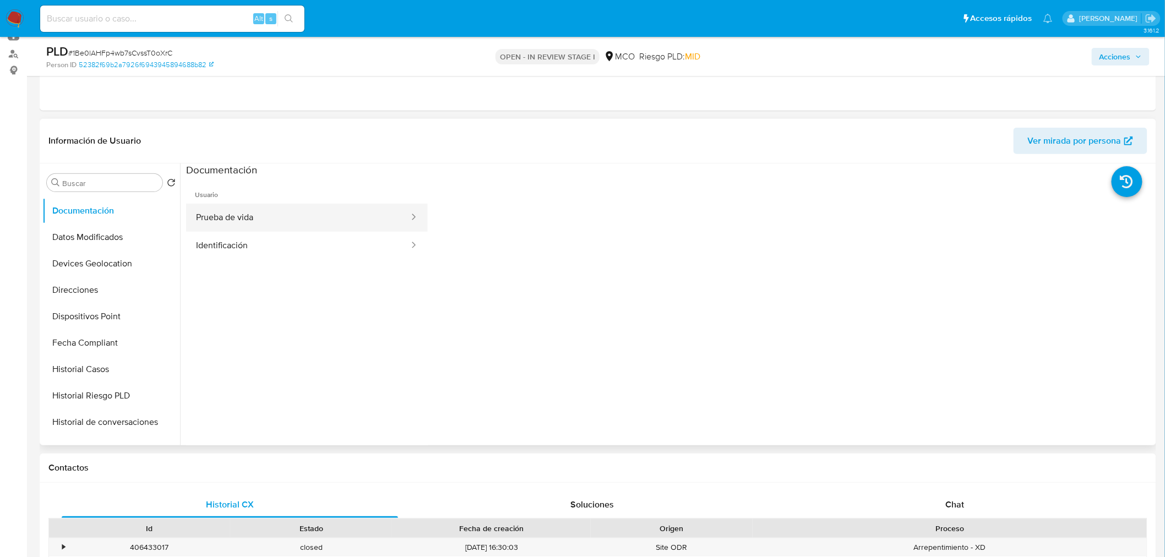
click at [352, 207] on button "Prueba de vida" at bounding box center [298, 218] width 224 height 28
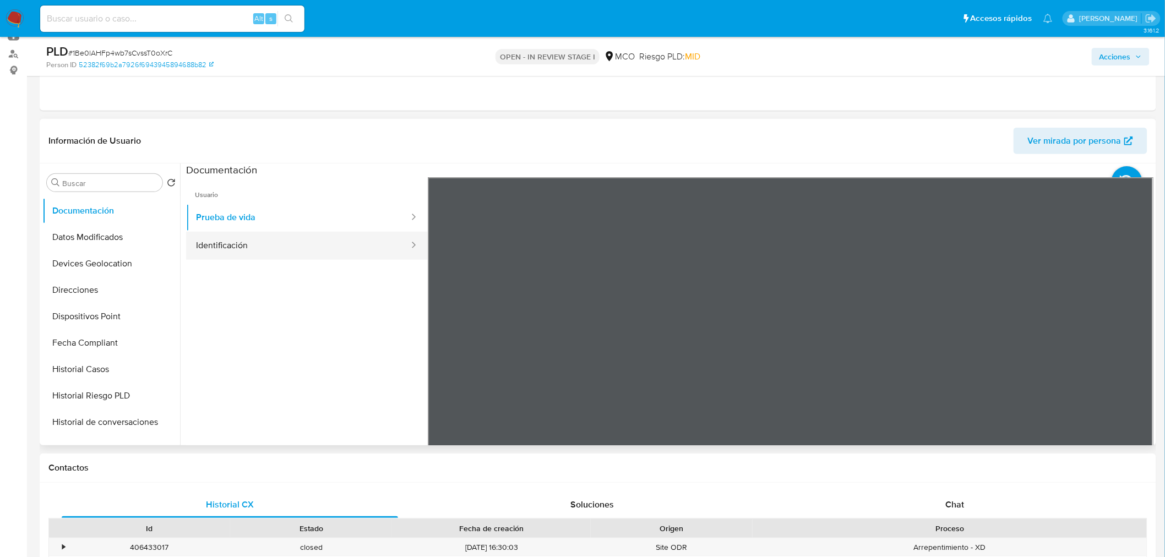
click at [372, 242] on button "Identificación" at bounding box center [298, 246] width 224 height 28
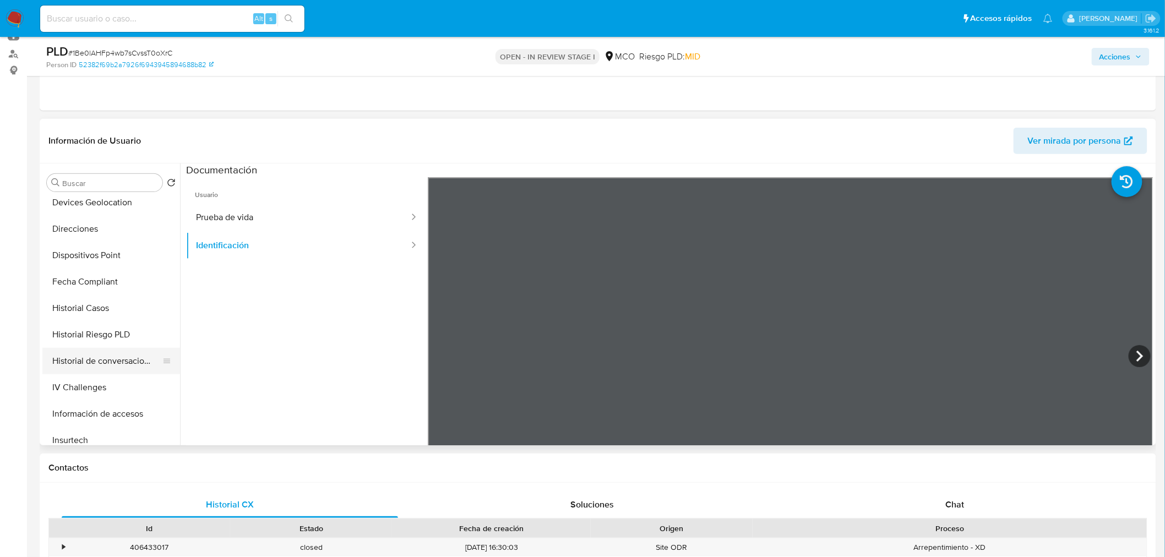
click at [116, 367] on button "Historial de conversaciones" at bounding box center [106, 361] width 129 height 26
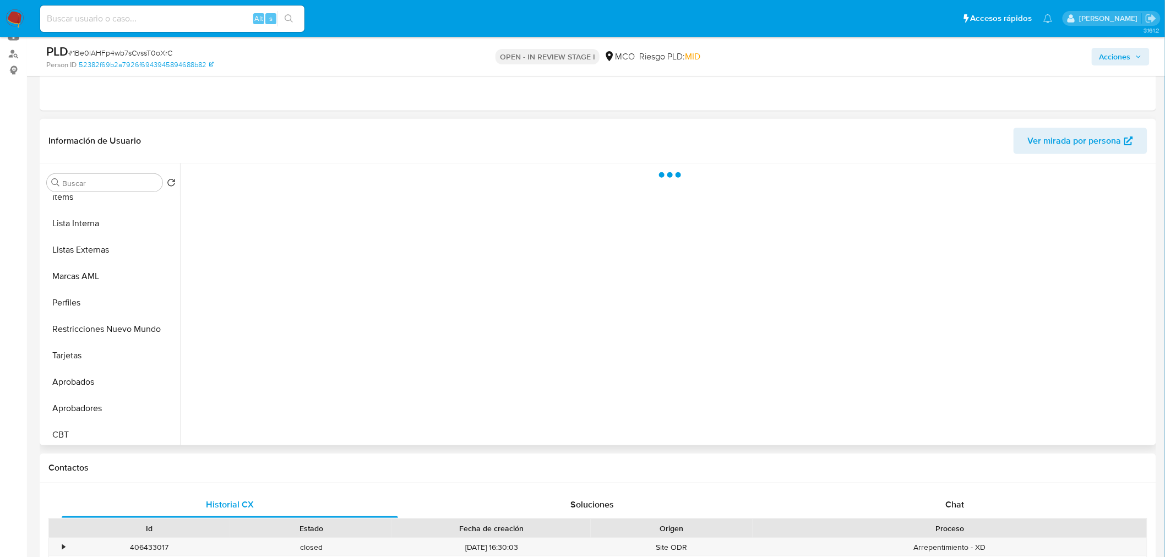
scroll to position [518, 0]
click at [101, 324] on button "Restricciones Nuevo Mundo" at bounding box center [106, 325] width 129 height 26
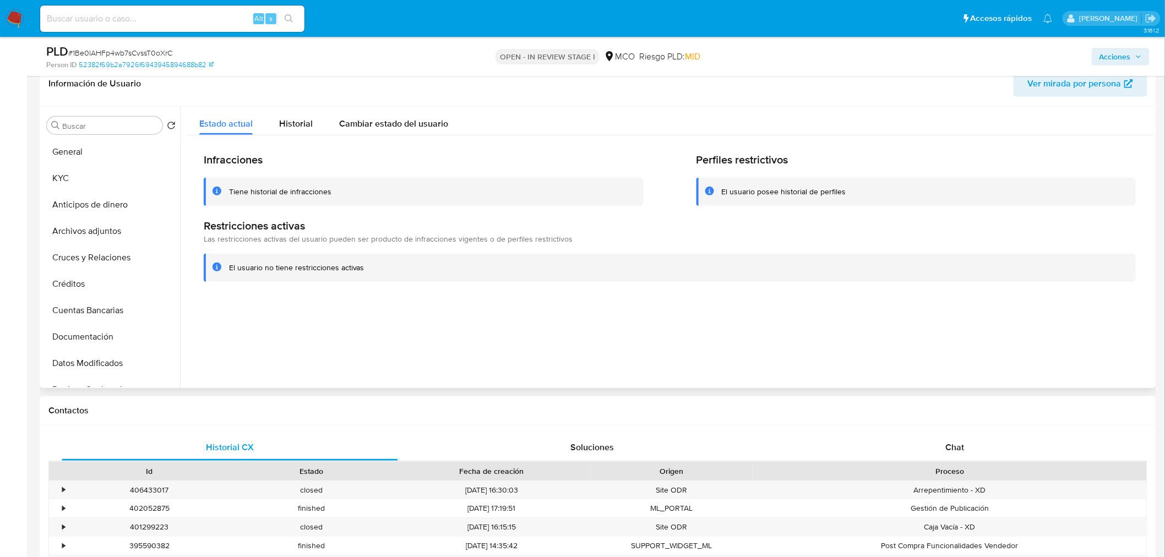
scroll to position [0, 0]
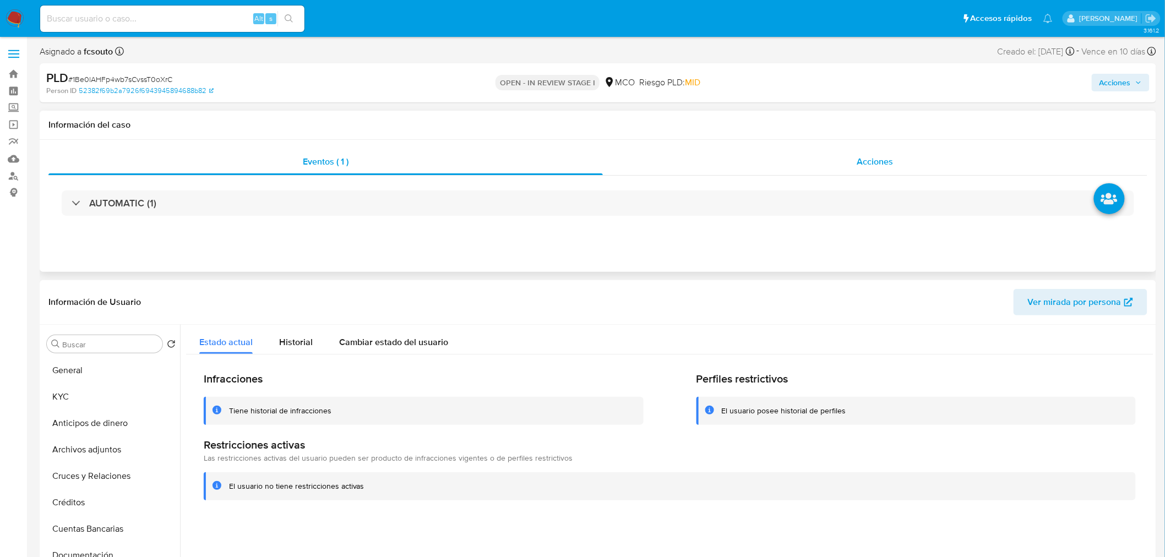
click at [866, 156] on span "Acciones" at bounding box center [875, 161] width 36 height 13
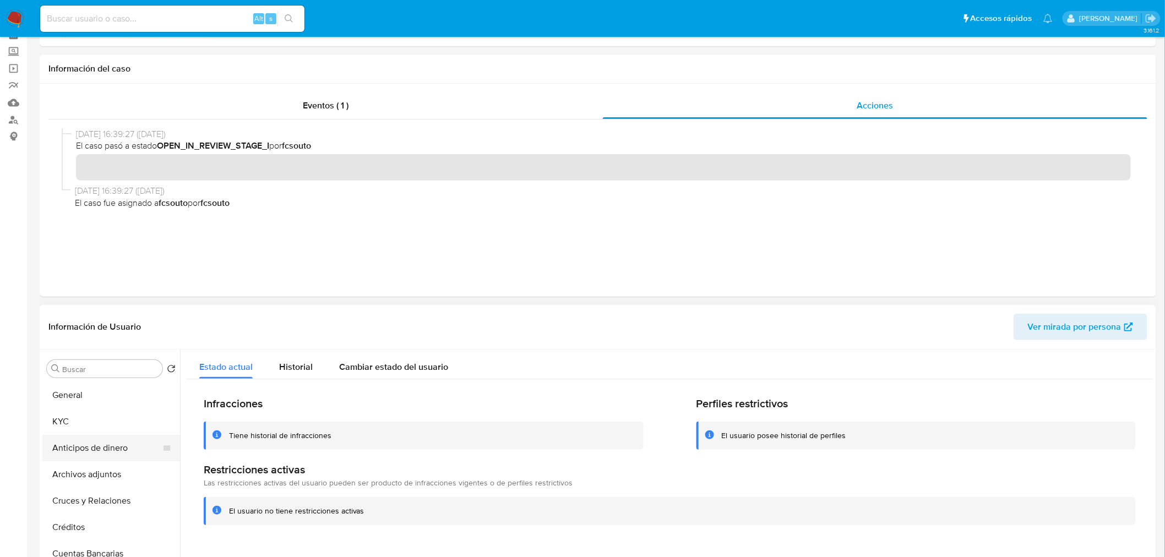
scroll to position [122, 0]
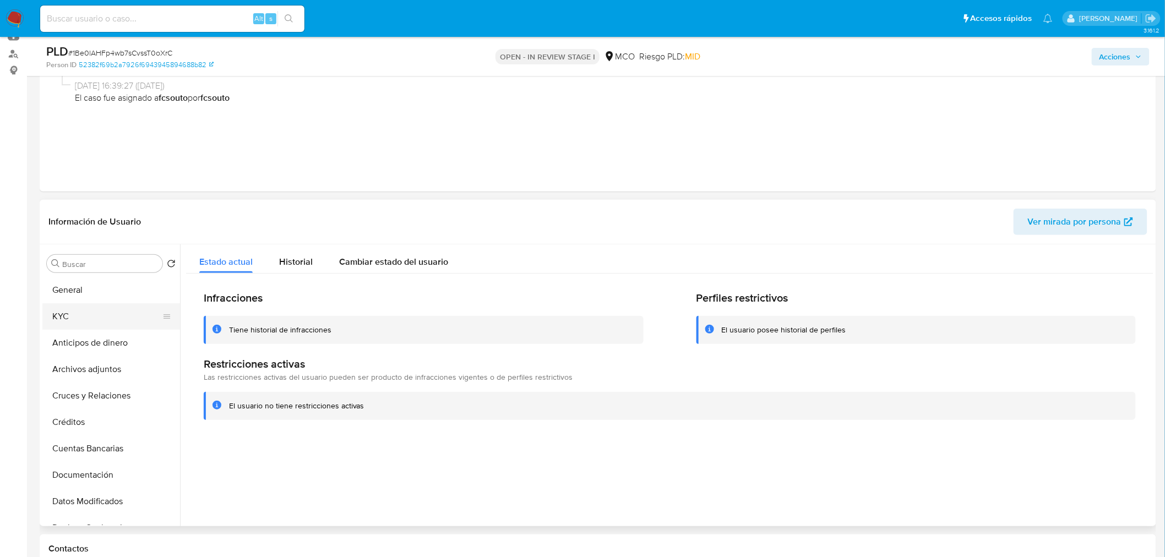
click at [66, 313] on button "KYC" at bounding box center [106, 316] width 129 height 26
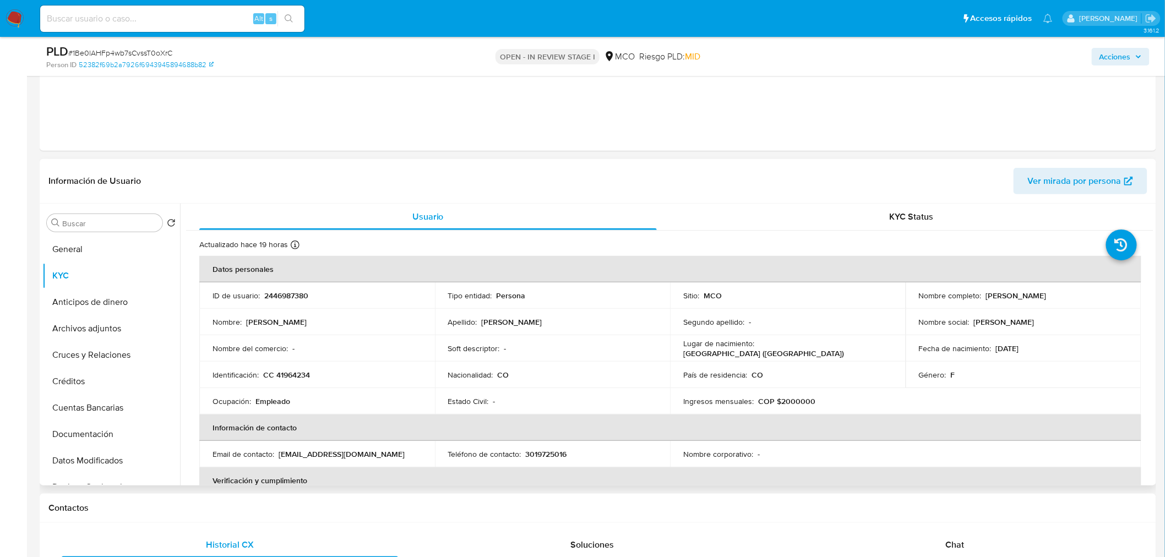
scroll to position [183, 0]
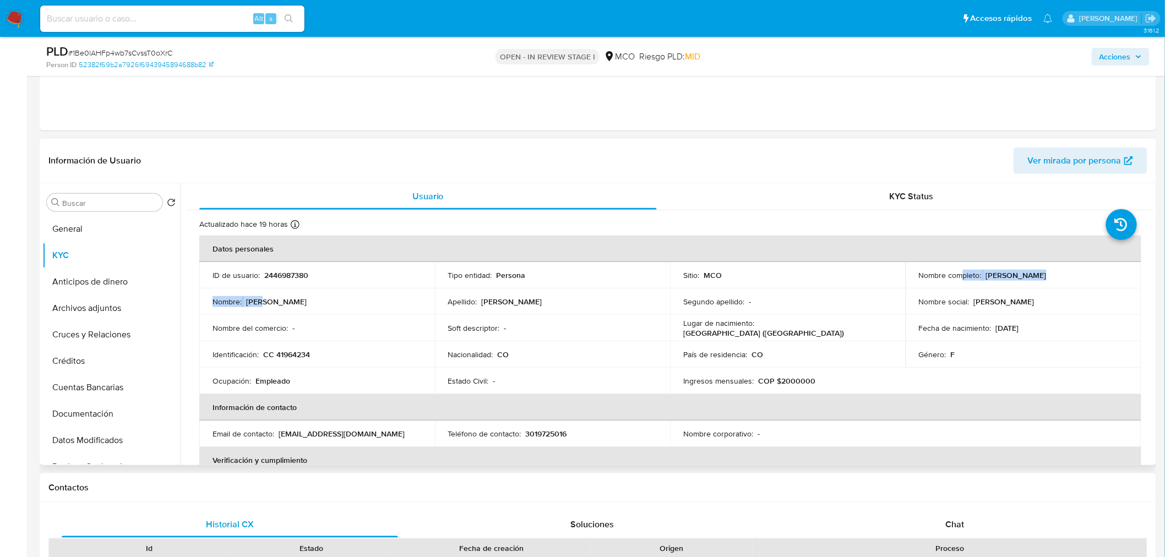
drag, startPoint x: 260, startPoint y: 299, endPoint x: 961, endPoint y: 279, distance: 700.7
click at [961, 279] on tbody "ID de usuario : 2446987380 Tipo entidad : Persona Sitio : MCO Nombre completo :…" at bounding box center [670, 328] width 942 height 132
click at [993, 295] on td "Nombre social : Andres" at bounding box center [1024, 302] width 236 height 26
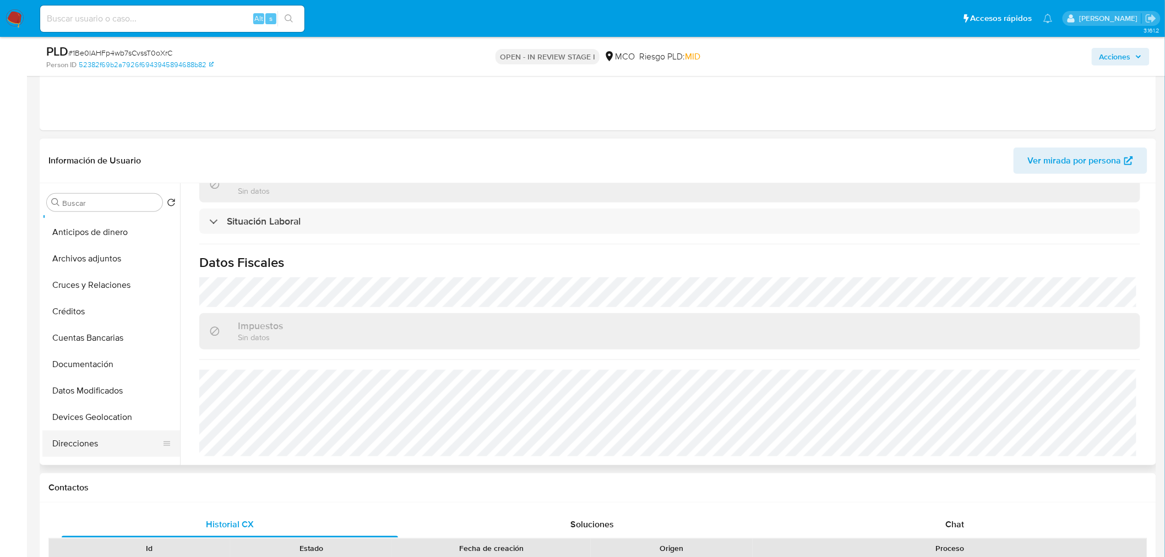
scroll to position [0, 0]
click at [95, 306] on button "Archivos adjuntos" at bounding box center [106, 308] width 129 height 26
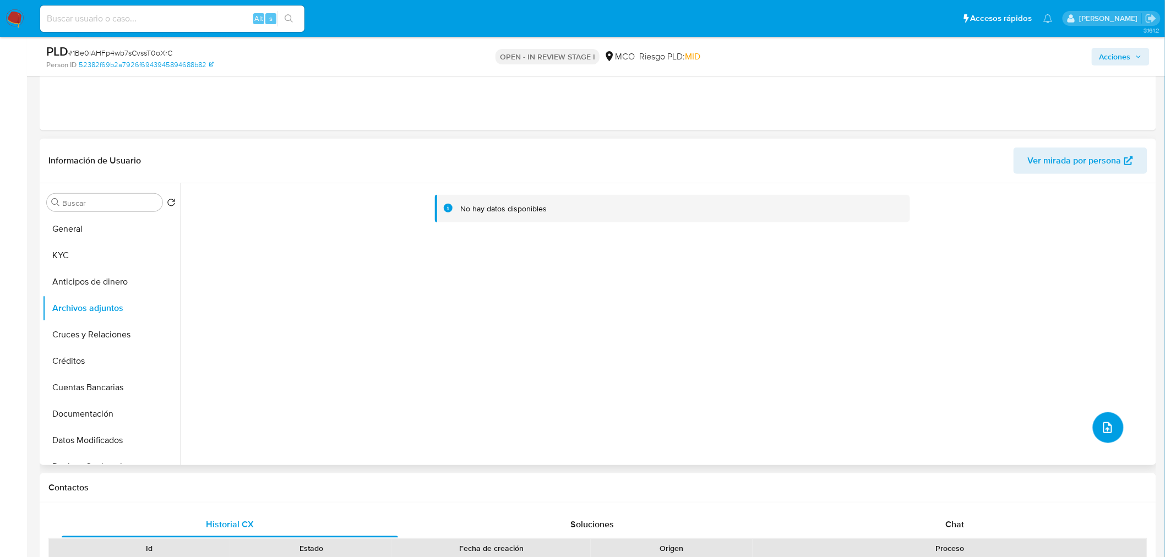
click at [1105, 417] on button "upload-file" at bounding box center [1108, 427] width 31 height 31
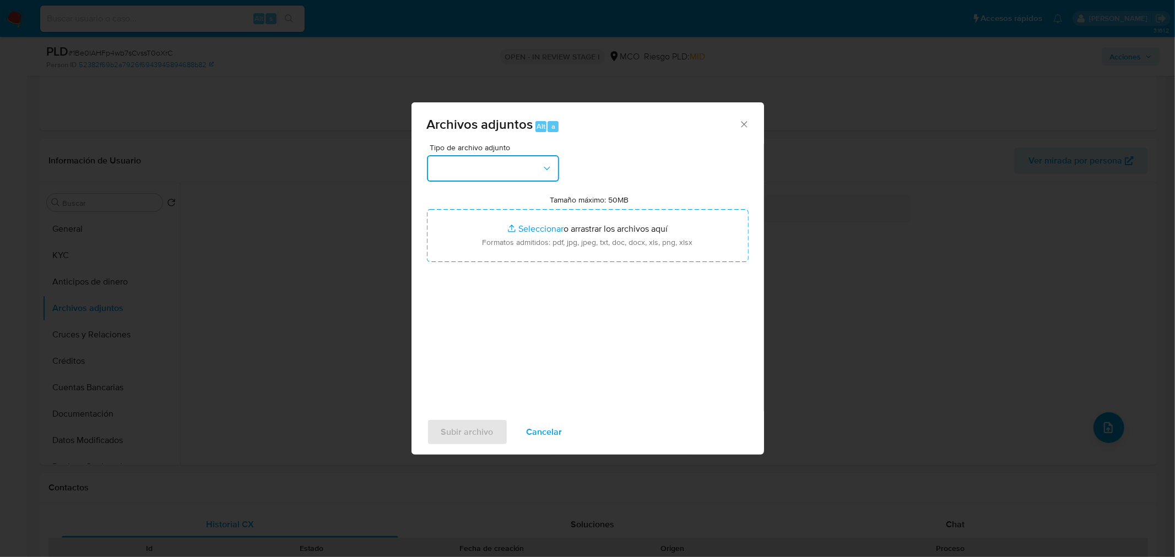
click at [498, 160] on button "button" at bounding box center [493, 168] width 132 height 26
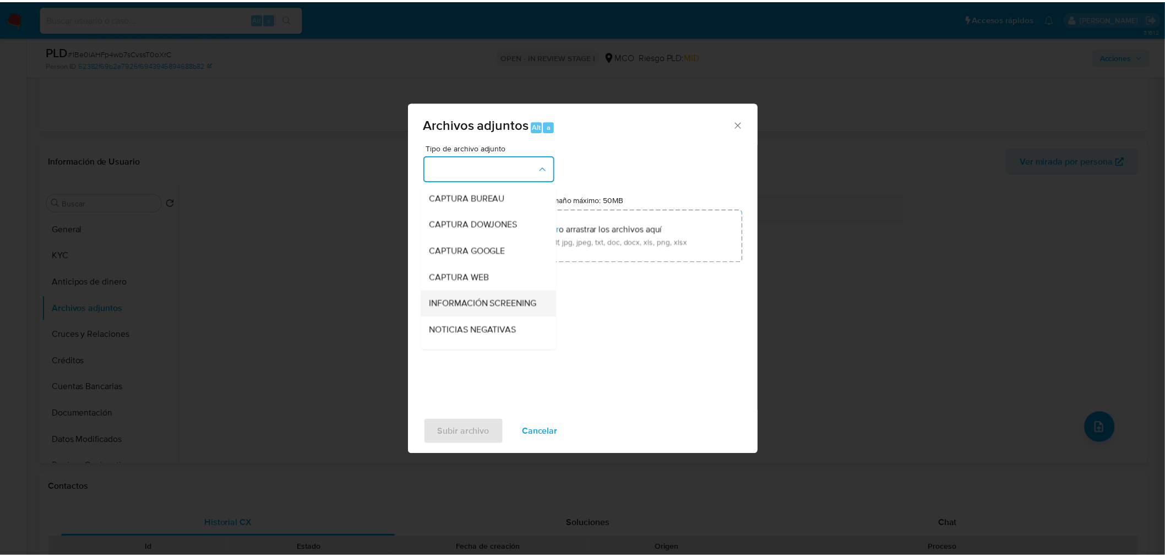
scroll to position [122, 0]
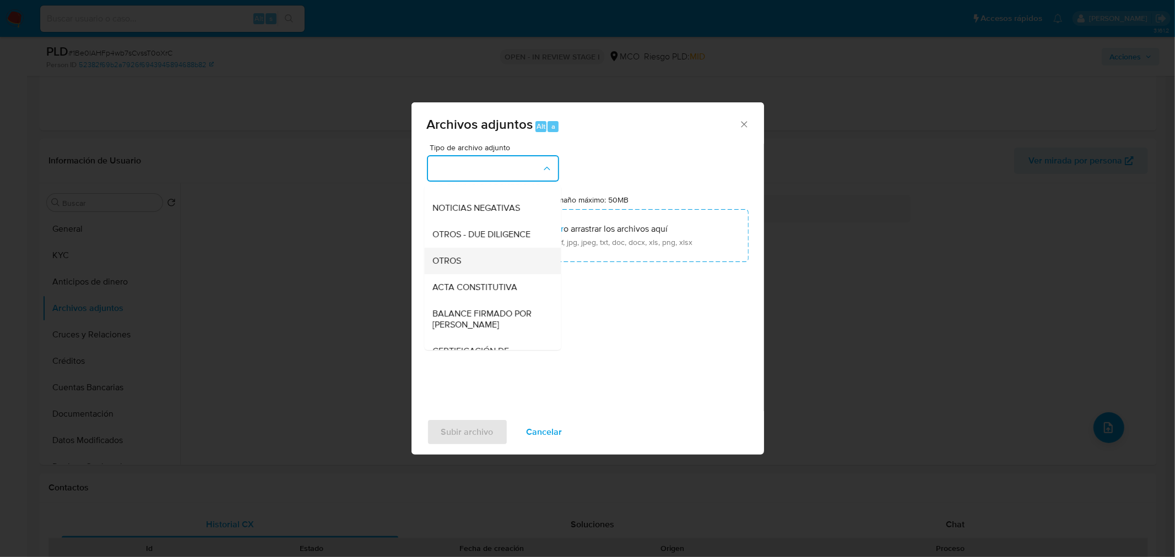
click at [489, 274] on div "OTROS" at bounding box center [489, 260] width 112 height 26
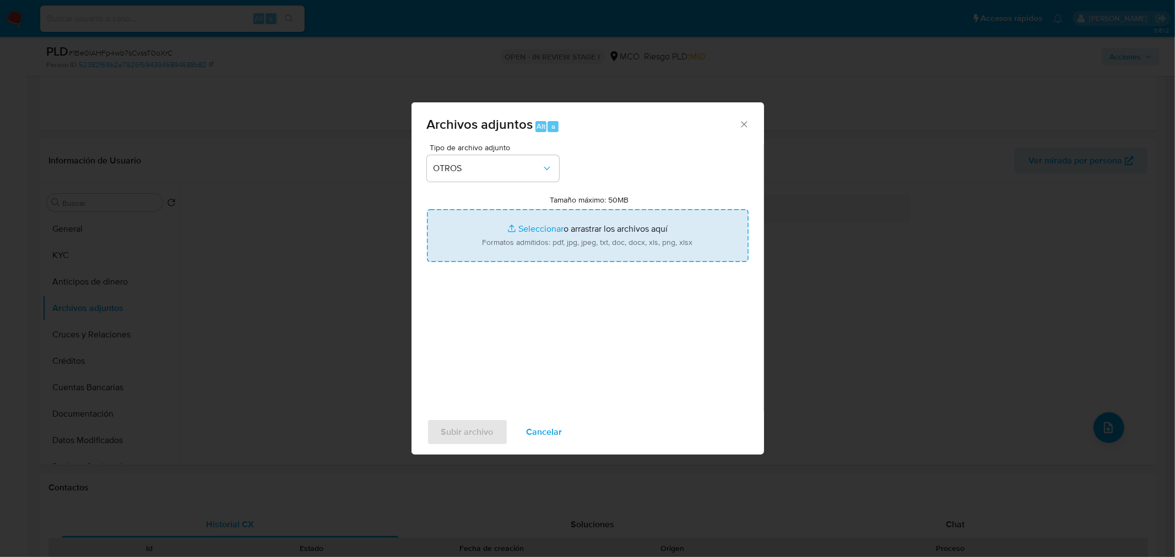
click at [588, 235] on input "Tamaño máximo: 50MB Seleccionar archivos" at bounding box center [588, 235] width 322 height 53
type input "C:\fakepath\2446987380 - 30_9_2025.pdf"
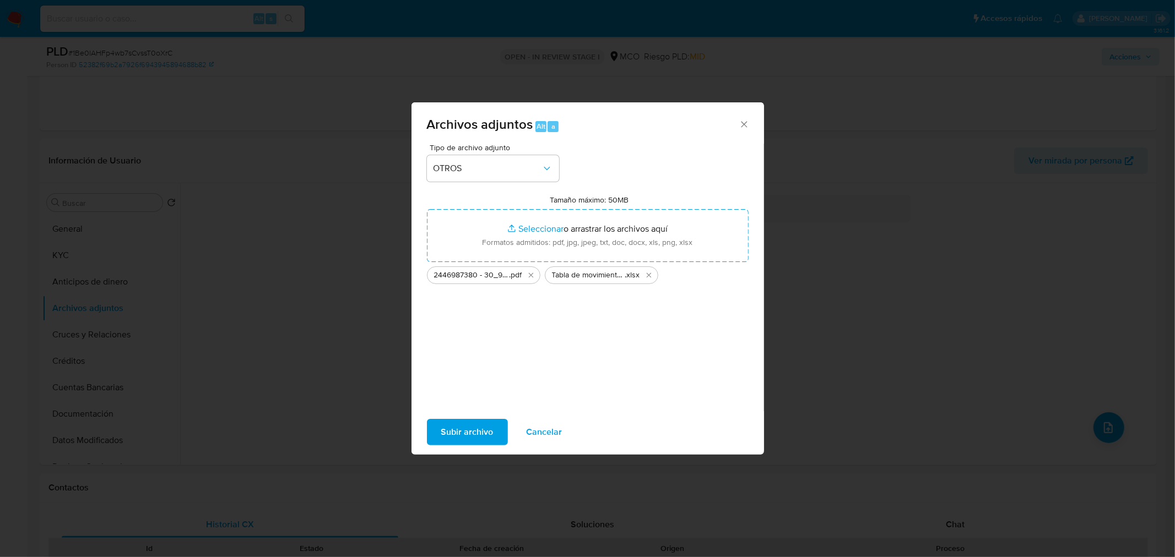
click at [470, 431] on span "Subir archivo" at bounding box center [467, 432] width 52 height 24
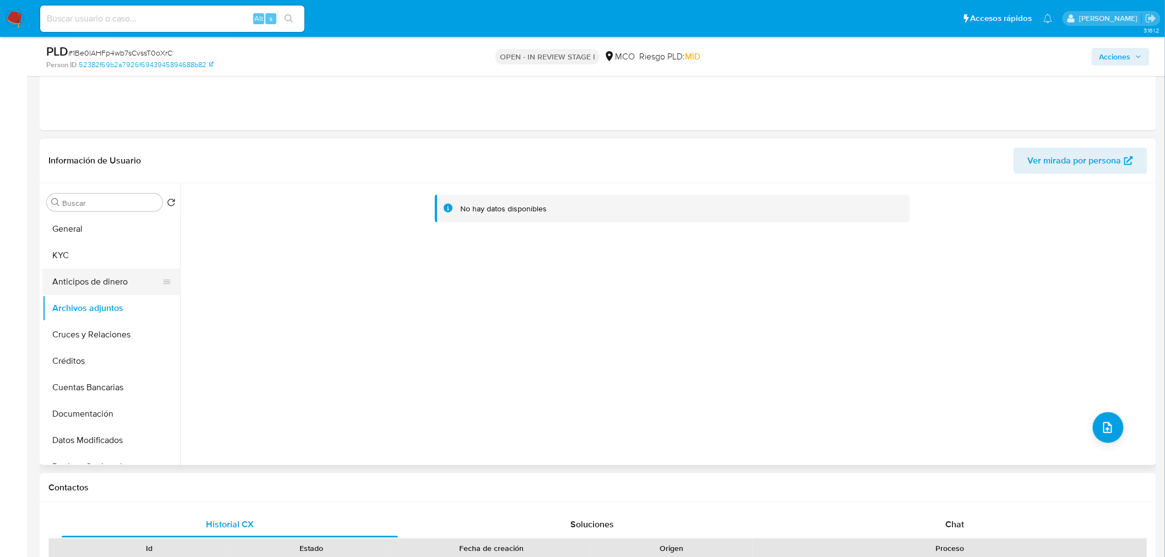
click at [106, 283] on button "Anticipos de dinero" at bounding box center [106, 282] width 129 height 26
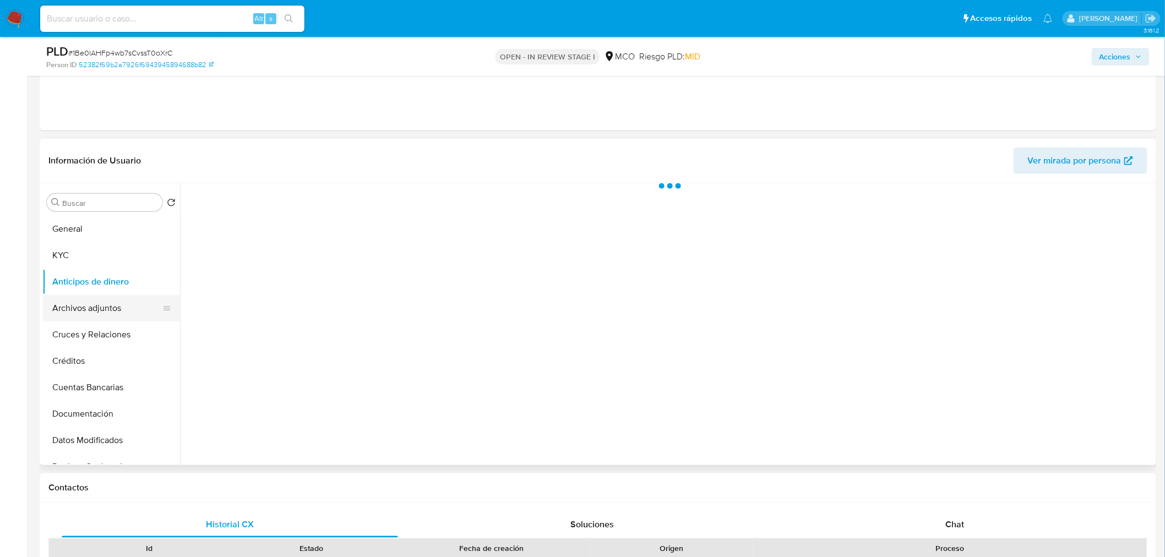
click at [95, 305] on button "Archivos adjuntos" at bounding box center [106, 308] width 129 height 26
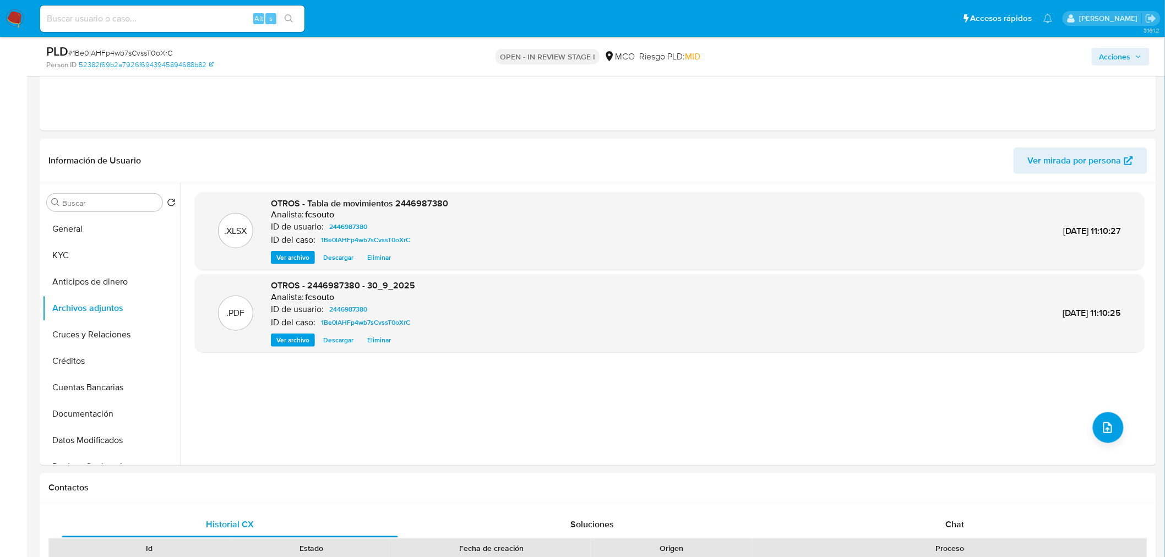
click at [1133, 57] on span "Acciones" at bounding box center [1121, 56] width 42 height 15
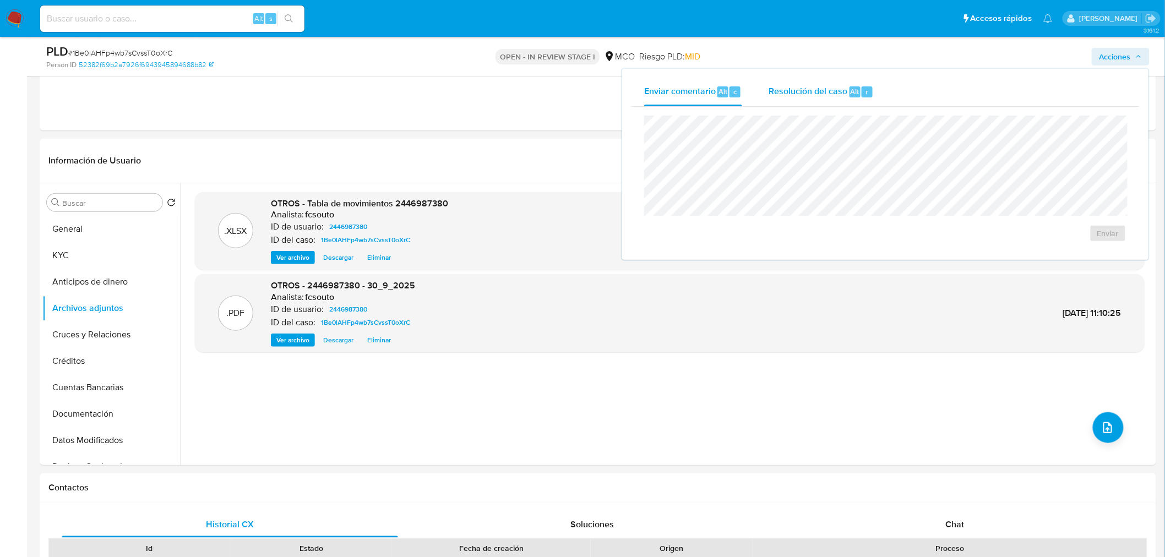
click at [814, 100] on div "Resolución del caso Alt r" at bounding box center [821, 92] width 105 height 29
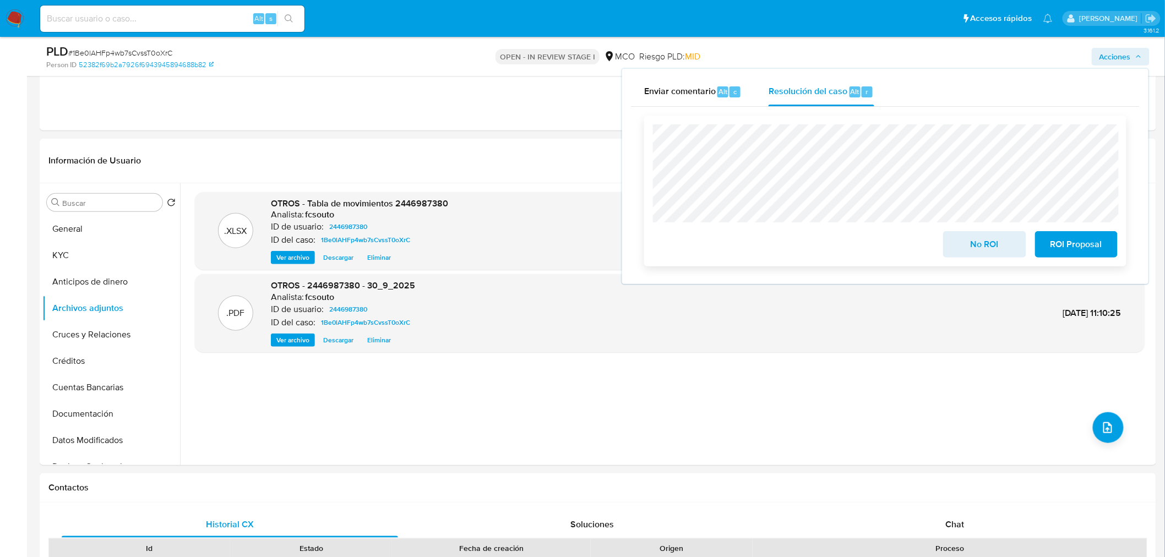
click at [978, 246] on span "No ROI" at bounding box center [985, 244] width 54 height 24
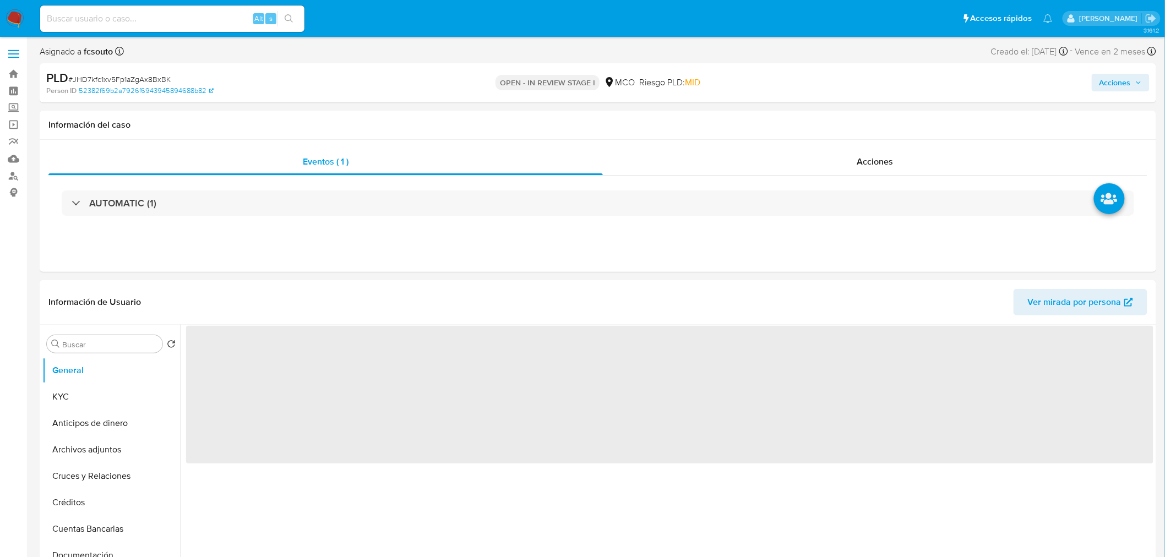
select select "10"
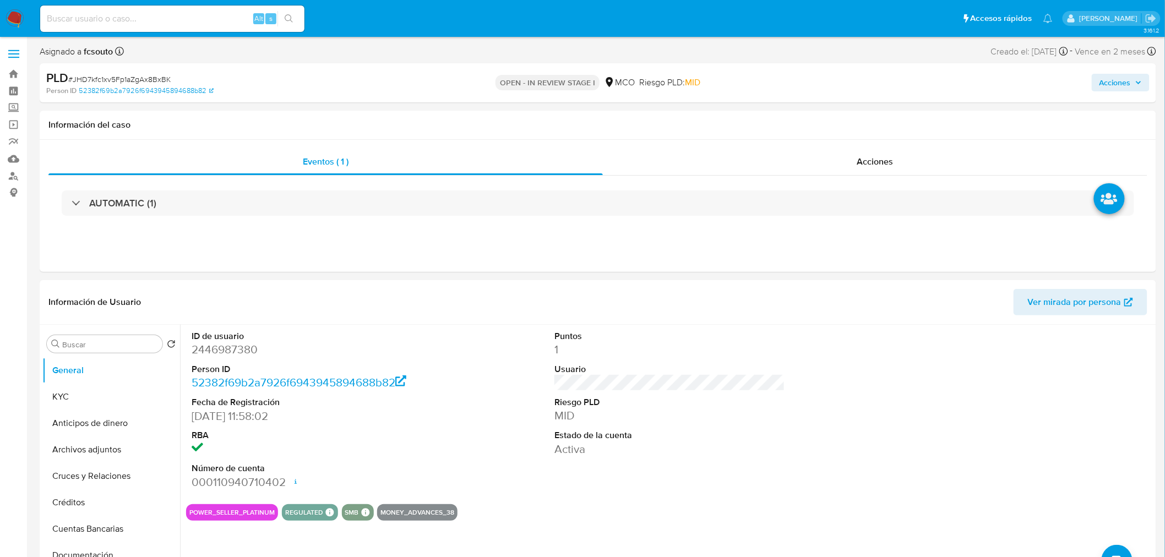
click at [1123, 83] on span "Acciones" at bounding box center [1115, 83] width 31 height 18
click at [827, 124] on div "Resolución del caso Alt r" at bounding box center [821, 118] width 105 height 29
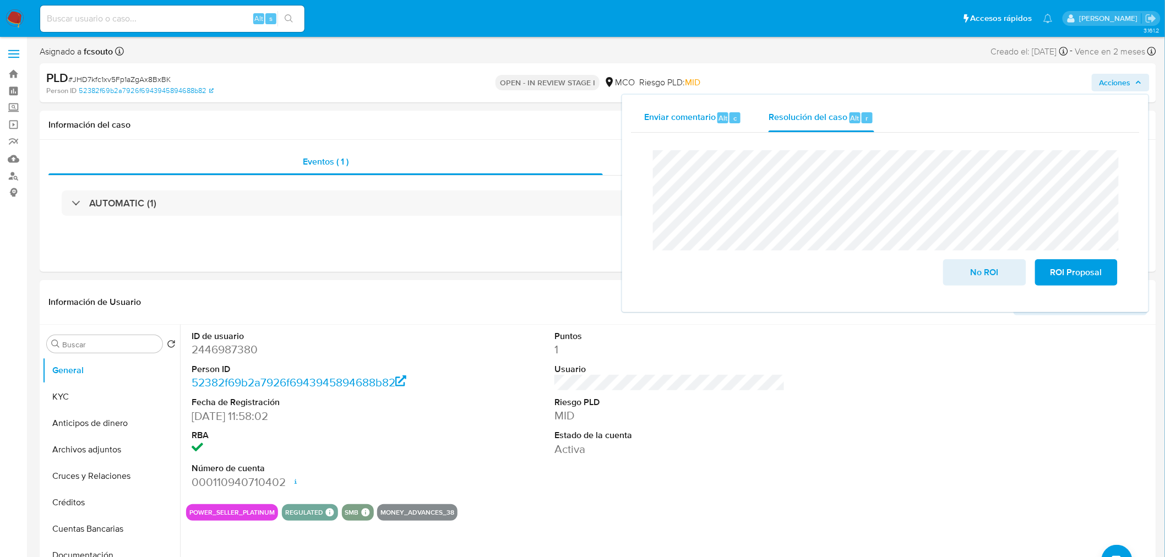
click at [689, 128] on div "Enviar comentario Alt c" at bounding box center [693, 118] width 98 height 29
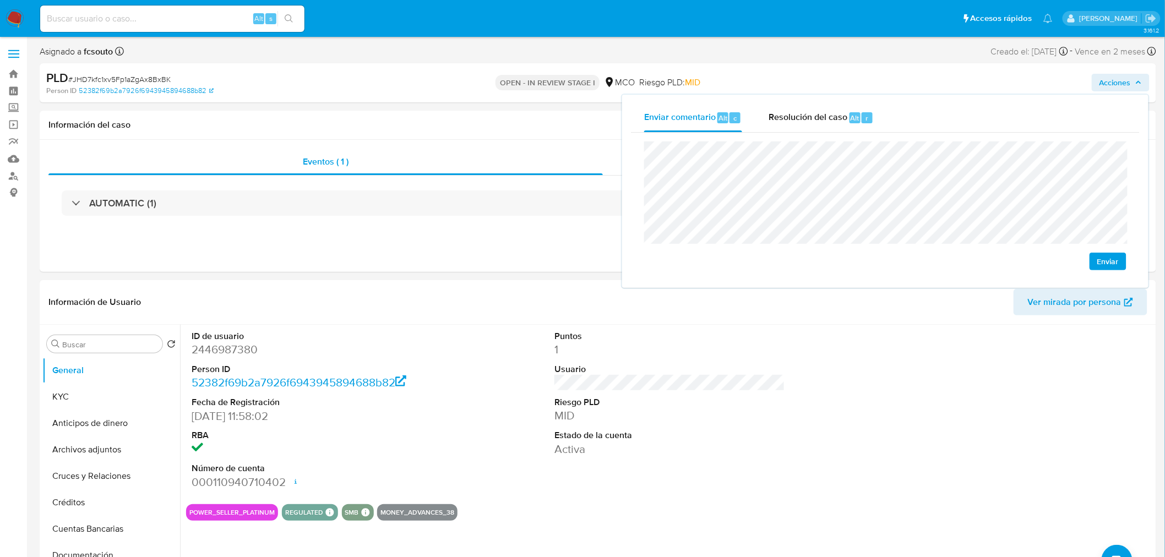
click at [1110, 262] on span "Enviar" at bounding box center [1107, 261] width 21 height 15
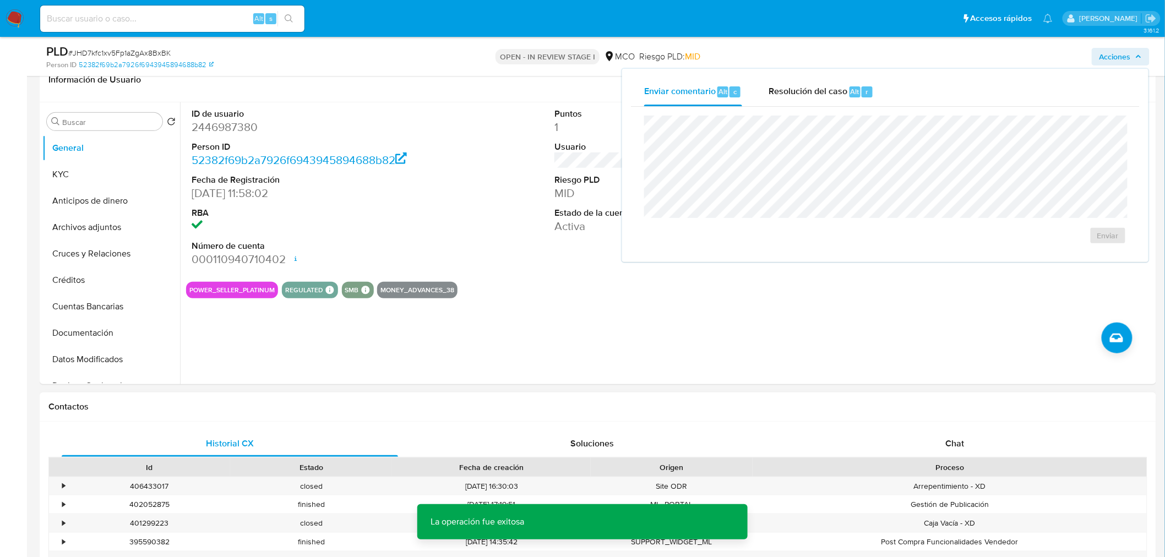
click at [965, 437] on div "Chat" at bounding box center [955, 444] width 336 height 26
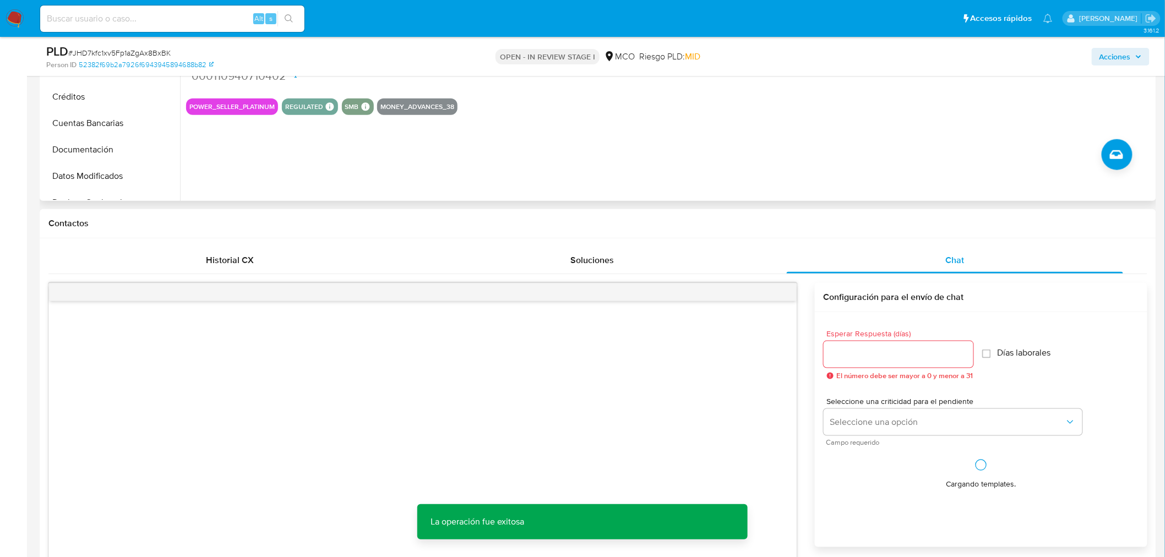
scroll to position [428, 0]
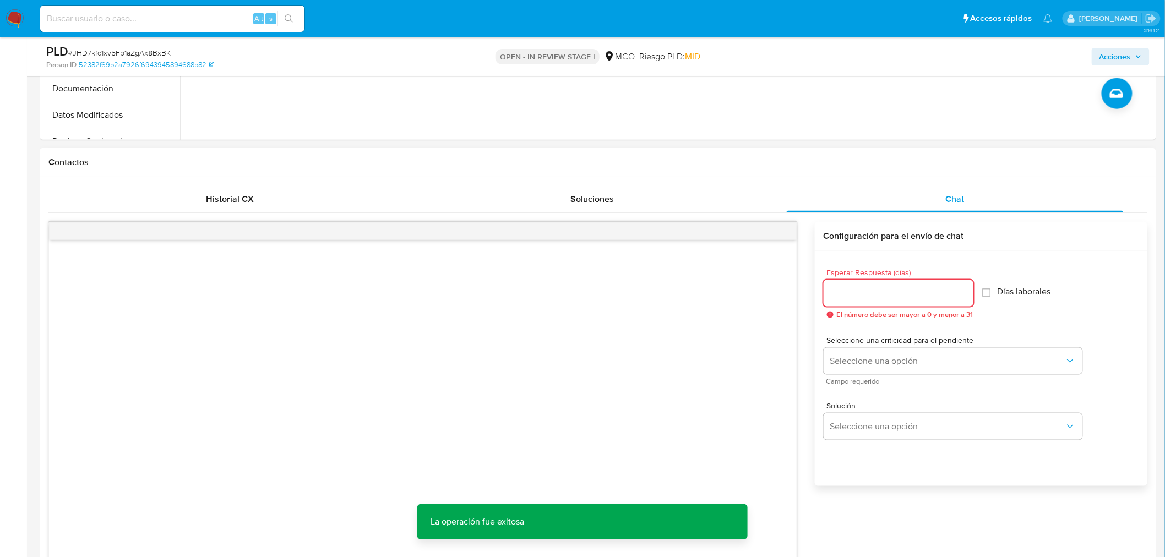
click at [887, 291] on input "Esperar Respuesta (días)" at bounding box center [899, 293] width 150 height 14
type input "3"
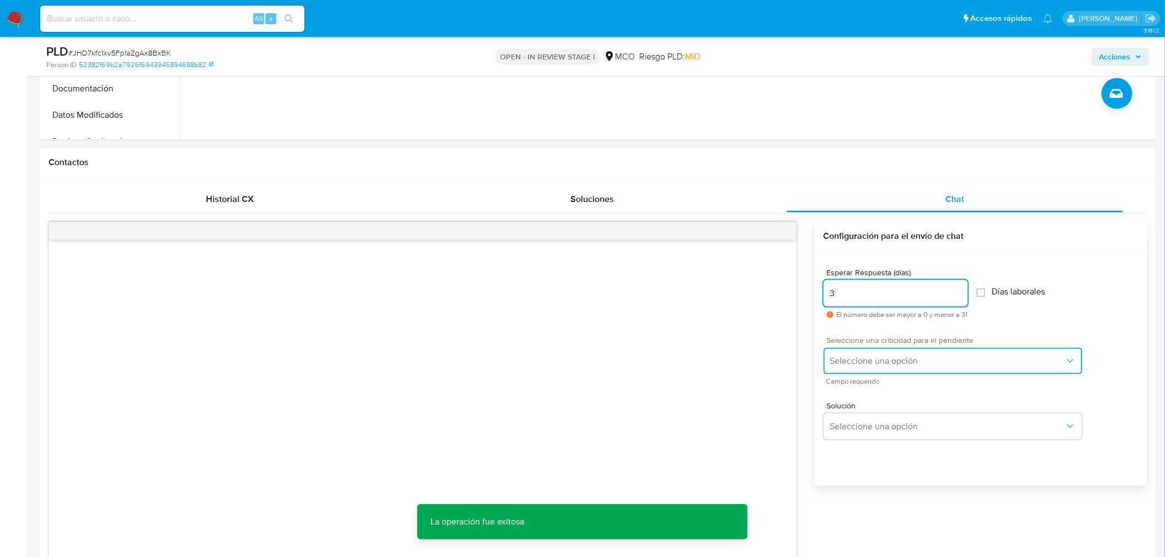
click at [877, 361] on span "Seleccione una opción" at bounding box center [947, 361] width 235 height 11
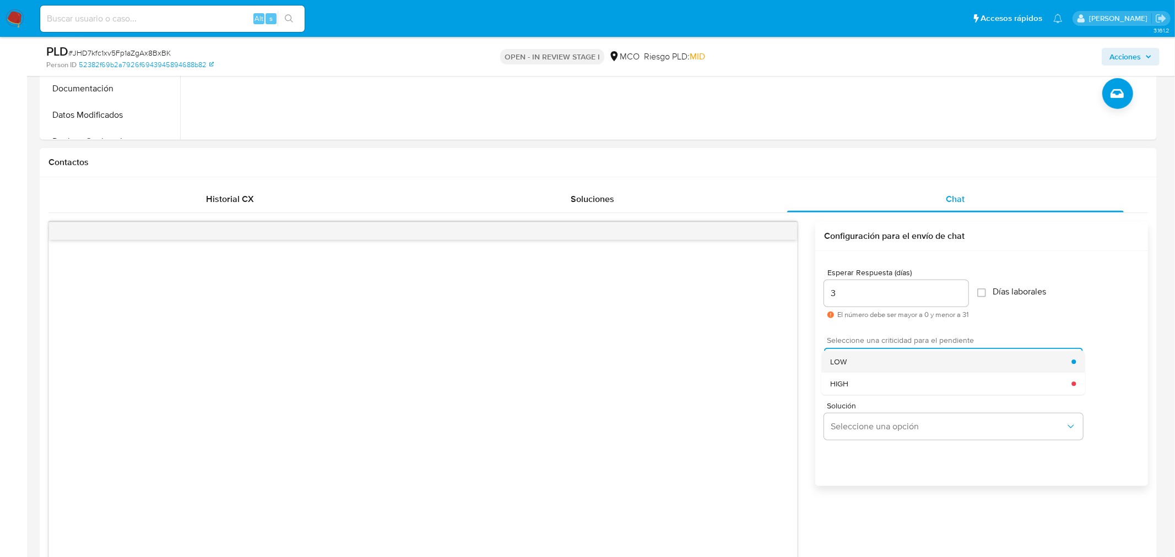
click at [878, 359] on div "LOW" at bounding box center [950, 362] width 241 height 22
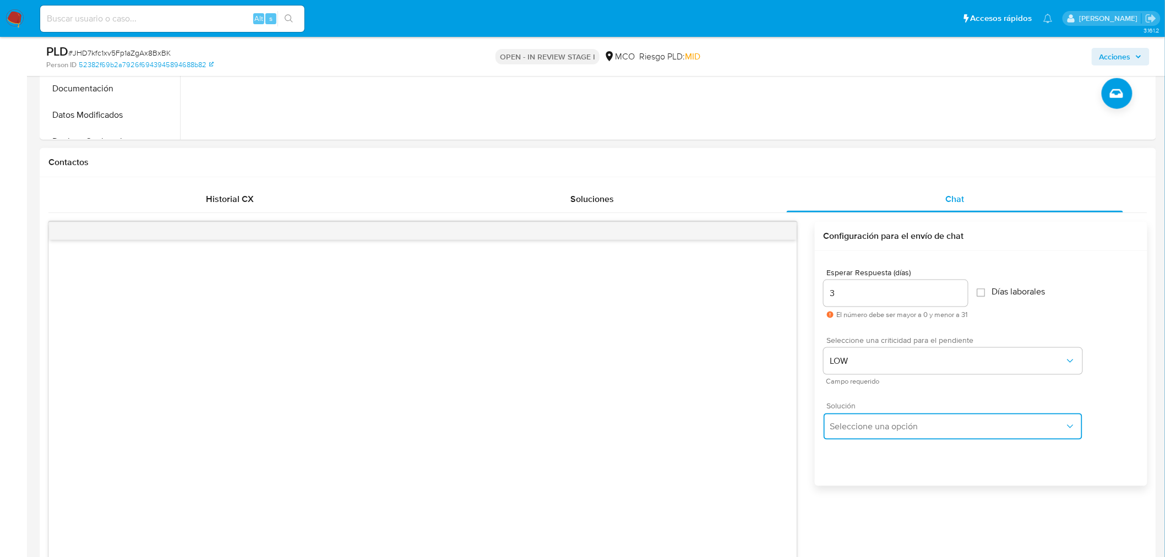
drag, startPoint x: 877, startPoint y: 421, endPoint x: 871, endPoint y: 425, distance: 7.1
click at [874, 421] on span "Seleccione una opción" at bounding box center [947, 426] width 235 height 11
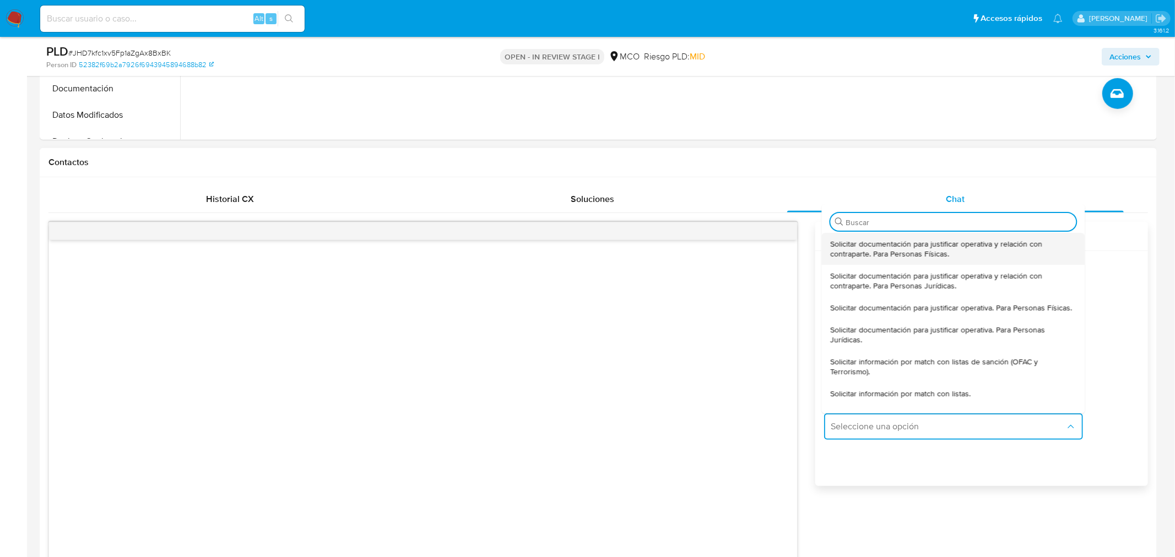
click at [907, 257] on span "Solicitar documentación para justificar operativa y relación con contraparte. P…" at bounding box center [953, 249] width 246 height 20
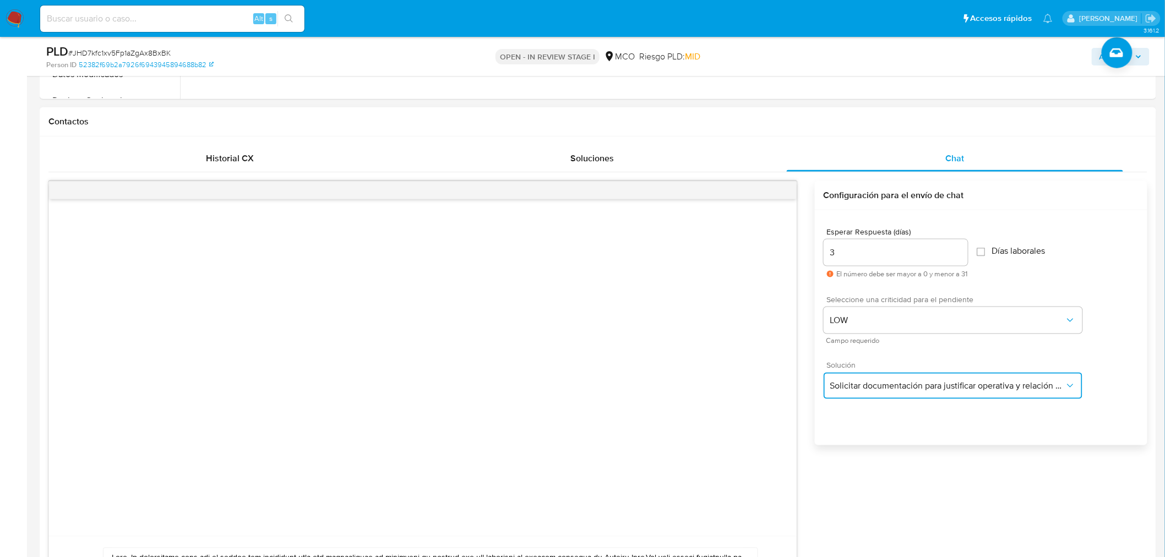
scroll to position [612, 0]
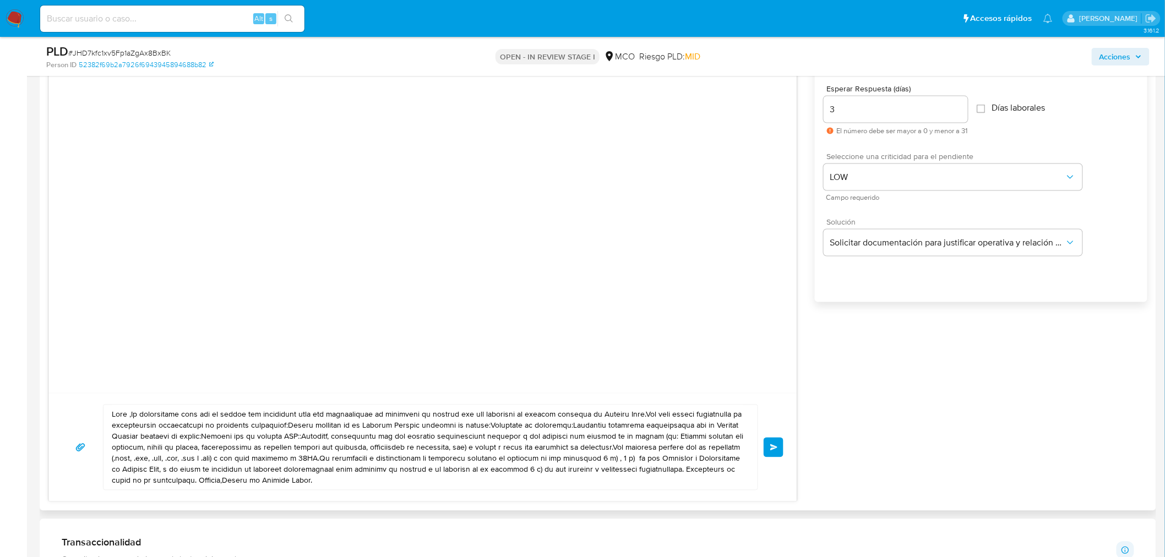
click at [130, 414] on textarea at bounding box center [428, 447] width 632 height 85
click at [157, 413] on textarea at bounding box center [428, 447] width 632 height 85
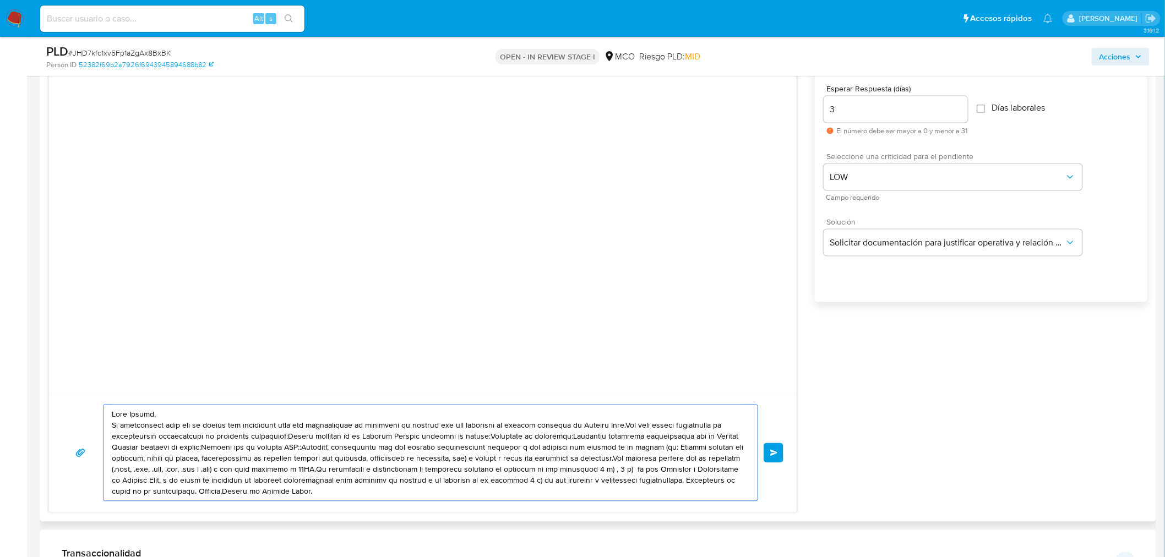
drag, startPoint x: 168, startPoint y: 427, endPoint x: 305, endPoint y: 444, distance: 137.6
click at [289, 427] on textarea at bounding box center [428, 453] width 632 height 96
drag, startPoint x: 508, startPoint y: 426, endPoint x: 526, endPoint y: 470, distance: 48.4
click at [508, 427] on textarea at bounding box center [428, 453] width 632 height 96
drag, startPoint x: 388, startPoint y: 438, endPoint x: 415, endPoint y: 488, distance: 56.7
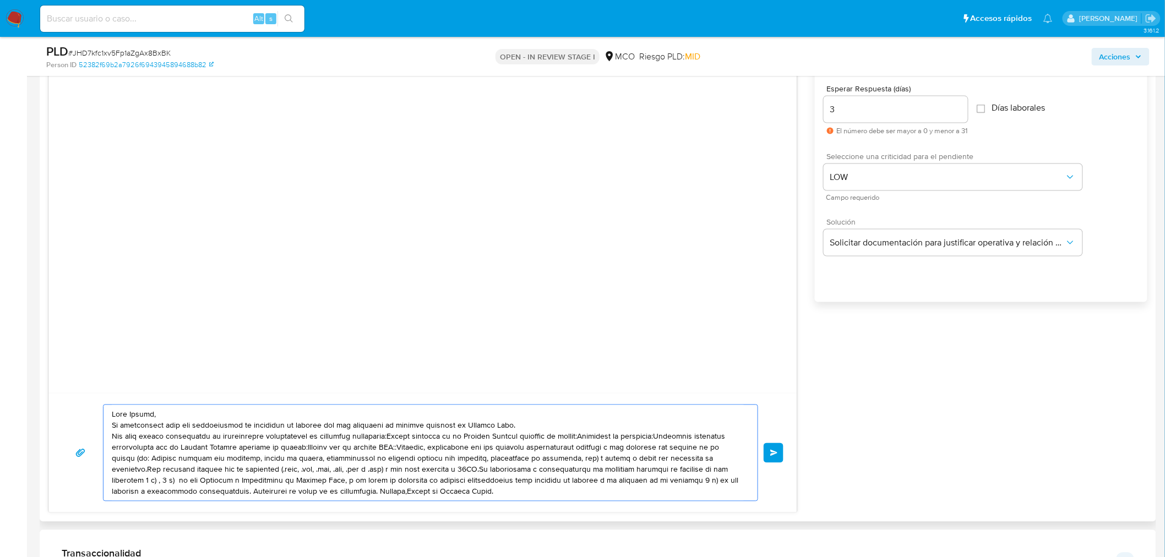
click at [387, 439] on textarea at bounding box center [428, 453] width 632 height 96
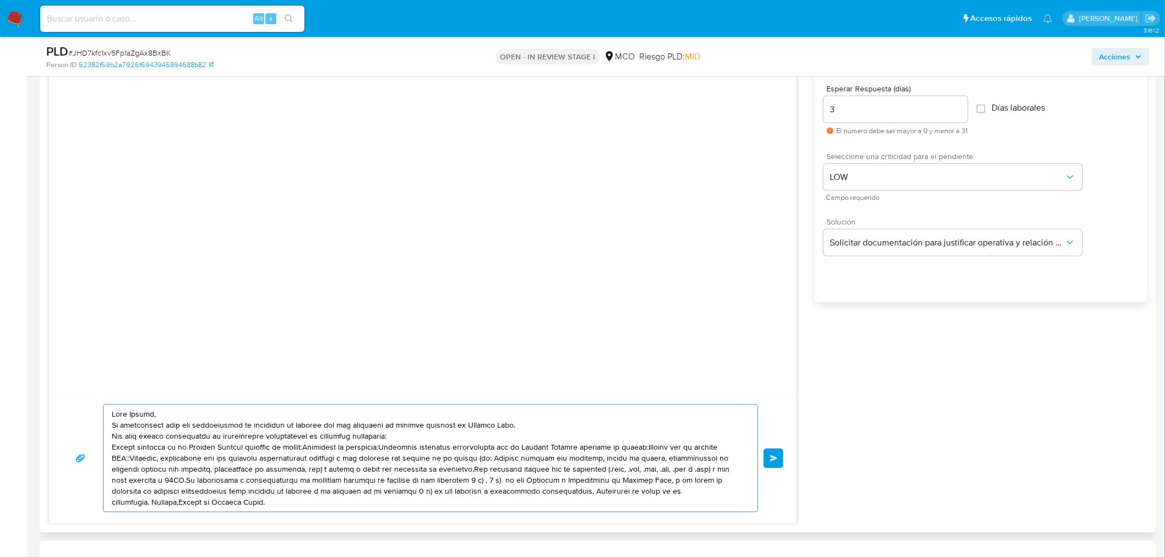
drag, startPoint x: 404, startPoint y: 446, endPoint x: 104, endPoint y: 447, distance: 300.1
click at [104, 447] on div at bounding box center [428, 458] width 649 height 107
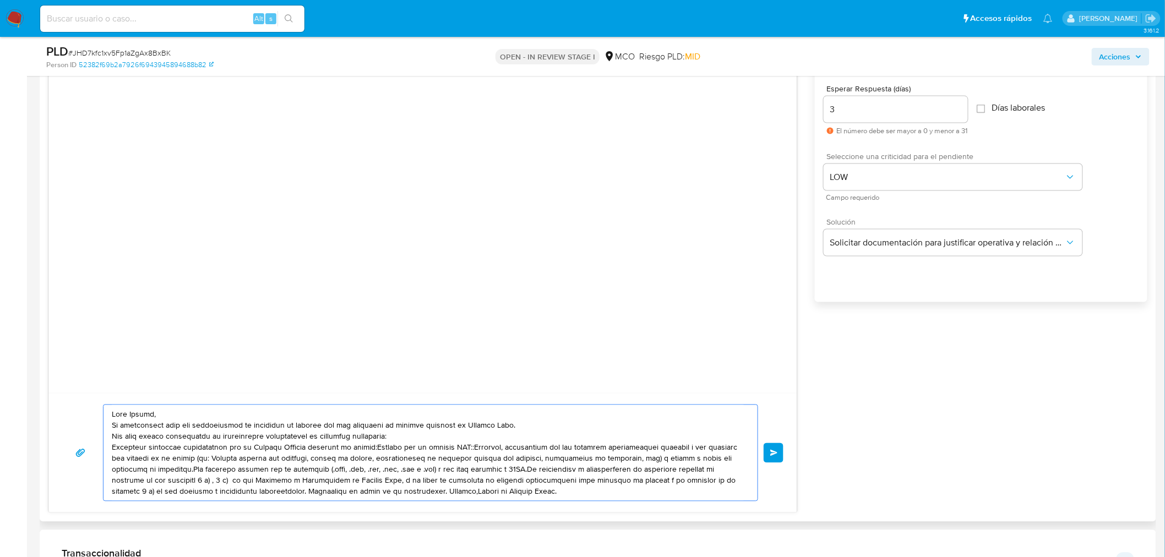
click at [376, 448] on textarea at bounding box center [428, 453] width 632 height 96
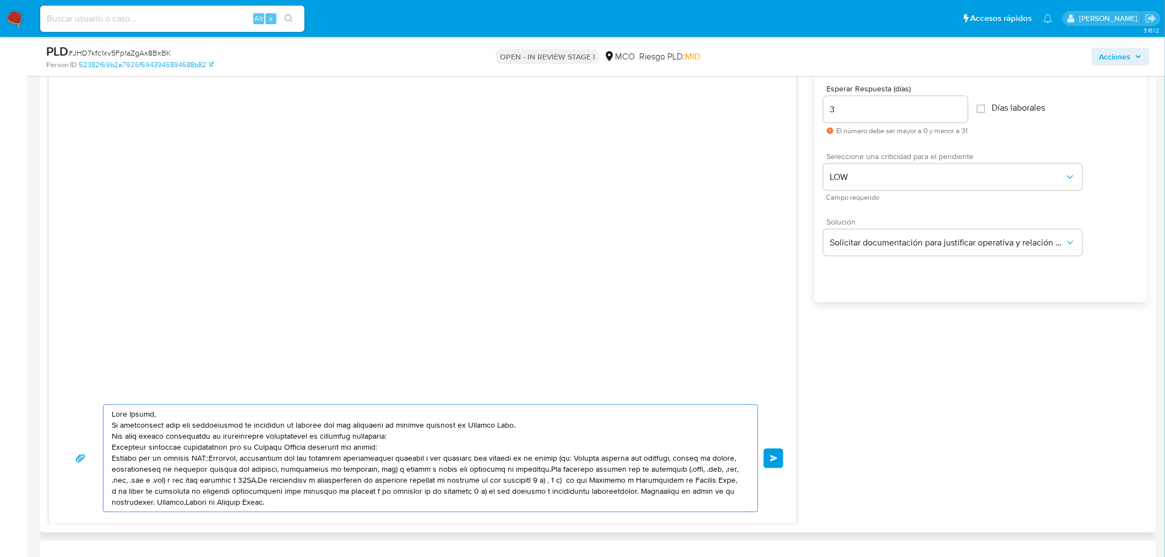
click at [206, 461] on textarea at bounding box center [428, 458] width 632 height 107
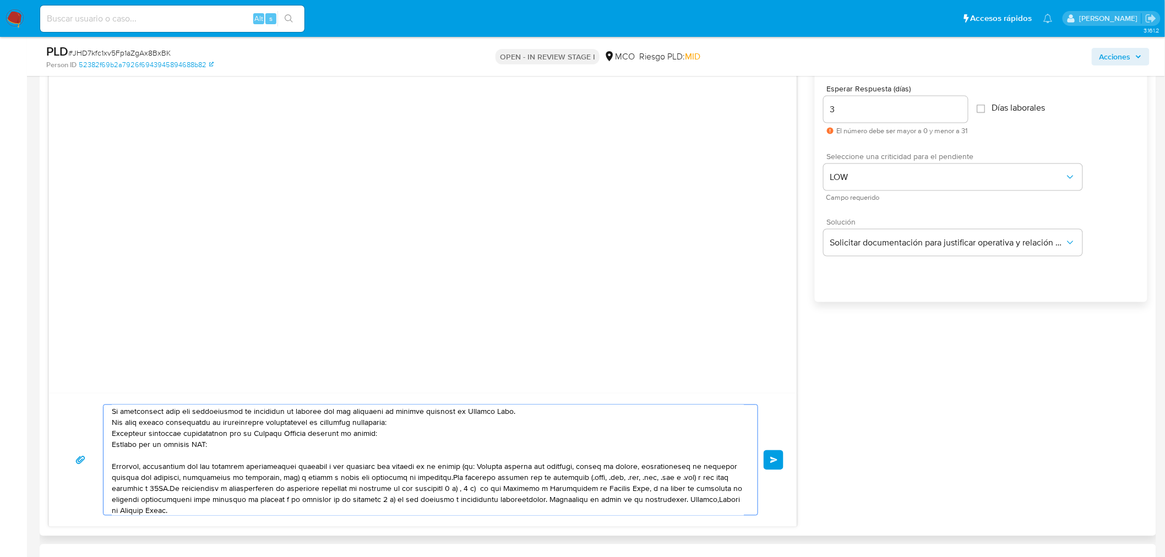
scroll to position [18, 0]
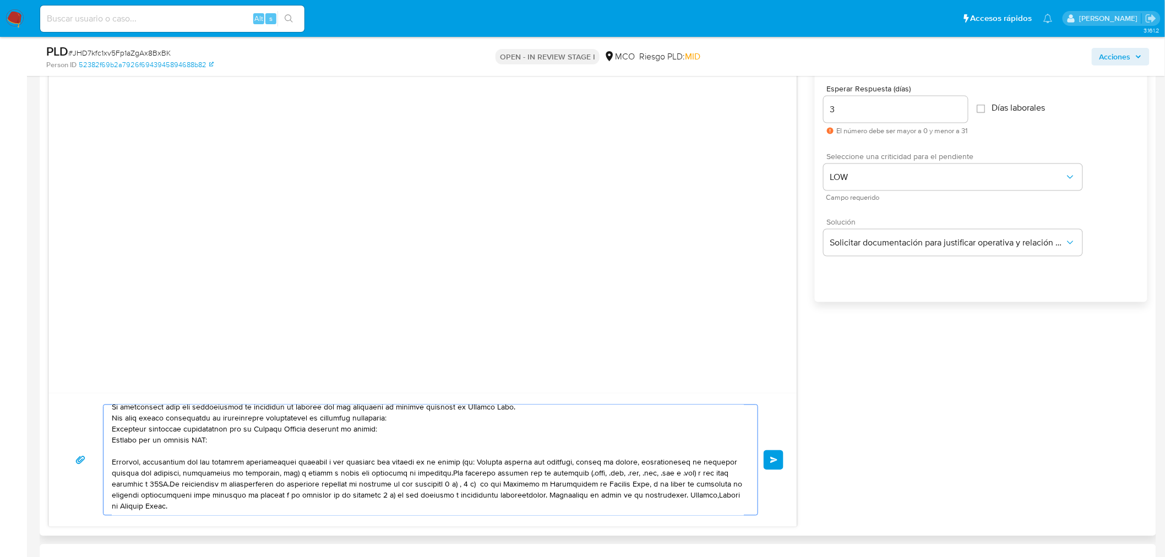
drag, startPoint x: 291, startPoint y: 476, endPoint x: 442, endPoint y: 474, distance: 150.9
click at [442, 474] on textarea at bounding box center [428, 460] width 632 height 110
click at [441, 475] on textarea at bounding box center [428, 460] width 632 height 110
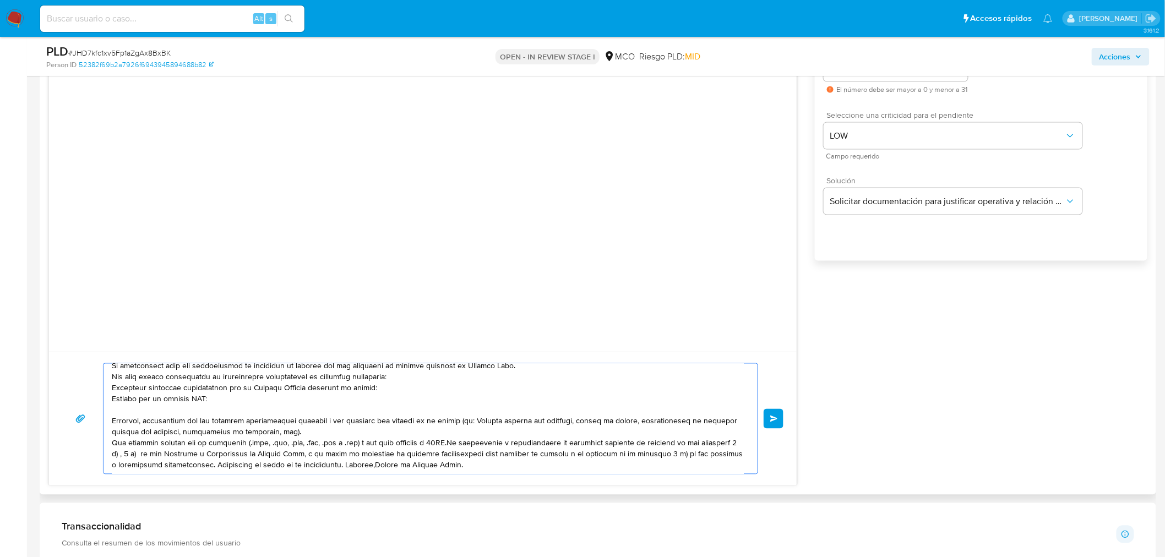
scroll to position [673, 0]
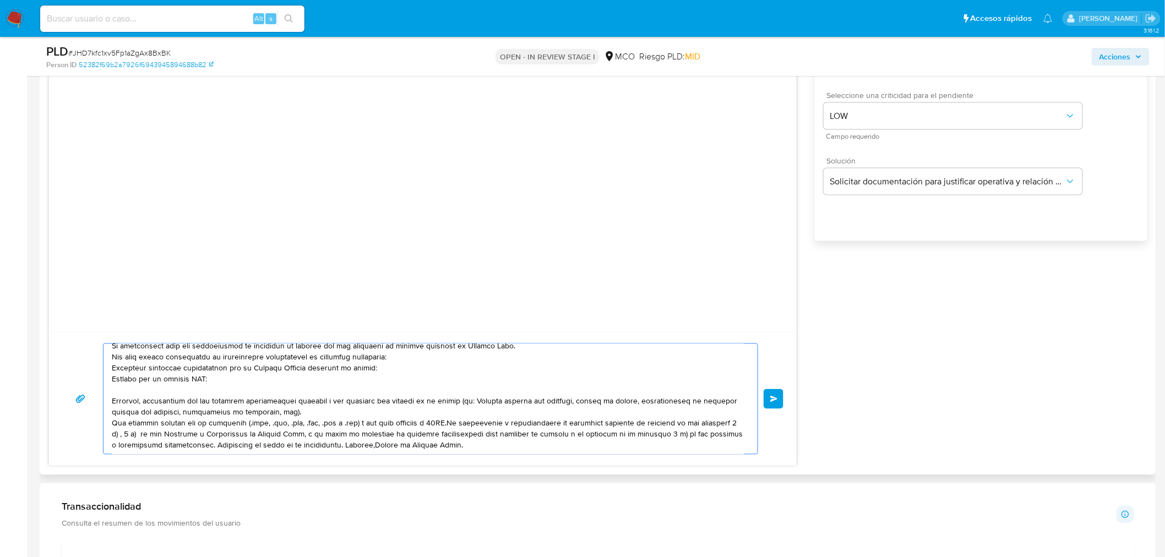
click at [447, 427] on textarea at bounding box center [428, 399] width 632 height 110
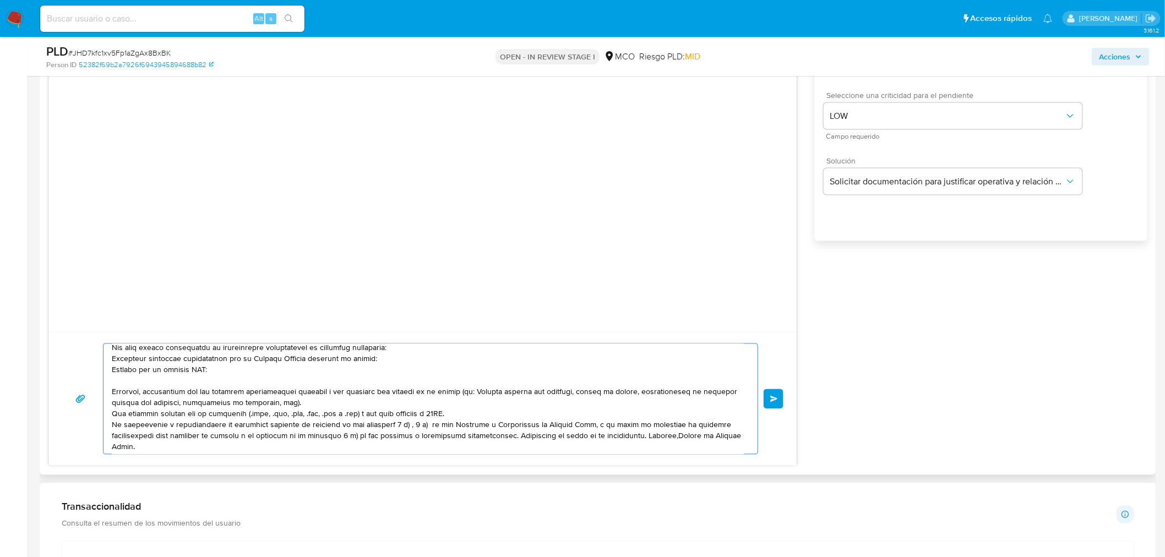
scroll to position [29, 0]
click at [512, 436] on textarea at bounding box center [428, 399] width 632 height 110
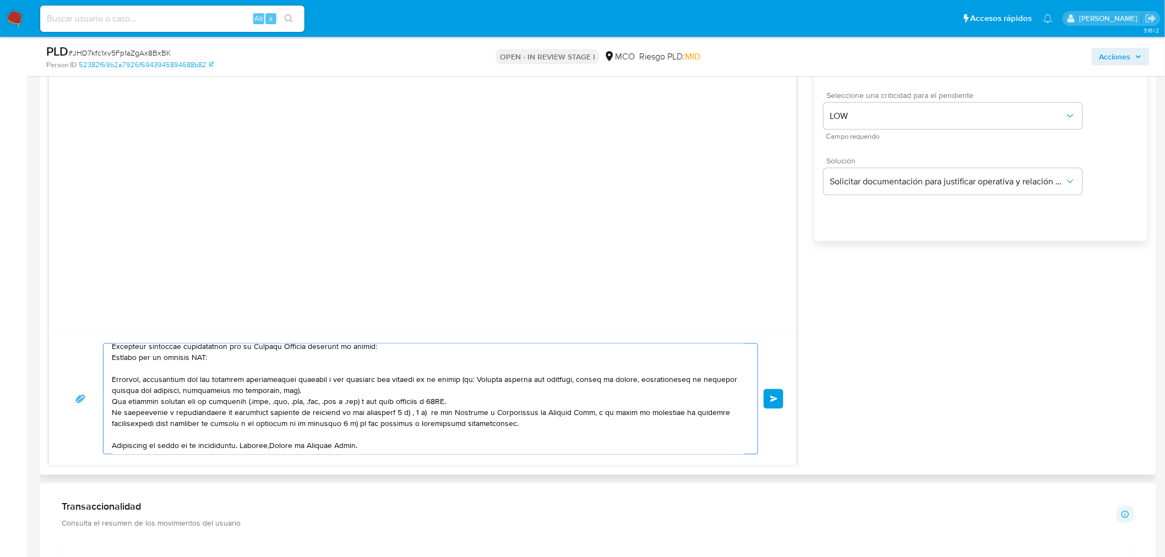
scroll to position [40, 0]
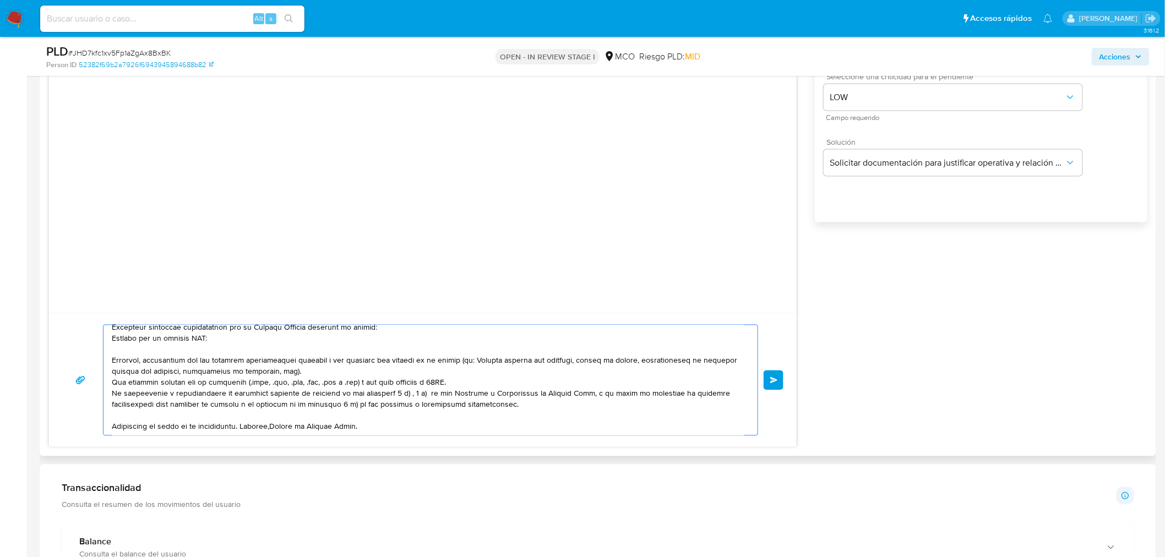
click at [249, 444] on div "Enviar" at bounding box center [423, 380] width 748 height 134
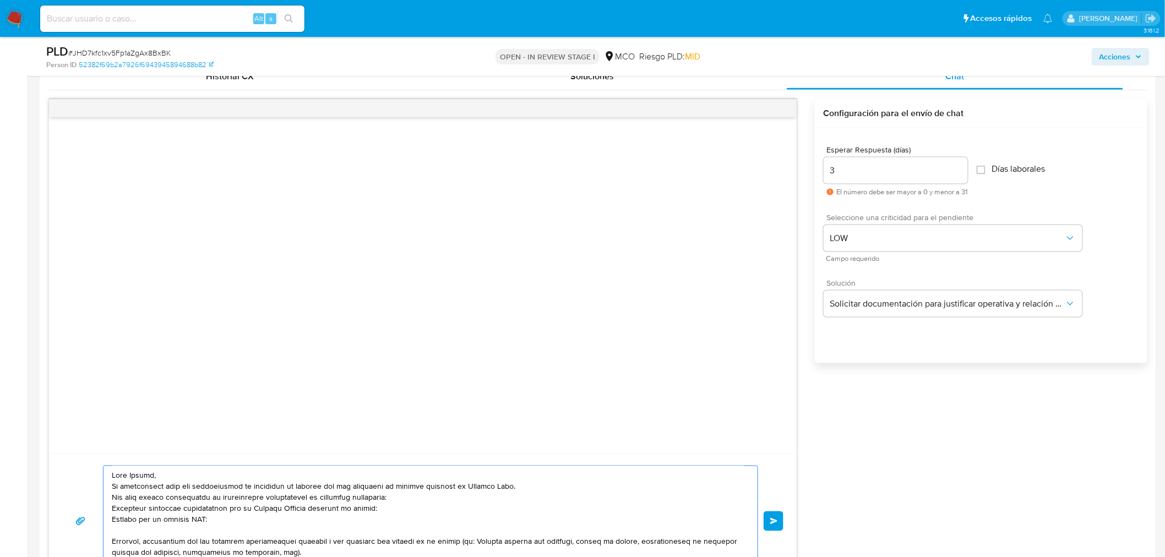
scroll to position [612, 0]
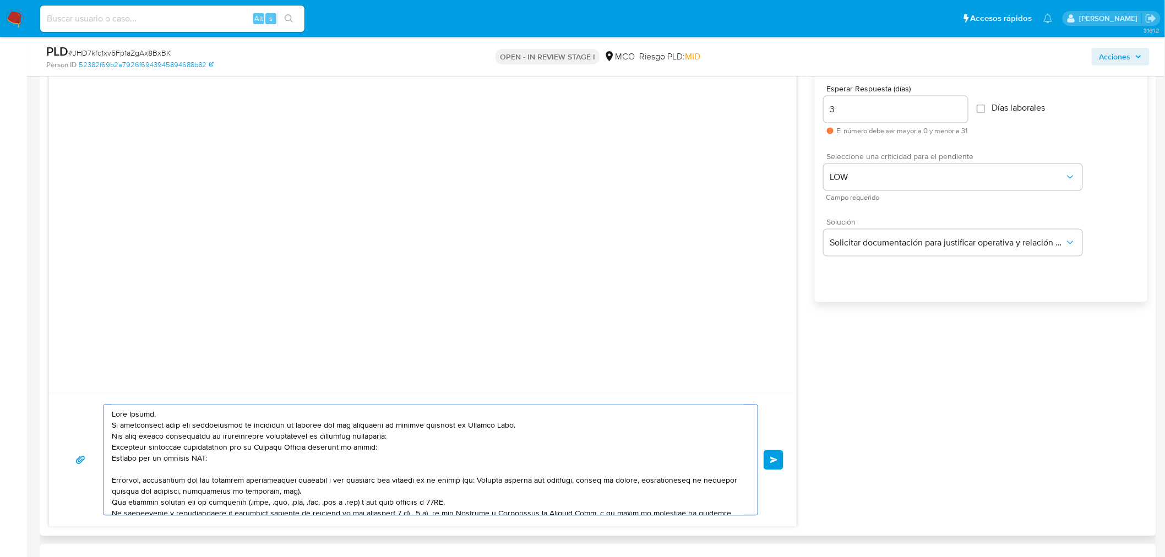
click at [198, 461] on textarea at bounding box center [428, 460] width 632 height 110
paste textarea "Wilmer Andrés Alzate"
click at [267, 458] on textarea at bounding box center [428, 460] width 632 height 110
click at [268, 459] on textarea at bounding box center [428, 460] width 632 height 110
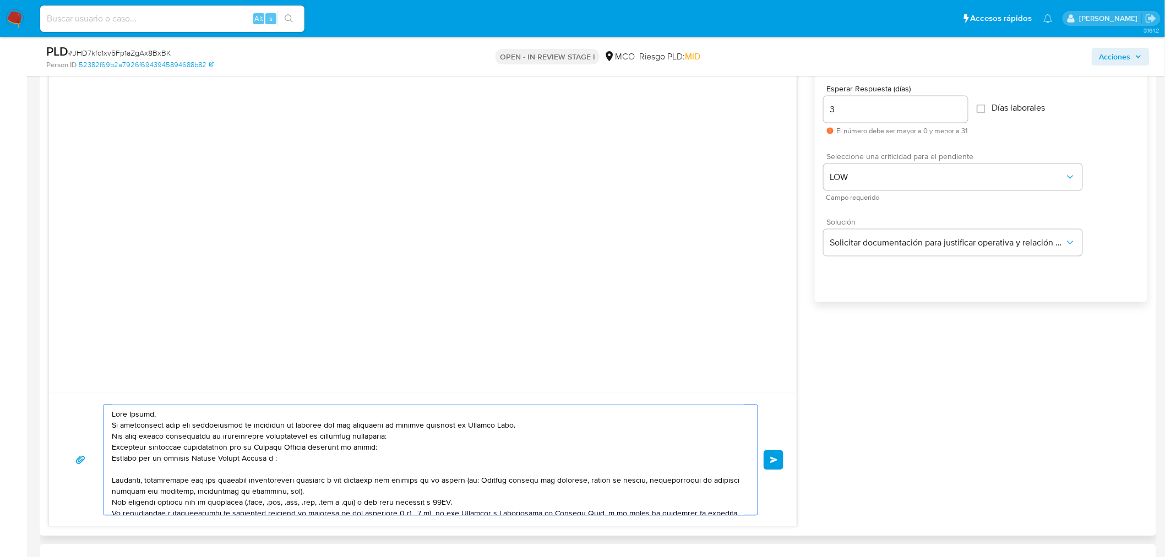
paste textarea "Leidy Luque"
click at [160, 457] on textarea at bounding box center [428, 460] width 632 height 110
click at [224, 458] on textarea at bounding box center [428, 460] width 632 height 110
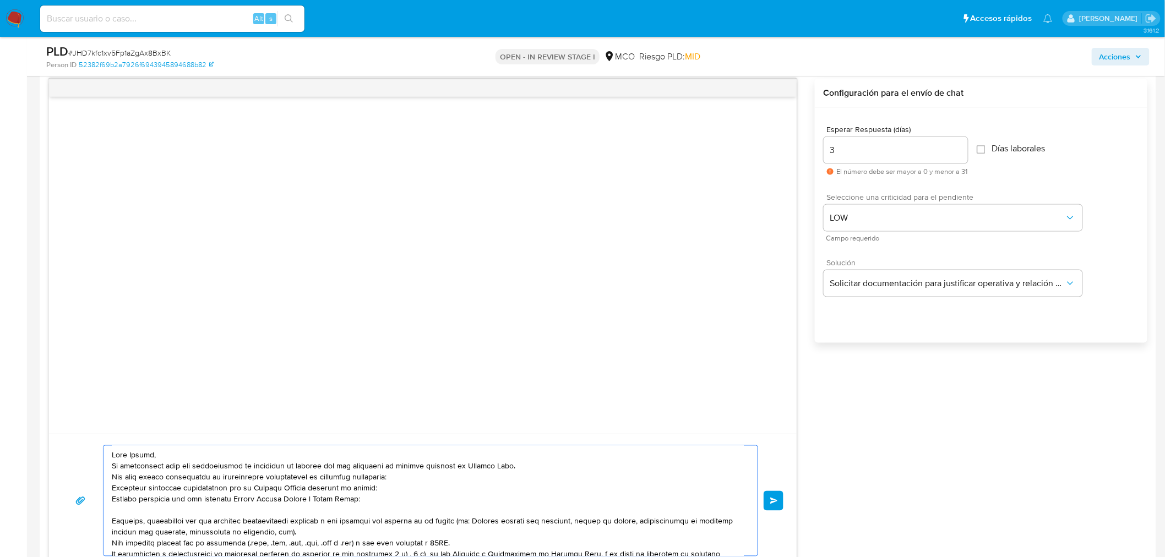
scroll to position [551, 0]
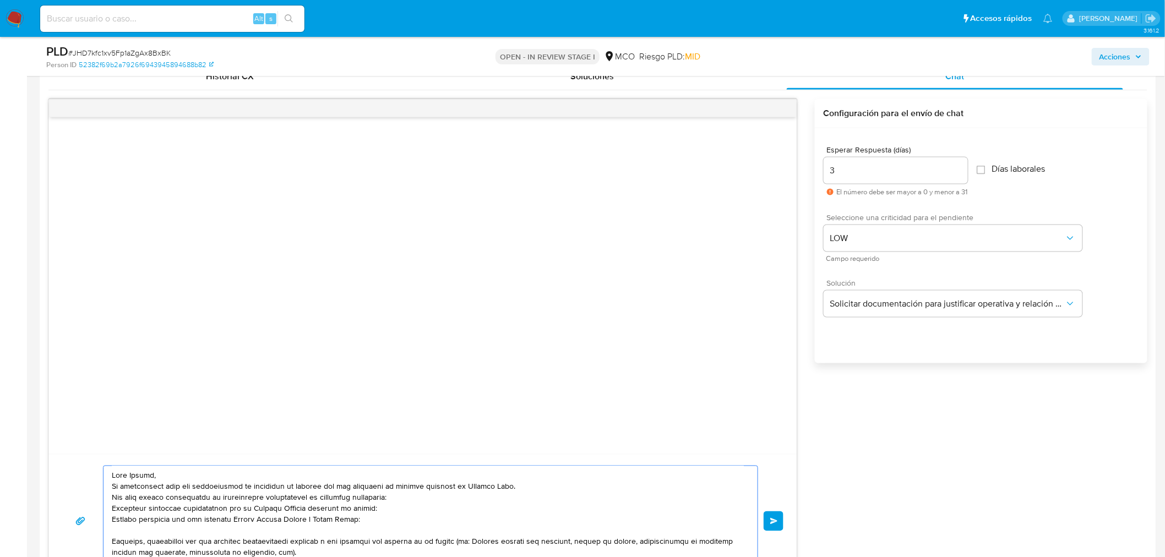
click at [197, 475] on textarea at bounding box center [428, 521] width 632 height 110
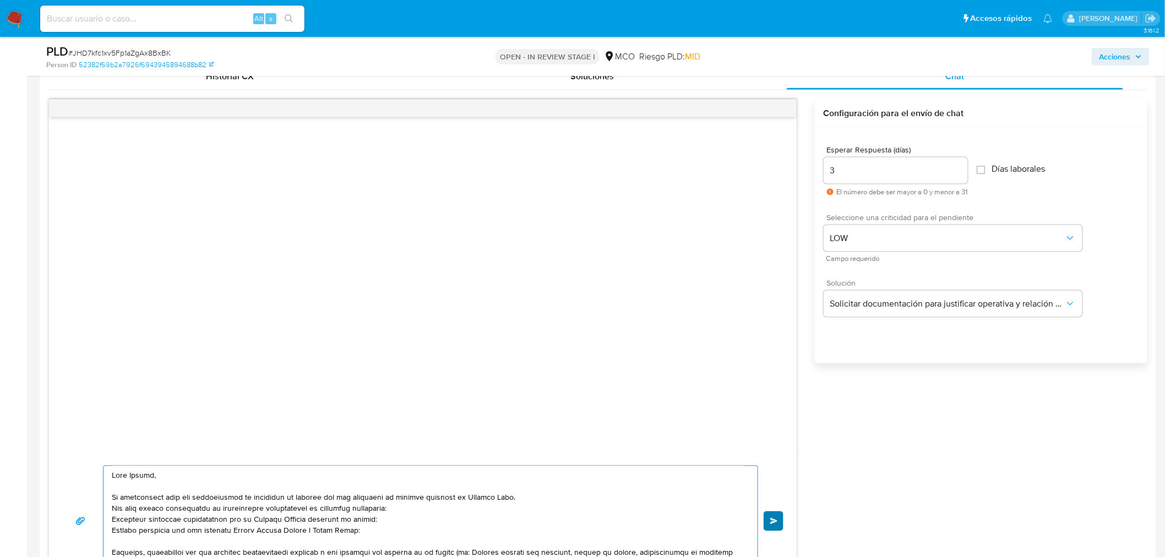
type textarea "Hola Jimena, Te contactamos para una verificación de seguridad de acuerdo con l…"
click at [782, 519] on button "Enviar" at bounding box center [774, 522] width 20 height 20
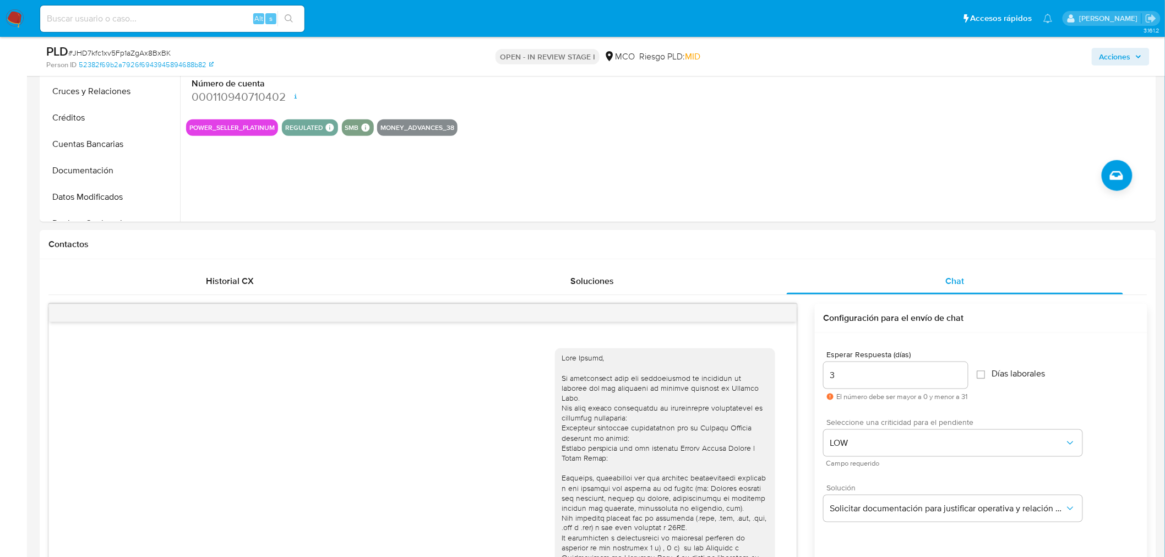
scroll to position [306, 0]
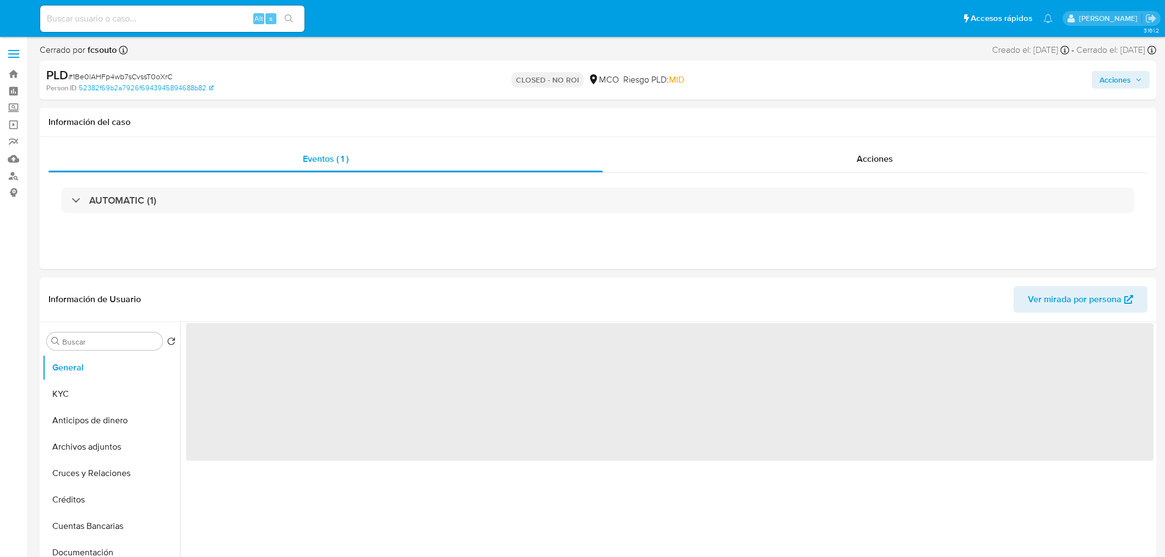
select select "10"
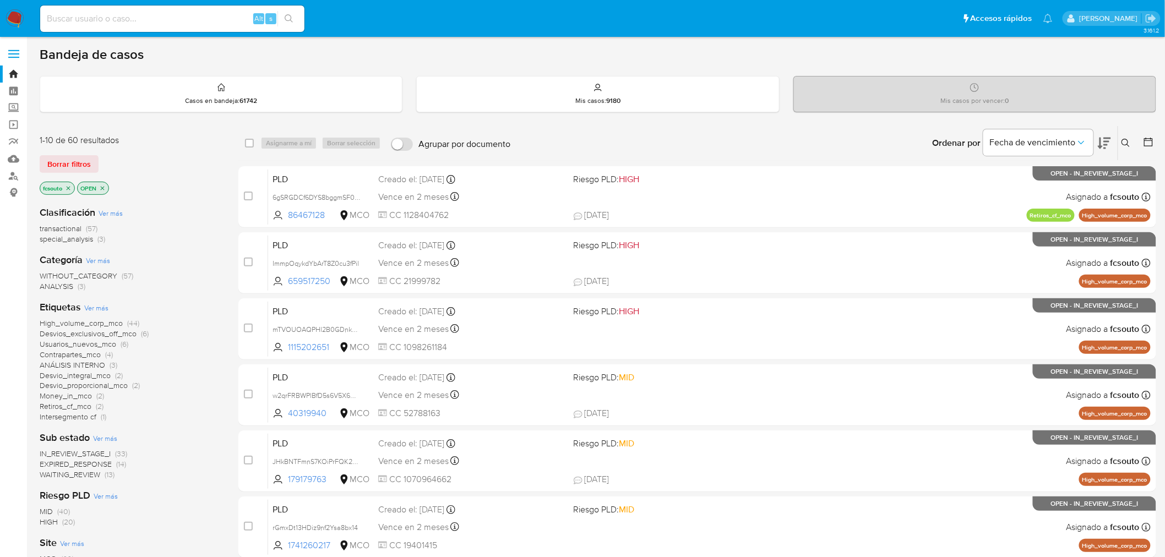
click at [1146, 145] on icon at bounding box center [1148, 142] width 9 height 9
click at [1146, 142] on icon at bounding box center [1148, 142] width 11 height 11
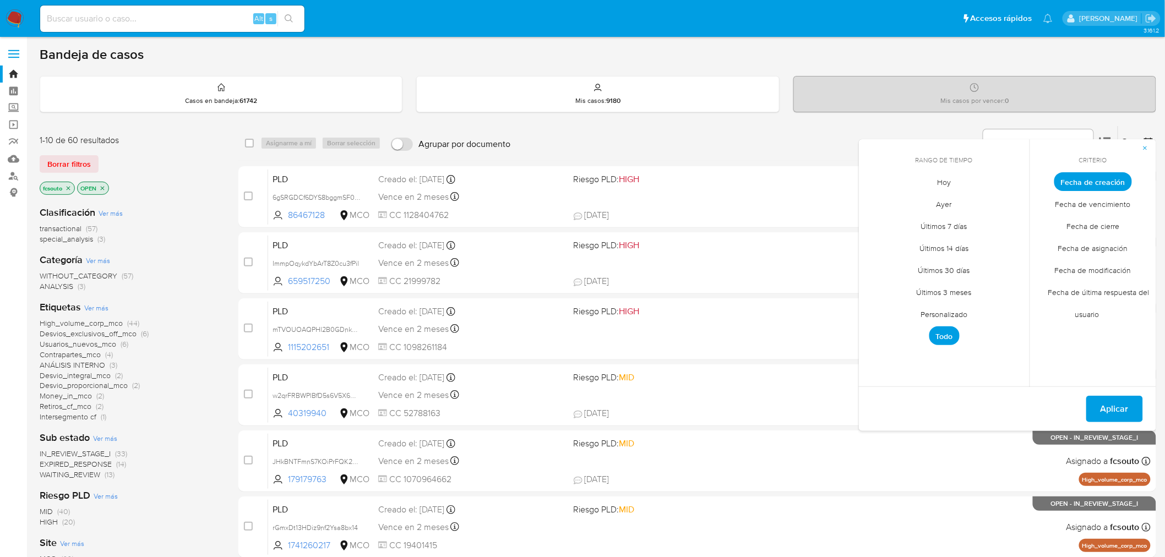
click at [939, 314] on span "Personalizado" at bounding box center [945, 314] width 70 height 23
click at [874, 202] on icon "Mes anterior" at bounding box center [875, 202] width 4 height 8
click at [877, 266] on button "4" at bounding box center [878, 265] width 18 height 18
click at [876, 205] on icon "Mes anterior" at bounding box center [875, 201] width 13 height 13
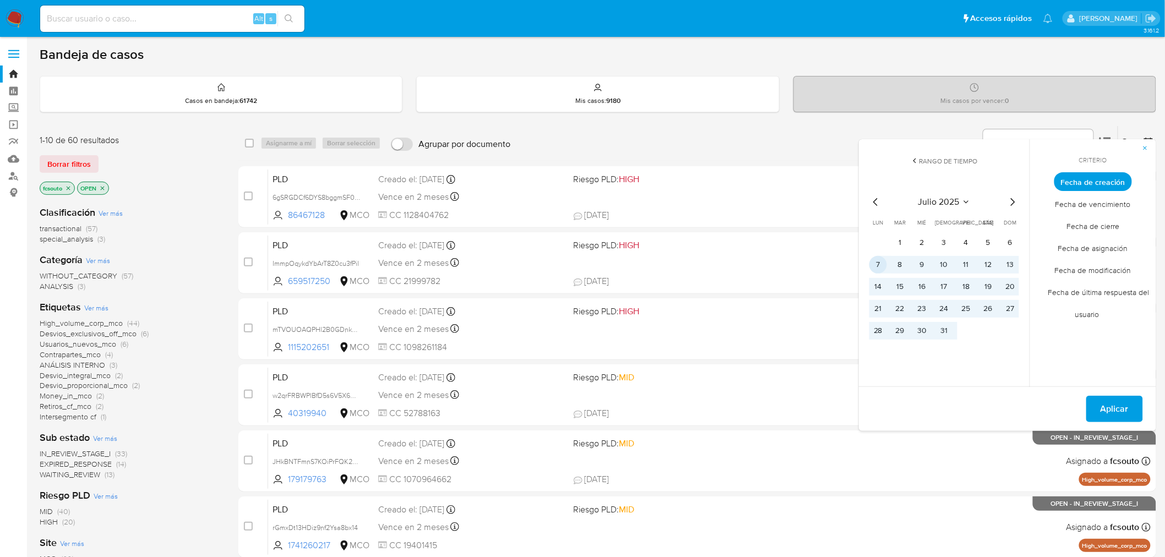
drag, startPoint x: 879, startPoint y: 267, endPoint x: 1008, endPoint y: 274, distance: 129.1
click at [885, 266] on button "7" at bounding box center [878, 265] width 18 height 18
click at [1008, 265] on button "13" at bounding box center [1011, 265] width 18 height 18
click at [873, 262] on button "7" at bounding box center [878, 265] width 18 height 18
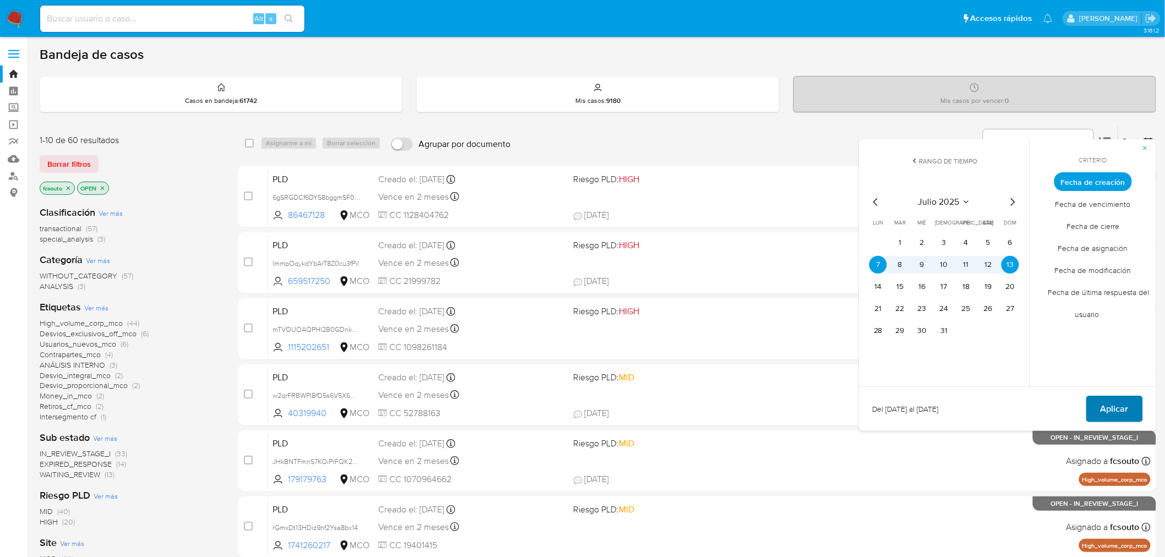
click at [1134, 410] on button "Aplicar" at bounding box center [1114, 409] width 57 height 26
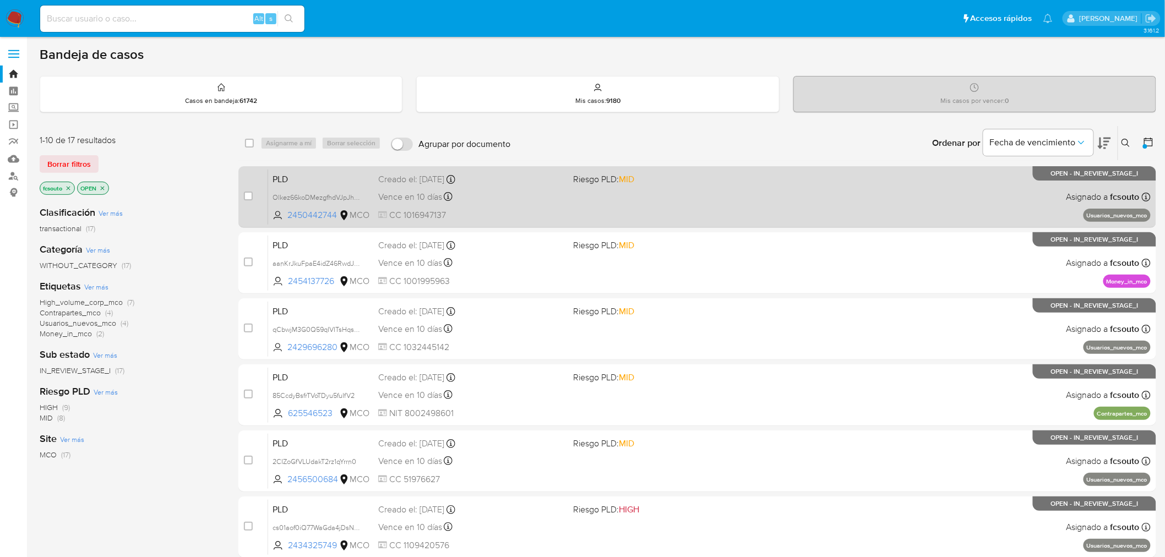
click at [829, 206] on div "PLD Olkez66koDMezgfhdVJpJhFW 2450442744 MCO Riesgo PLD: MID Creado el: 12/07/20…" at bounding box center [709, 197] width 883 height 56
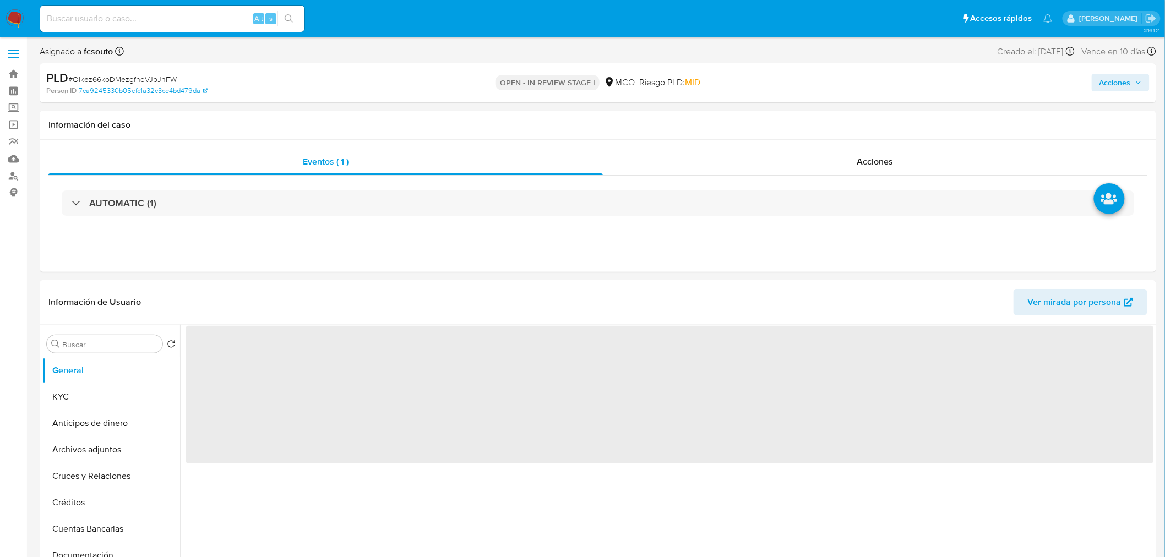
select select "10"
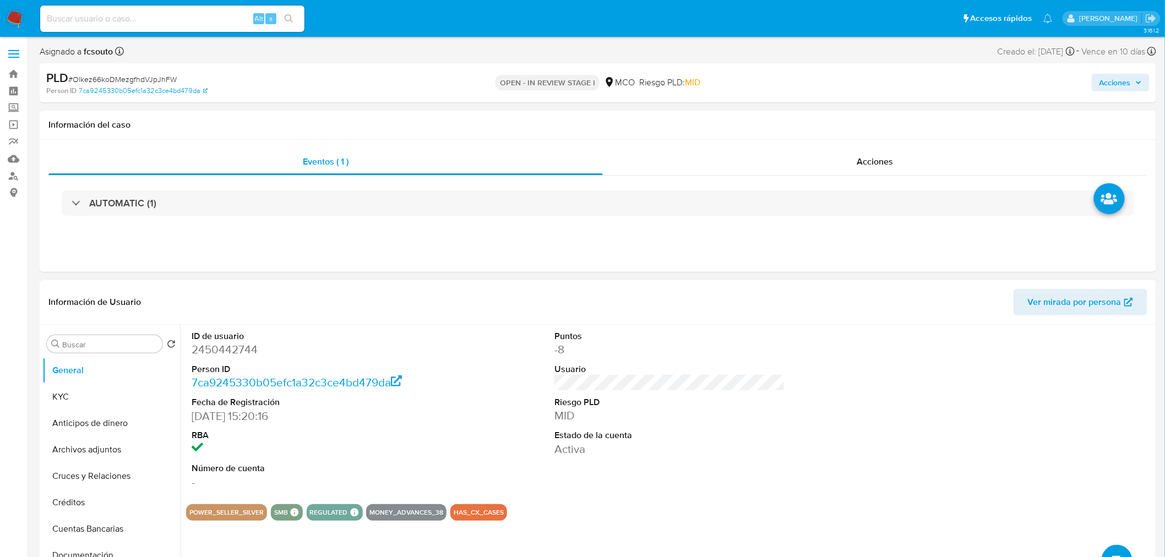
click at [231, 350] on dd "2450442744" at bounding box center [307, 349] width 231 height 15
copy dd "2450442744"
click at [785, 383] on div "Puntos -8 Usuario Riesgo PLD MID Estado de la cuenta Activa" at bounding box center [670, 410] width 242 height 171
click at [234, 349] on dd "2450442744" at bounding box center [307, 349] width 231 height 15
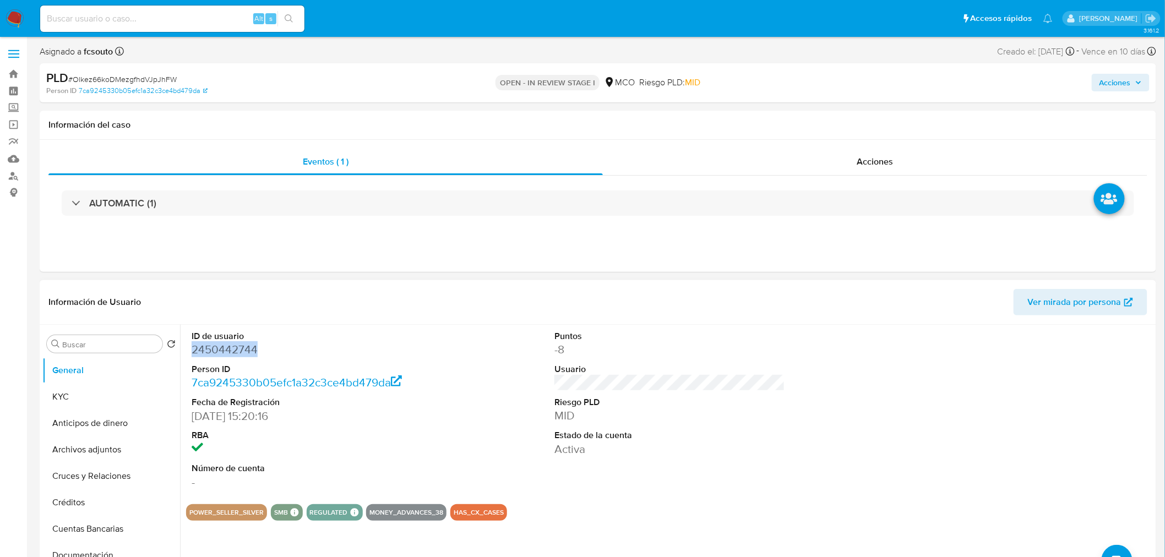
click at [234, 349] on dd "2450442744" at bounding box center [307, 349] width 231 height 15
copy dd "2450442744"
click at [232, 351] on dd "2450442744" at bounding box center [307, 349] width 231 height 15
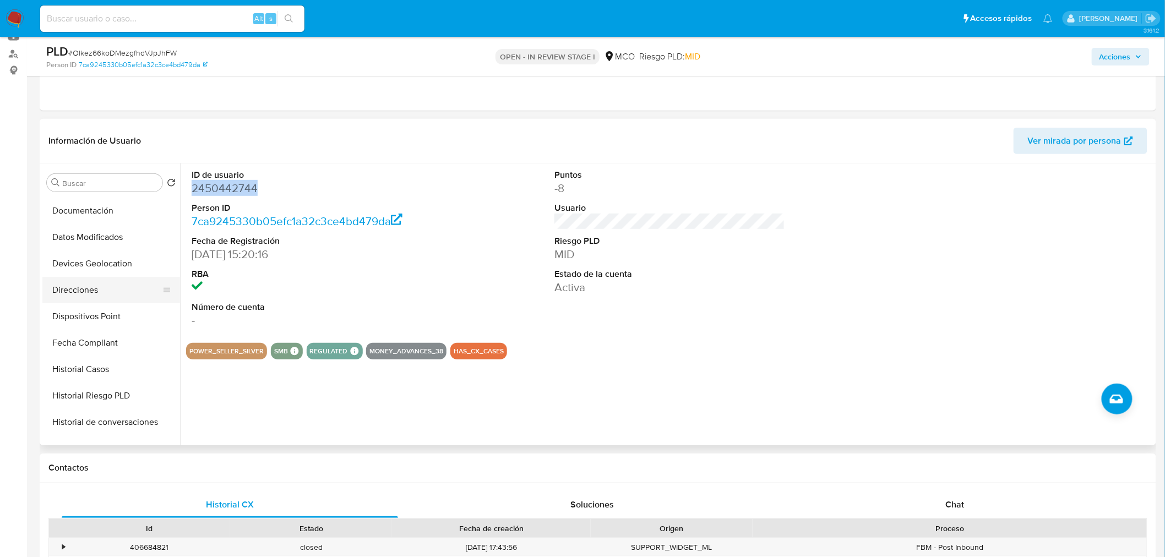
scroll to position [244, 0]
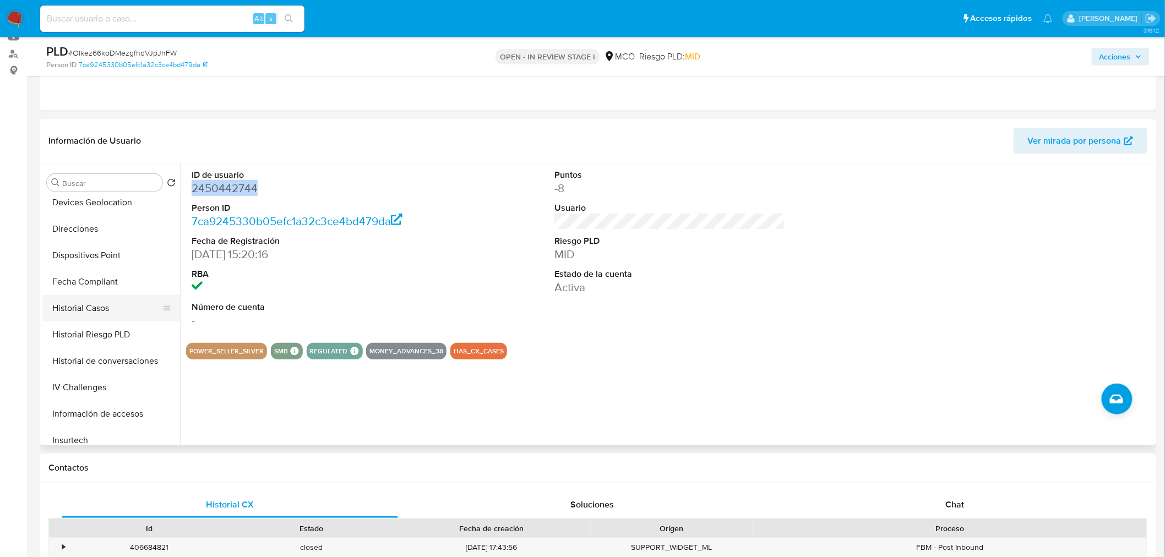
click at [111, 303] on button "Historial Casos" at bounding box center [106, 308] width 129 height 26
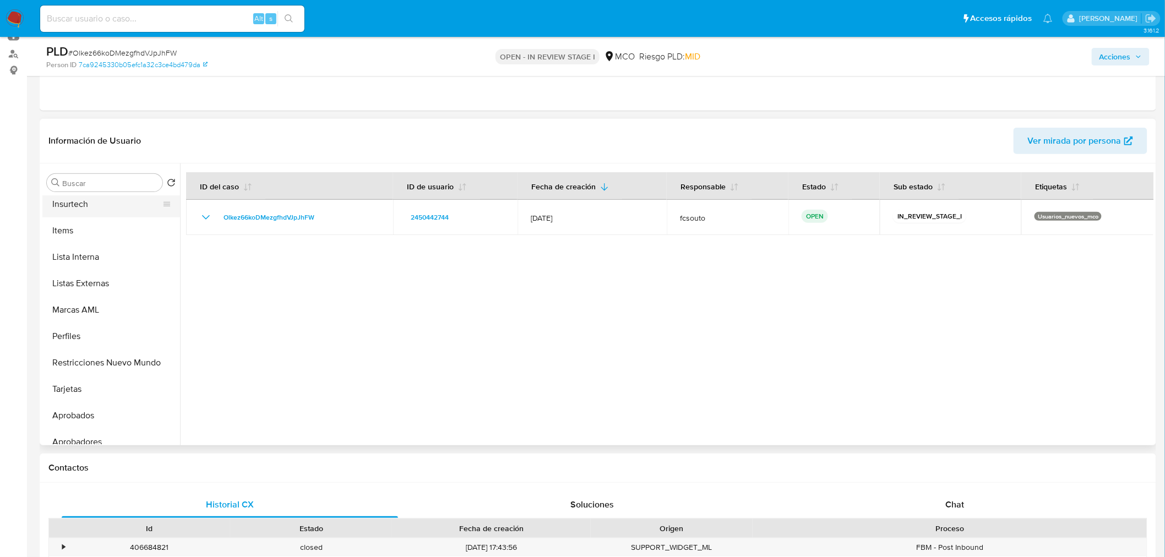
scroll to position [518, 0]
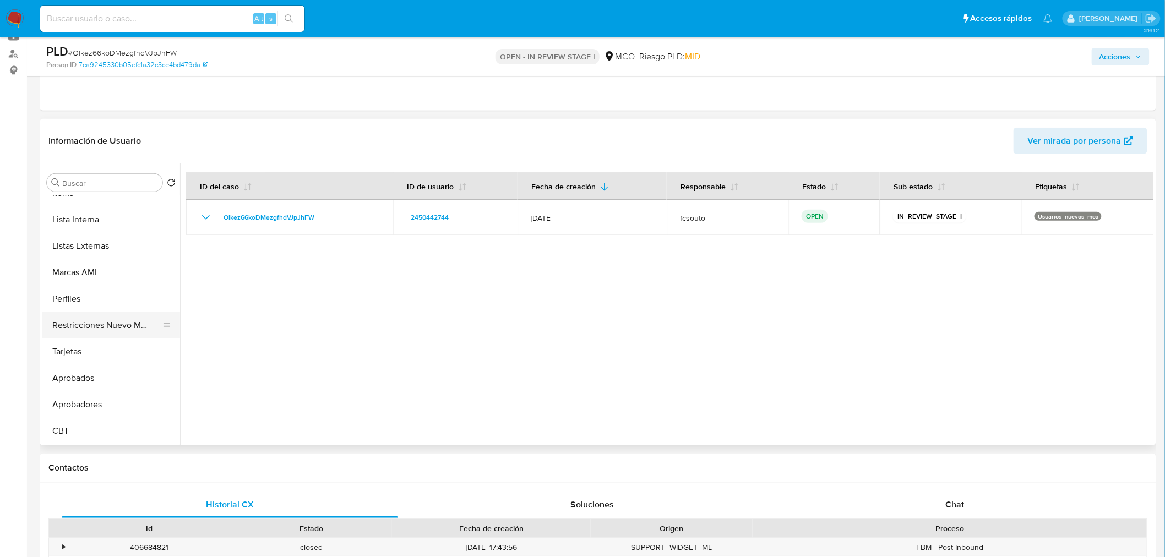
click at [96, 328] on button "Restricciones Nuevo Mundo" at bounding box center [106, 325] width 129 height 26
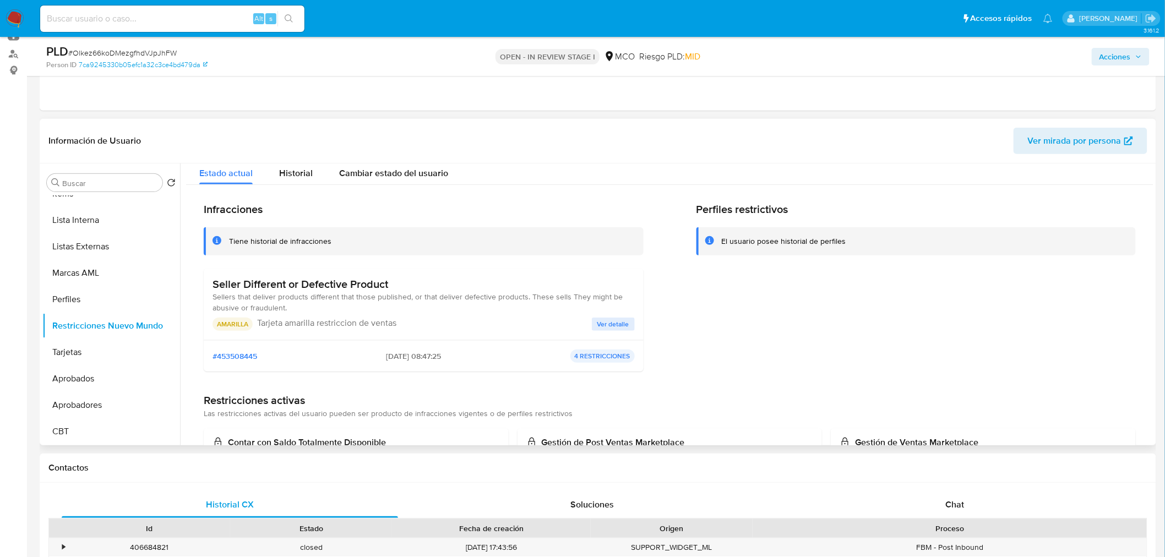
scroll to position [0, 0]
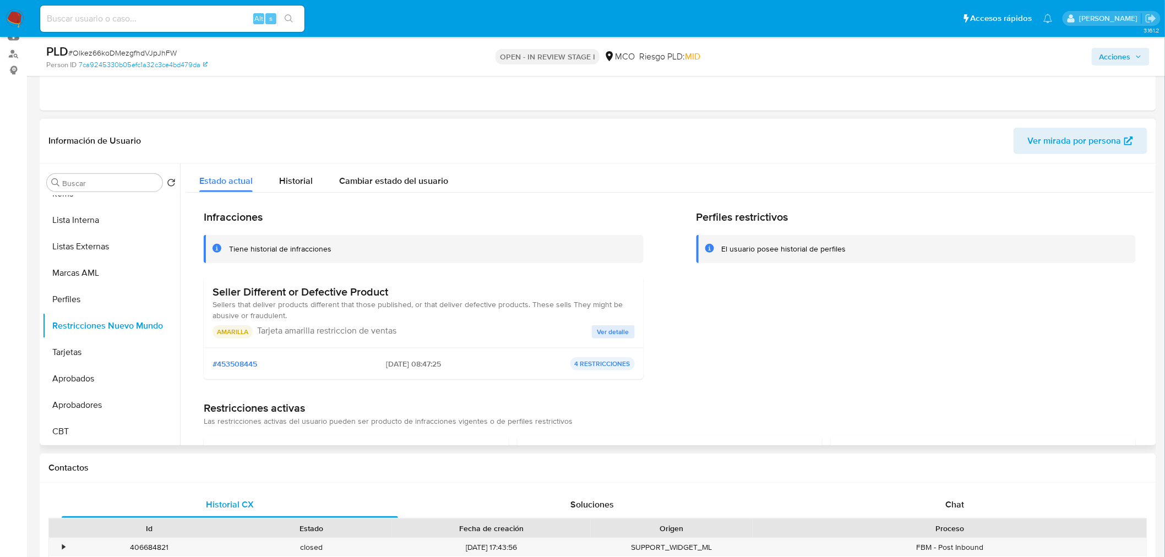
click at [616, 328] on span "Ver detalle" at bounding box center [613, 332] width 32 height 11
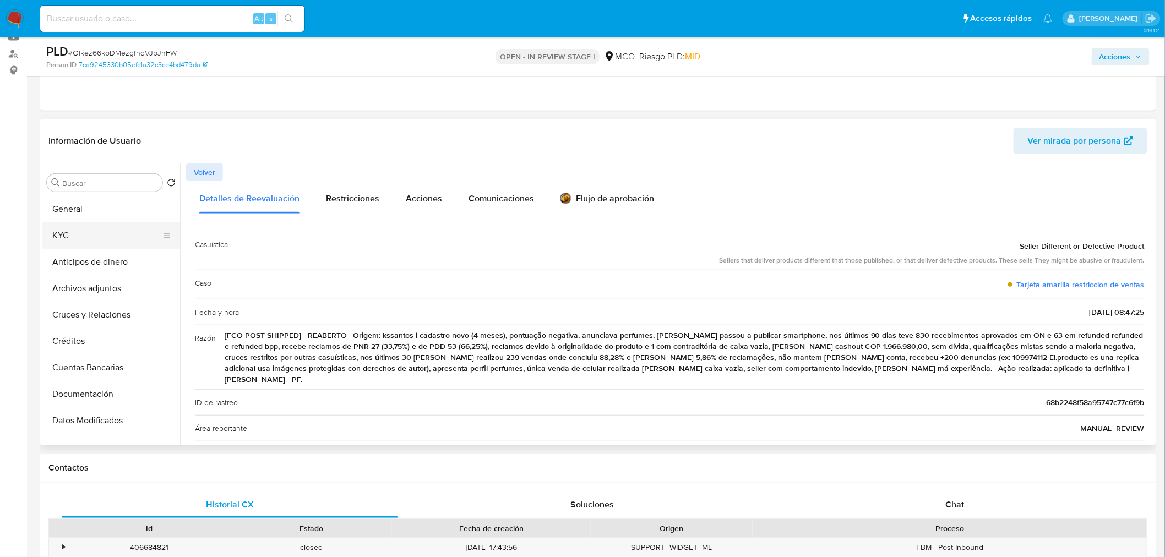
click at [84, 236] on button "KYC" at bounding box center [106, 235] width 129 height 26
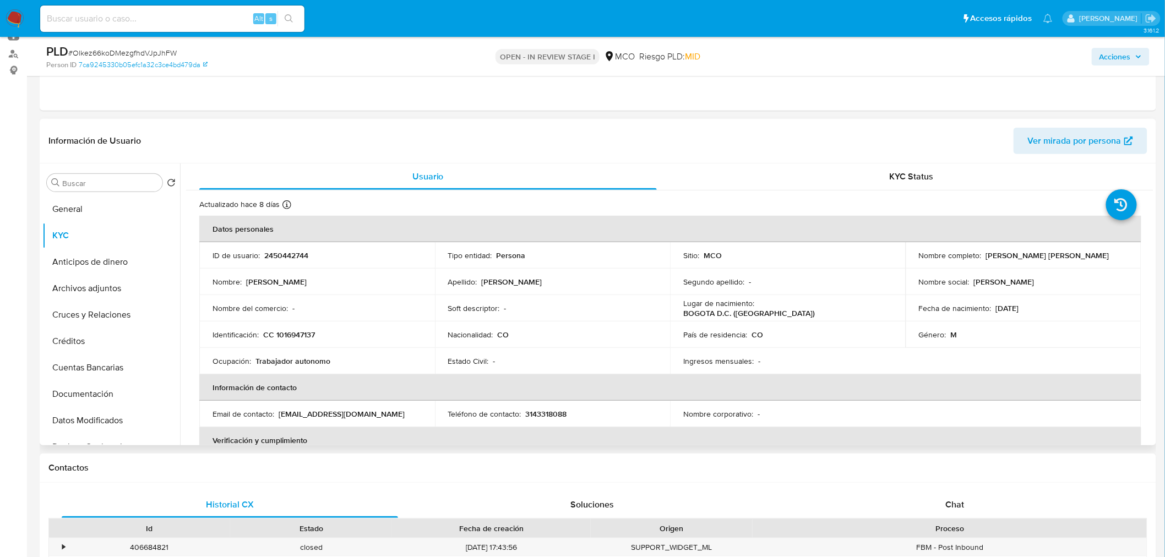
click at [293, 256] on p "2450442744" at bounding box center [286, 256] width 44 height 10
copy p "2450442744"
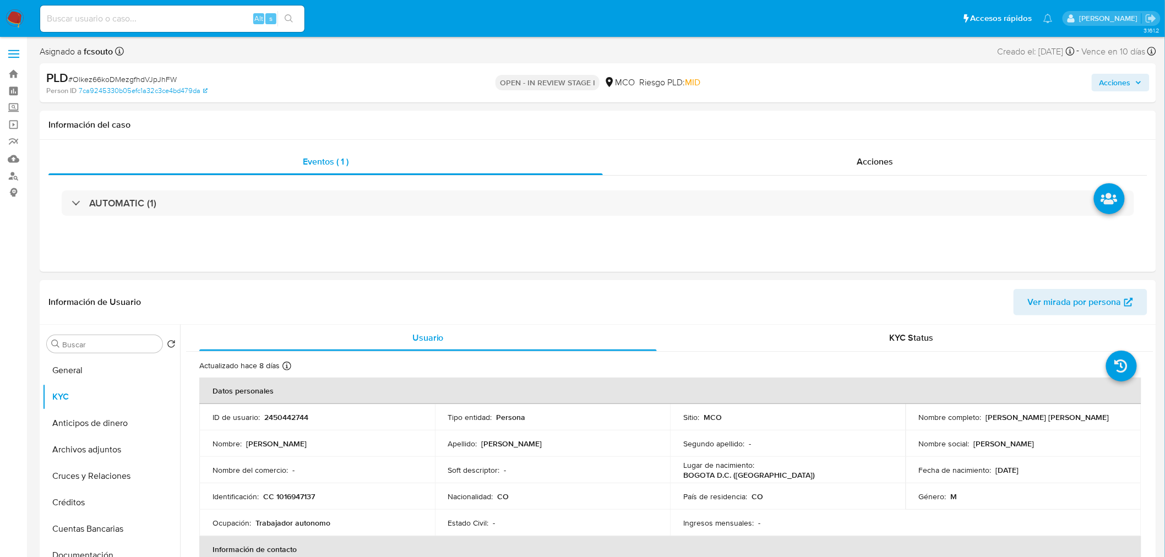
click at [1143, 86] on button "Acciones" at bounding box center [1121, 83] width 58 height 18
click at [828, 113] on span "Resolución del caso" at bounding box center [808, 117] width 79 height 13
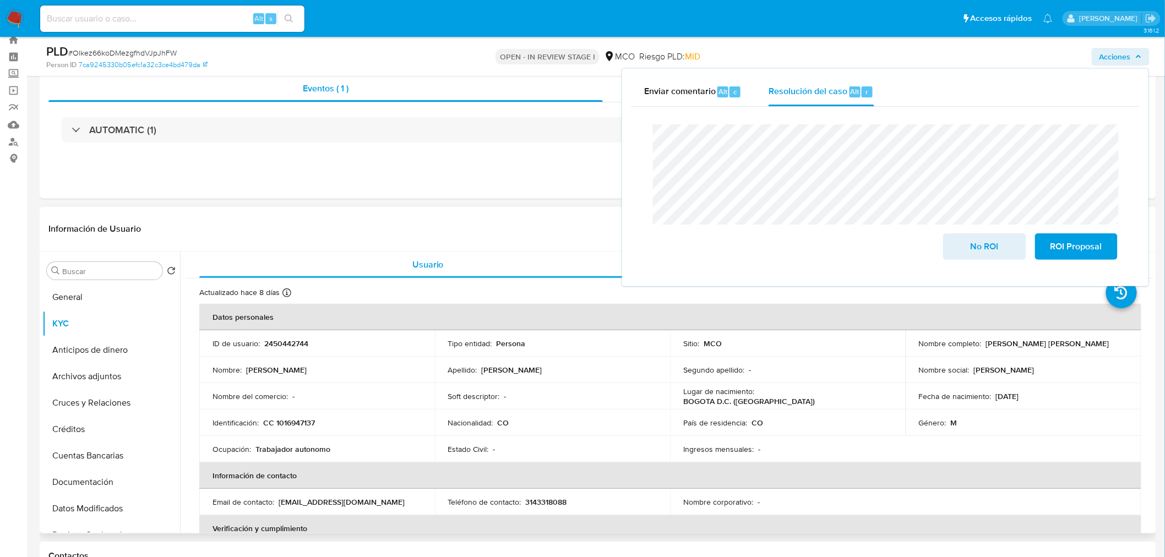
scroll to position [61, 0]
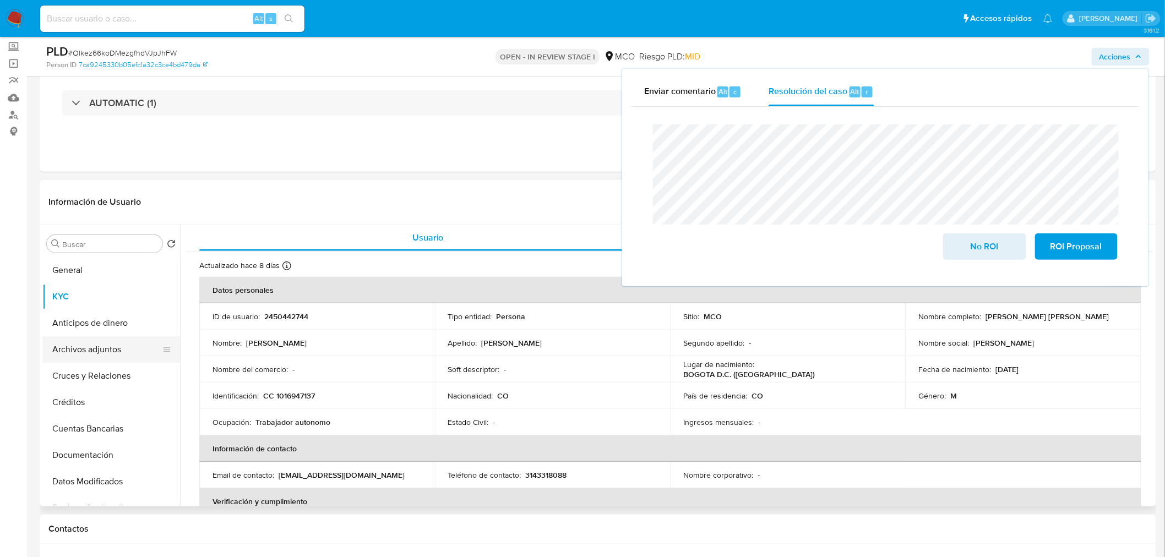
click at [95, 342] on button "Archivos adjuntos" at bounding box center [106, 349] width 129 height 26
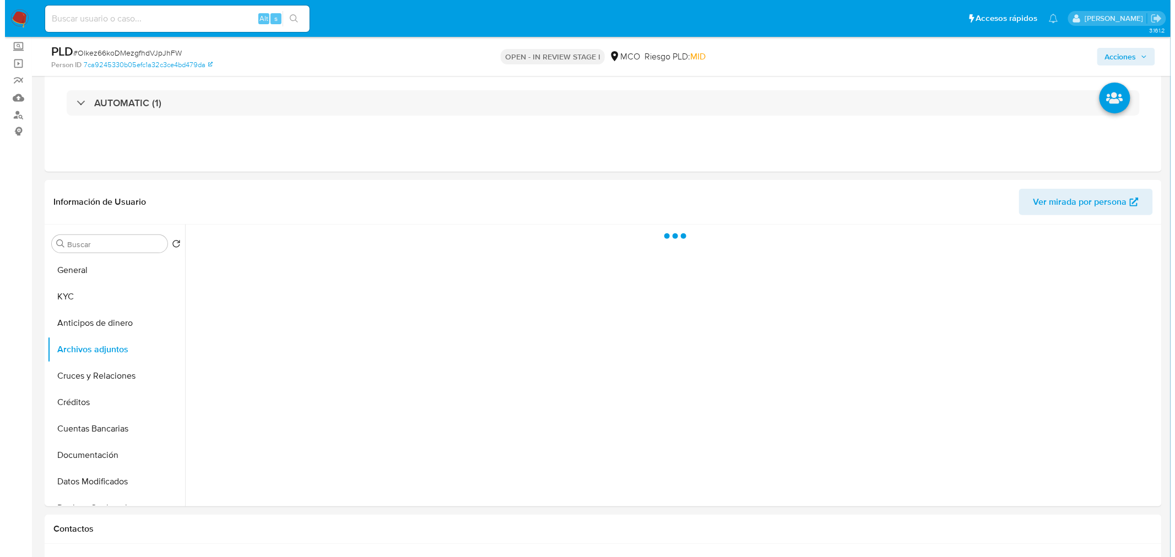
scroll to position [122, 0]
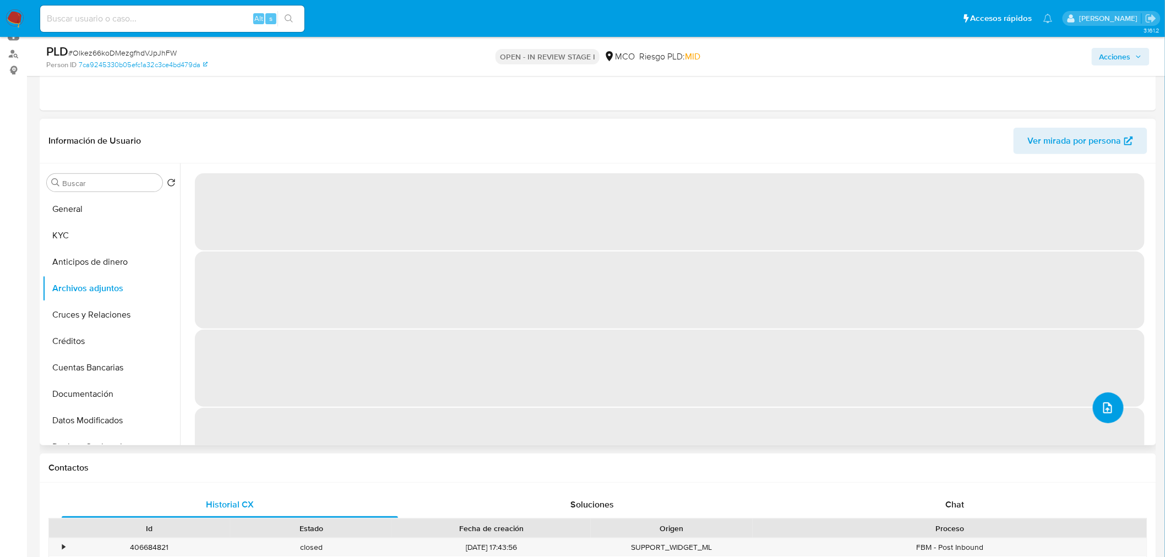
click at [1115, 410] on button "upload-file" at bounding box center [1108, 408] width 31 height 31
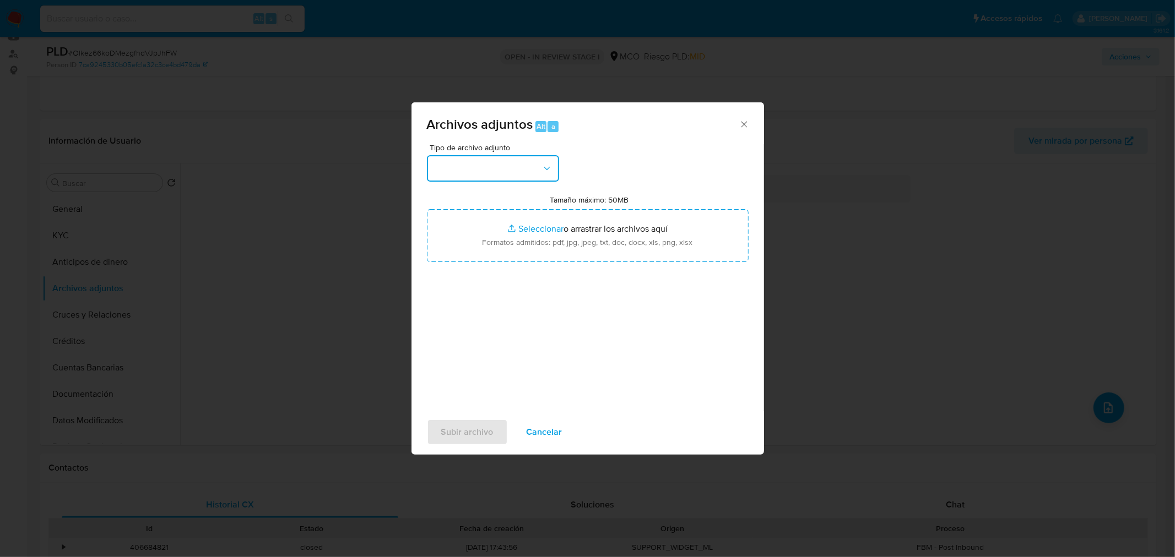
click at [505, 164] on button "button" at bounding box center [493, 168] width 132 height 26
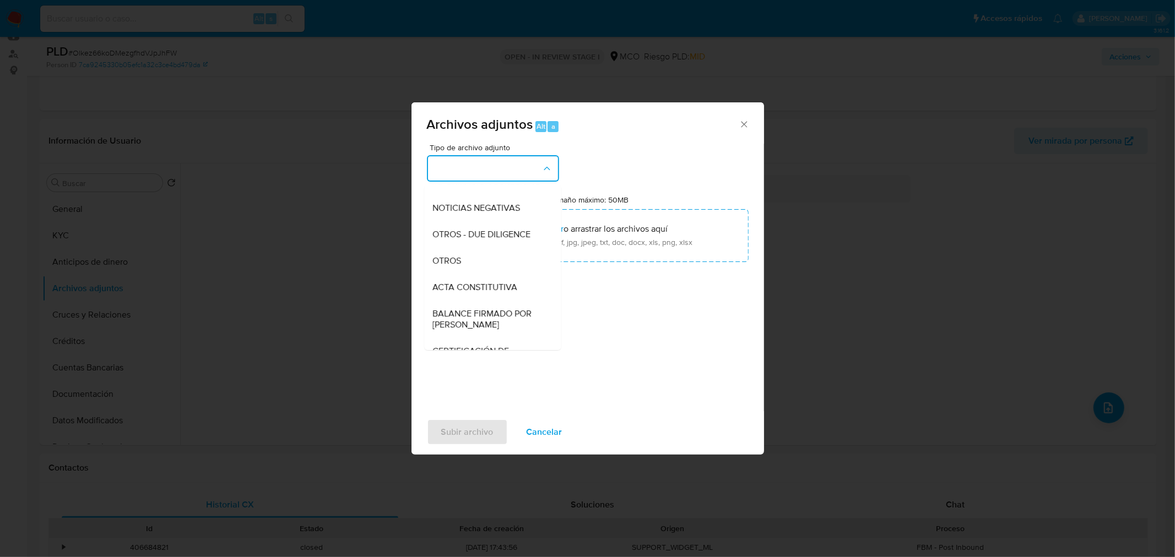
click at [482, 267] on div "OTROS" at bounding box center [489, 260] width 112 height 26
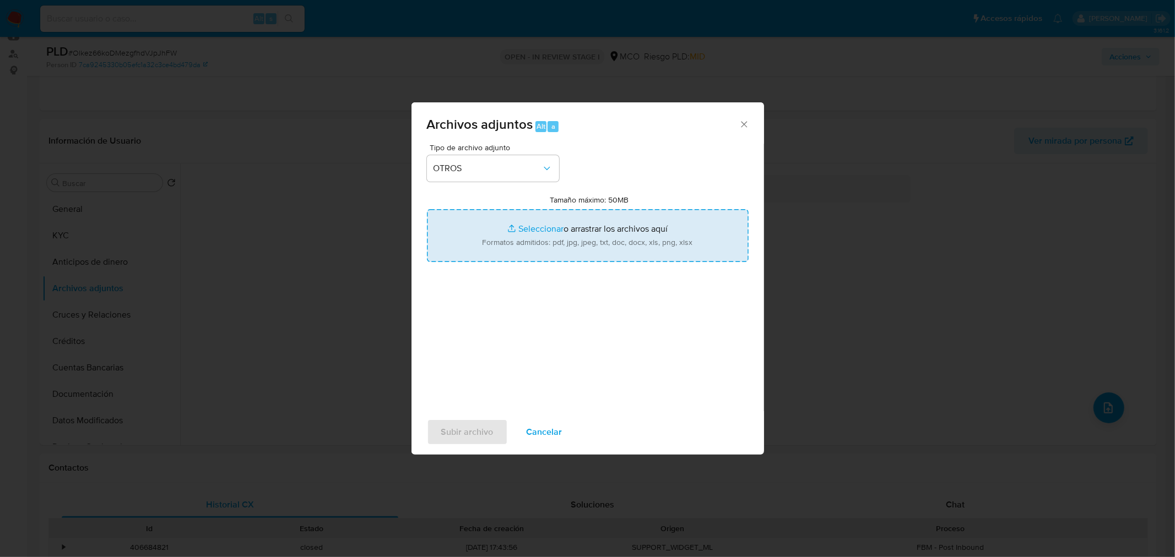
click at [596, 245] on input "Tamaño máximo: 50MB Seleccionar archivos" at bounding box center [588, 235] width 322 height 53
type input "C:\fakepath\2450442744 - 30_9_2025.pdf"
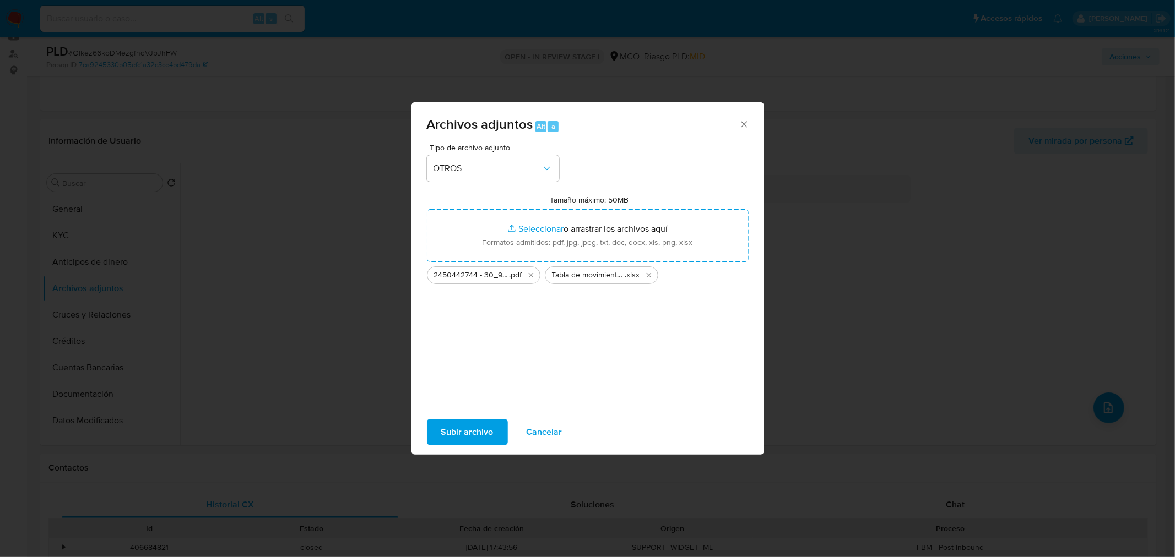
click at [477, 428] on span "Subir archivo" at bounding box center [467, 432] width 52 height 24
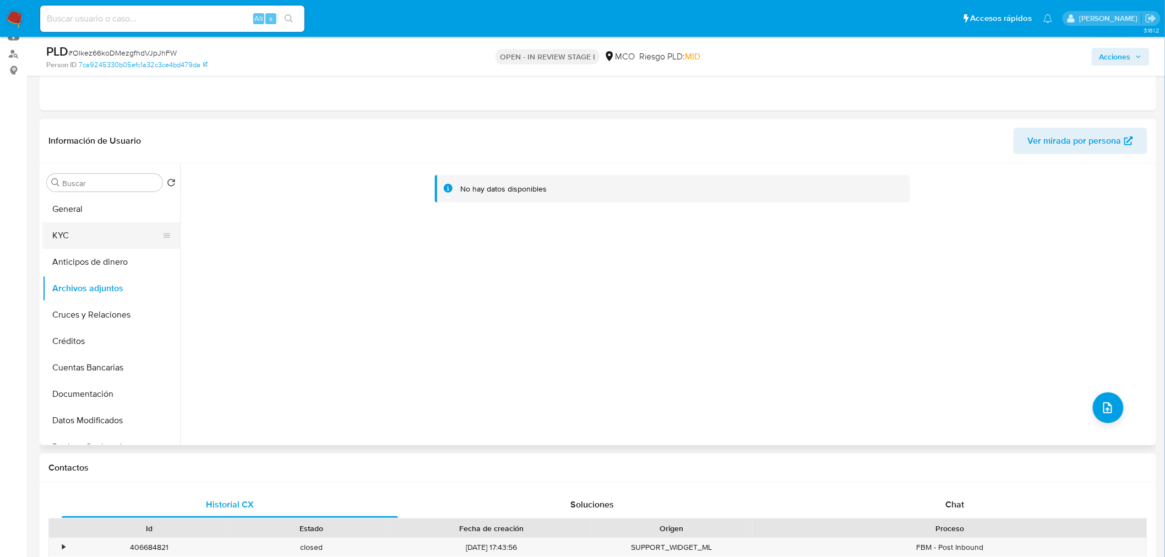
drag, startPoint x: 89, startPoint y: 256, endPoint x: 90, endPoint y: 230, distance: 25.9
click at [89, 256] on button "Anticipos de dinero" at bounding box center [111, 262] width 138 height 26
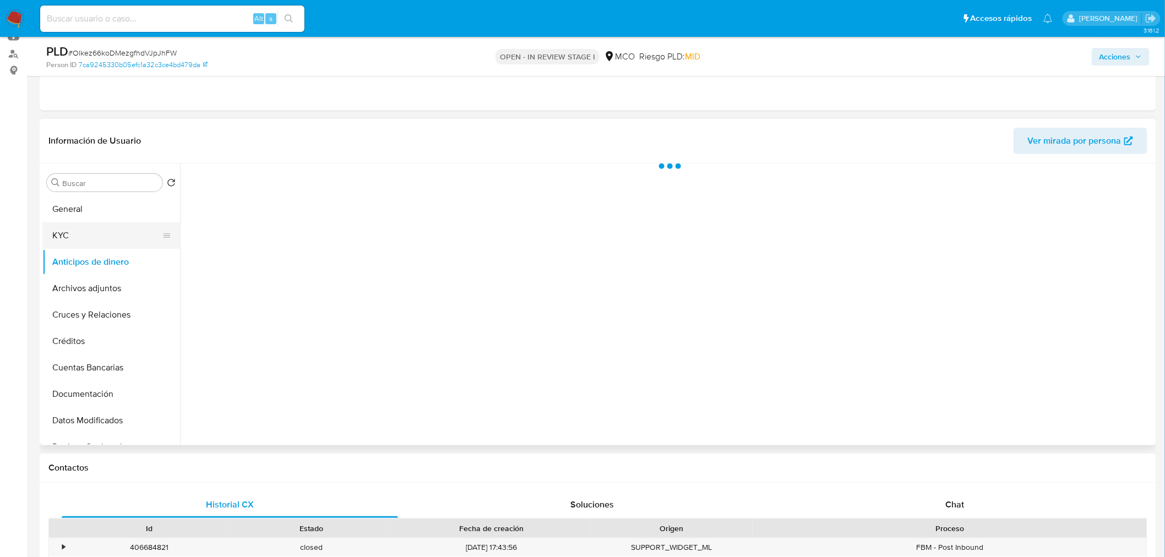
click at [90, 228] on button "KYC" at bounding box center [106, 235] width 129 height 26
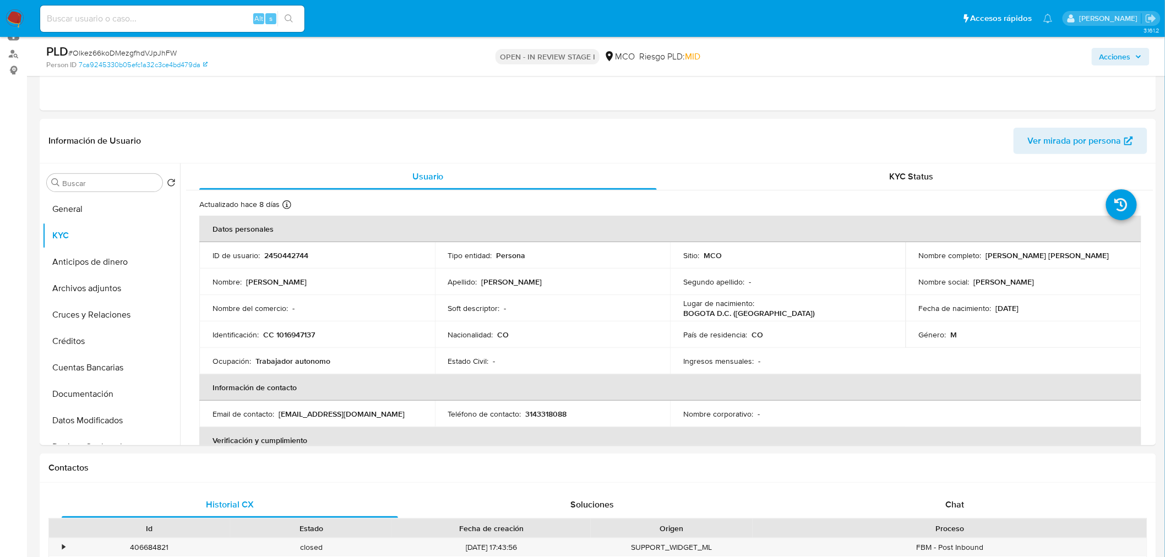
drag, startPoint x: 1124, startPoint y: 52, endPoint x: 1116, endPoint y: 53, distance: 8.3
click at [1124, 52] on span "Acciones" at bounding box center [1115, 57] width 31 height 18
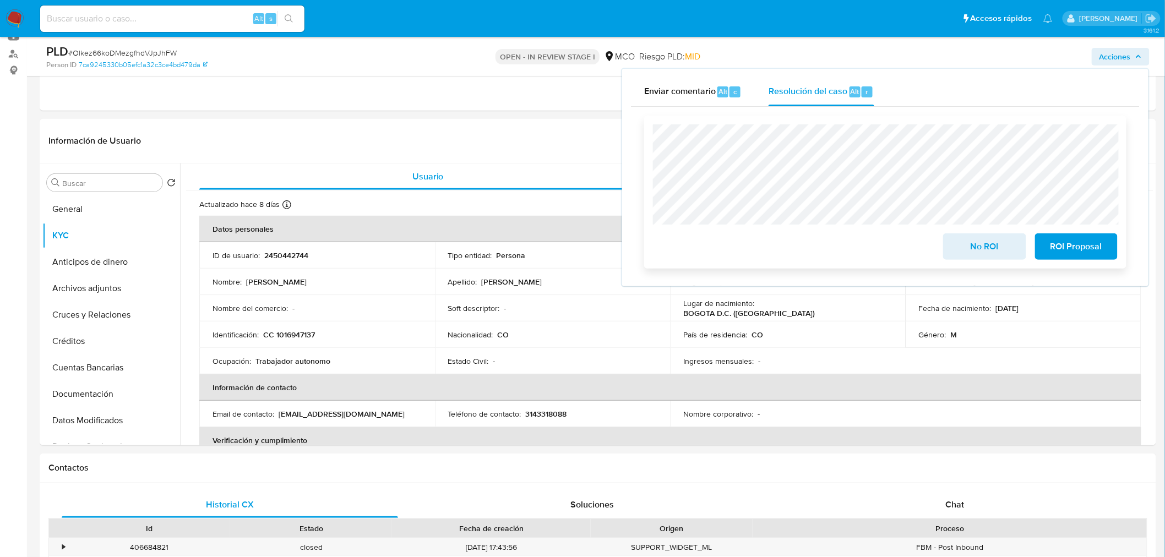
click at [1100, 252] on span "ROI Proposal" at bounding box center [1077, 247] width 54 height 24
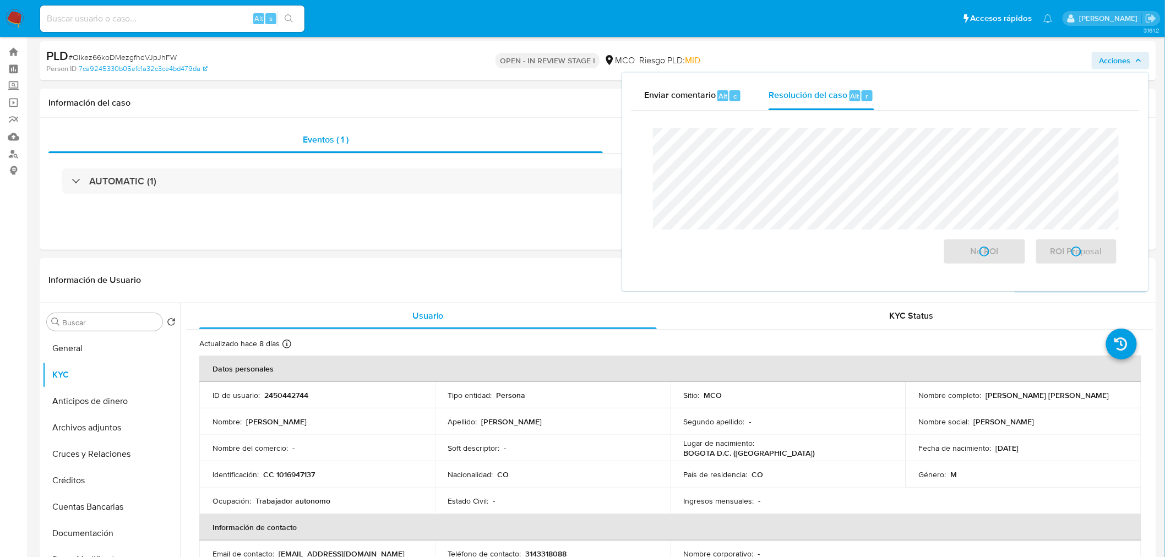
scroll to position [0, 0]
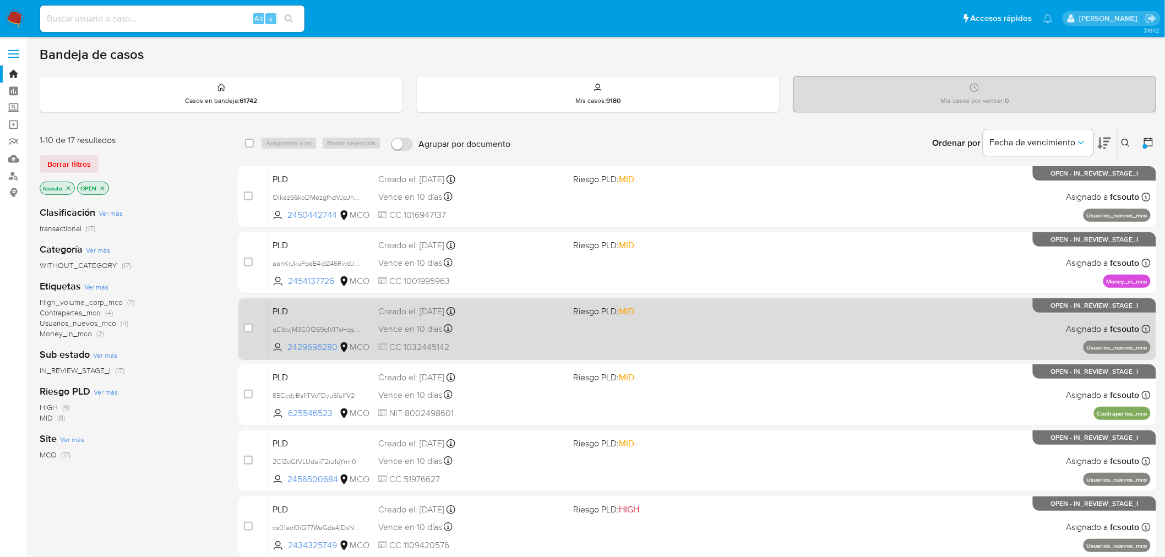
click at [602, 340] on div "PLD qCbwjM3G0Q59qIVITsHqsjUu 2429696280 MCO Riesgo PLD: MID Creado el: [DATE] C…" at bounding box center [709, 329] width 883 height 56
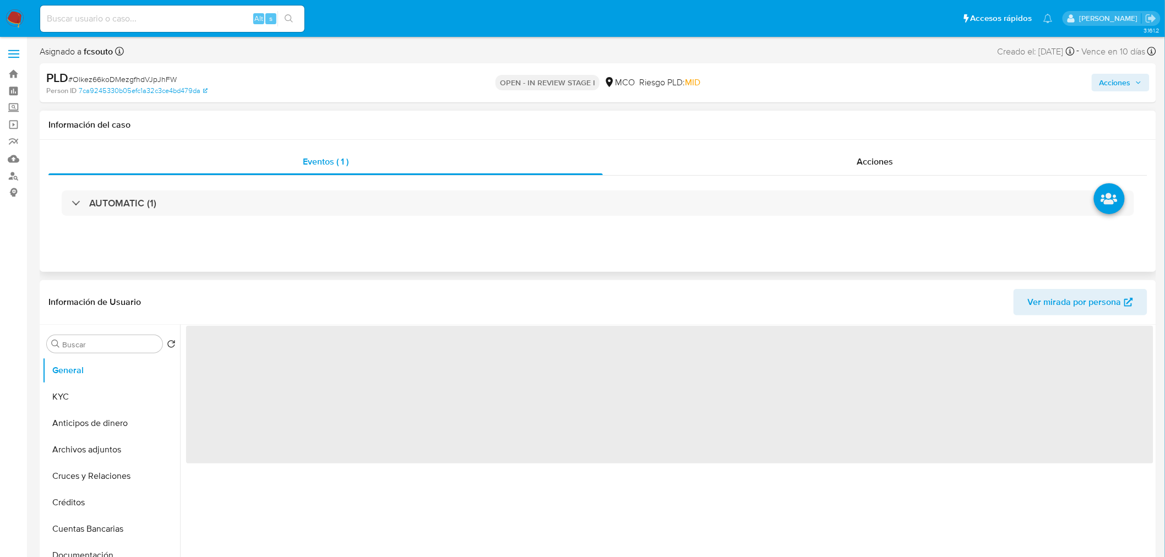
select select "10"
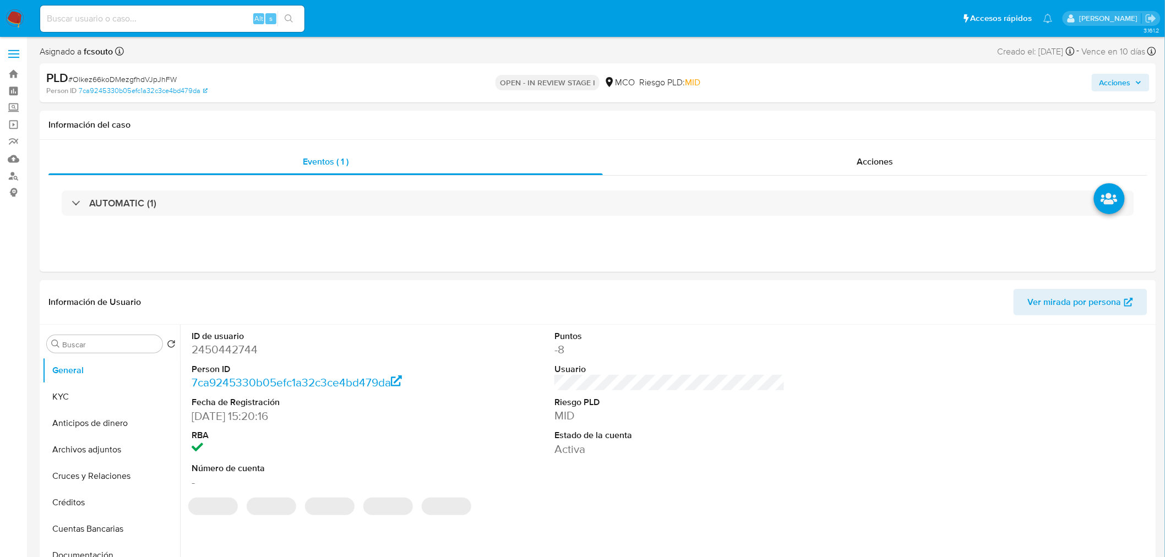
click at [1124, 83] on span "Acciones" at bounding box center [1115, 83] width 31 height 18
drag, startPoint x: 837, startPoint y: 124, endPoint x: 828, endPoint y: 128, distance: 9.6
click at [836, 124] on div "Resolución del caso Alt r" at bounding box center [821, 118] width 105 height 29
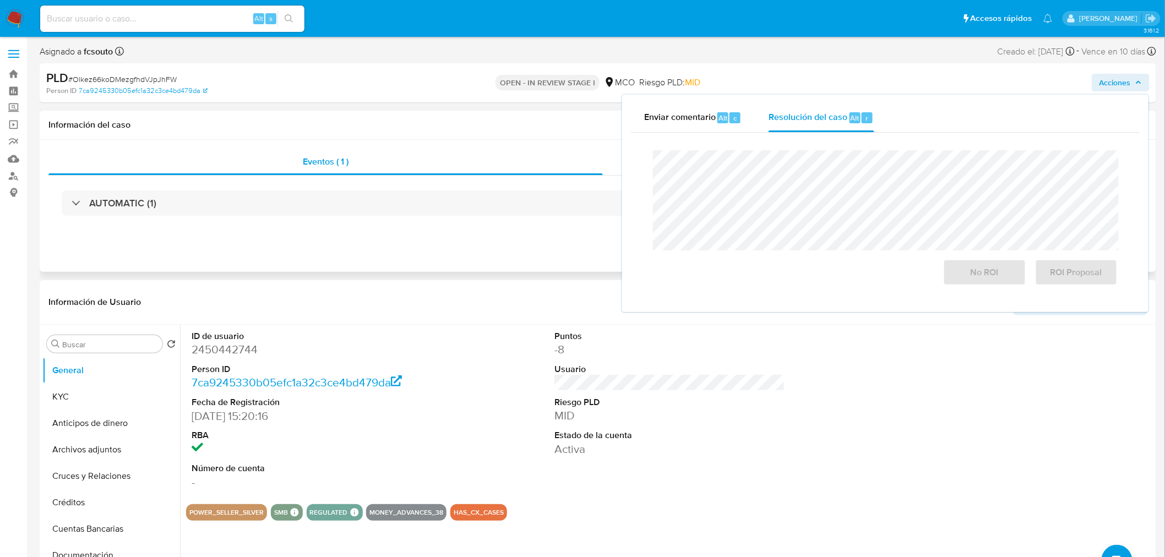
click at [488, 133] on div "Información del caso" at bounding box center [598, 125] width 1117 height 29
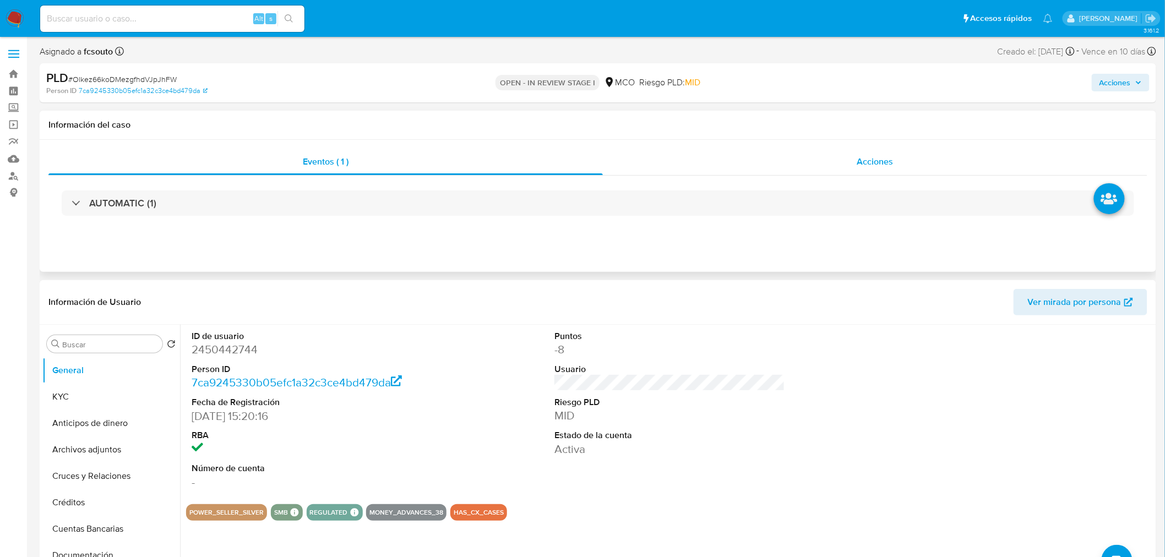
click at [850, 166] on div "Acciones" at bounding box center [875, 162] width 545 height 26
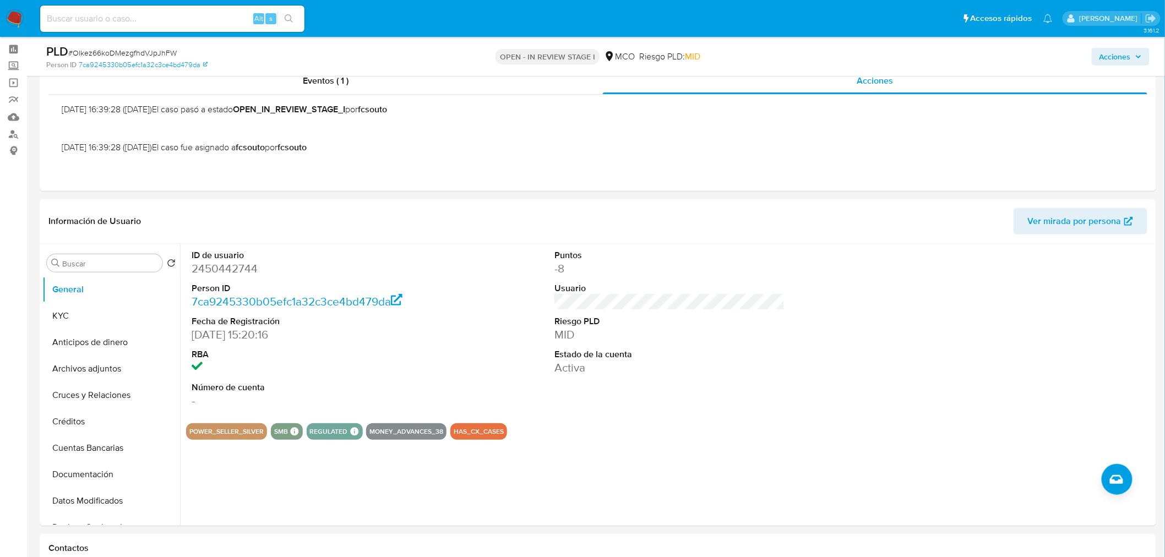
scroll to position [122, 0]
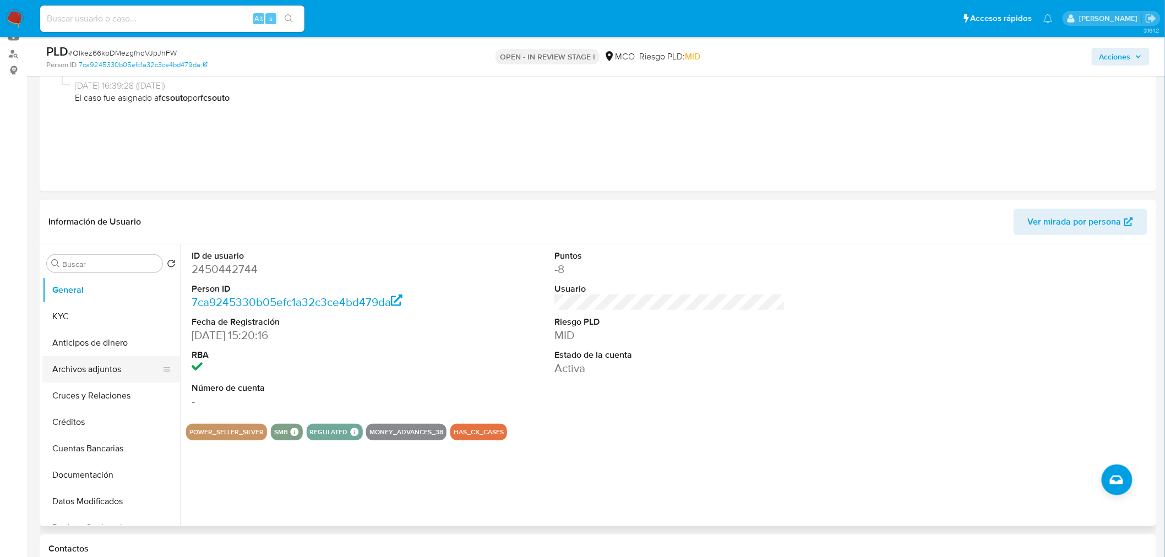
click at [106, 368] on button "Archivos adjuntos" at bounding box center [106, 369] width 129 height 26
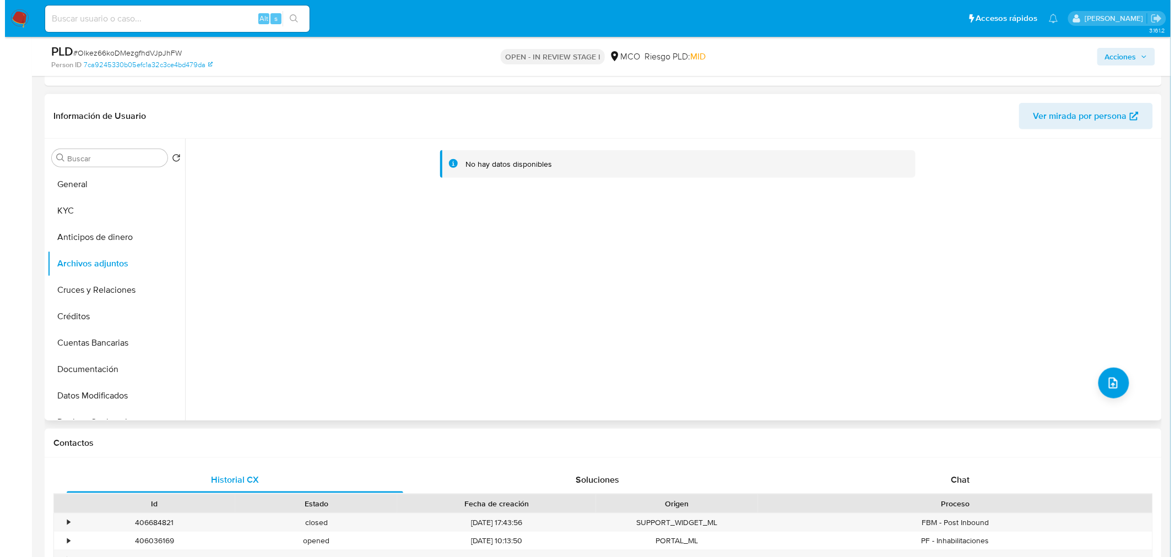
scroll to position [244, 0]
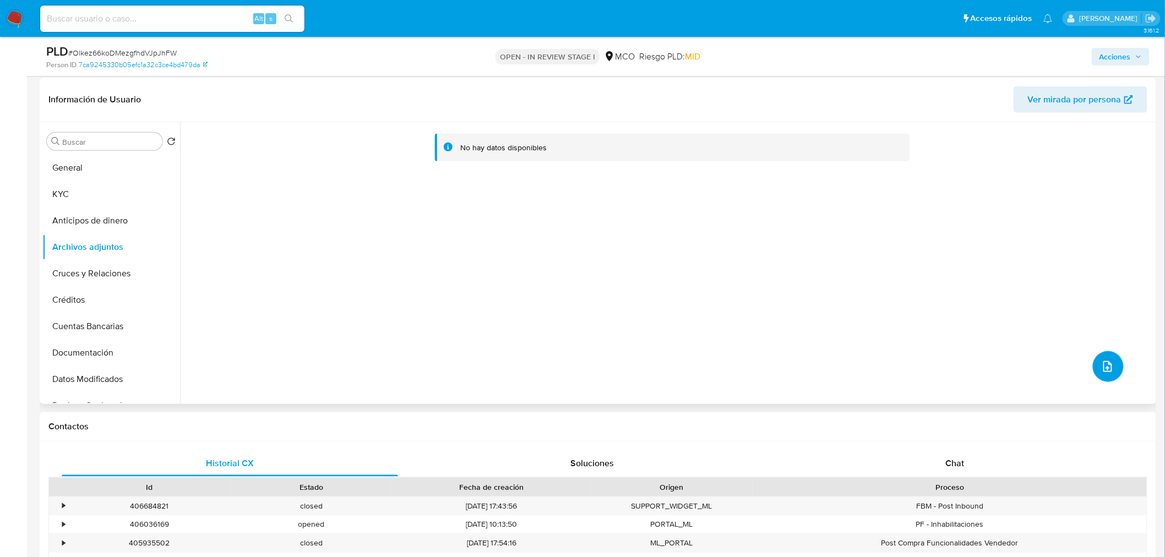
click at [1106, 372] on icon "upload-file" at bounding box center [1107, 366] width 13 height 13
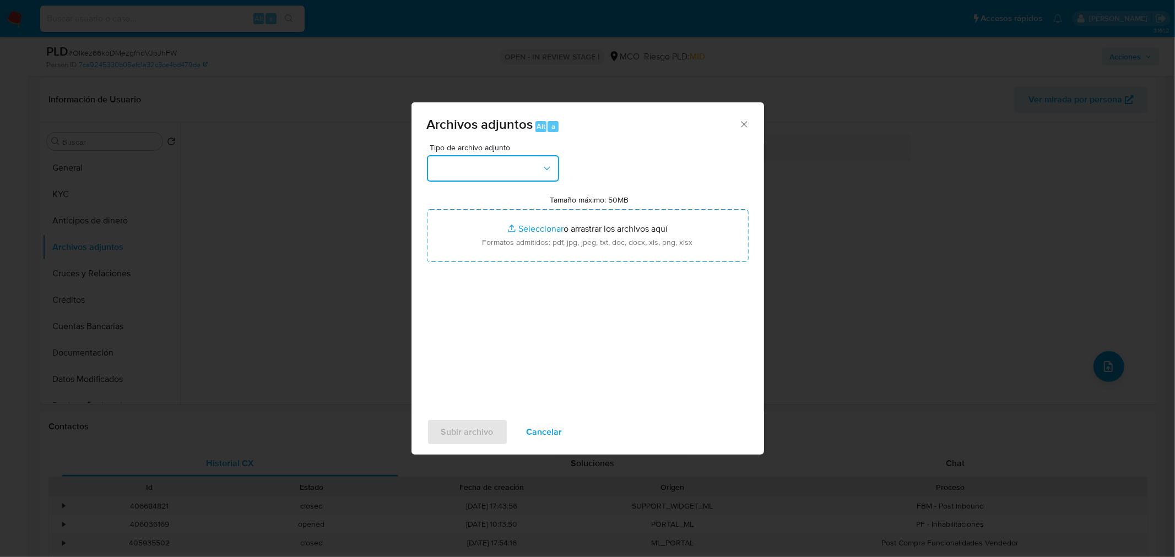
click at [505, 172] on button "button" at bounding box center [493, 168] width 132 height 26
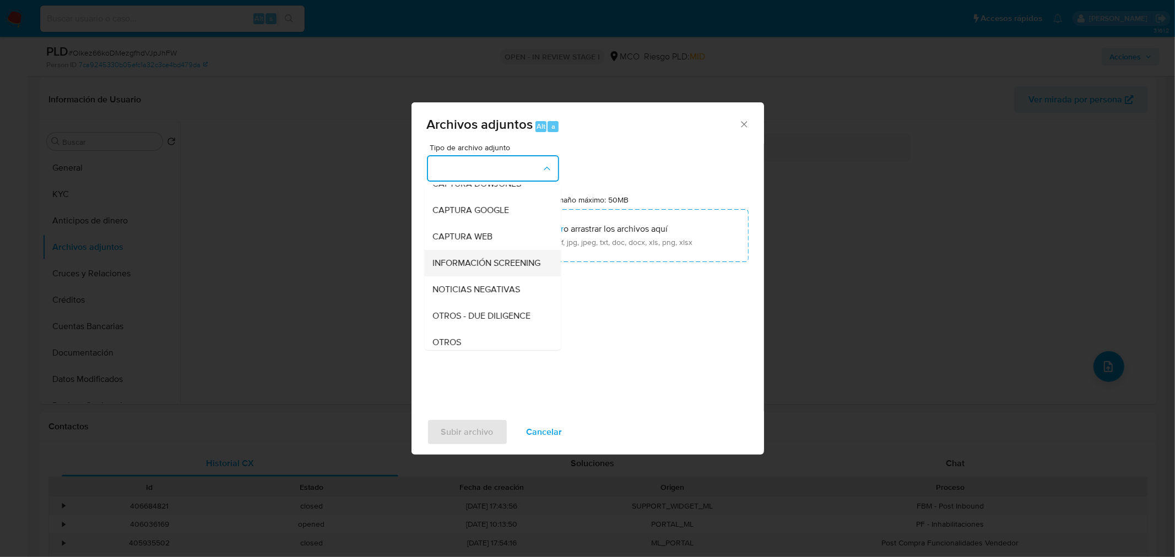
scroll to position [61, 0]
click at [480, 329] on div "OTROS" at bounding box center [489, 321] width 112 height 26
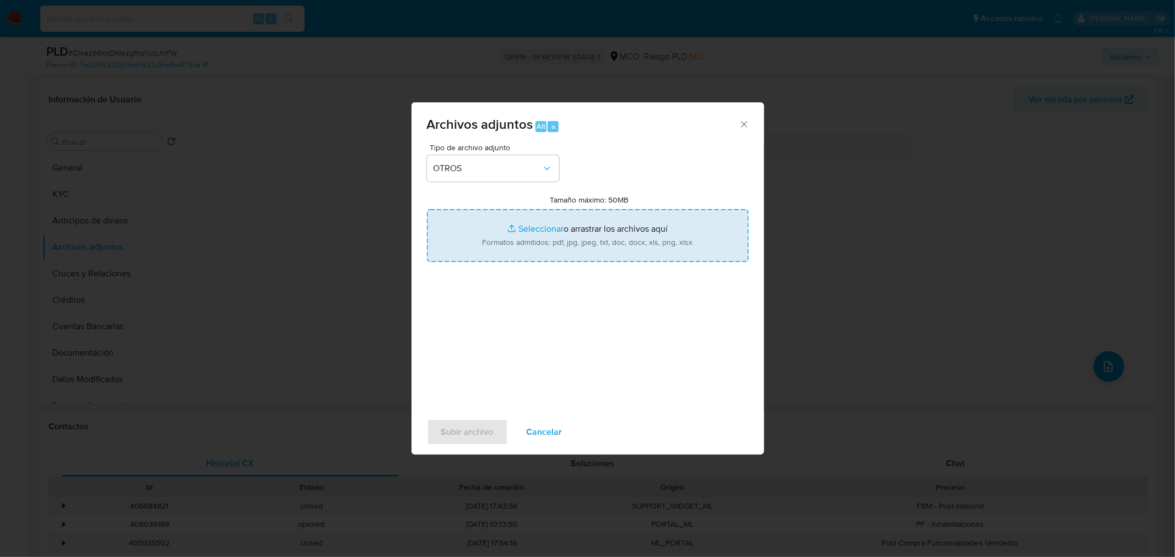
click at [573, 248] on input "Tamaño máximo: 50MB Seleccionar archivos" at bounding box center [588, 235] width 322 height 53
type input "C:\fakepath\2450442744 - 30_9_2025.pdf"
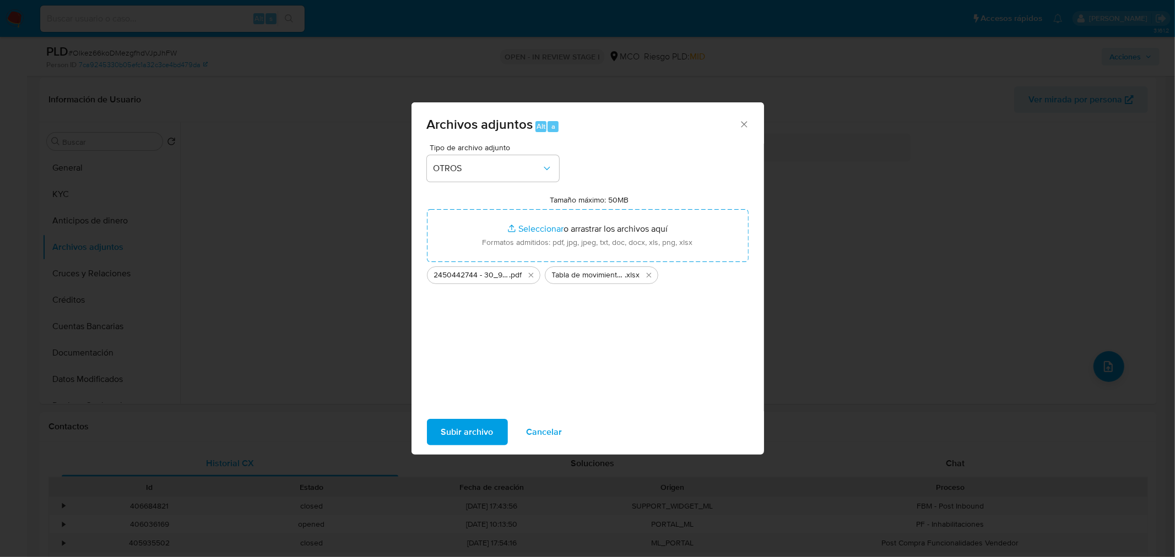
click at [463, 439] on span "Subir archivo" at bounding box center [467, 432] width 52 height 24
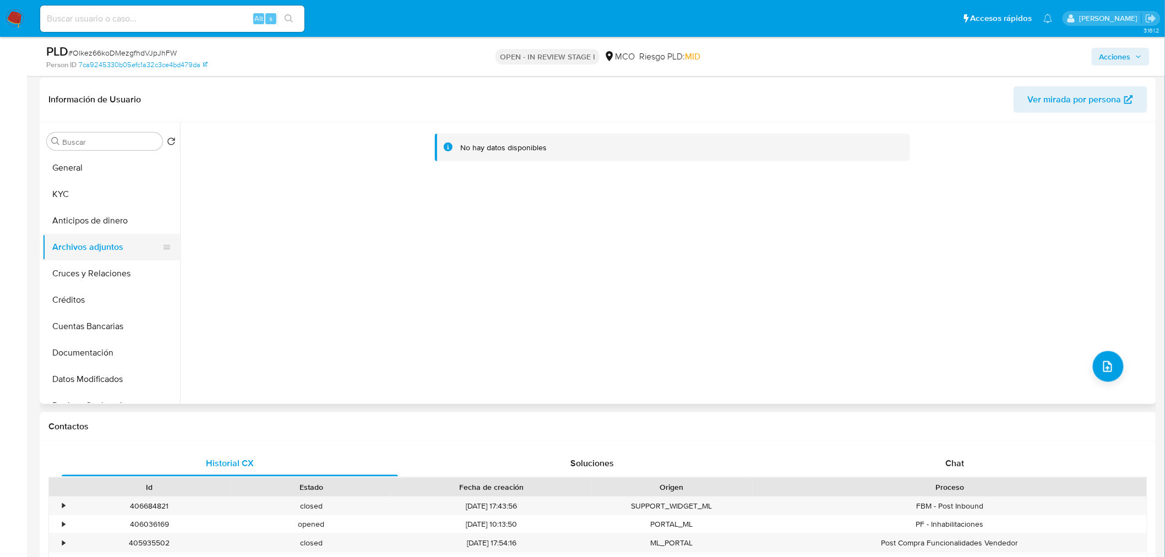
drag, startPoint x: 53, startPoint y: 278, endPoint x: 64, endPoint y: 248, distance: 32.2
click at [53, 277] on button "Cruces y Relaciones" at bounding box center [111, 273] width 138 height 26
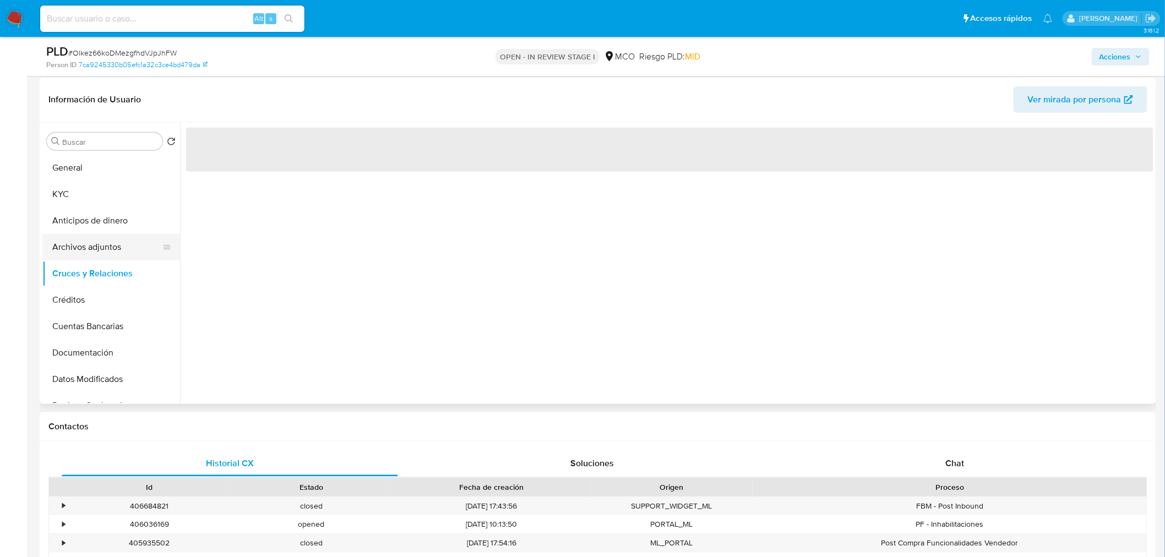
click at [64, 247] on button "Archivos adjuntos" at bounding box center [106, 247] width 129 height 26
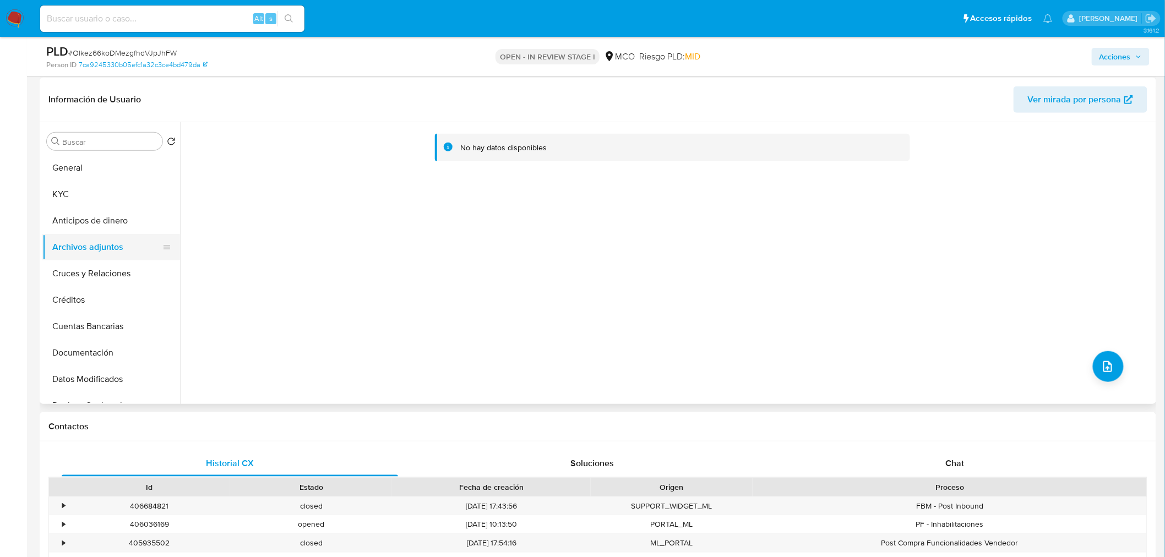
click at [100, 236] on button "Archivos adjuntos" at bounding box center [106, 247] width 129 height 26
click at [102, 219] on button "Anticipos de dinero" at bounding box center [106, 221] width 129 height 26
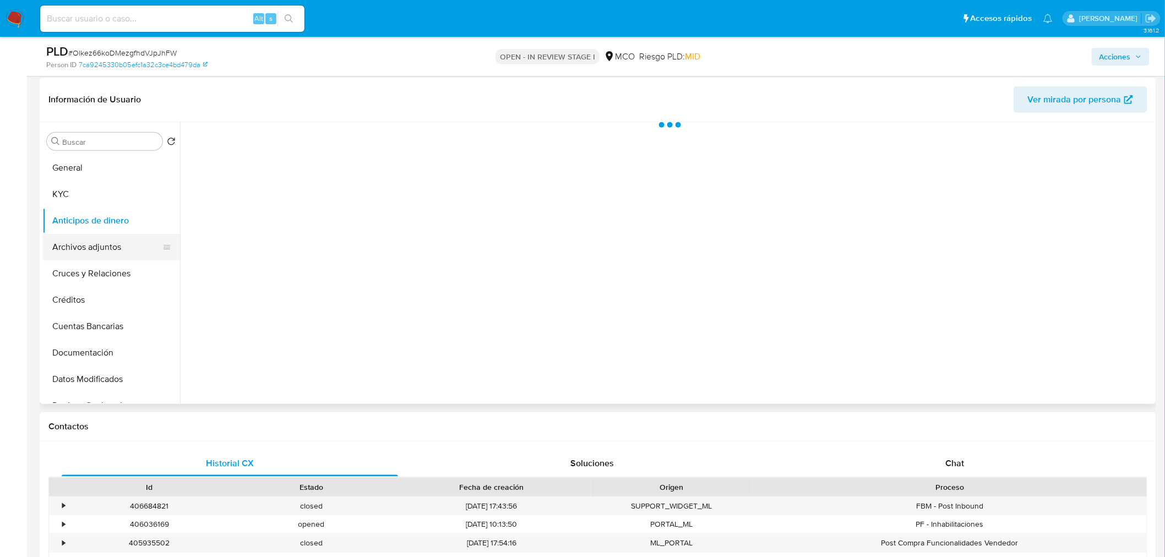
click at [96, 255] on button "Archivos adjuntos" at bounding box center [106, 247] width 129 height 26
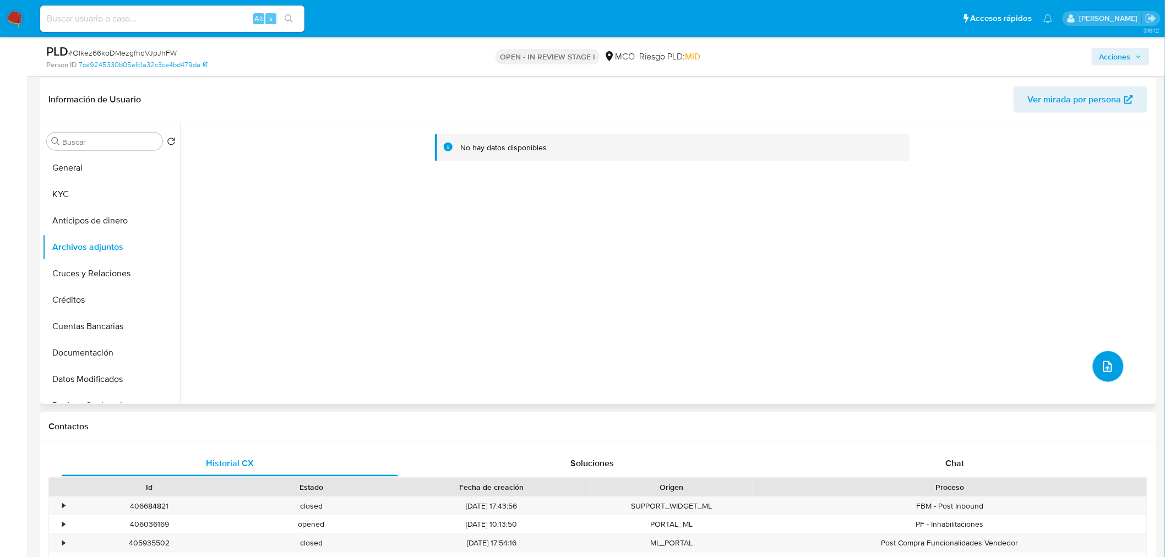
click at [1103, 365] on icon "upload-file" at bounding box center [1107, 366] width 9 height 11
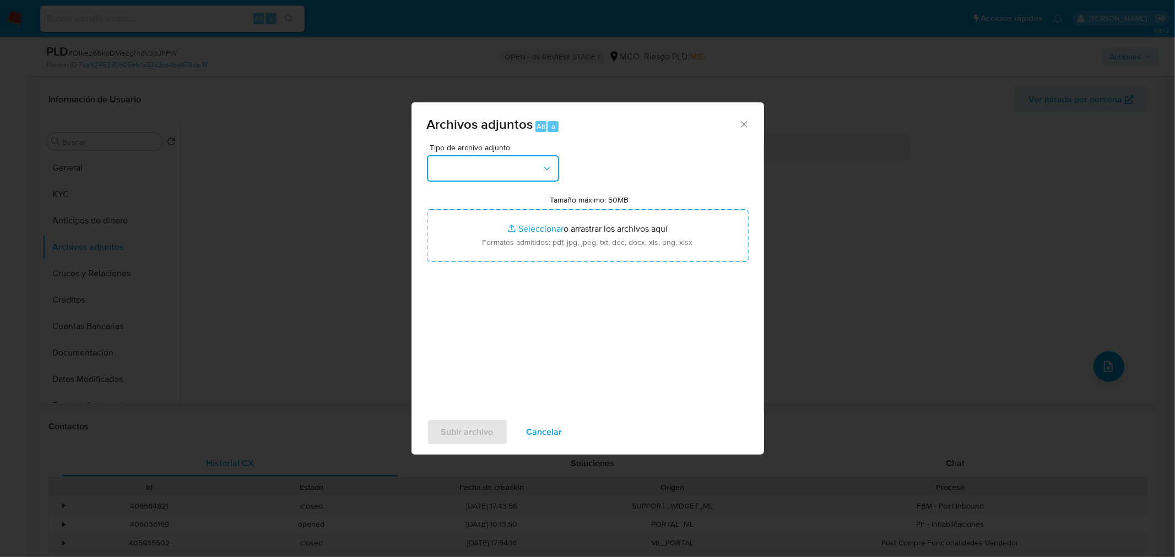
click at [510, 175] on button "button" at bounding box center [493, 168] width 132 height 26
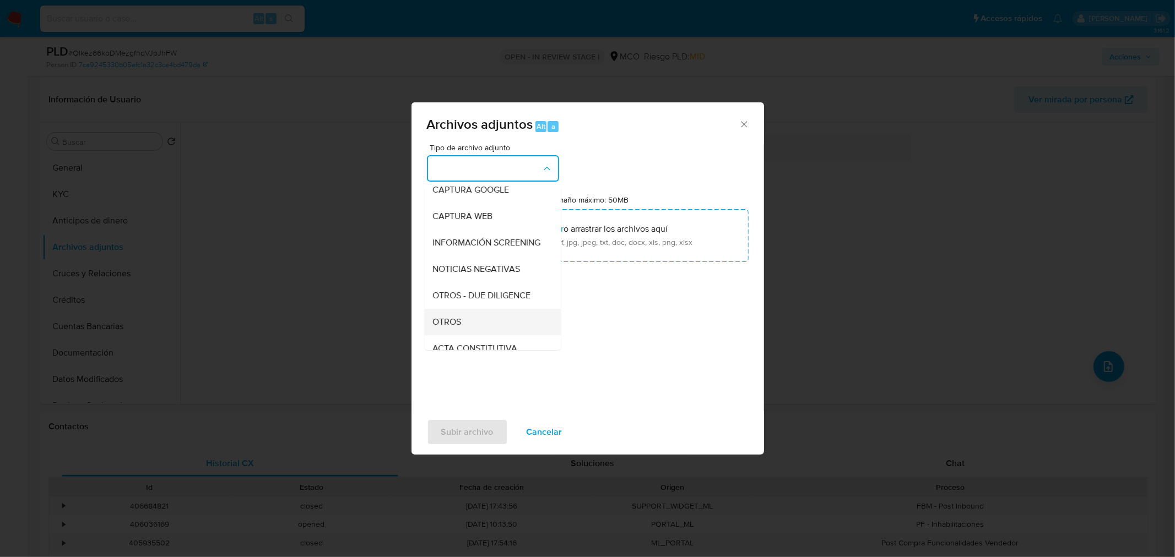
click at [482, 333] on div "OTROS" at bounding box center [489, 321] width 112 height 26
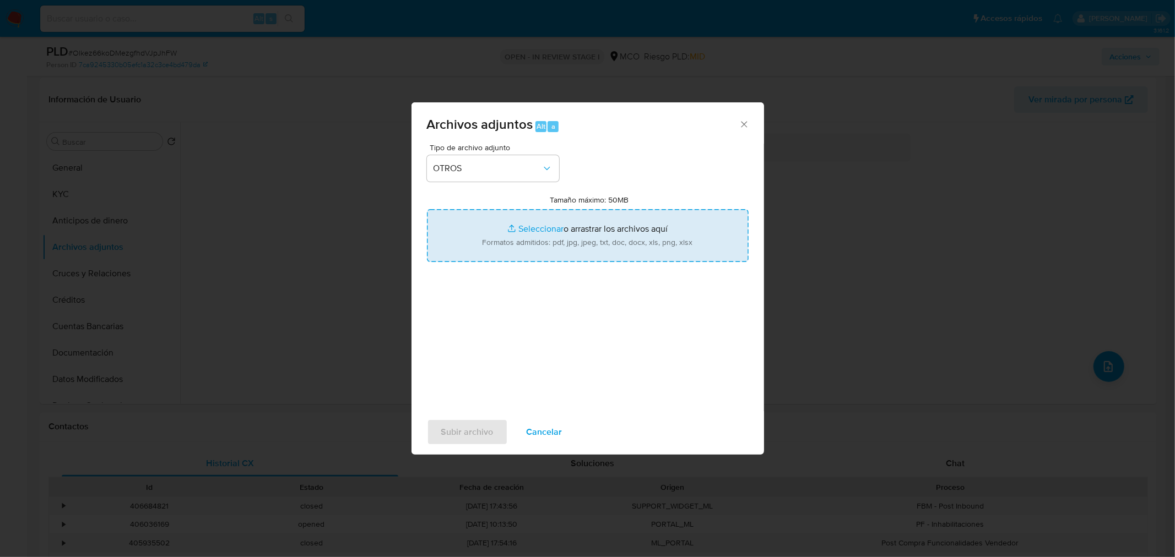
click at [566, 255] on input "Tamaño máximo: 50MB Seleccionar archivos" at bounding box center [588, 235] width 322 height 53
type input "C:\fakepath\2450442744 - 30_9_2025.pdf"
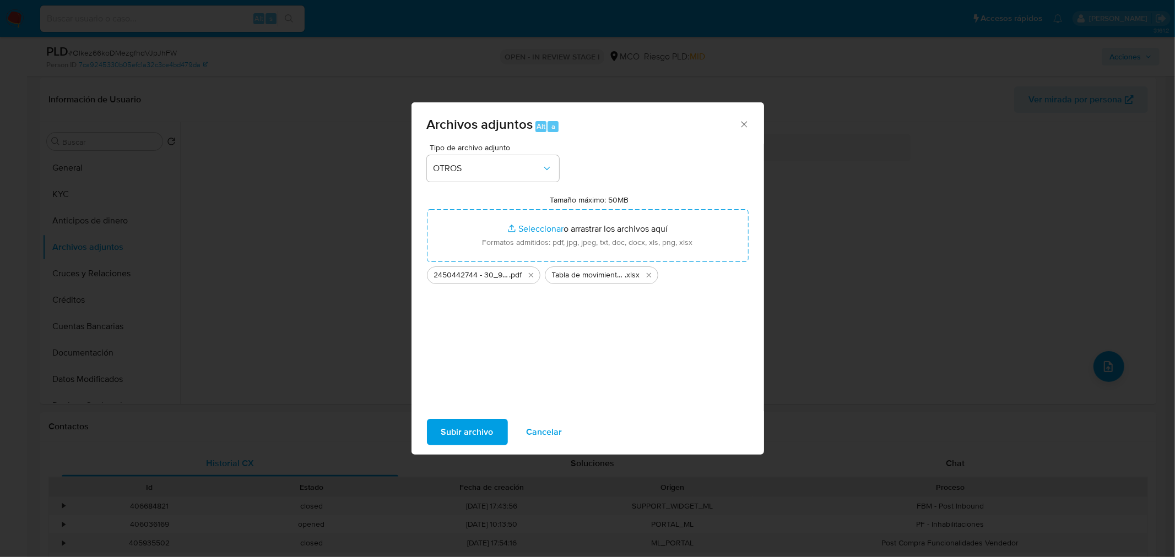
click at [472, 432] on span "Subir archivo" at bounding box center [467, 432] width 52 height 24
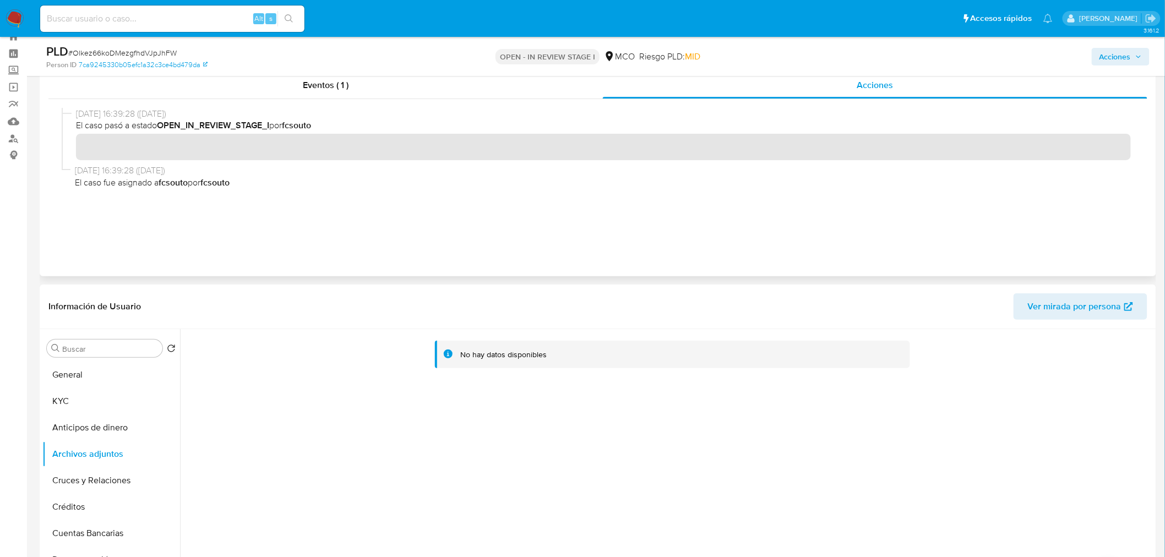
scroll to position [0, 0]
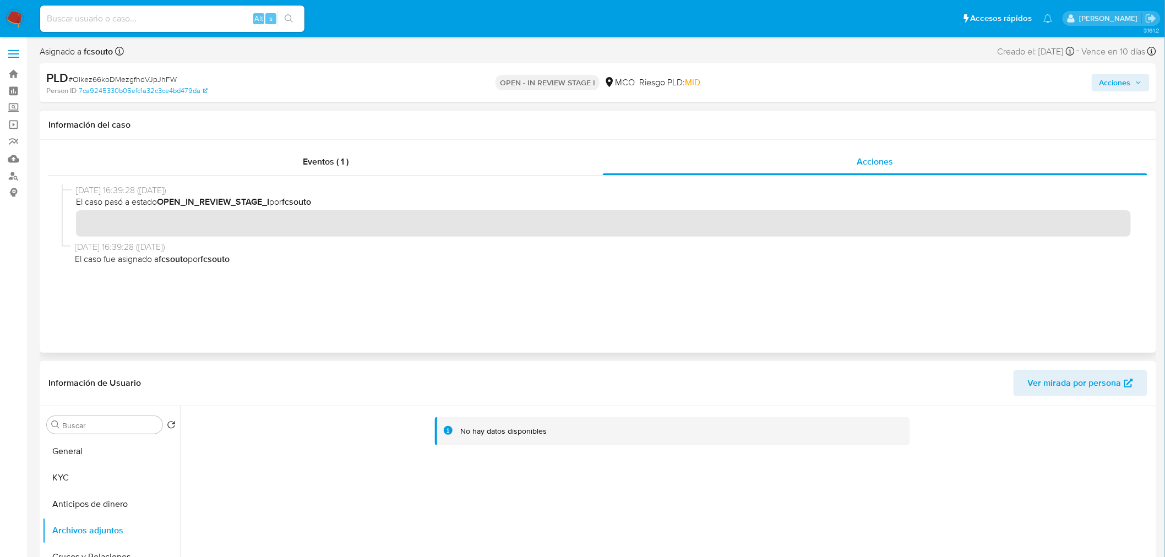
click at [405, 133] on div "Información del caso" at bounding box center [598, 125] width 1117 height 29
click at [393, 157] on div "Eventos ( 1 )" at bounding box center [325, 162] width 554 height 26
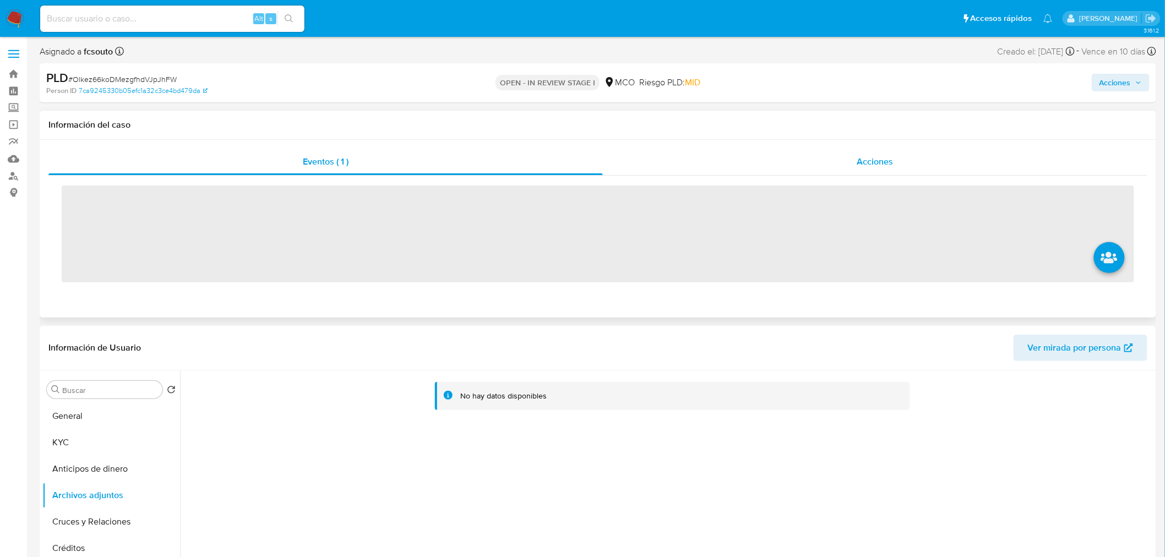
click at [879, 155] on span "Acciones" at bounding box center [875, 161] width 36 height 13
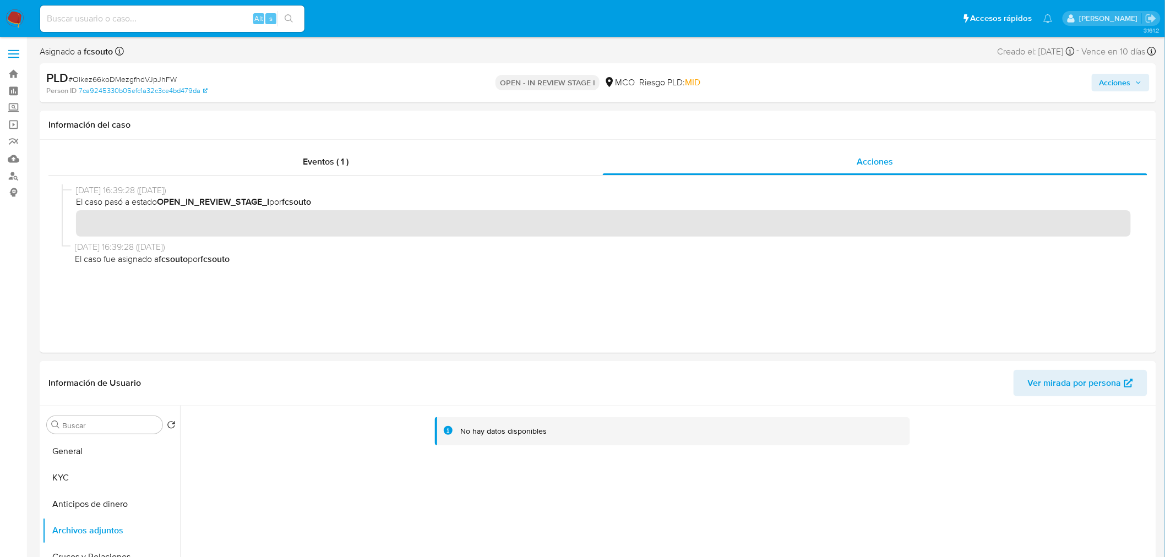
click at [1136, 75] on span "Acciones" at bounding box center [1121, 82] width 42 height 15
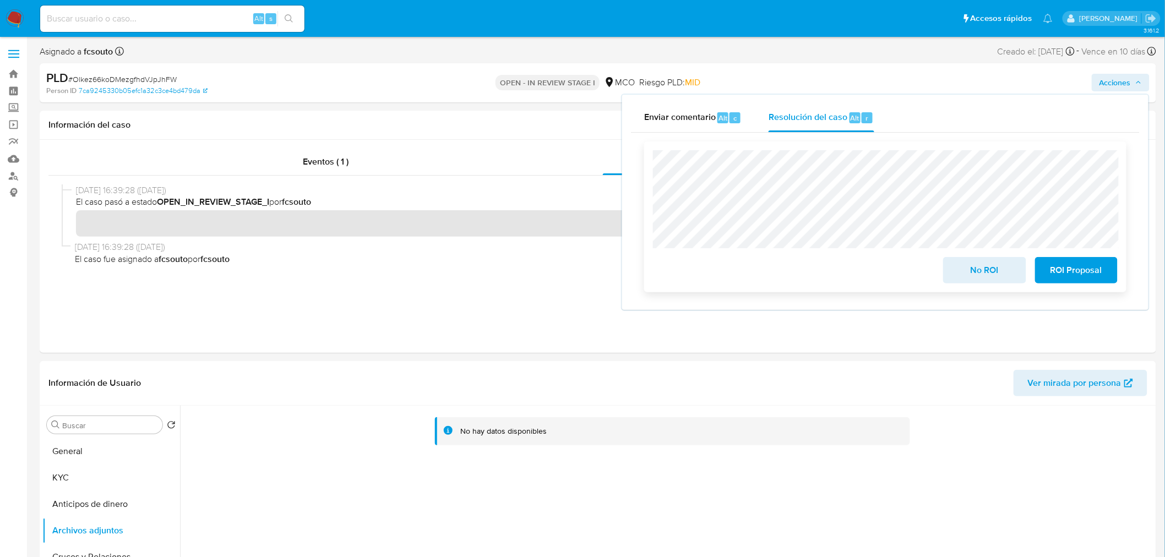
click at [1089, 269] on span "ROI Proposal" at bounding box center [1077, 270] width 54 height 24
click at [686, 124] on div "Enviar comentario Alt c" at bounding box center [693, 118] width 98 height 29
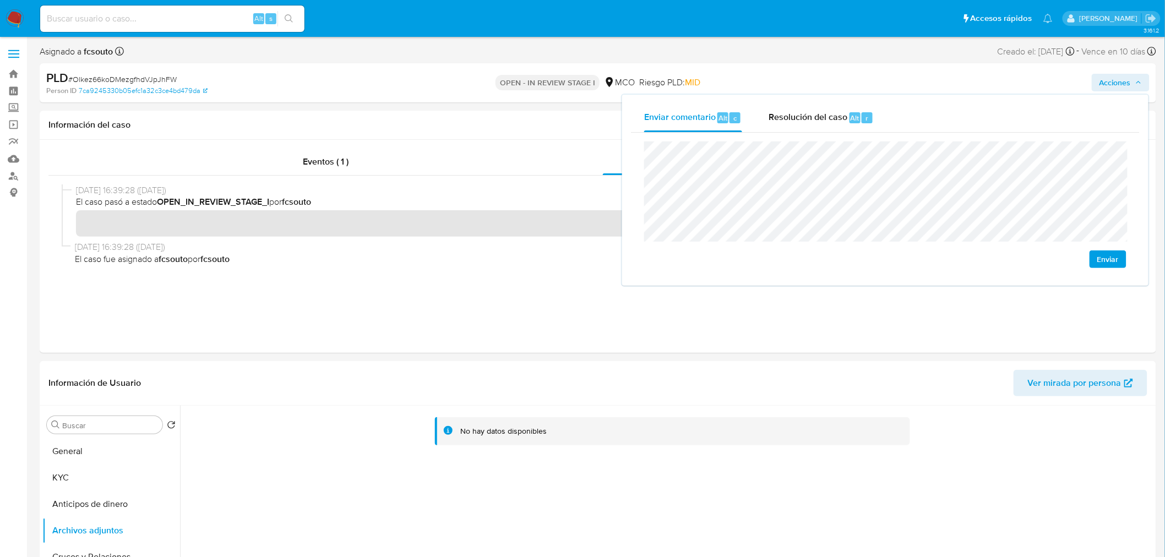
click at [1118, 262] on span "Enviar" at bounding box center [1107, 259] width 21 height 15
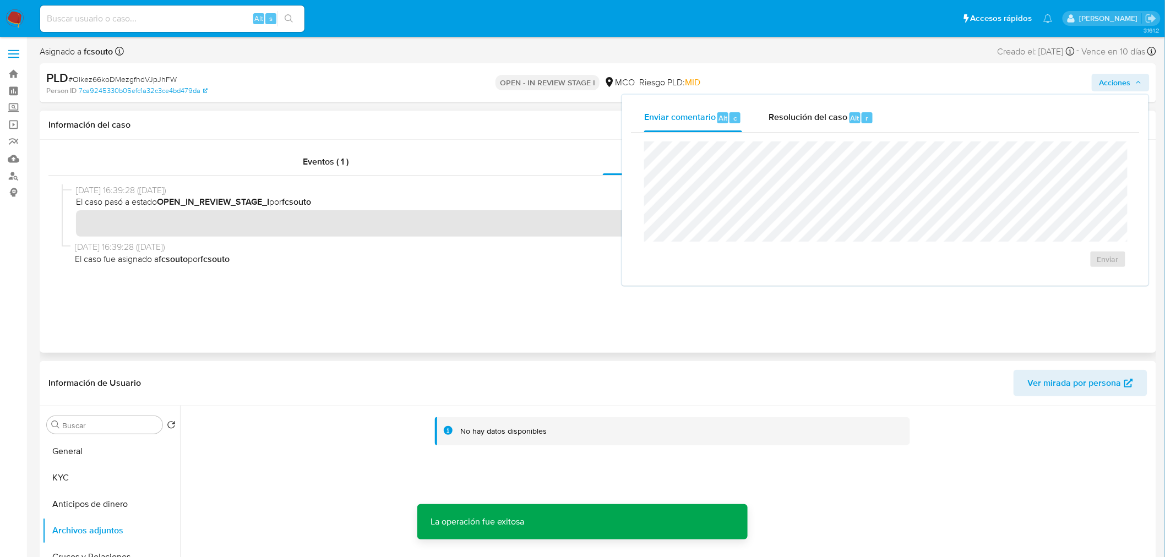
drag, startPoint x: 517, startPoint y: 316, endPoint x: 562, endPoint y: 246, distance: 83.5
click at [518, 316] on div "26/09/2025 16:39:28 (hace 4 días) El caso pasó a estado OPEN_IN_REVIEW_STAGE_I …" at bounding box center [598, 250] width 1073 height 132
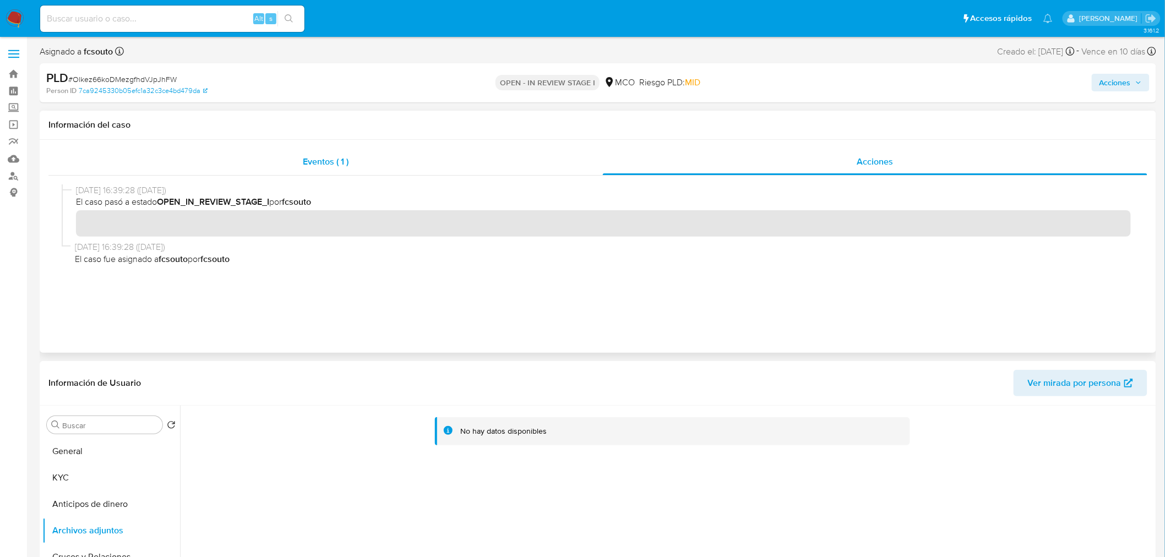
click at [339, 167] on span "Eventos ( 1 )" at bounding box center [326, 161] width 46 height 13
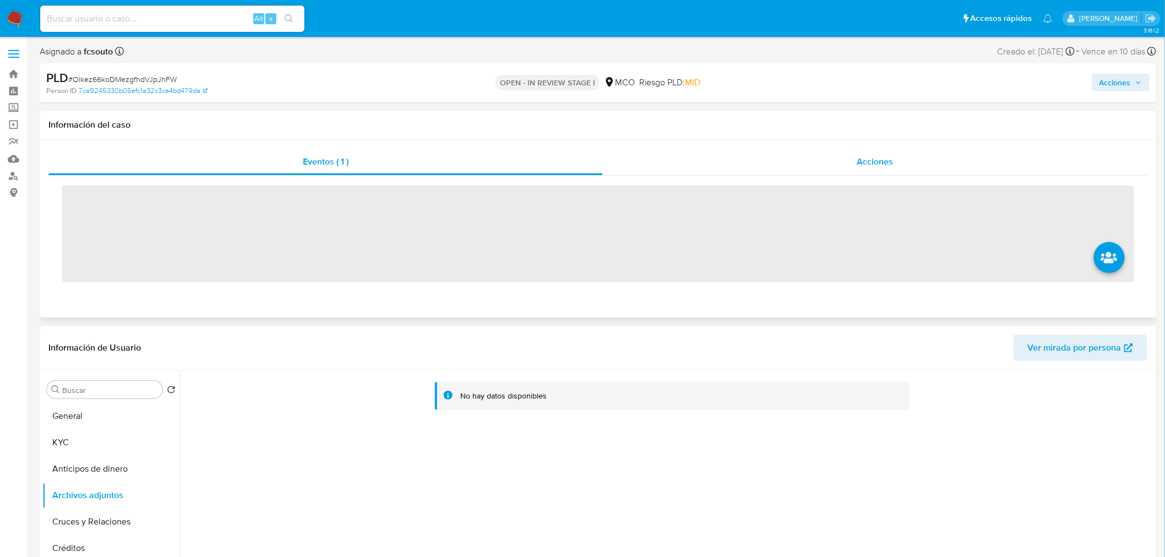
drag, startPoint x: 859, startPoint y: 156, endPoint x: 836, endPoint y: 173, distance: 29.1
click at [860, 156] on span "Acciones" at bounding box center [875, 161] width 36 height 13
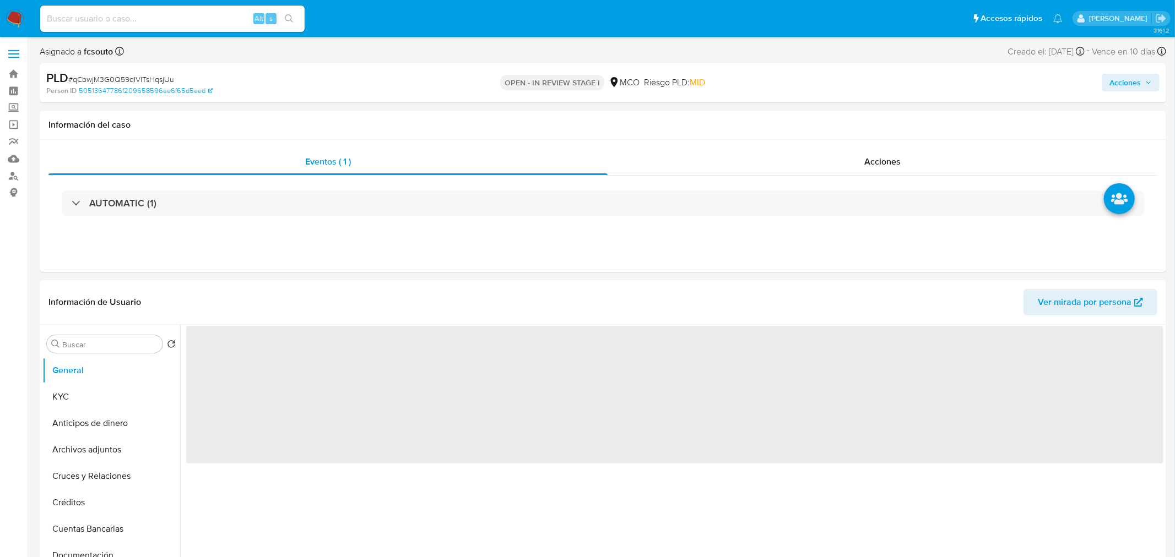
select select "10"
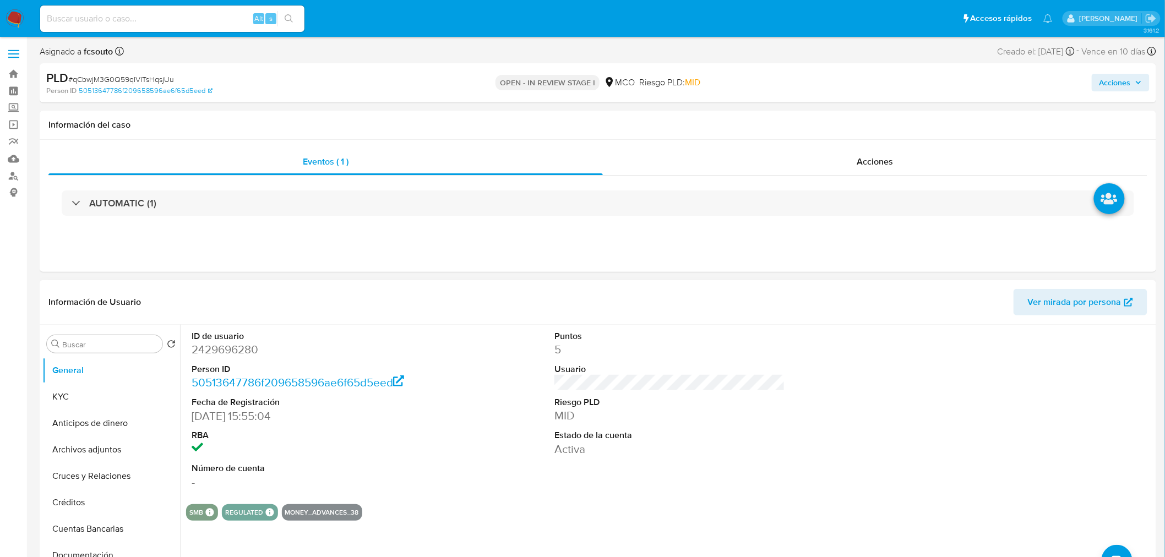
click at [226, 345] on dd "2429696280" at bounding box center [307, 349] width 231 height 15
copy dd "2429696280"
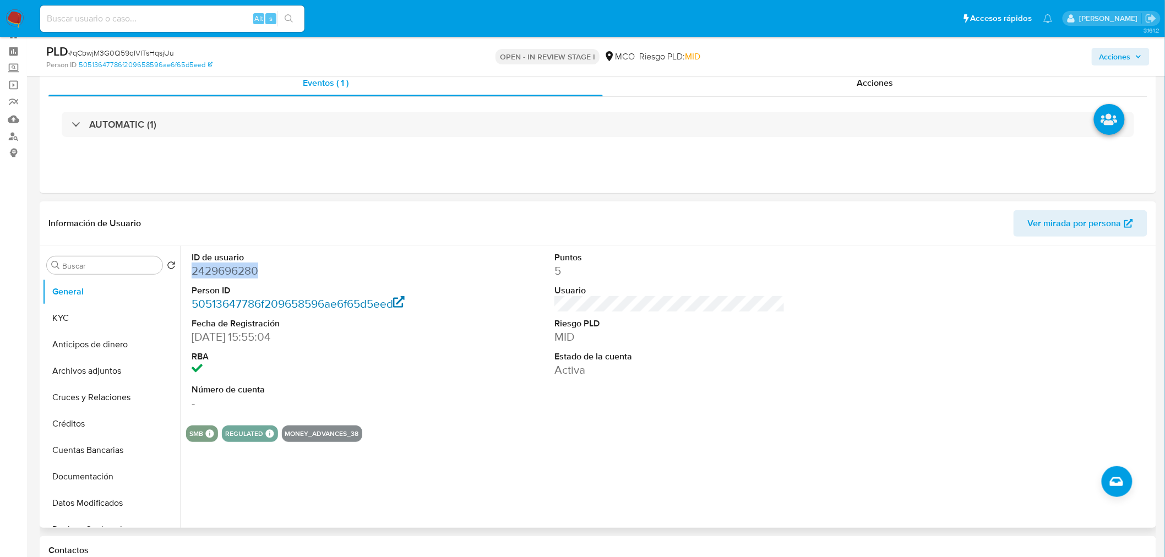
scroll to position [61, 0]
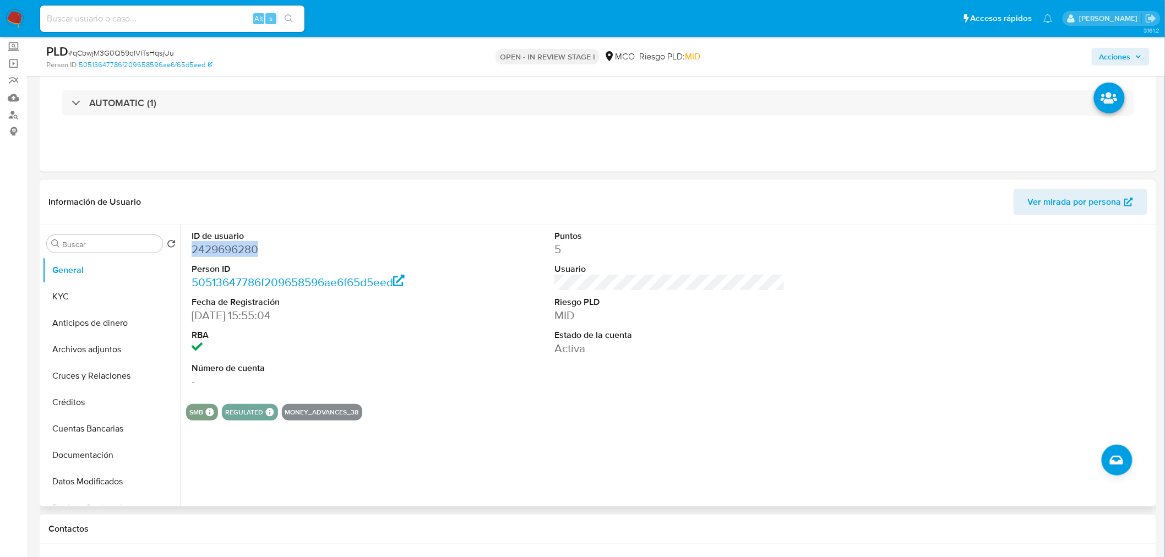
click at [246, 243] on dd "2429696280" at bounding box center [307, 249] width 231 height 15
click at [331, 241] on dt "ID de usuario" at bounding box center [307, 236] width 231 height 12
click at [230, 249] on dd "2429696280" at bounding box center [307, 249] width 231 height 15
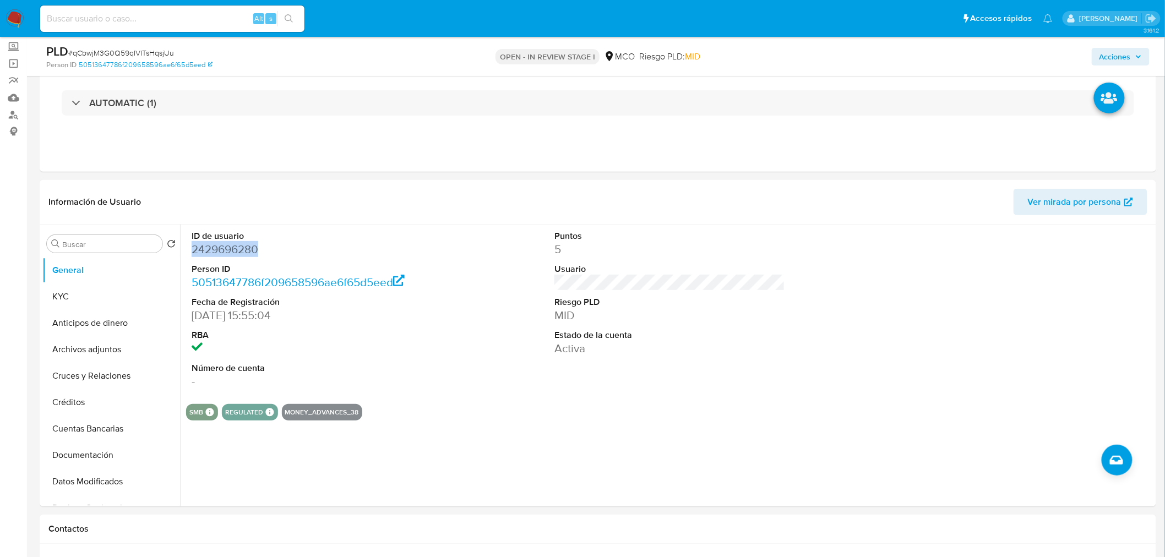
copy dd "2429696280"
click at [248, 251] on dd "2429696280" at bounding box center [307, 249] width 231 height 15
click at [214, 250] on dd "2429696280" at bounding box center [307, 249] width 231 height 15
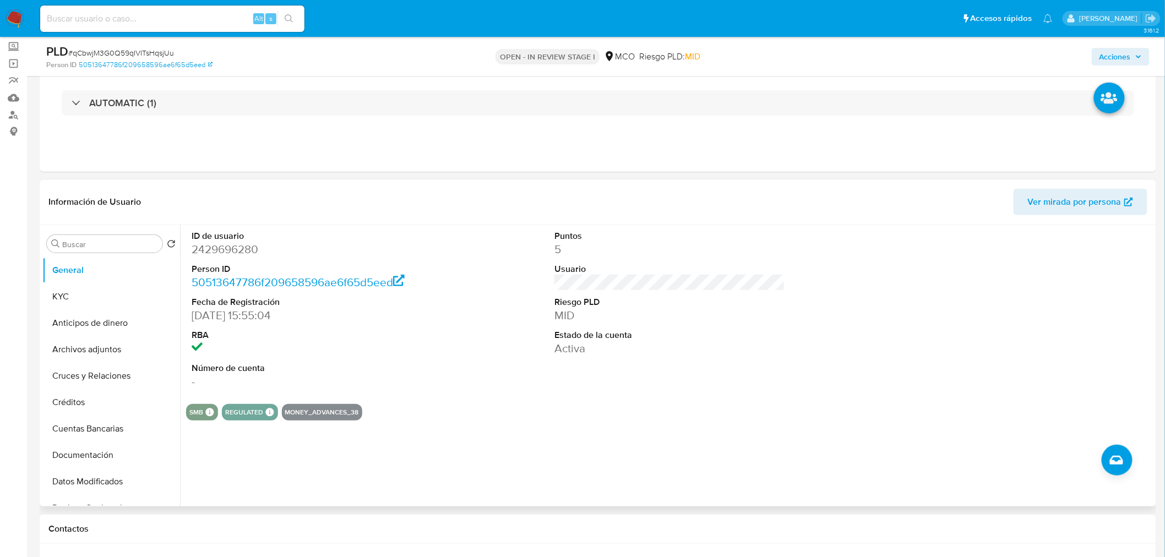
click at [596, 392] on div "Puntos 5 Usuario Riesgo PLD MID Estado de la cuenta Activa" at bounding box center [670, 310] width 242 height 171
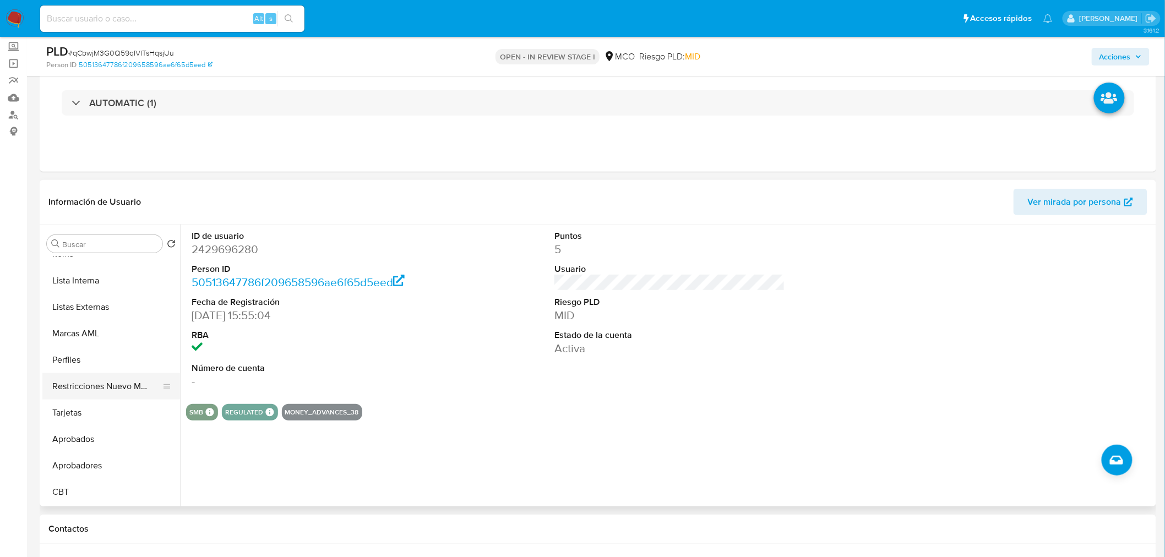
click at [97, 388] on button "Restricciones Nuevo Mundo" at bounding box center [106, 386] width 129 height 26
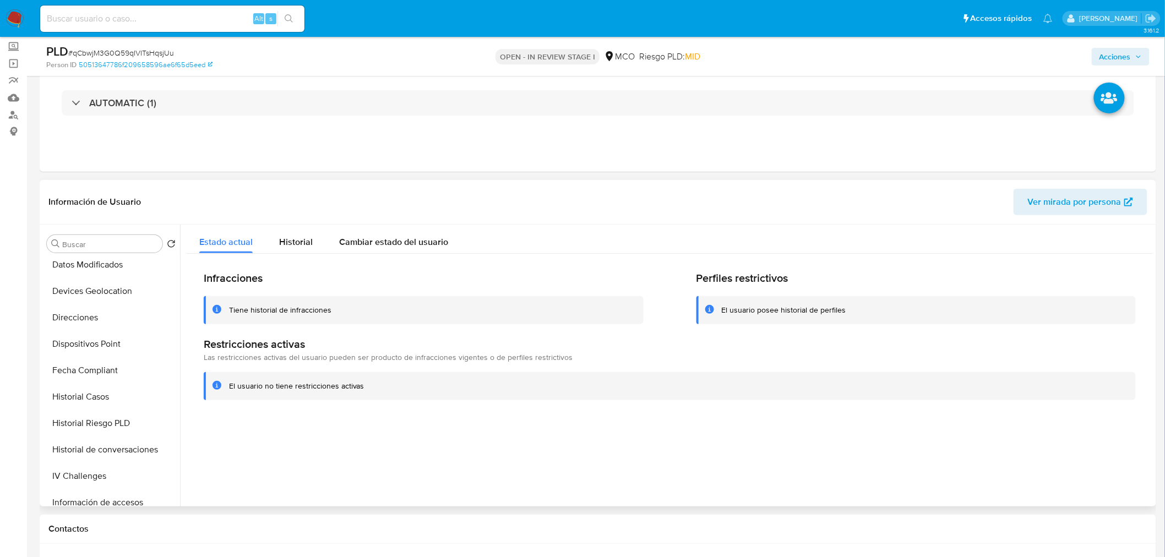
scroll to position [212, 0]
click at [79, 405] on button "Historial Casos" at bounding box center [106, 402] width 129 height 26
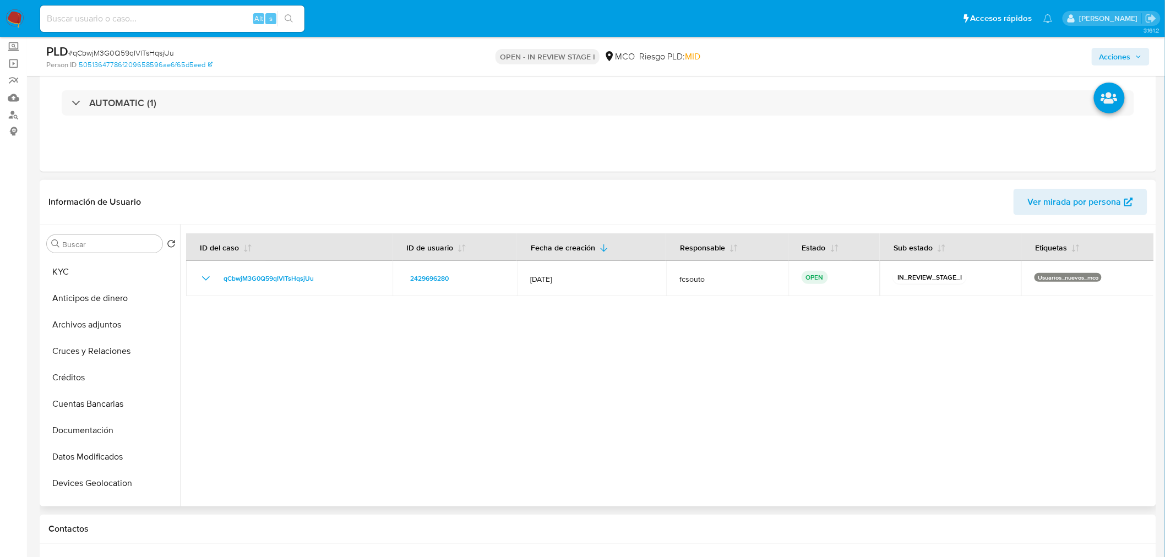
scroll to position [0, 0]
click at [89, 299] on button "KYC" at bounding box center [106, 297] width 129 height 26
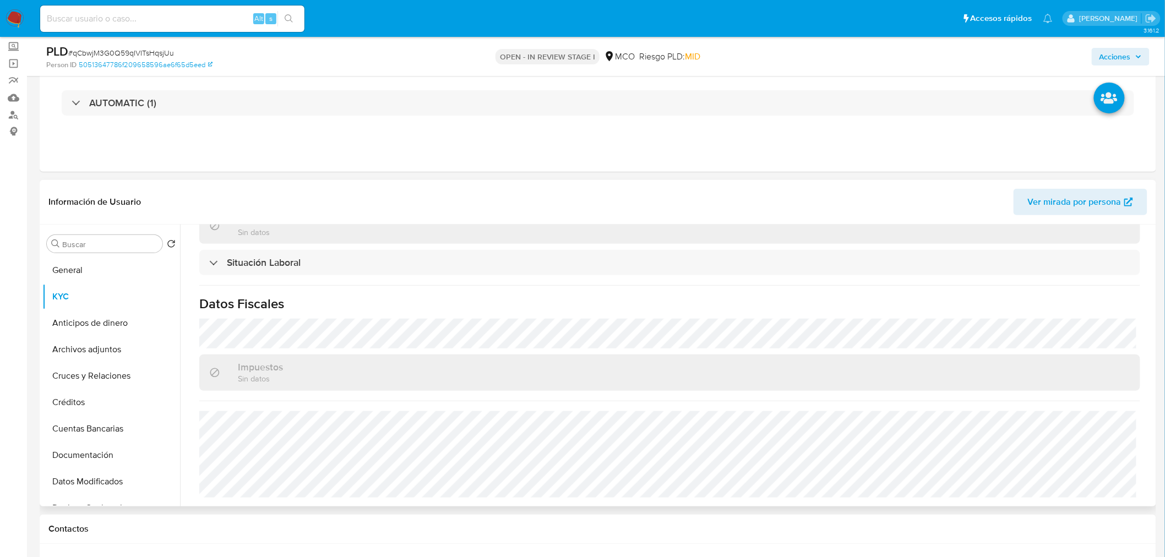
scroll to position [498, 0]
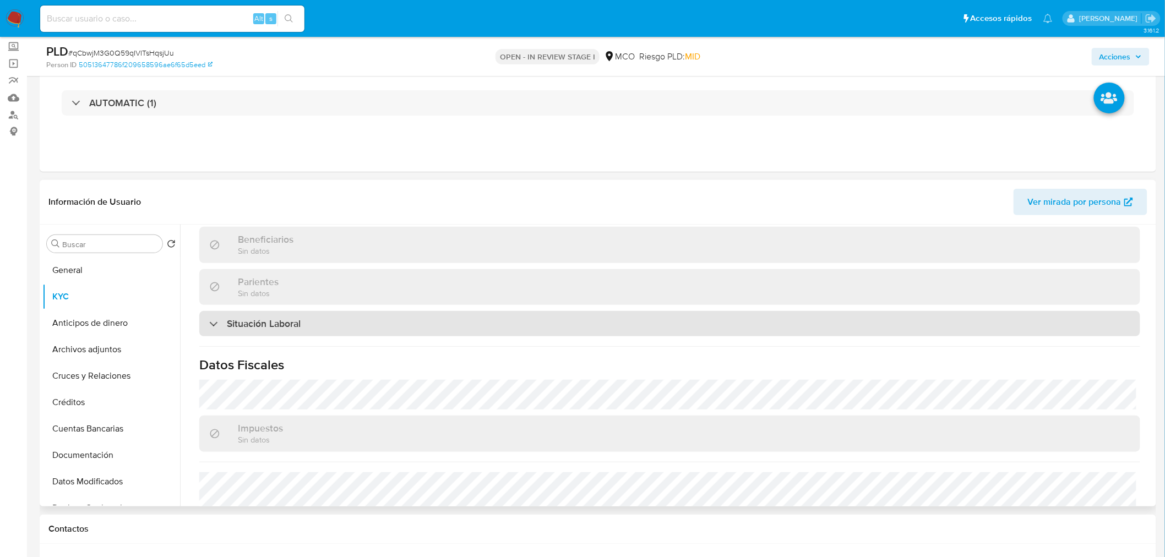
click at [518, 329] on div "Situación Laboral" at bounding box center [669, 323] width 941 height 25
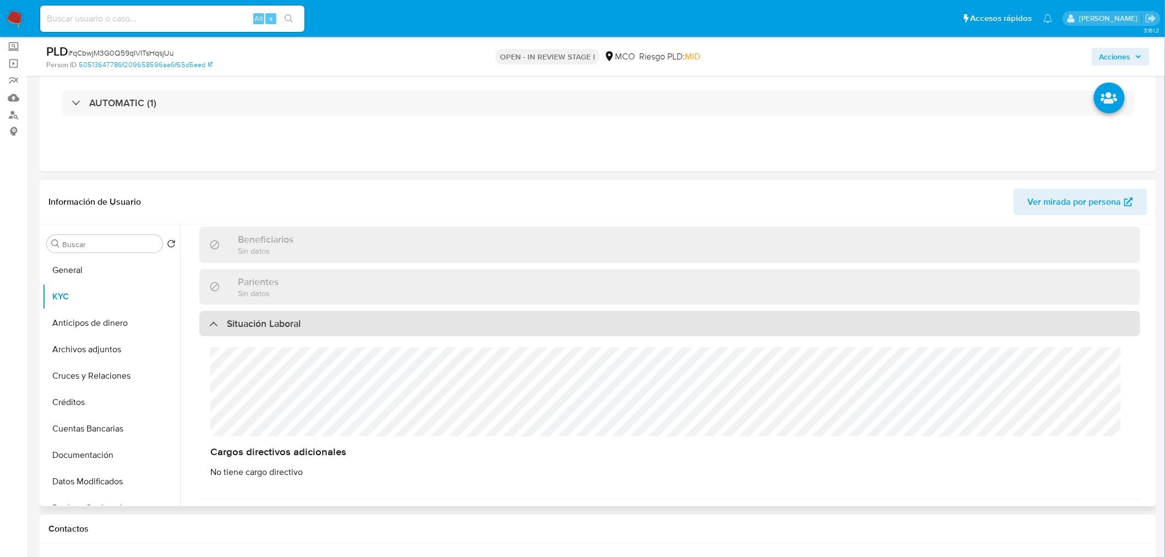
click at [518, 329] on div "Situación Laboral" at bounding box center [669, 323] width 941 height 25
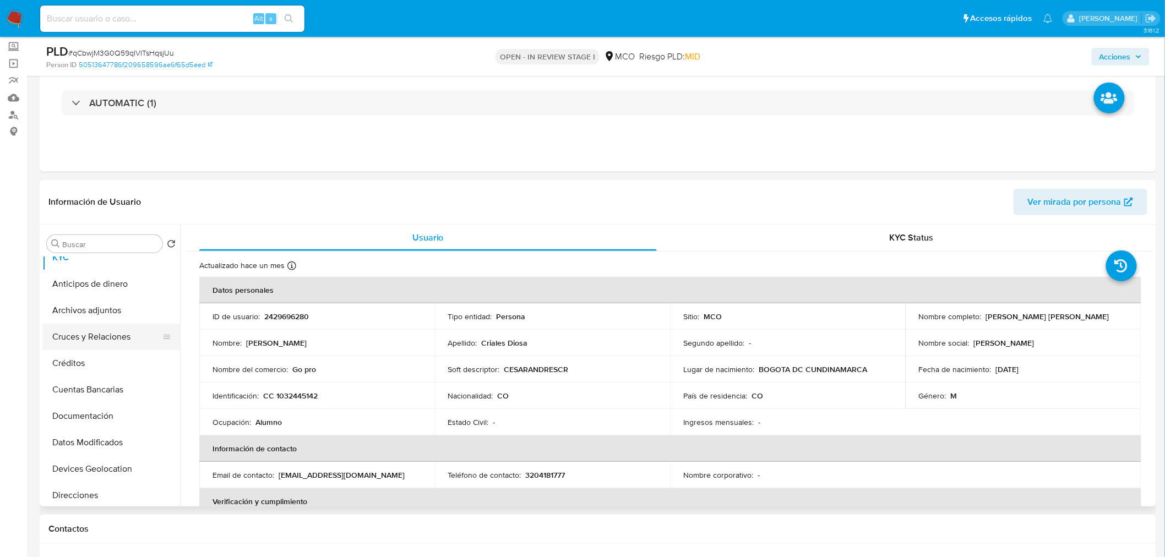
scroll to position [61, 0]
click at [93, 393] on button "Documentación" at bounding box center [106, 394] width 129 height 26
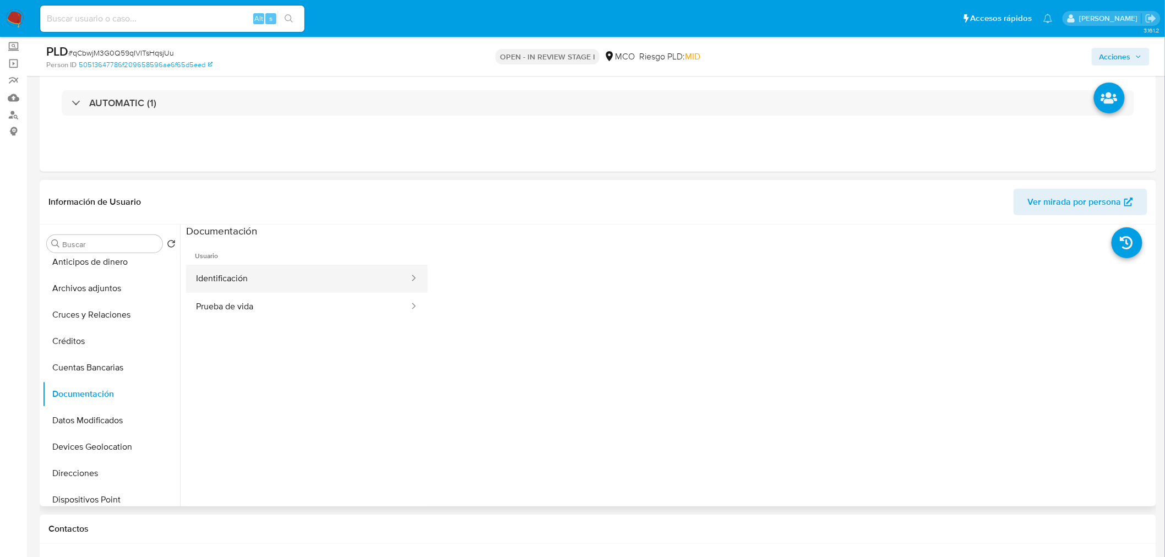
click at [278, 287] on button "Identificación" at bounding box center [298, 279] width 224 height 28
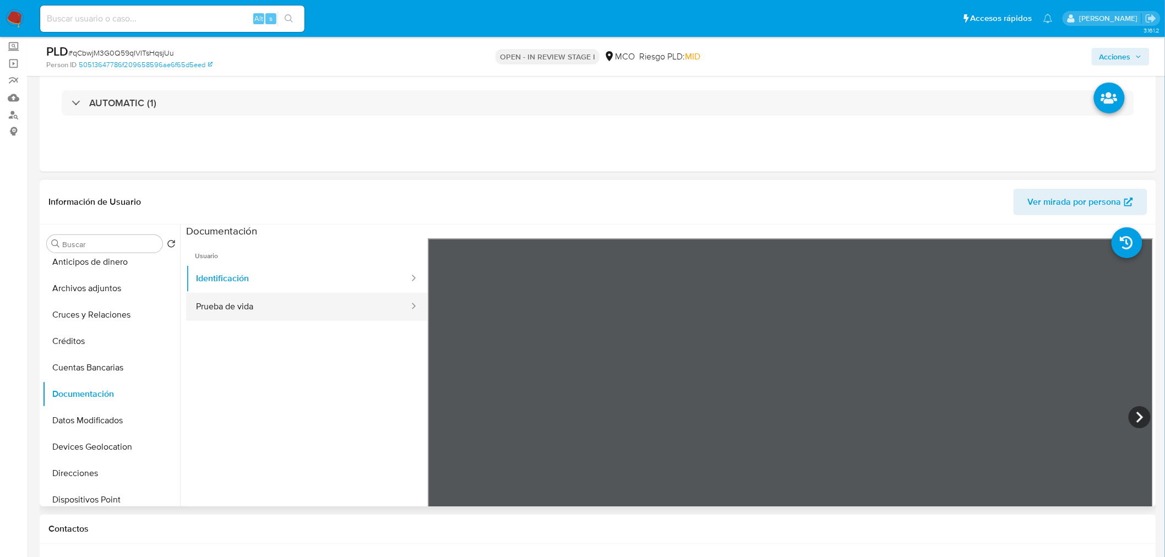
click at [333, 304] on button "Prueba de vida" at bounding box center [298, 307] width 224 height 28
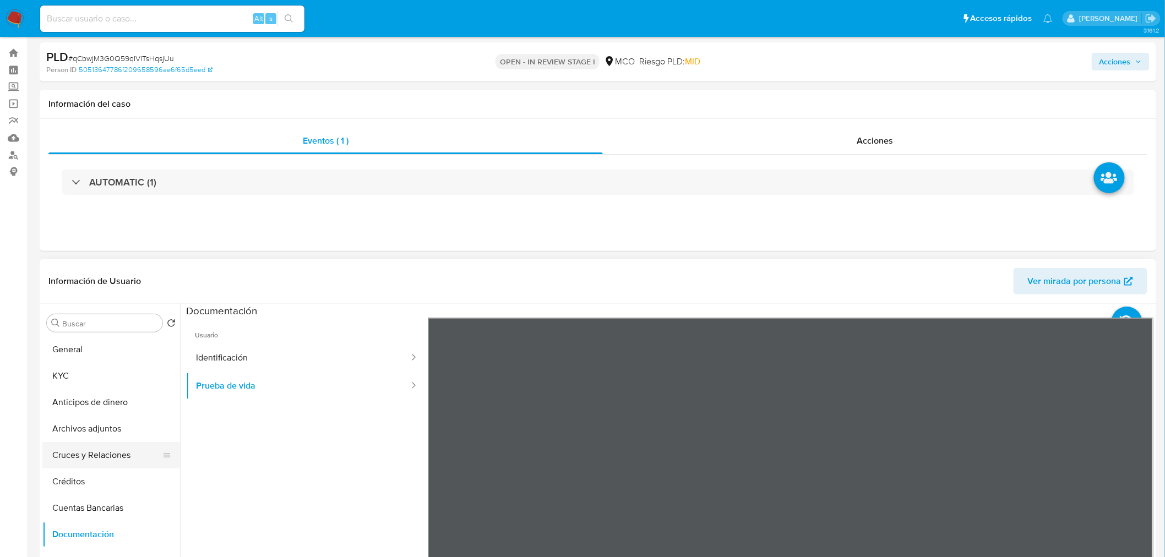
scroll to position [0, 0]
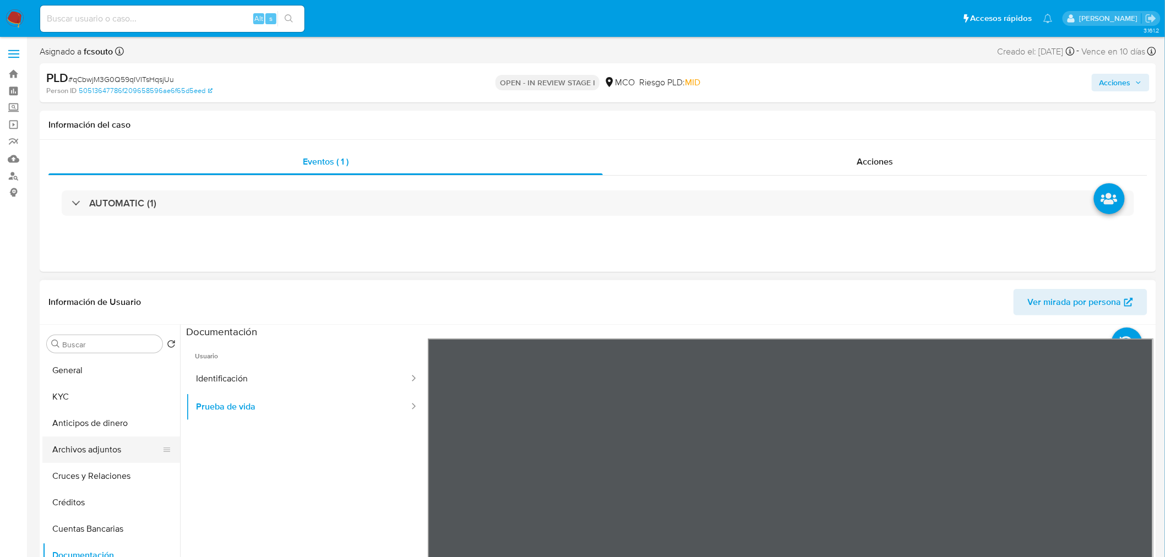
click at [121, 439] on button "Archivos adjuntos" at bounding box center [106, 450] width 129 height 26
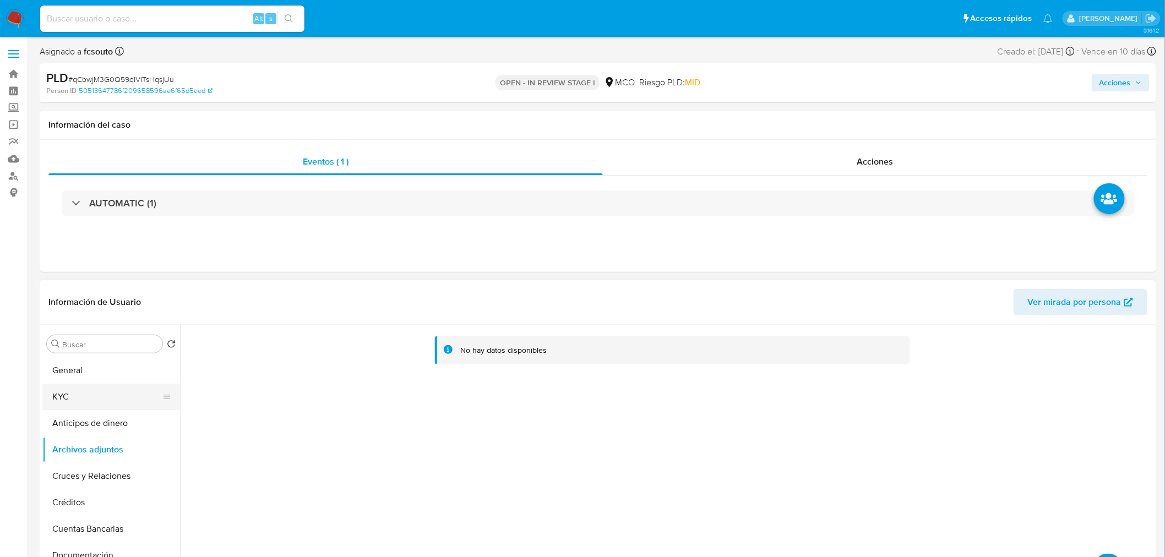
click at [91, 391] on button "KYC" at bounding box center [106, 397] width 129 height 26
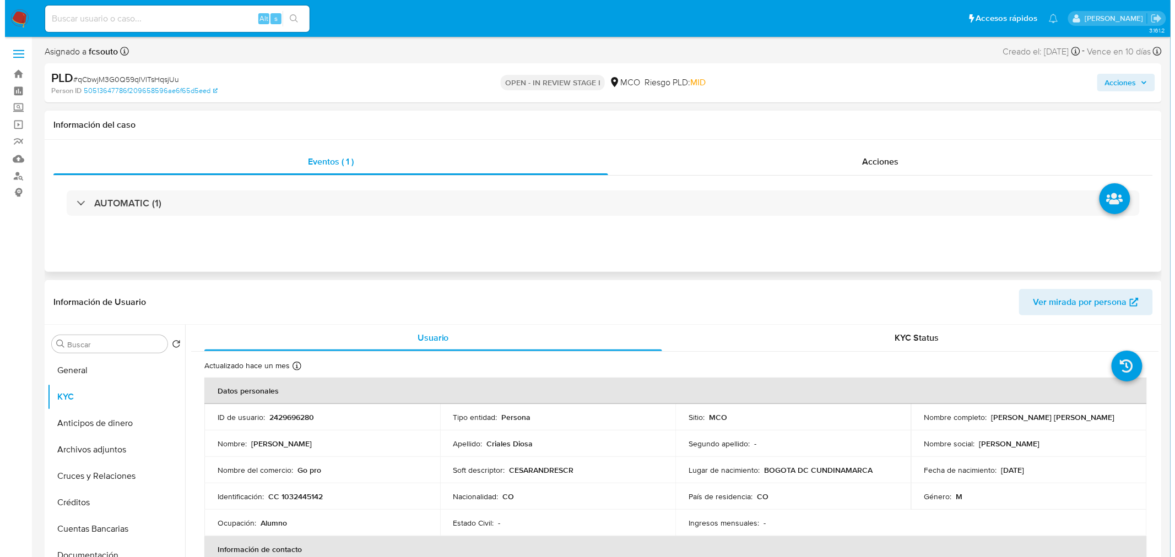
scroll to position [61, 0]
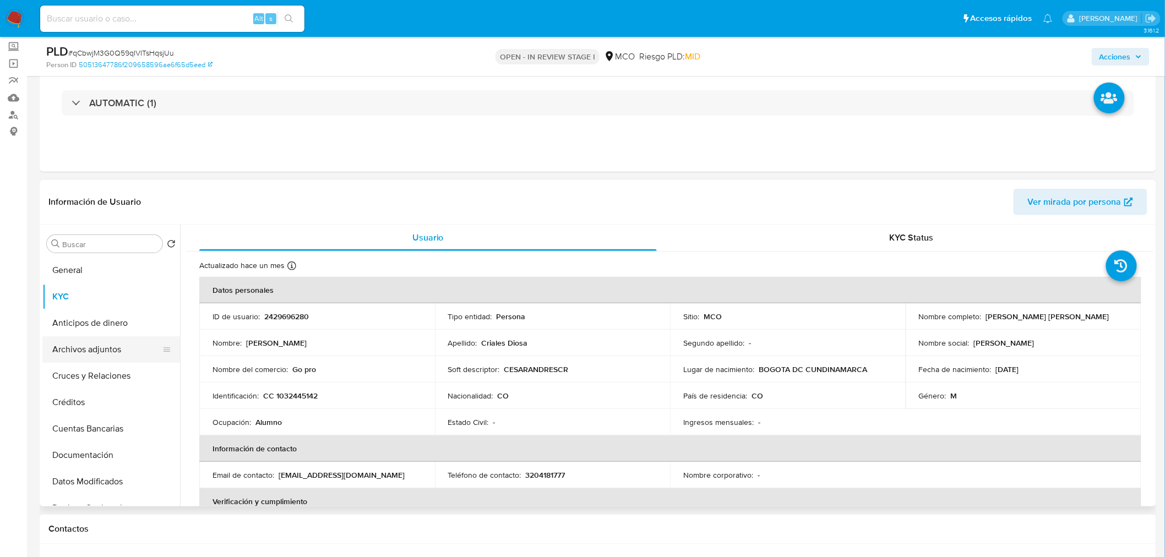
click at [105, 355] on button "Archivos adjuntos" at bounding box center [106, 349] width 129 height 26
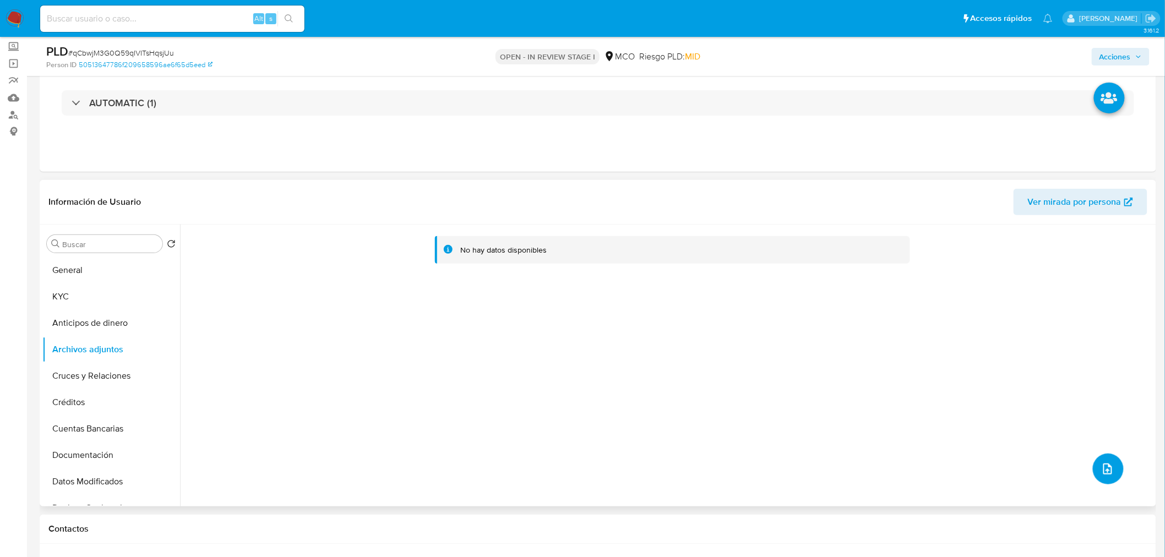
click at [1096, 474] on button "upload-file" at bounding box center [1108, 469] width 31 height 31
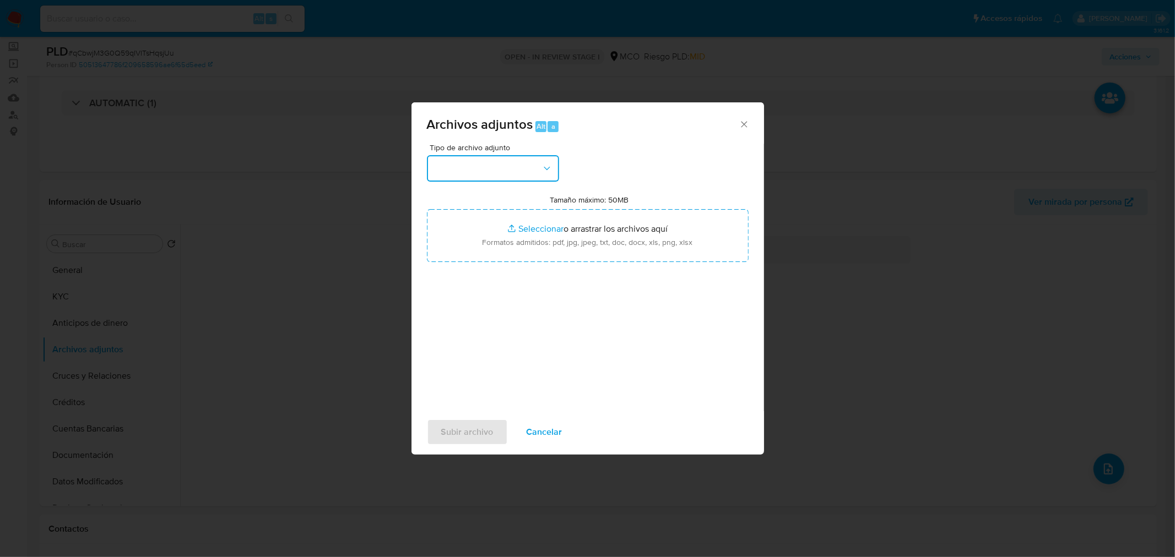
click at [528, 165] on button "button" at bounding box center [493, 168] width 132 height 26
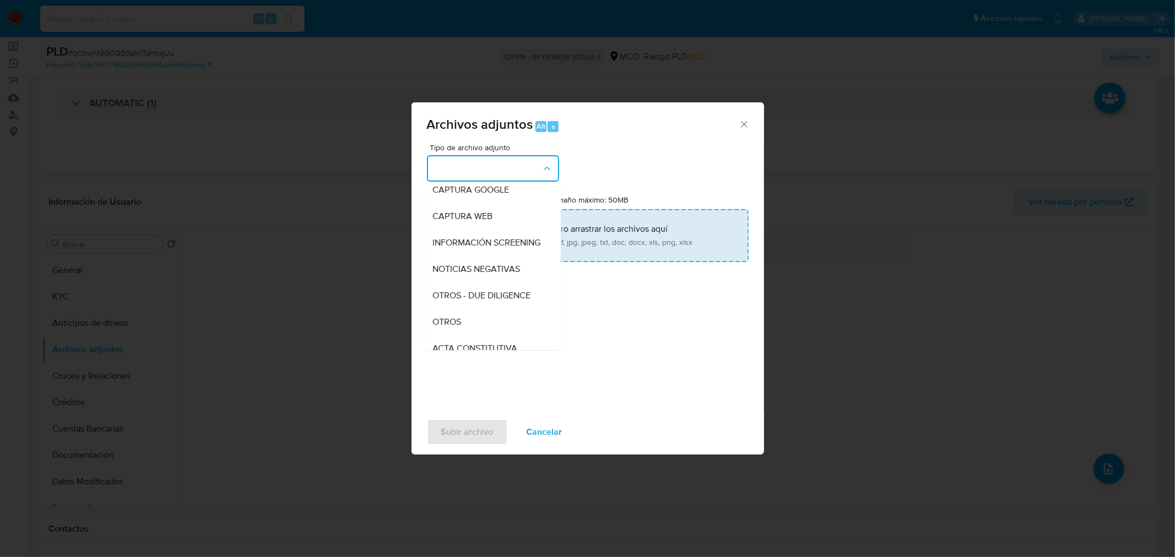
drag, startPoint x: 496, startPoint y: 328, endPoint x: 584, endPoint y: 228, distance: 133.1
click at [496, 329] on div "OTROS" at bounding box center [489, 321] width 112 height 26
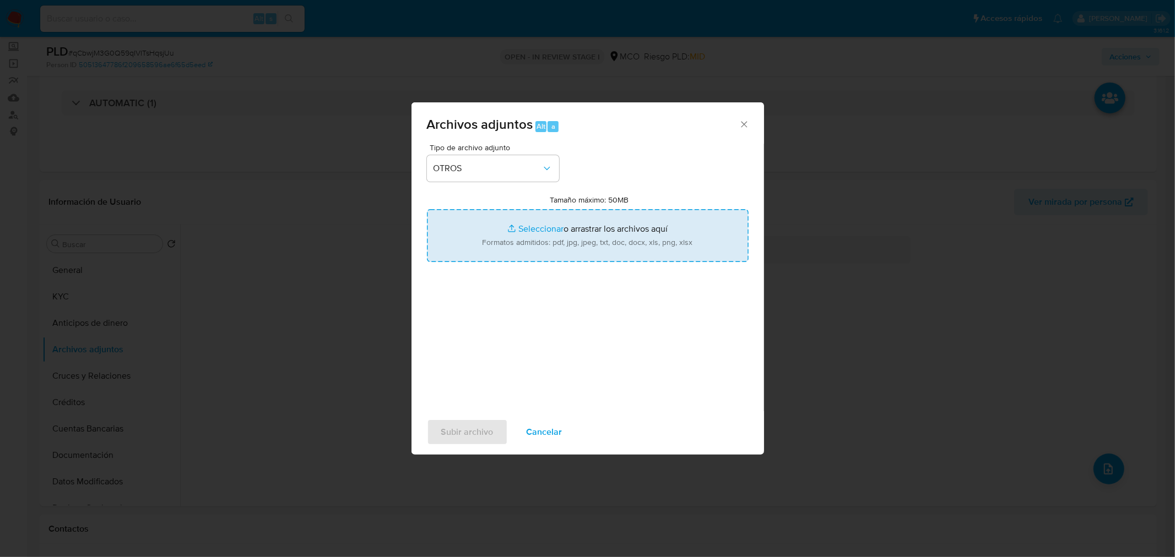
click at [585, 227] on input "Tamaño máximo: 50MB Seleccionar archivos" at bounding box center [588, 235] width 322 height 53
type input "C:\fakepath\2429696280 - 30_9_2025.pdf"
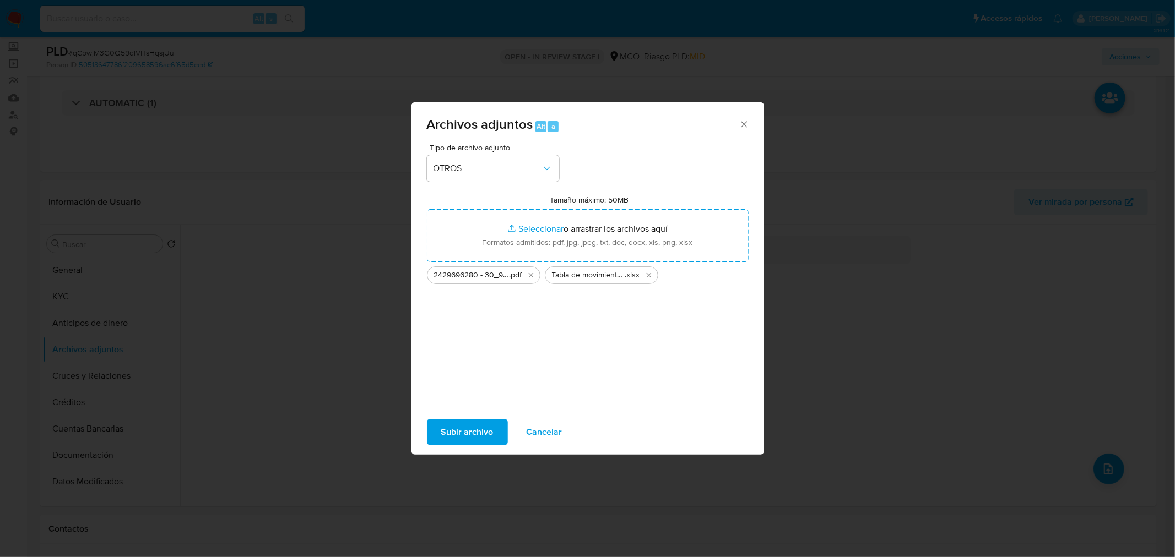
click at [461, 437] on span "Subir archivo" at bounding box center [467, 432] width 52 height 24
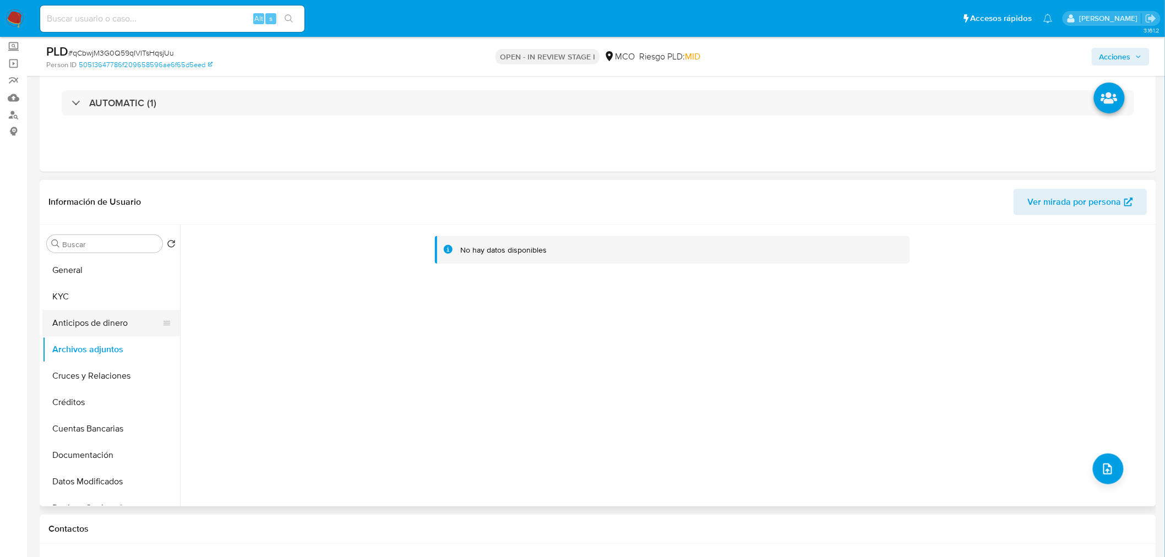
click at [101, 316] on button "Anticipos de dinero" at bounding box center [106, 323] width 129 height 26
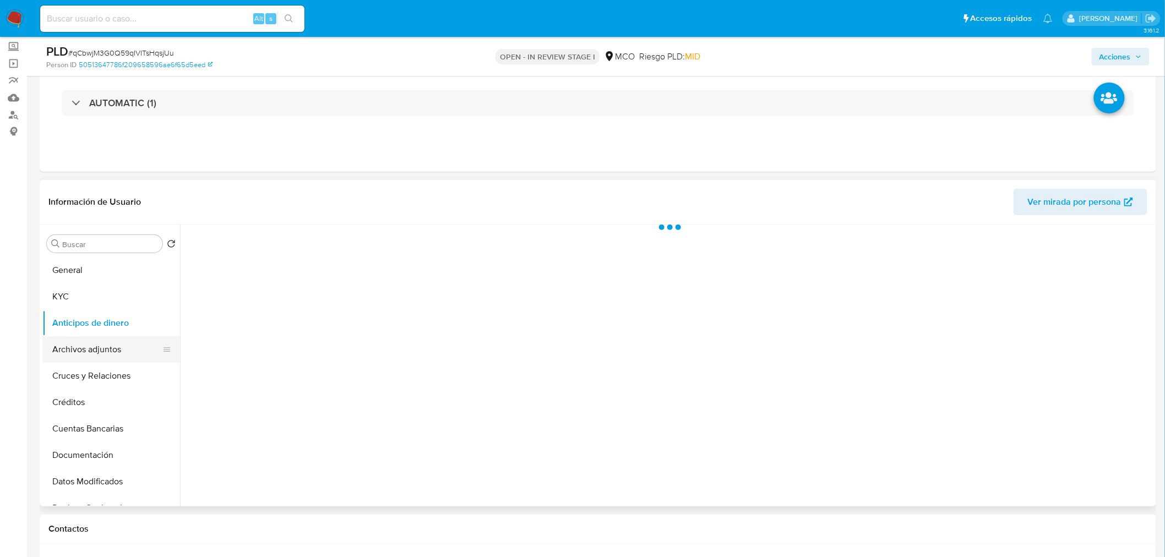
click at [106, 354] on button "Archivos adjuntos" at bounding box center [106, 349] width 129 height 26
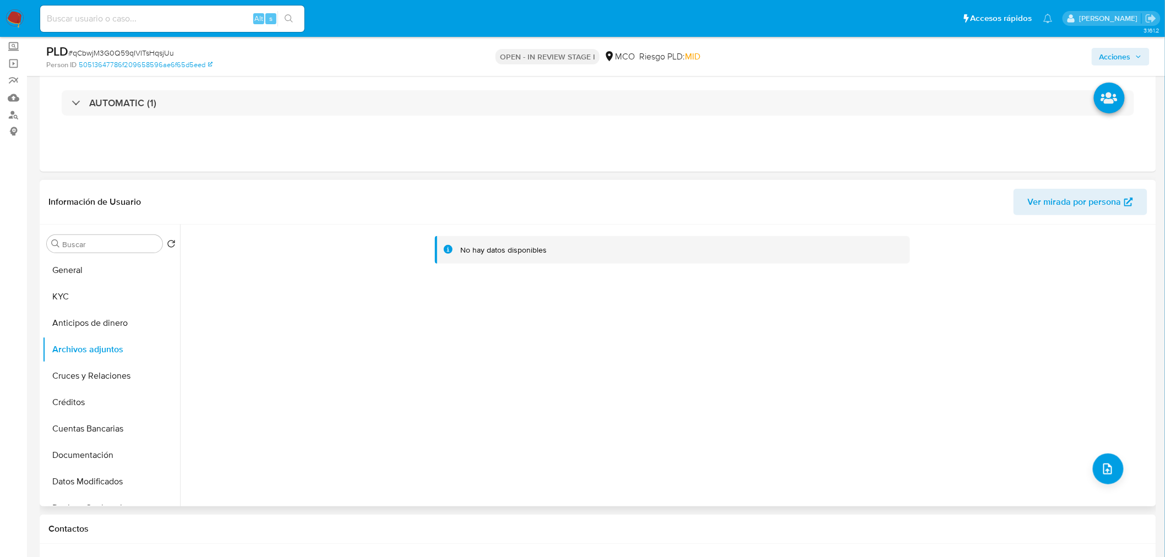
scroll to position [0, 0]
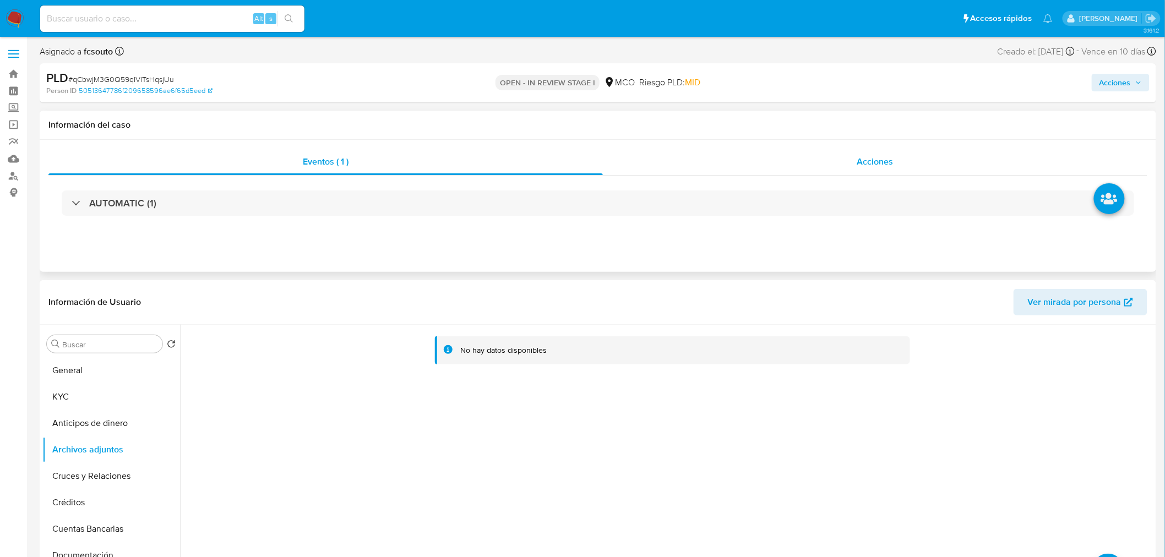
click at [873, 152] on div "Acciones" at bounding box center [875, 162] width 545 height 26
